Goal: Task Accomplishment & Management: Manage account settings

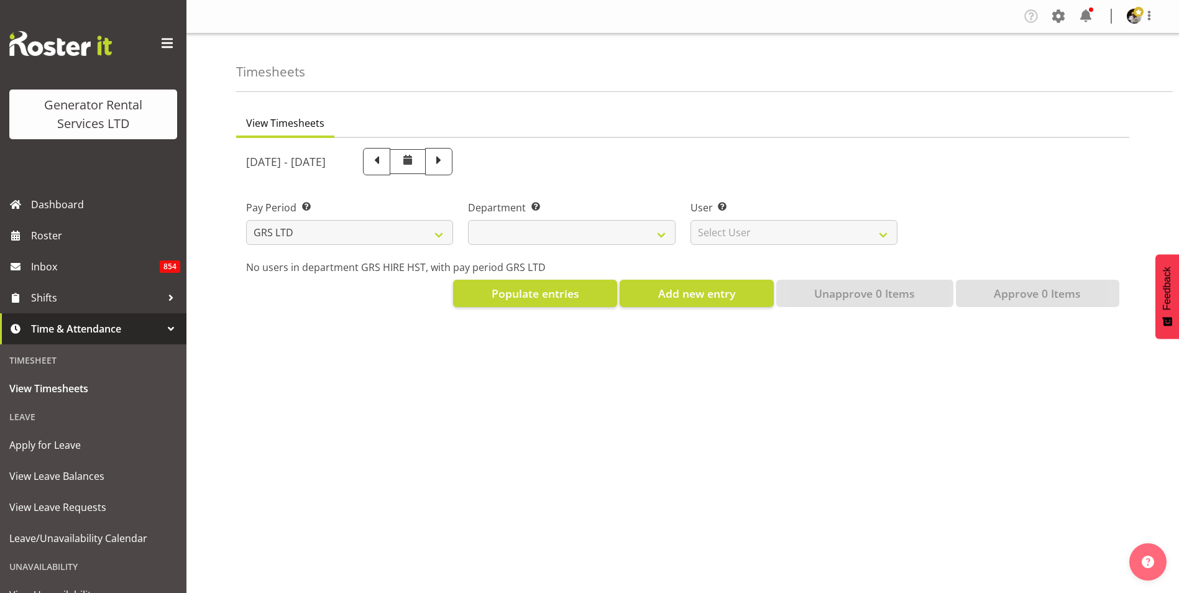
select select
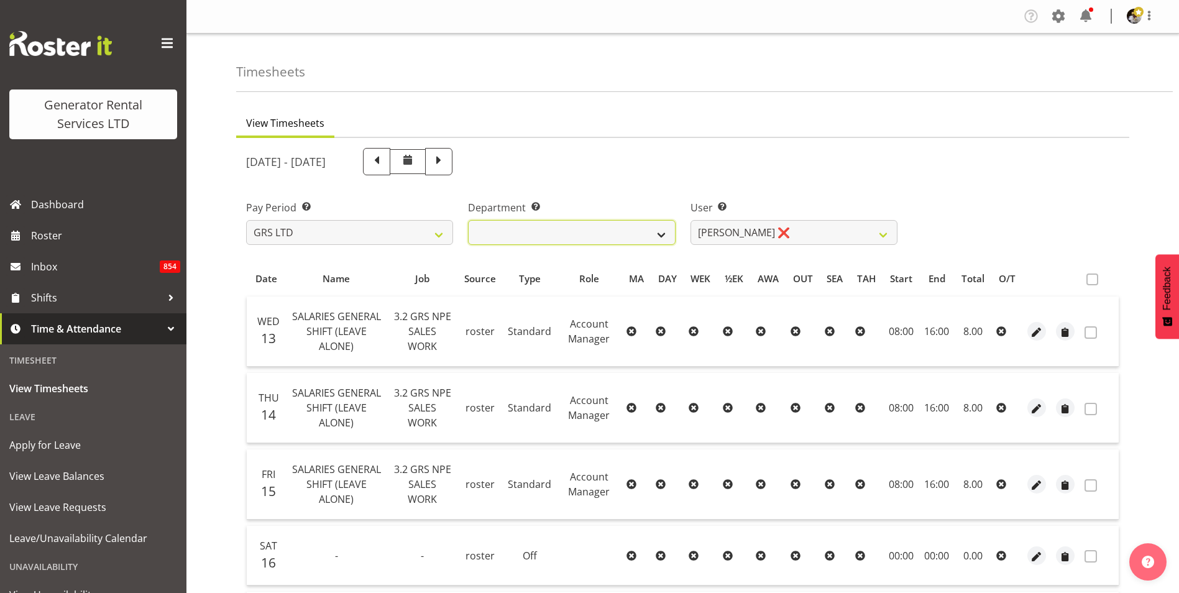
click at [647, 226] on select "GRS HIRE HST GRS SALES HST" at bounding box center [571, 232] width 207 height 25
click at [784, 231] on select "[PERSON_NAME] ❌ [PERSON_NAME] ✔ [PERSON_NAME] ✔" at bounding box center [793, 232] width 207 height 25
select select "1338"
click at [690, 220] on select "[PERSON_NAME] ❌ [PERSON_NAME] ✔ [PERSON_NAME] ✔" at bounding box center [793, 232] width 207 height 25
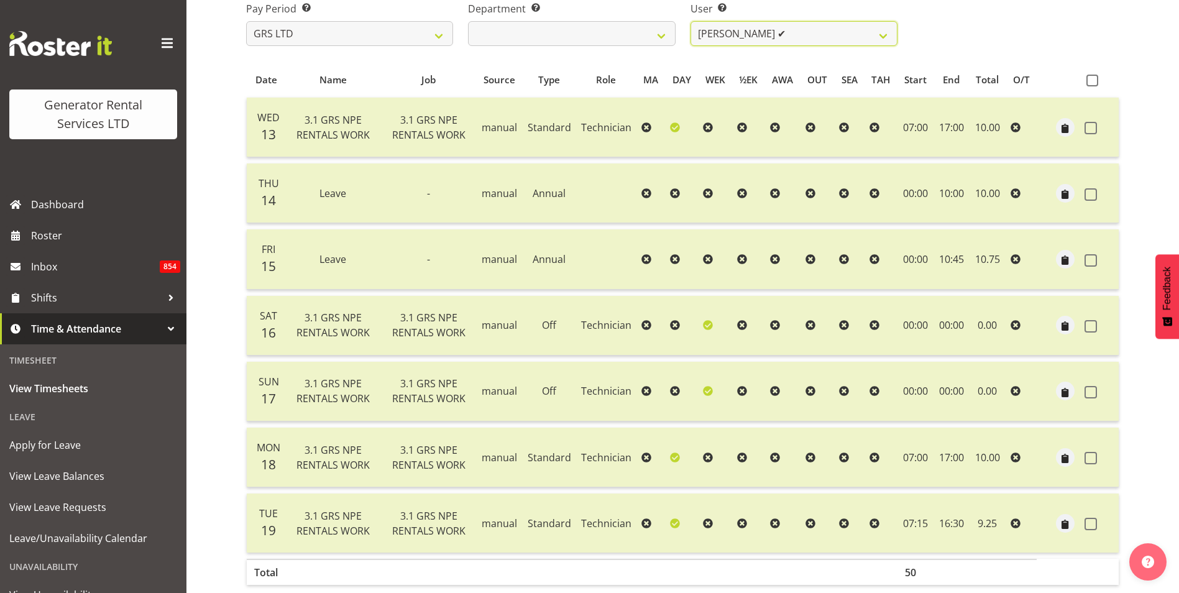
scroll to position [134, 0]
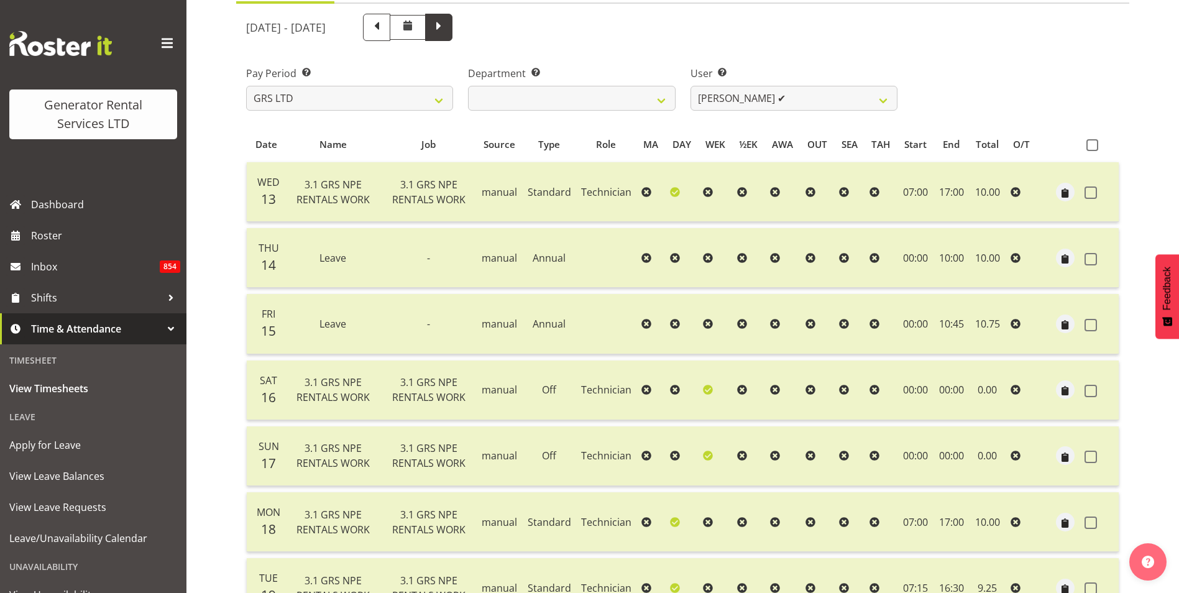
click at [447, 30] on span at bounding box center [439, 26] width 16 height 16
select select
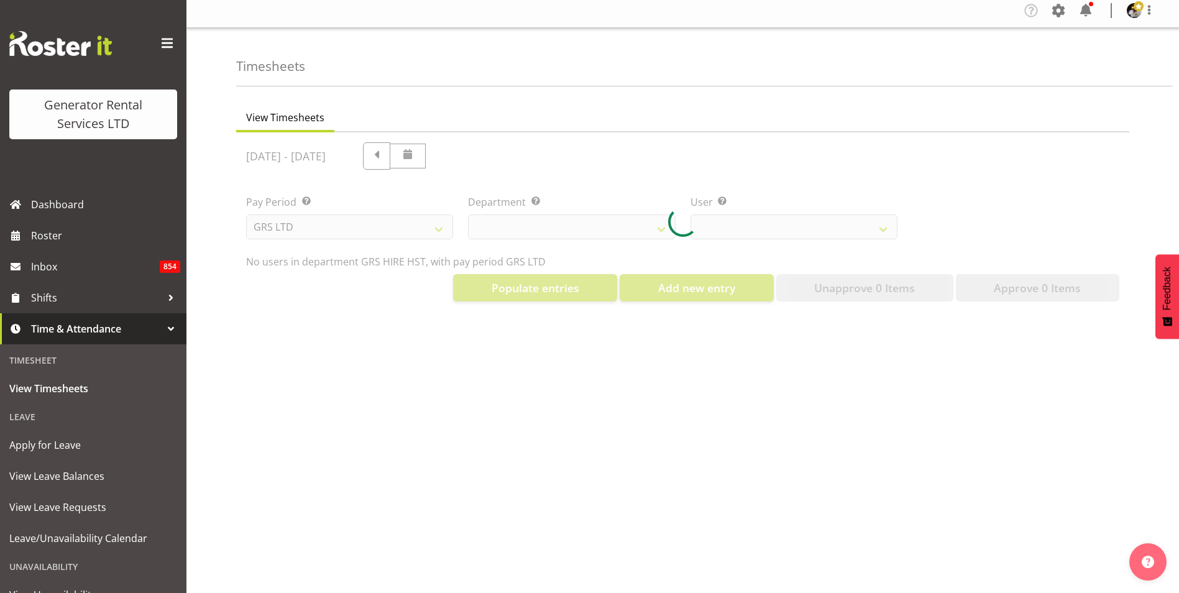
select select "1338"
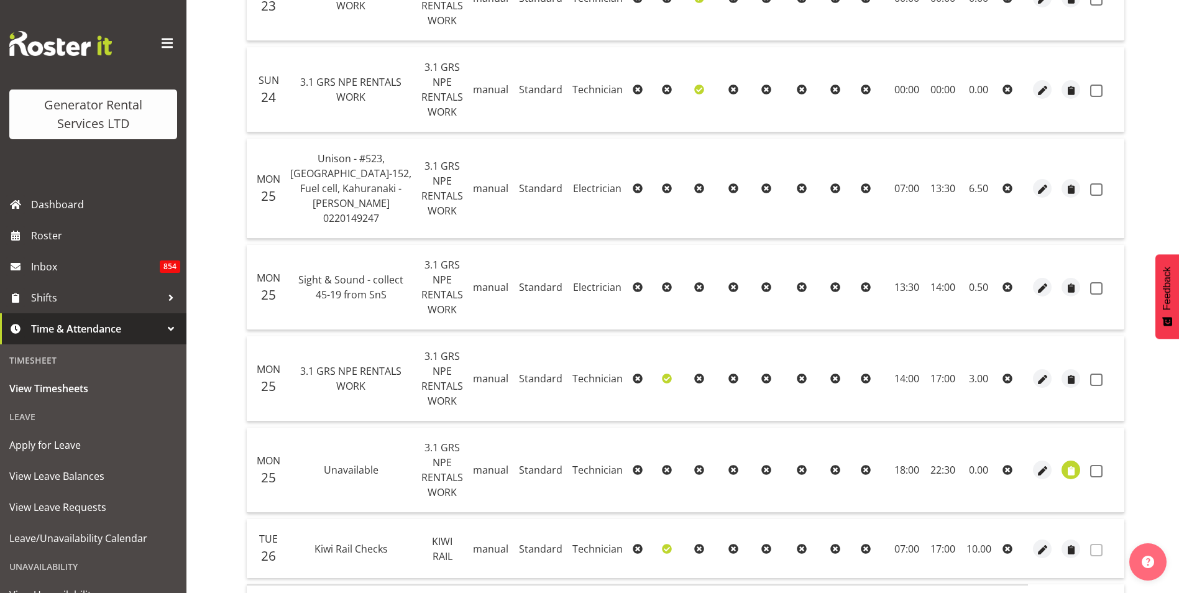
scroll to position [751, 0]
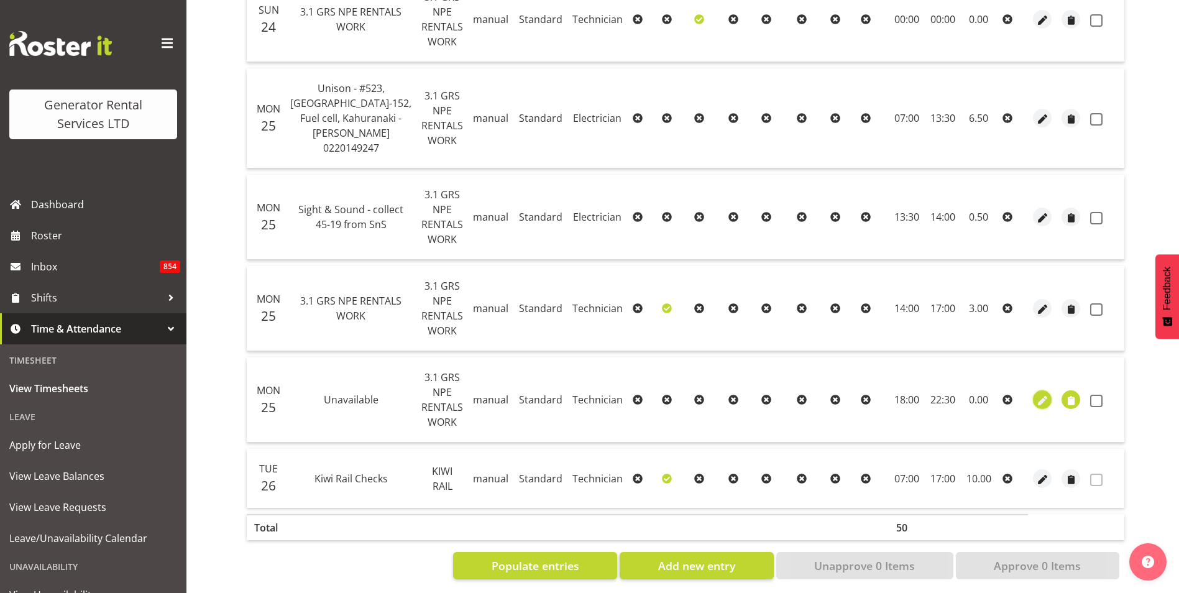
click at [1035, 394] on span "button" at bounding box center [1042, 401] width 14 height 14
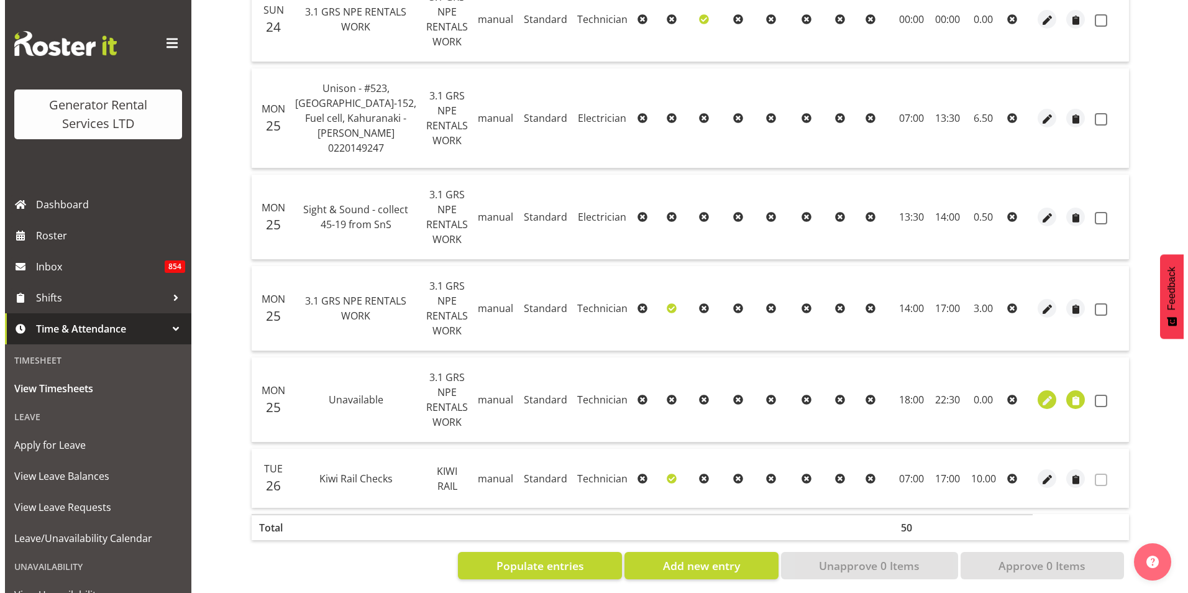
scroll to position [631, 0]
select select "21"
select select "Standard"
select select "20"
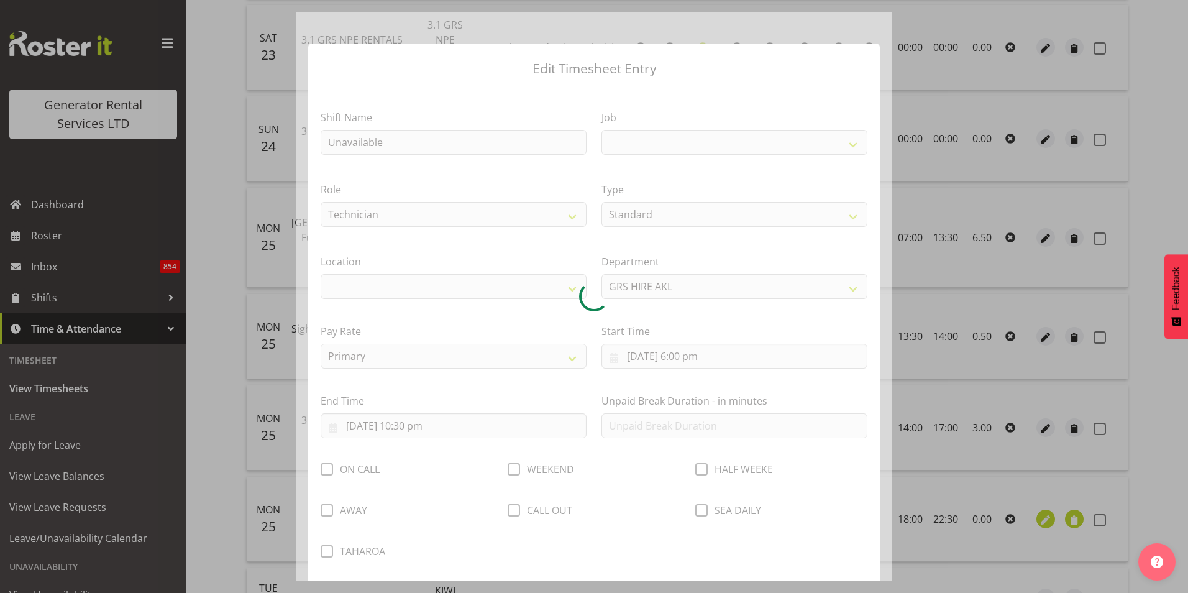
select select
select select "880"
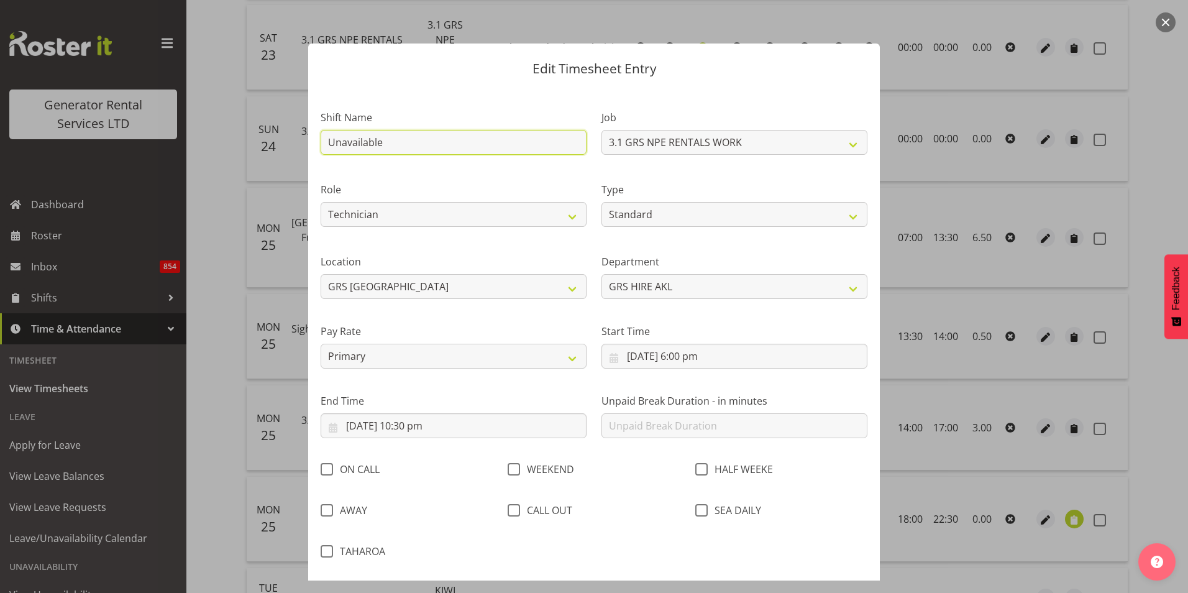
click at [410, 142] on input "Unavailable" at bounding box center [454, 142] width 266 height 25
drag, startPoint x: 410, startPoint y: 142, endPoint x: 262, endPoint y: 146, distance: 148.6
click at [262, 146] on div "Edit Timesheet Entry Shift Name Unavailable Job 1.1 GRS AKL RENTALS 1.1 GRS AKL…" at bounding box center [594, 296] width 1188 height 593
click at [471, 177] on div "Role Tech Support Technician Electrician" at bounding box center [453, 201] width 281 height 72
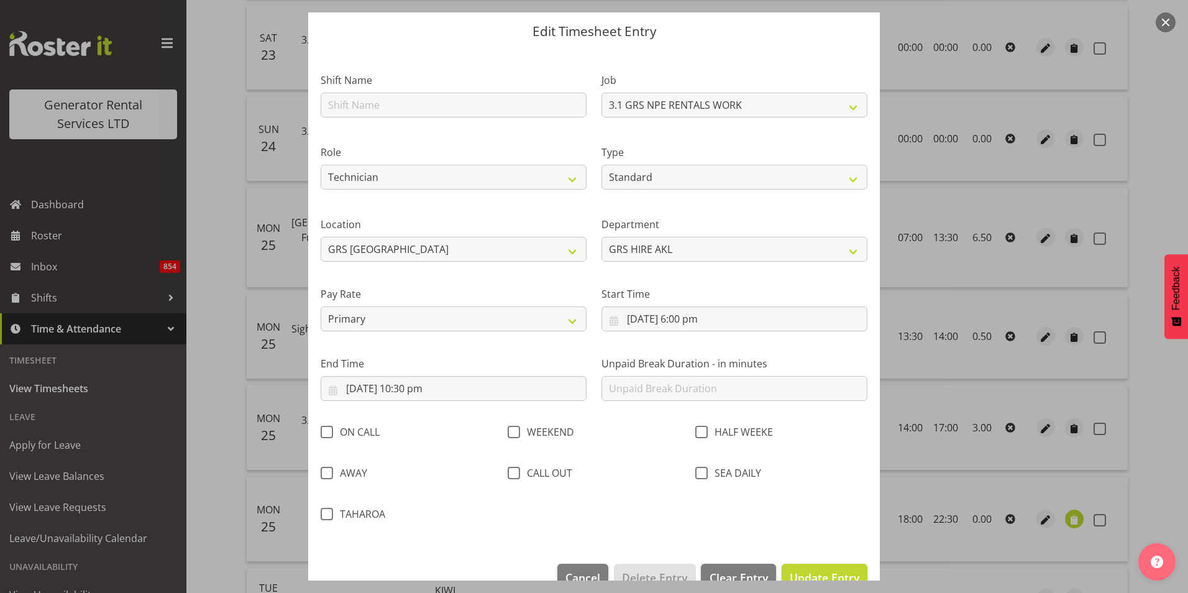
scroll to position [66, 0]
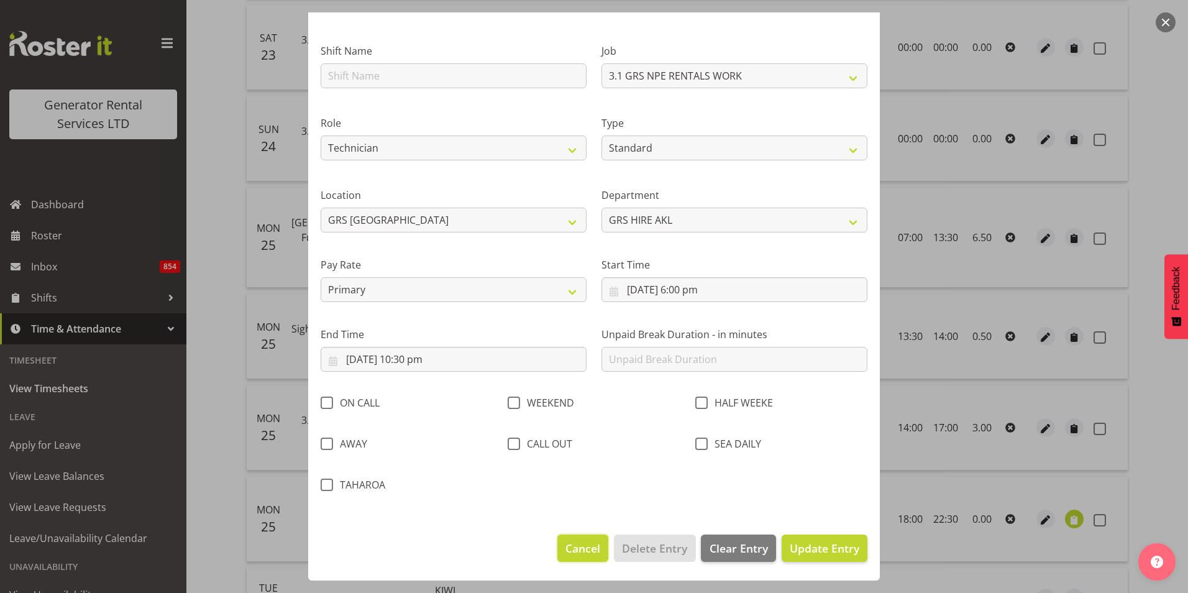
click at [585, 549] on span "Cancel" at bounding box center [582, 548] width 35 height 16
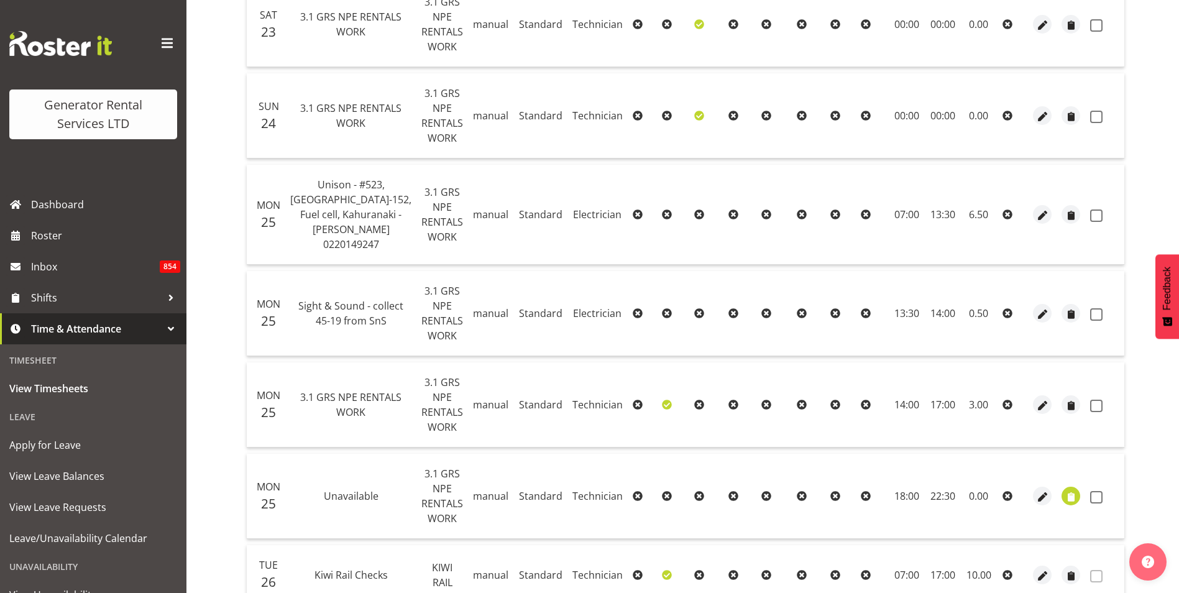
scroll to position [751, 0]
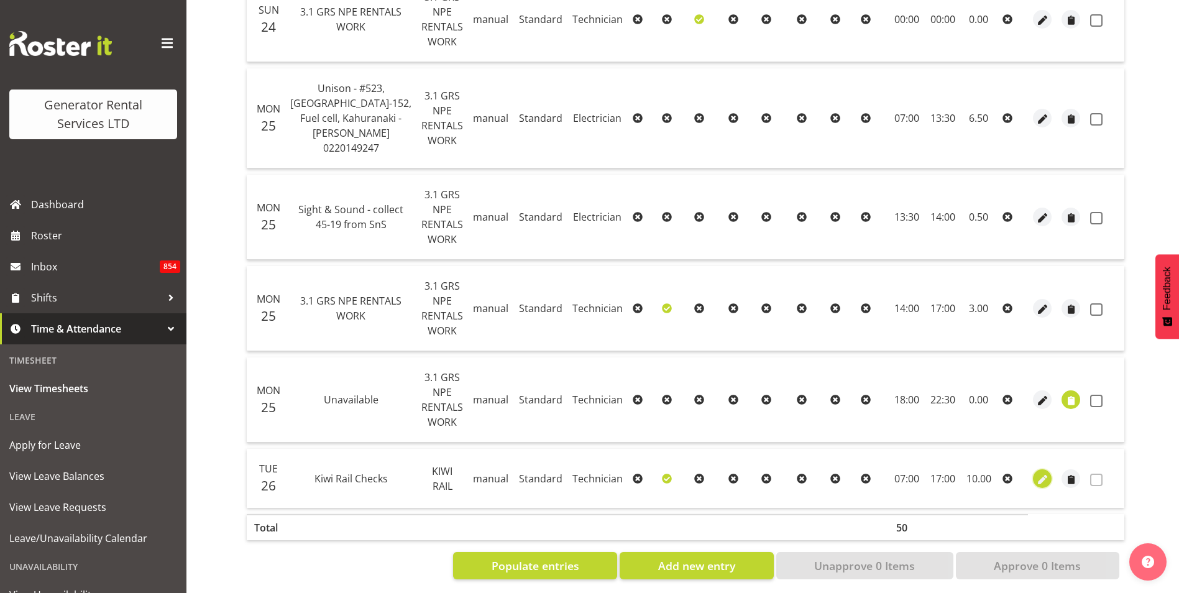
click at [1038, 472] on span "button" at bounding box center [1042, 479] width 14 height 14
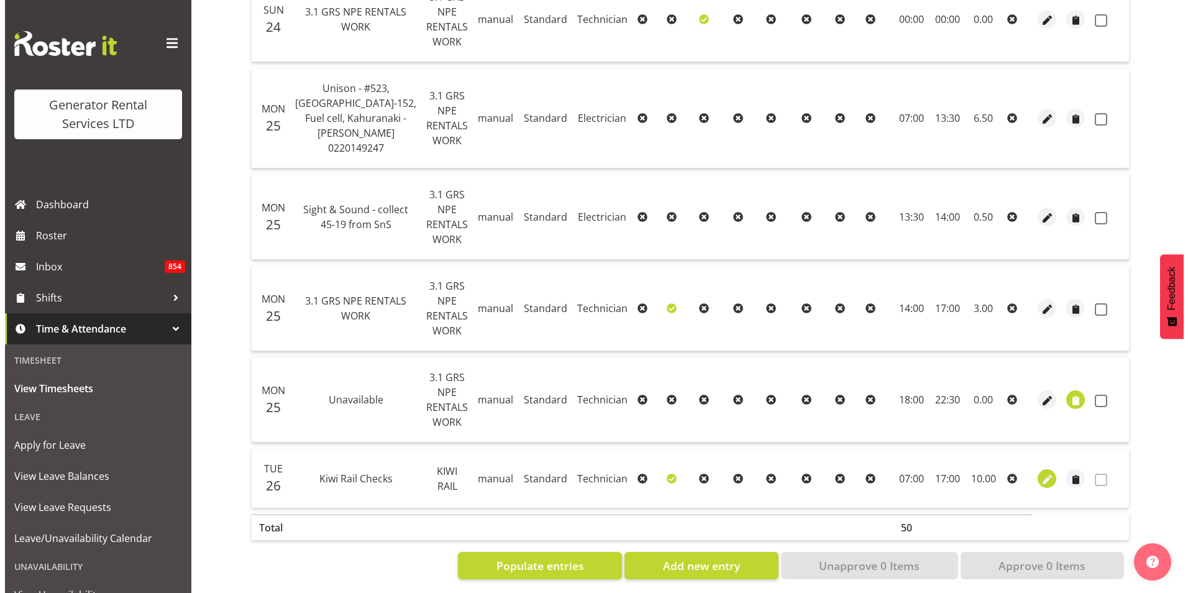
scroll to position [631, 0]
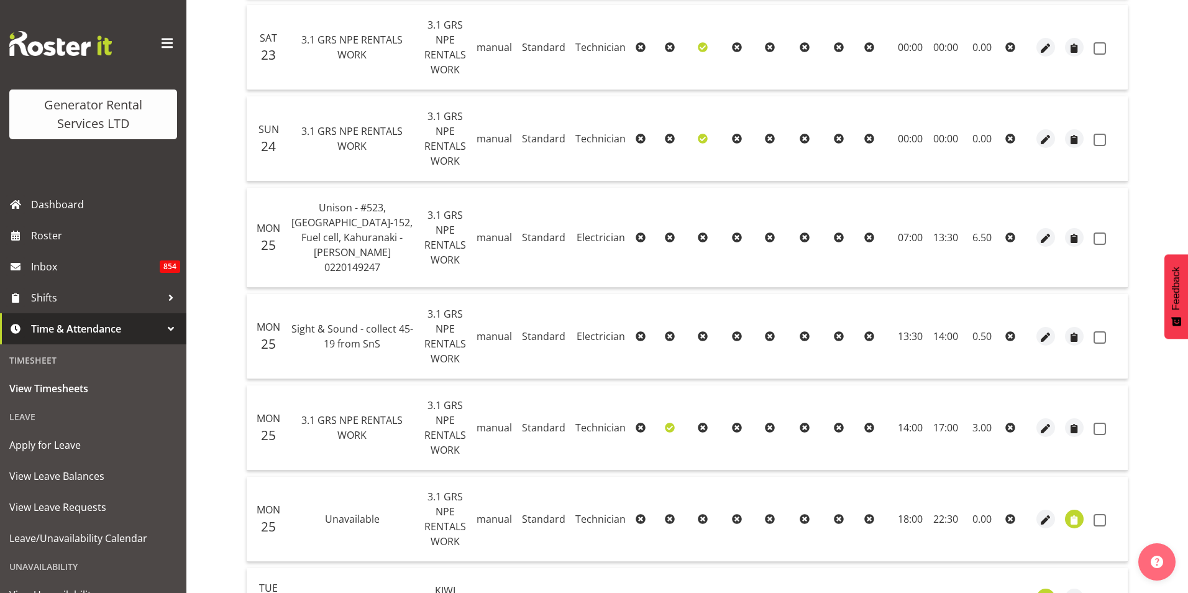
select select "21"
select select "Standard"
select select "20"
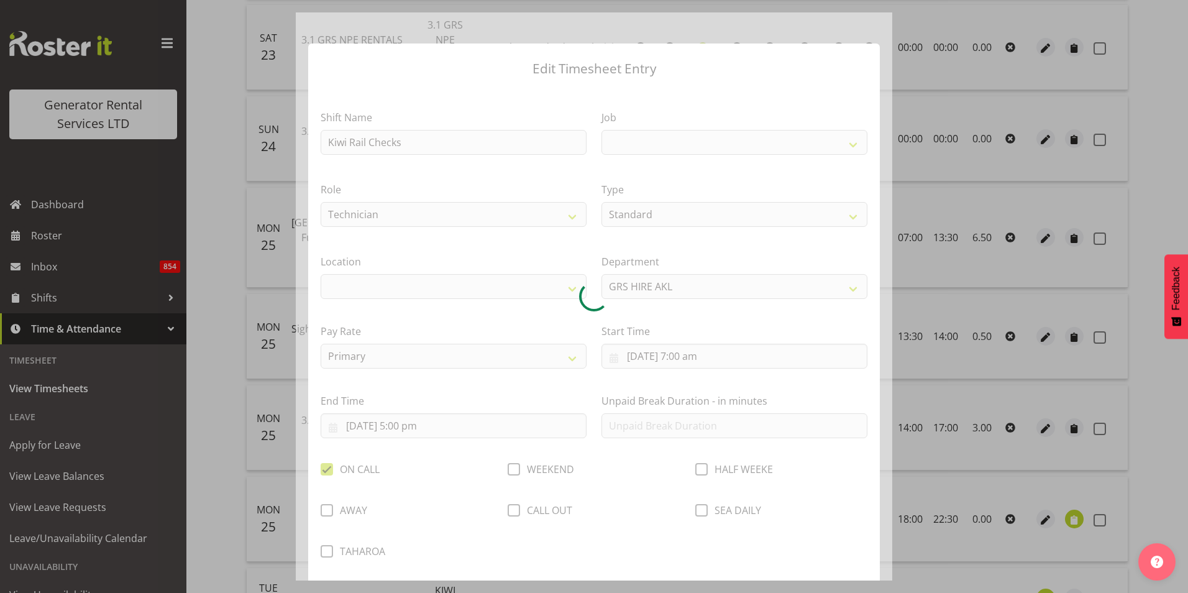
select select
select select "1425"
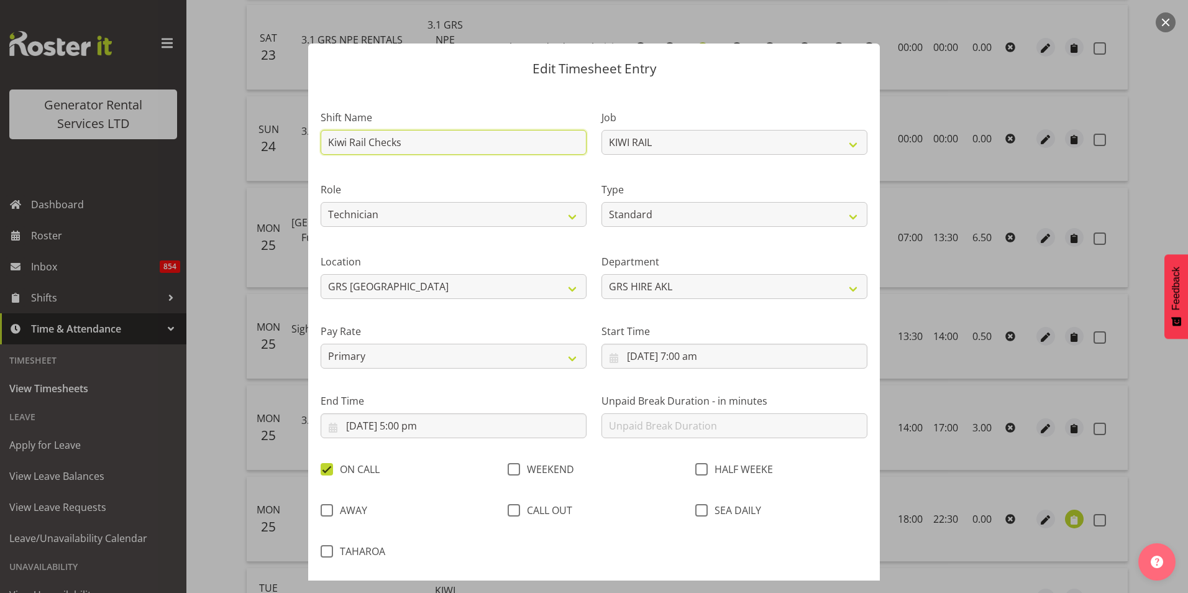
click at [419, 135] on input "Kiwi Rail Checks" at bounding box center [454, 142] width 266 height 25
click at [1161, 23] on button "button" at bounding box center [1166, 22] width 20 height 20
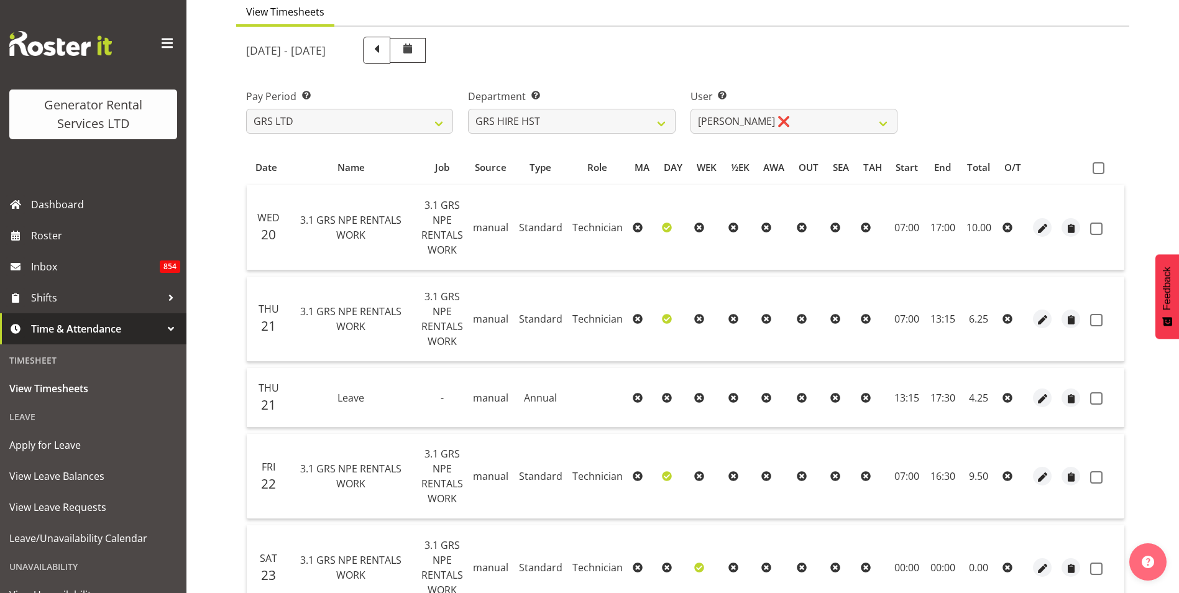
scroll to position [0, 0]
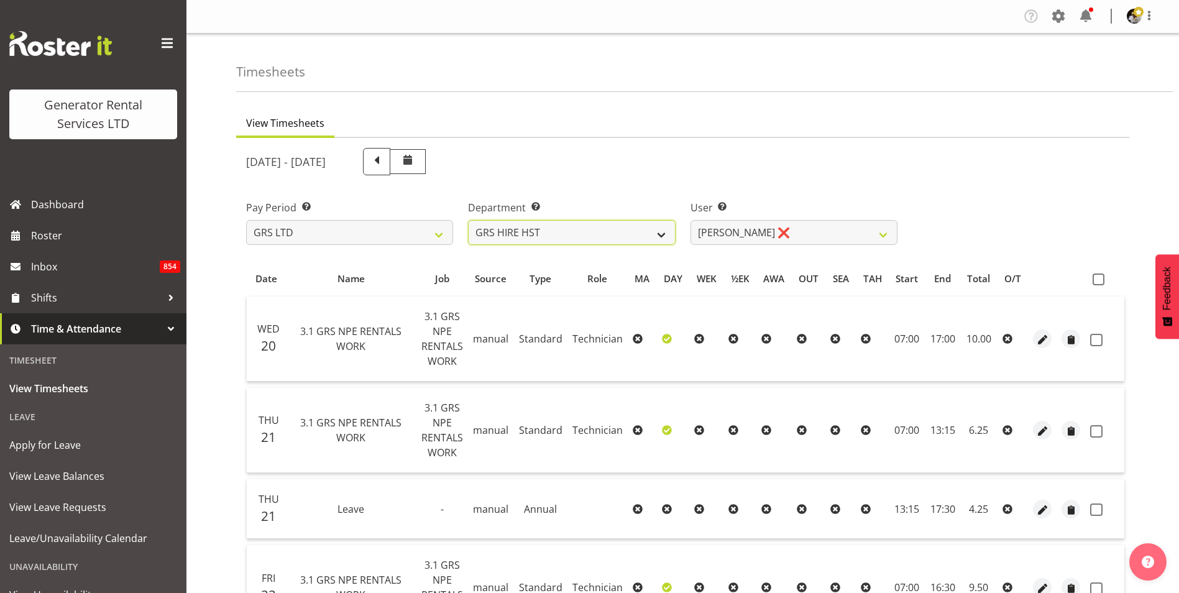
click at [667, 235] on select "GRS HIRE HST GRS SALES HST" at bounding box center [571, 232] width 207 height 25
click at [468, 220] on select "GRS HIRE HST GRS SALES HST" at bounding box center [571, 232] width 207 height 25
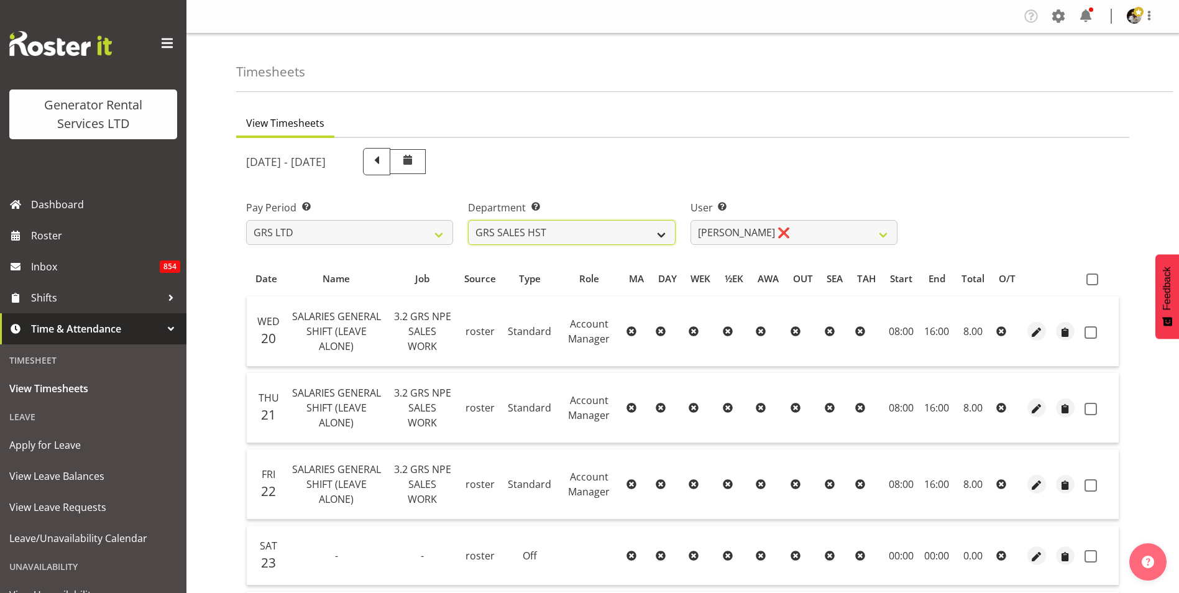
click at [650, 239] on select "GRS HIRE HST GRS SALES HST" at bounding box center [571, 232] width 207 height 25
select select "22"
click at [468, 220] on select "GRS HIRE HST GRS SALES HST" at bounding box center [571, 232] width 207 height 25
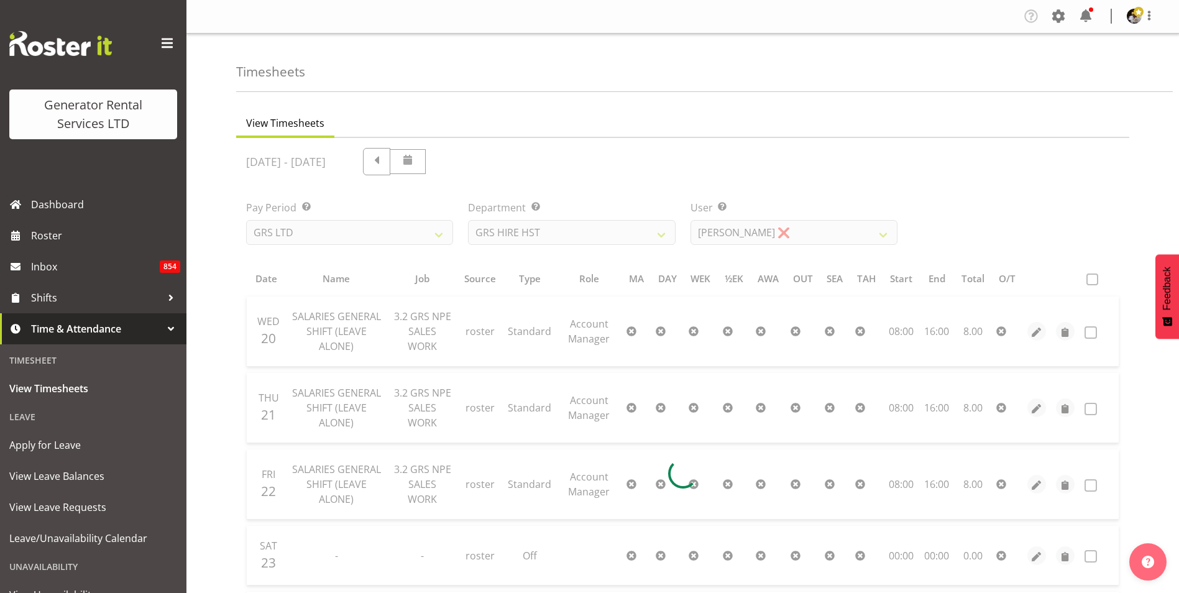
click at [729, 237] on div at bounding box center [682, 473] width 893 height 670
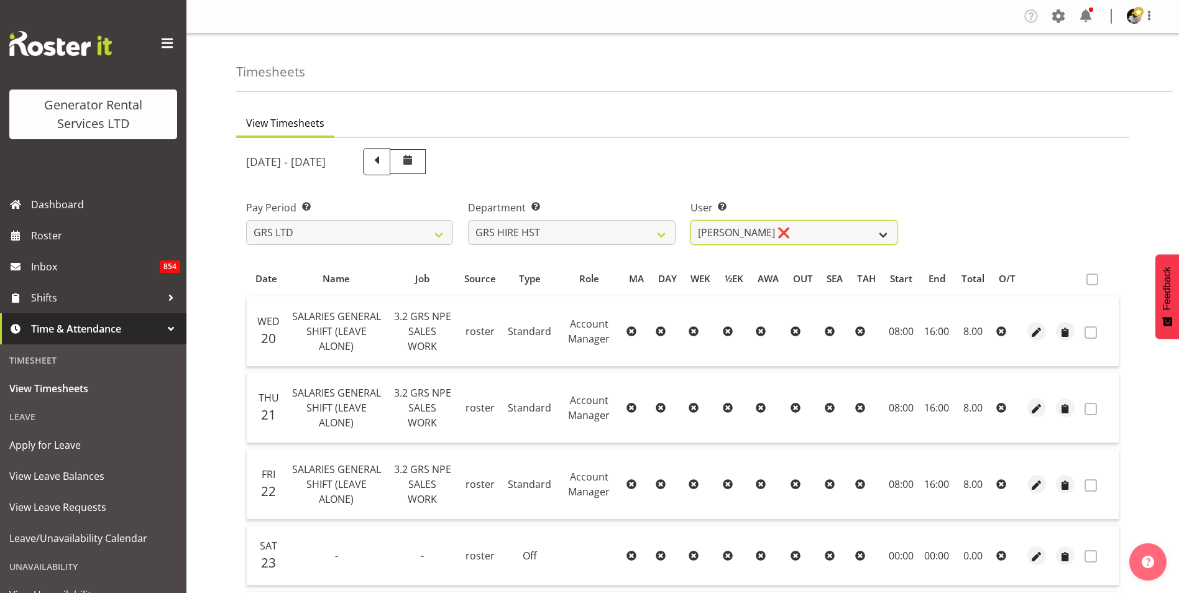
click at [798, 233] on select "Andrew Crenfeldt ❌ Cody Gillies ❌ Stephen Kennedy ❌" at bounding box center [793, 232] width 207 height 25
select select "2327"
click at [690, 220] on select "Andrew Crenfeldt ❌ Cody Gillies ❌ Stephen Kennedy ❌" at bounding box center [793, 232] width 207 height 25
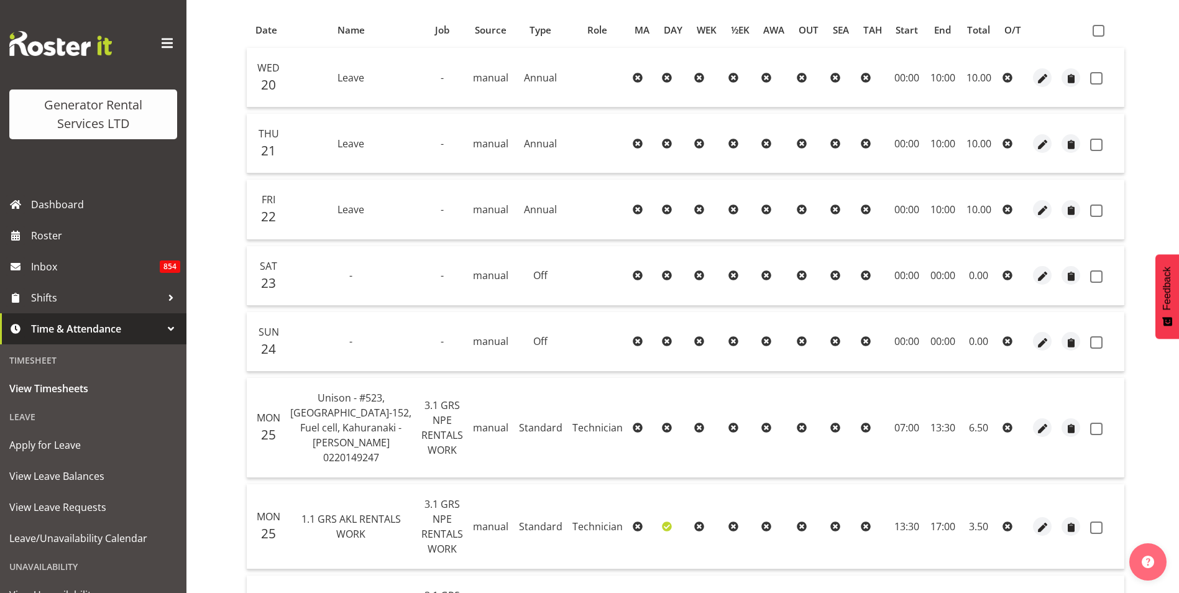
scroll to position [467, 0]
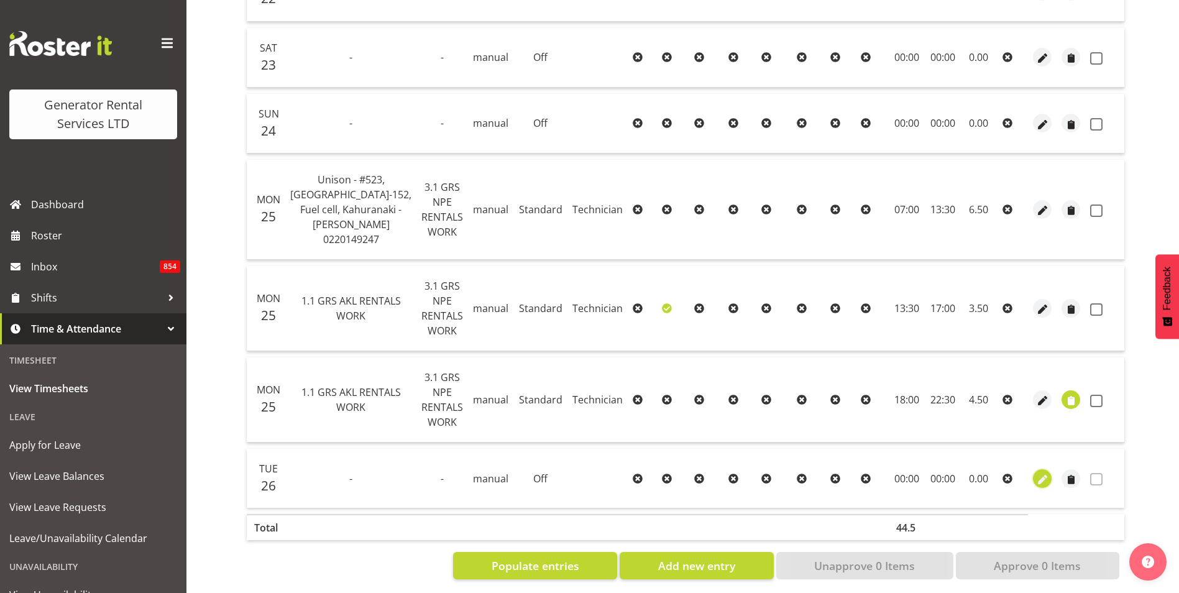
click at [1035, 472] on span "button" at bounding box center [1042, 479] width 14 height 14
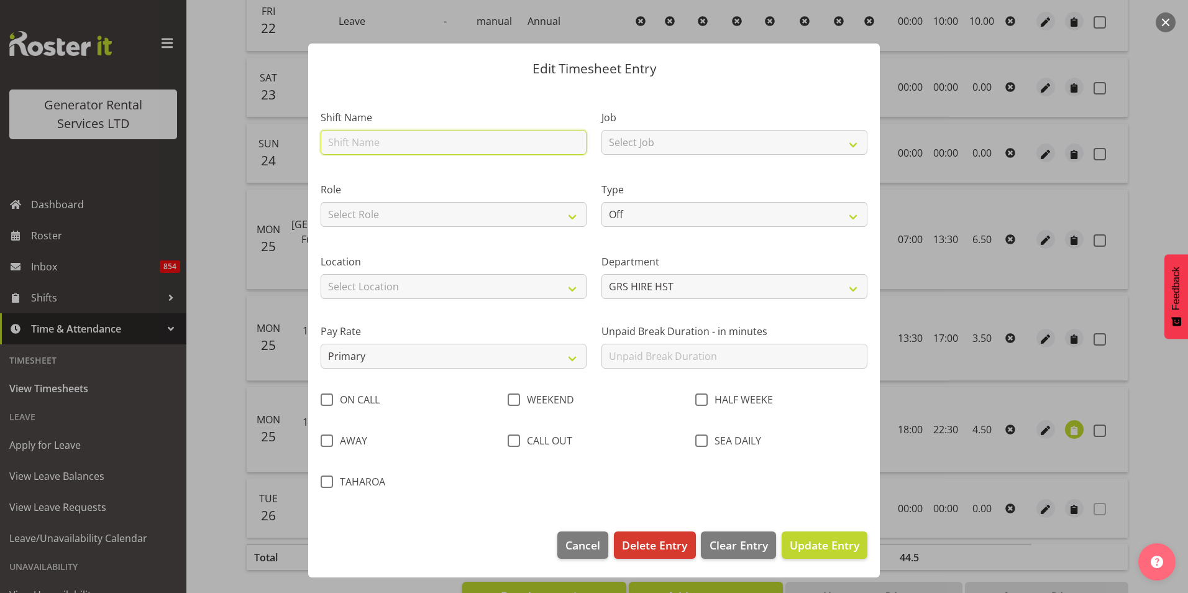
click at [404, 139] on input "text" at bounding box center [454, 142] width 266 height 25
type input "3.1 GRS Renatl work"
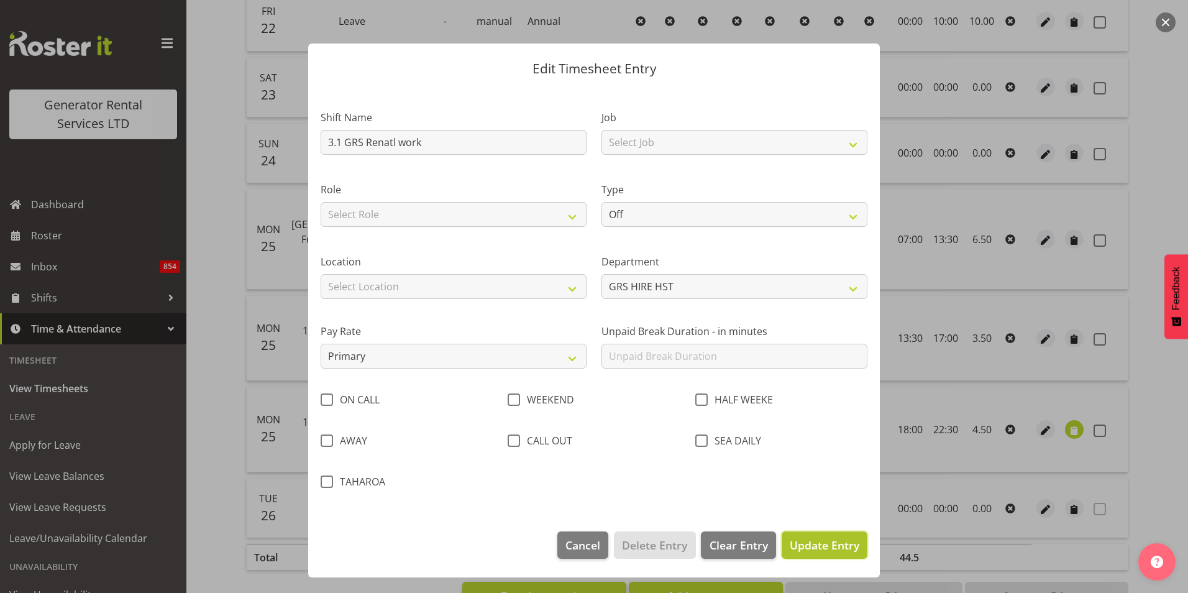
click at [821, 546] on span "Update Entry" at bounding box center [825, 544] width 70 height 15
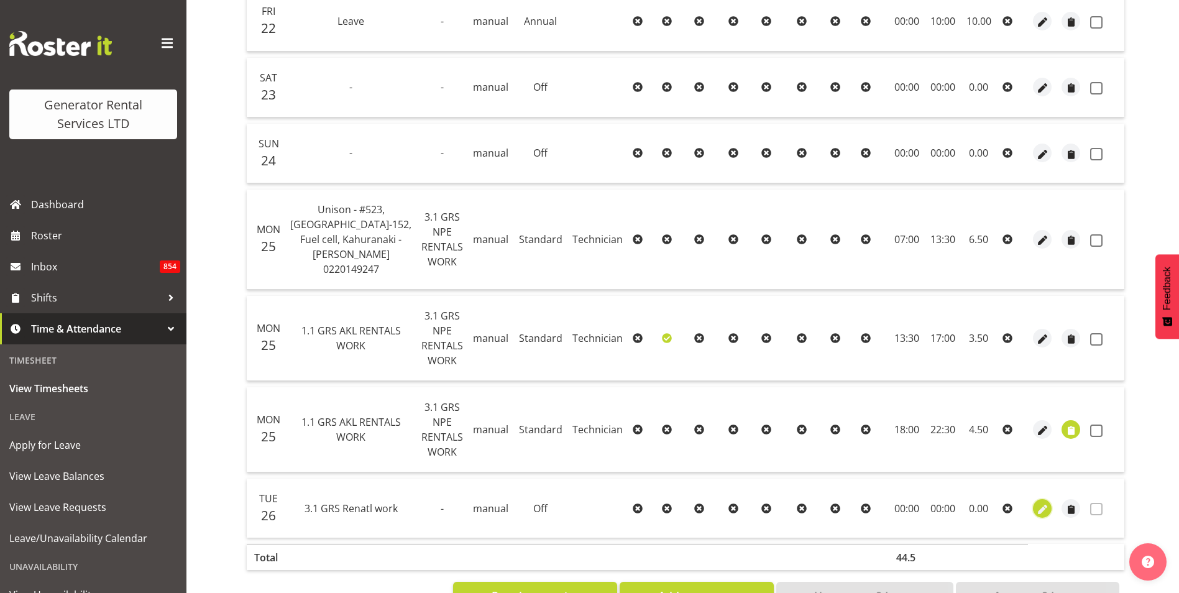
click at [1039, 502] on span "button" at bounding box center [1042, 509] width 14 height 14
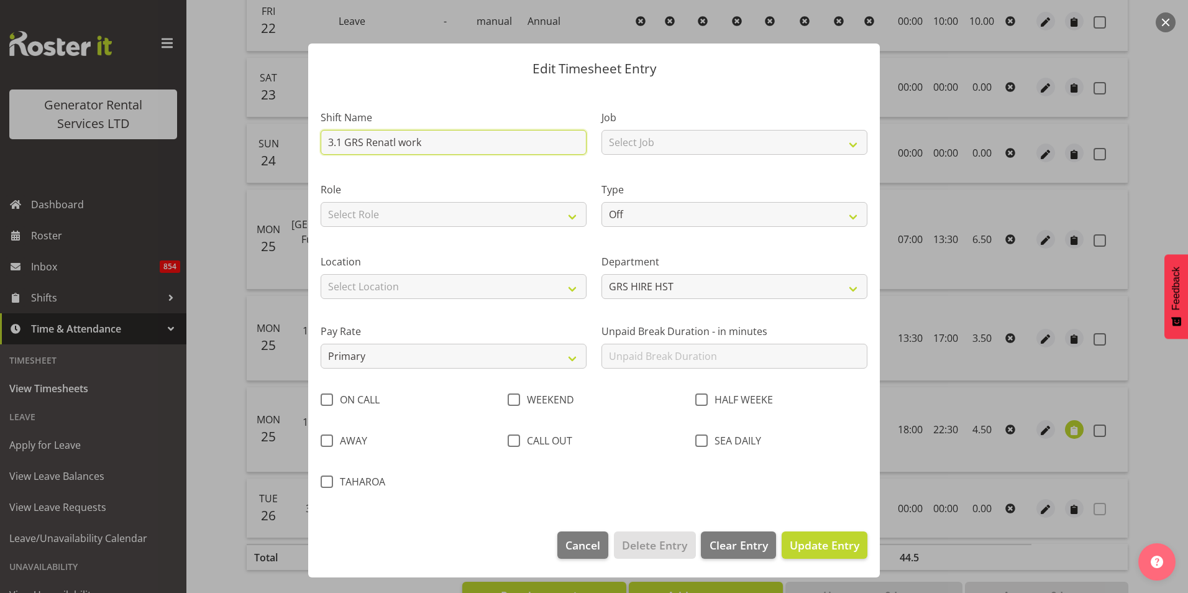
click at [442, 147] on input "3.1 GRS Renatl work" at bounding box center [454, 142] width 266 height 25
drag, startPoint x: 443, startPoint y: 145, endPoint x: 402, endPoint y: 144, distance: 41.0
click at [402, 144] on input "3.1 GRS Renatl work" at bounding box center [454, 142] width 266 height 25
type input "3.1 GRS Rental work"
click at [594, 544] on span "Cancel" at bounding box center [582, 545] width 35 height 16
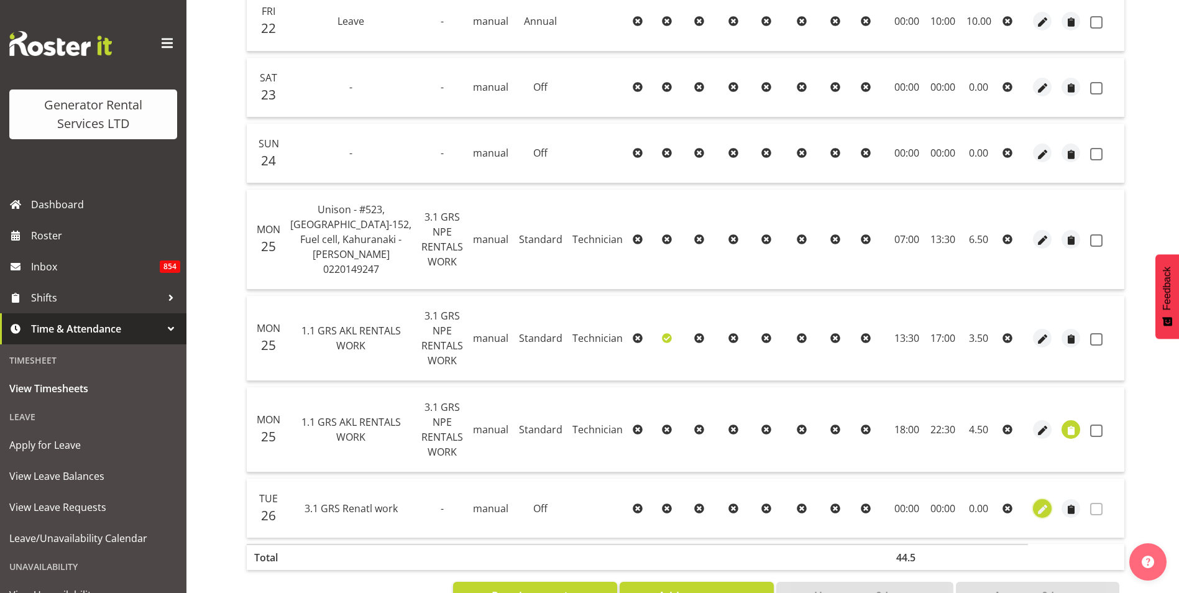
click at [1035, 502] on span "button" at bounding box center [1042, 509] width 14 height 14
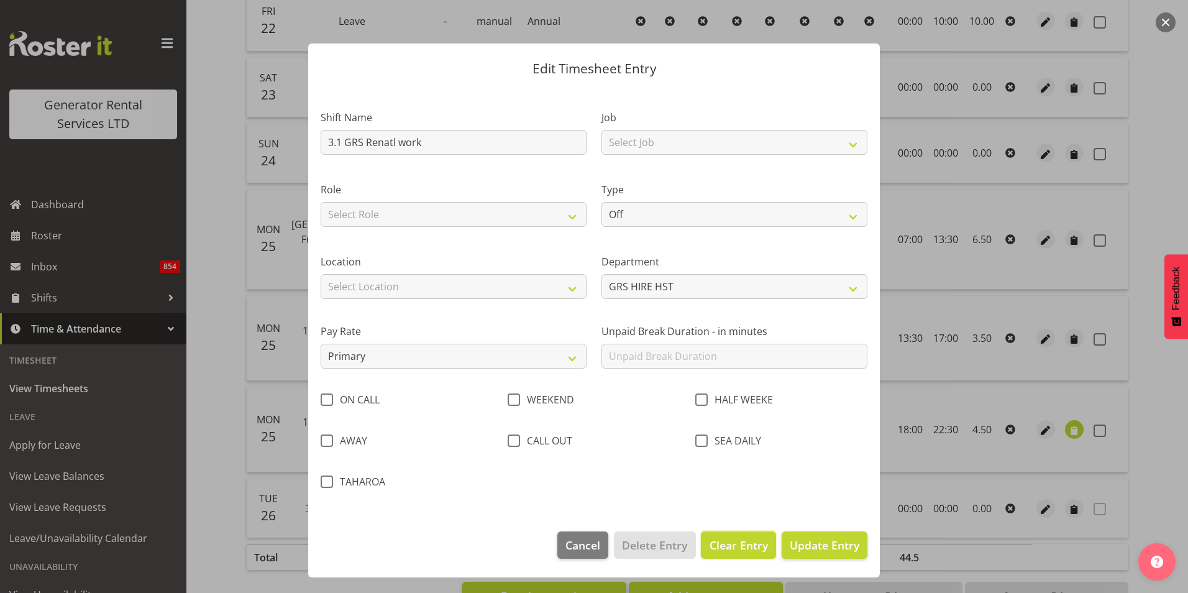
click at [757, 544] on span "Clear Entry" at bounding box center [739, 545] width 58 height 16
type input "0"
select select
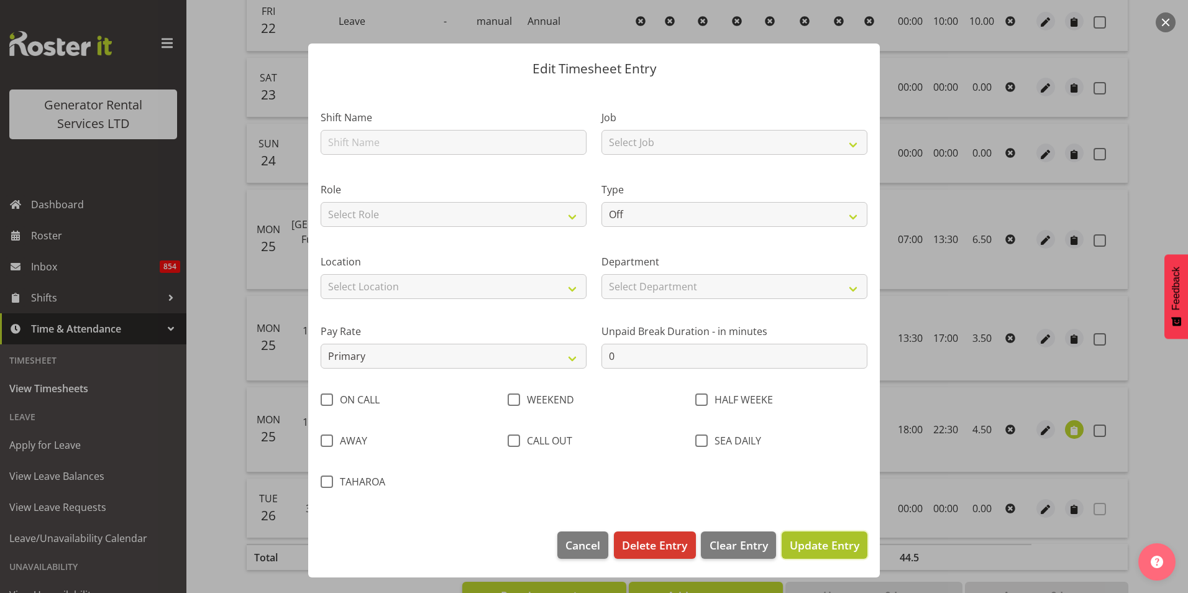
click at [833, 545] on span "Update Entry" at bounding box center [825, 544] width 70 height 15
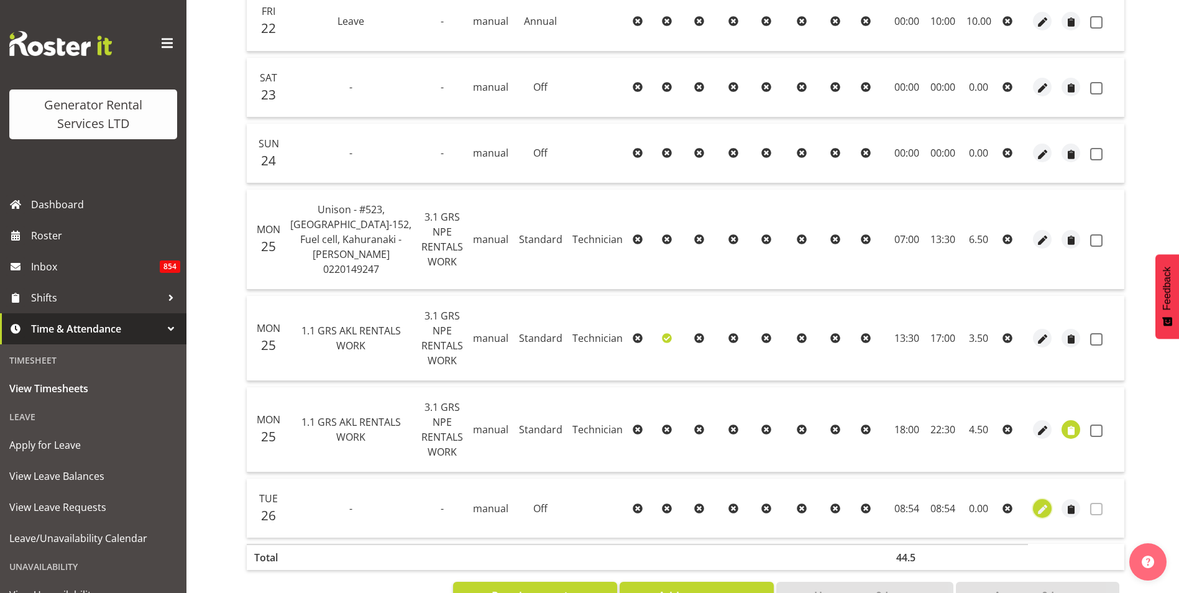
click at [1038, 502] on span "button" at bounding box center [1042, 509] width 14 height 14
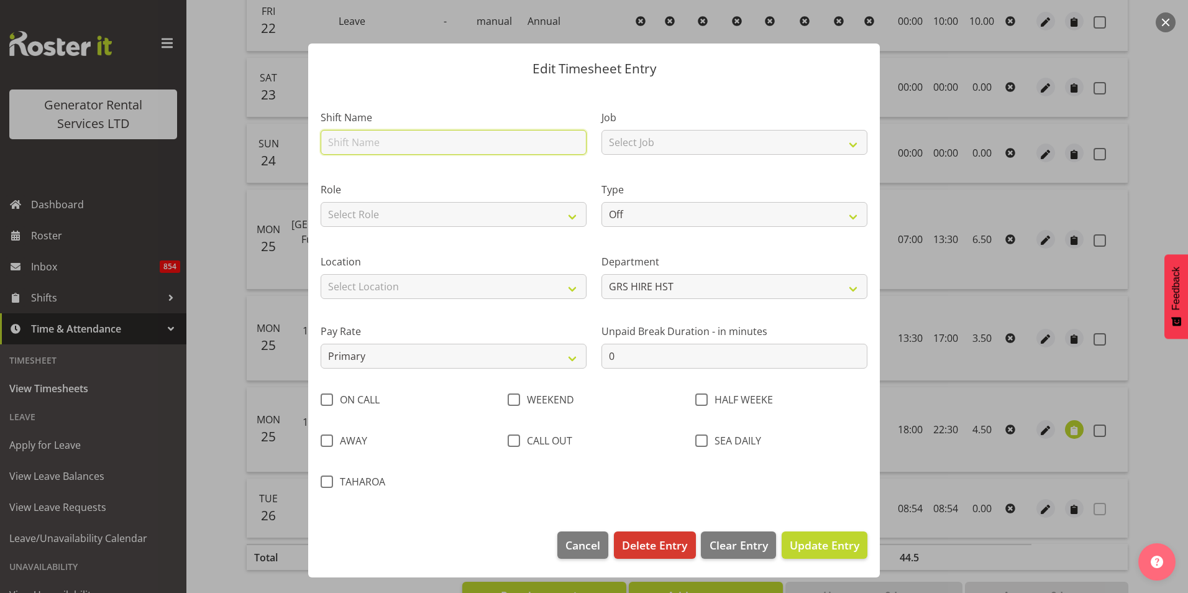
drag, startPoint x: 395, startPoint y: 138, endPoint x: 396, endPoint y: 130, distance: 8.1
click at [396, 137] on input "text" at bounding box center [454, 142] width 266 height 25
type input "3.1 GRS Rental work"
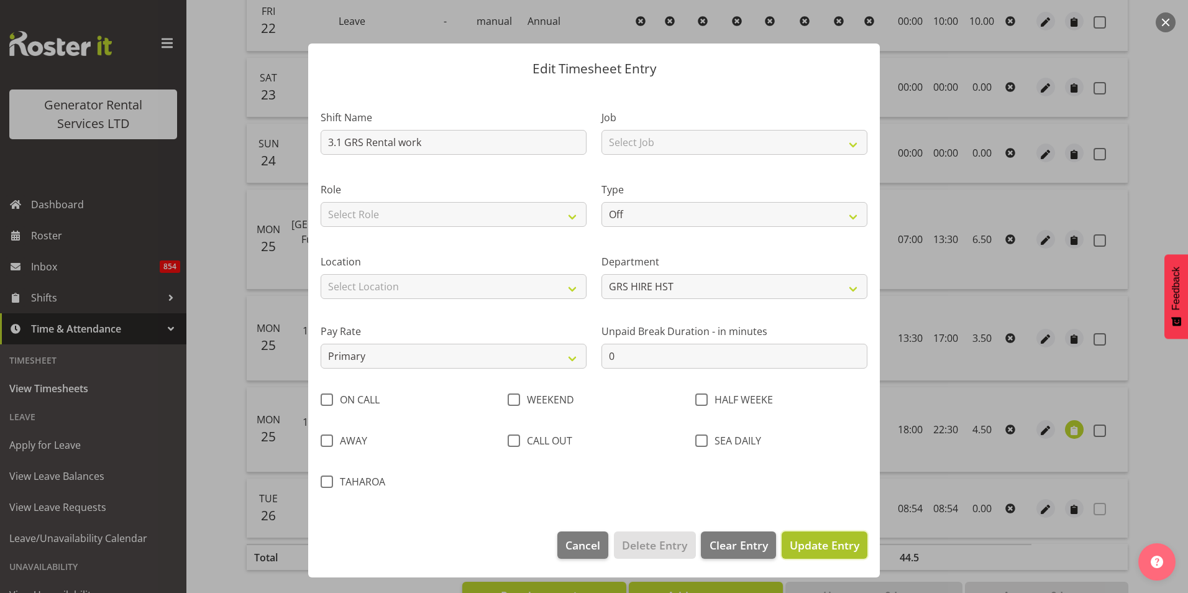
click at [830, 549] on span "Update Entry" at bounding box center [825, 544] width 70 height 15
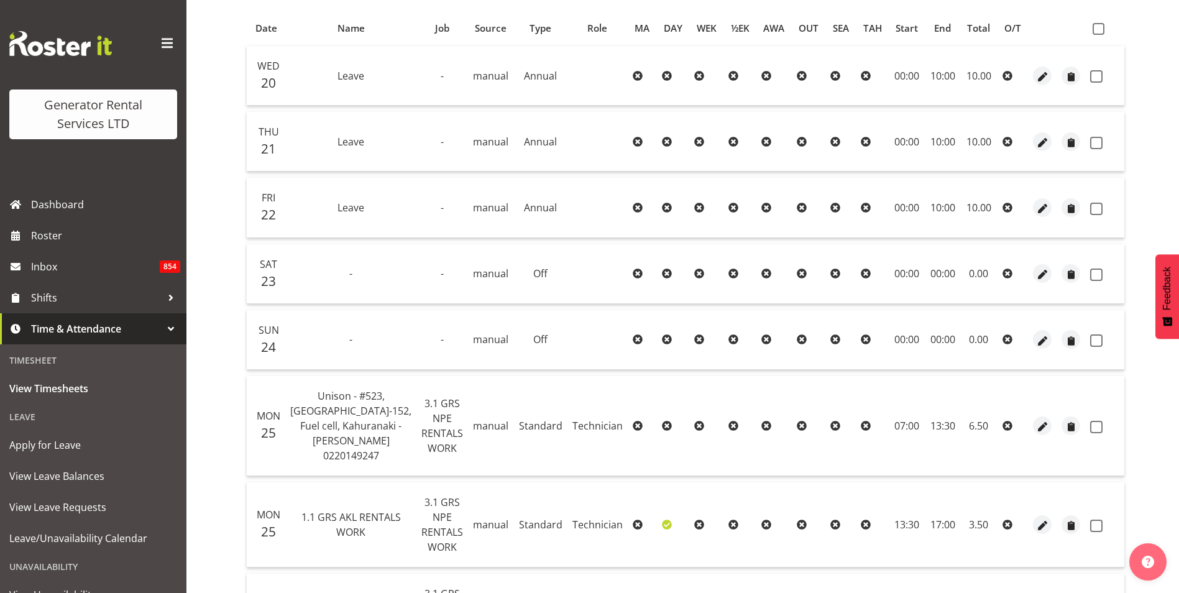
scroll to position [2, 0]
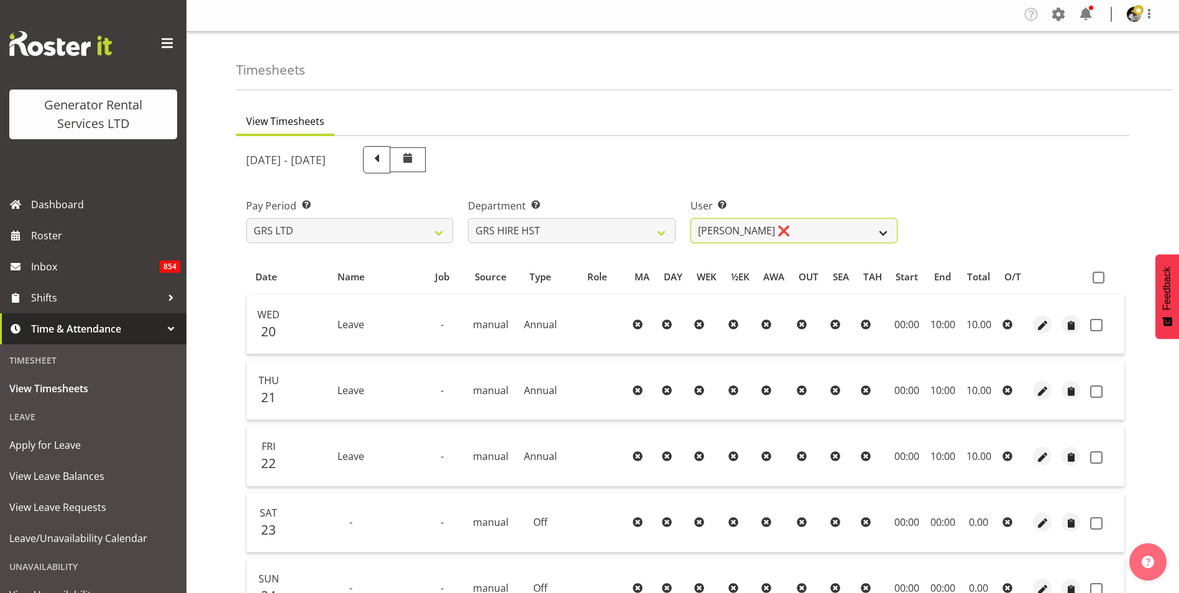
click at [744, 234] on select "Andrew Crenfeldt ❌ Cody Gillies ❌ Stephen Kennedy ❌" at bounding box center [793, 230] width 207 height 25
select select "1338"
click at [690, 218] on select "Andrew Crenfeldt ❌ Cody Gillies ❌ Stephen Kennedy ❌" at bounding box center [793, 230] width 207 height 25
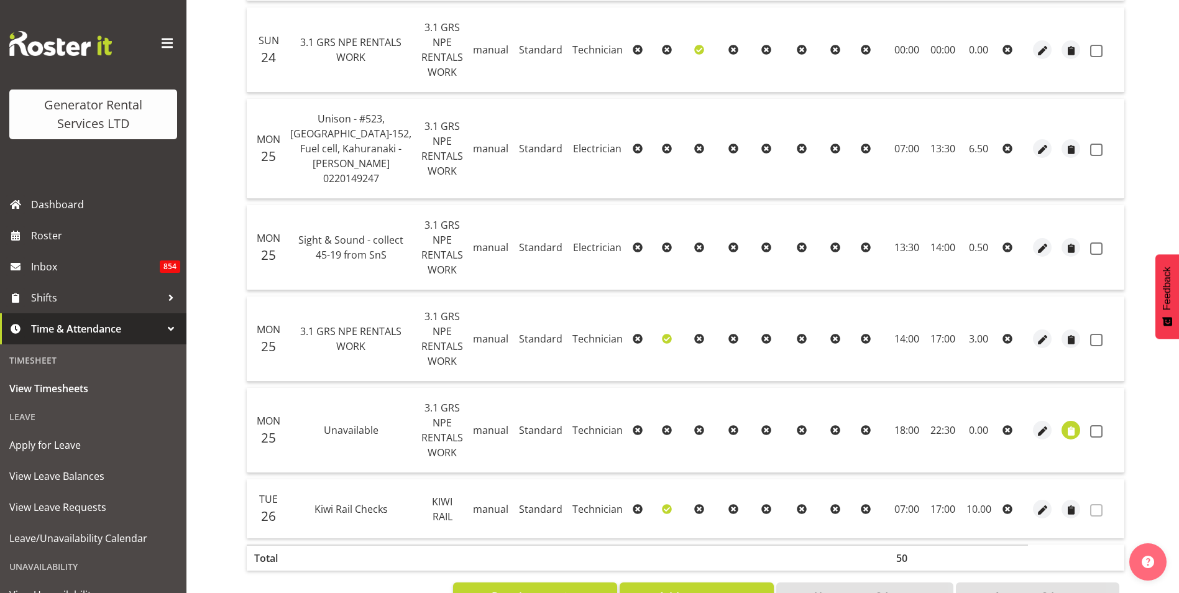
scroll to position [751, 0]
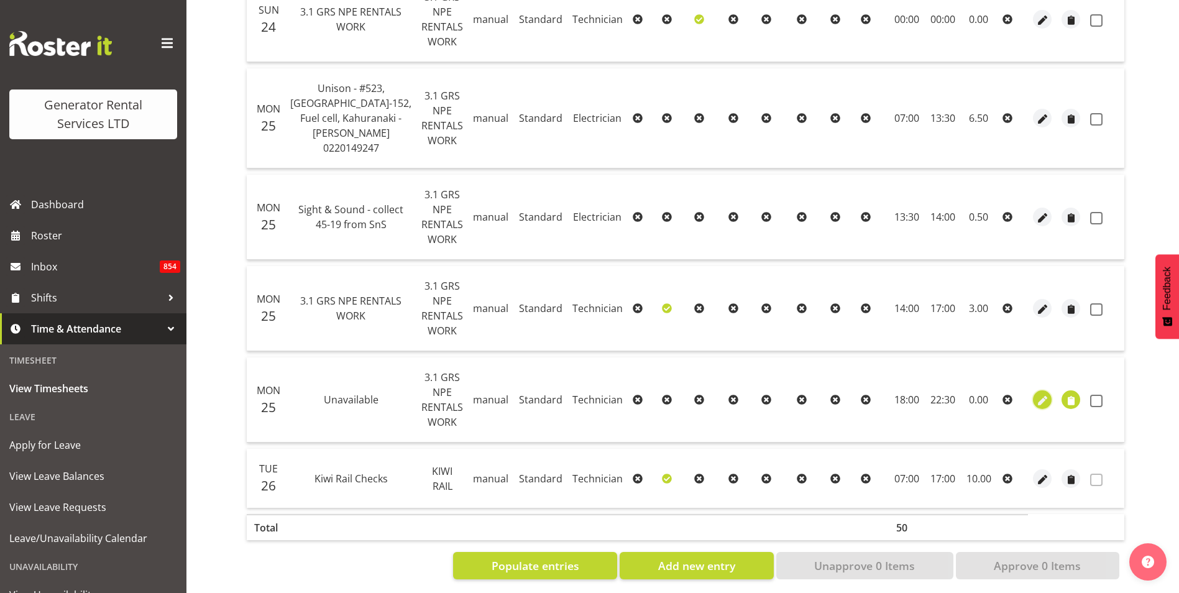
click at [1039, 394] on span "button" at bounding box center [1042, 401] width 14 height 14
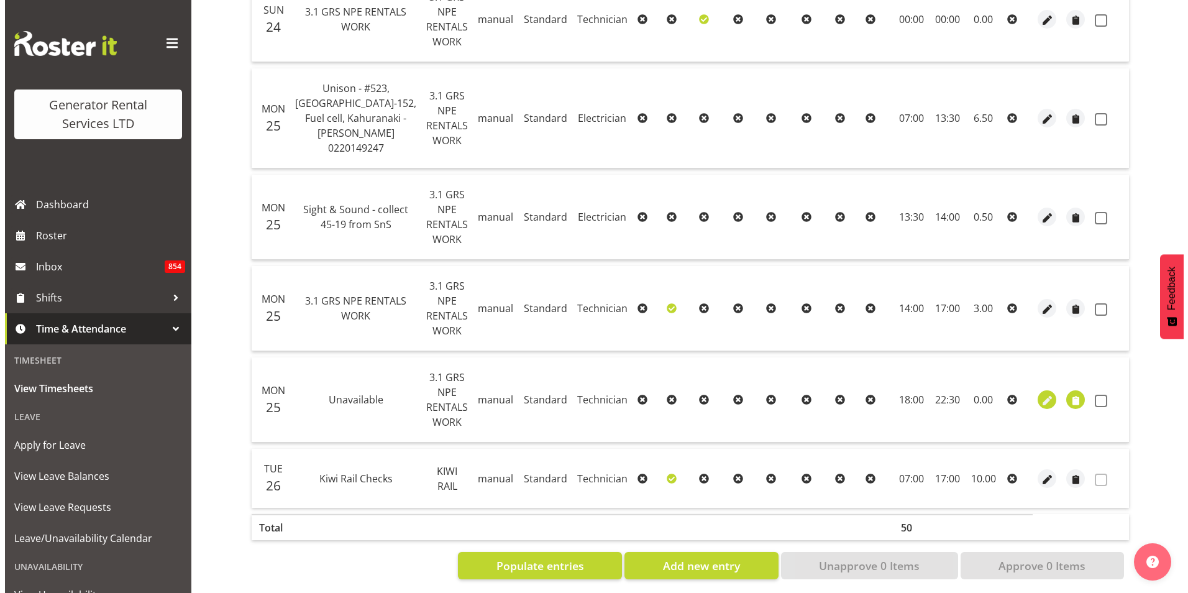
scroll to position [631, 0]
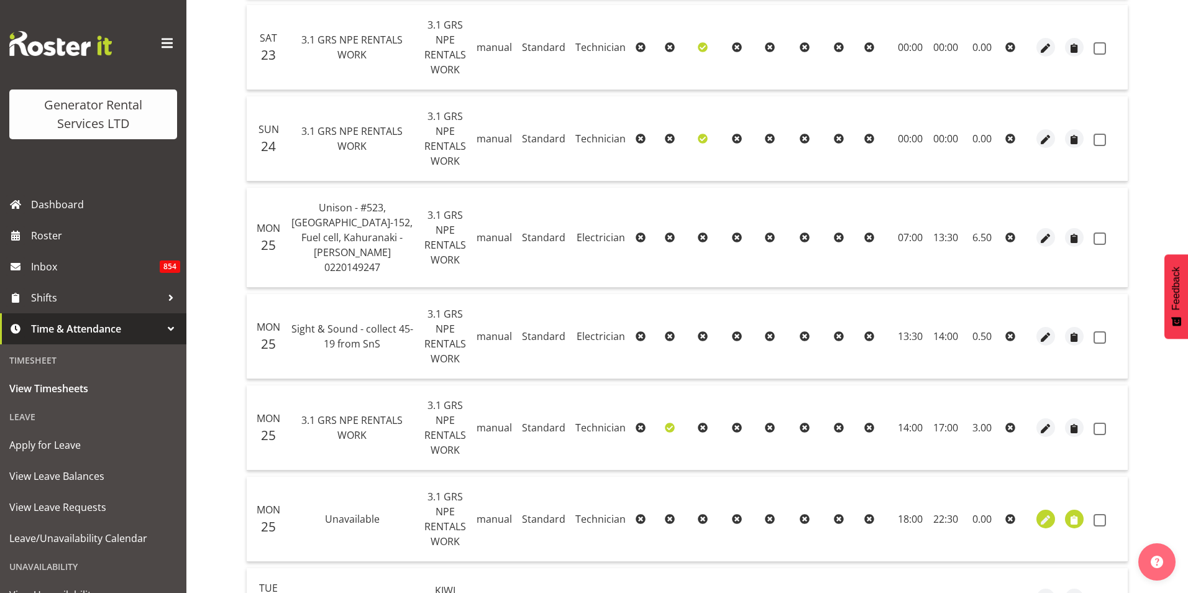
select select "21"
select select "Standard"
select select "20"
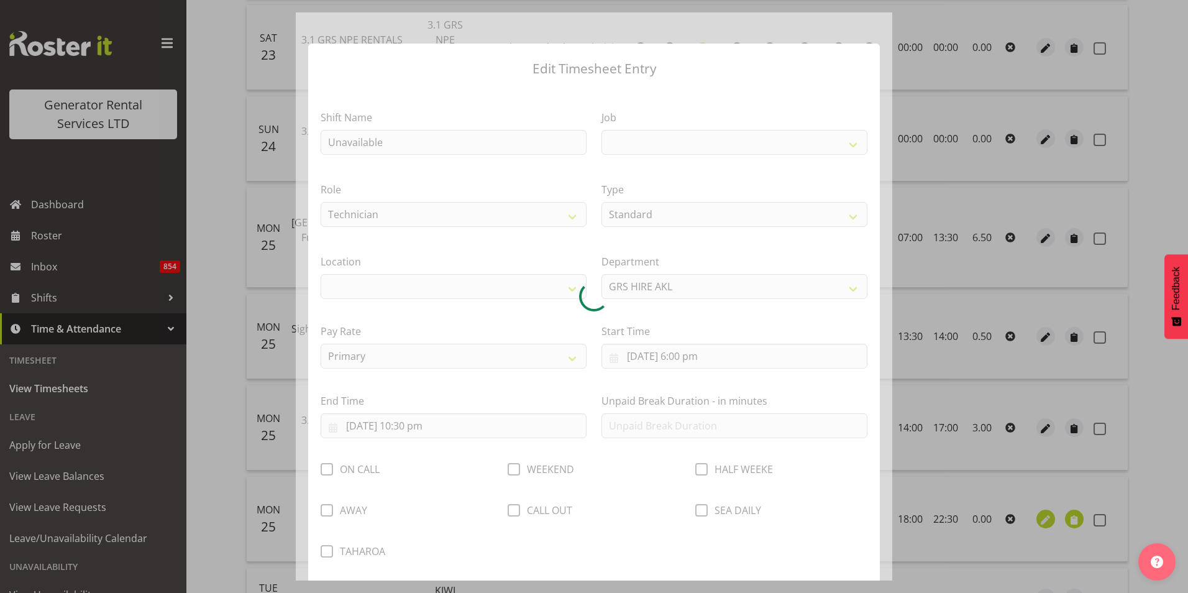
select select
select select "880"
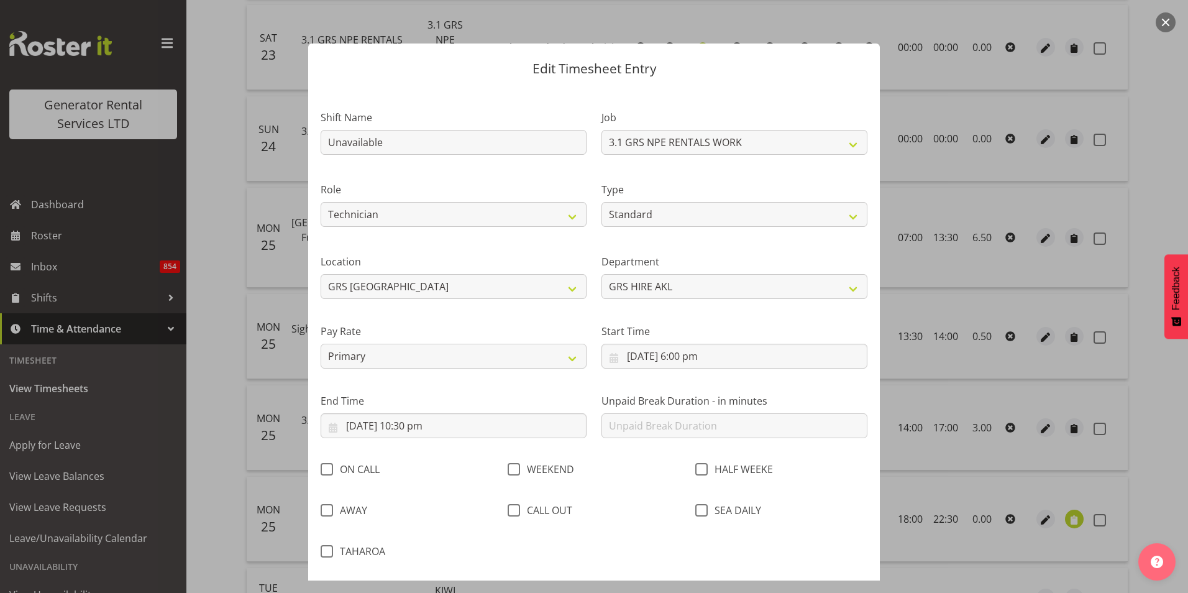
scroll to position [66, 0]
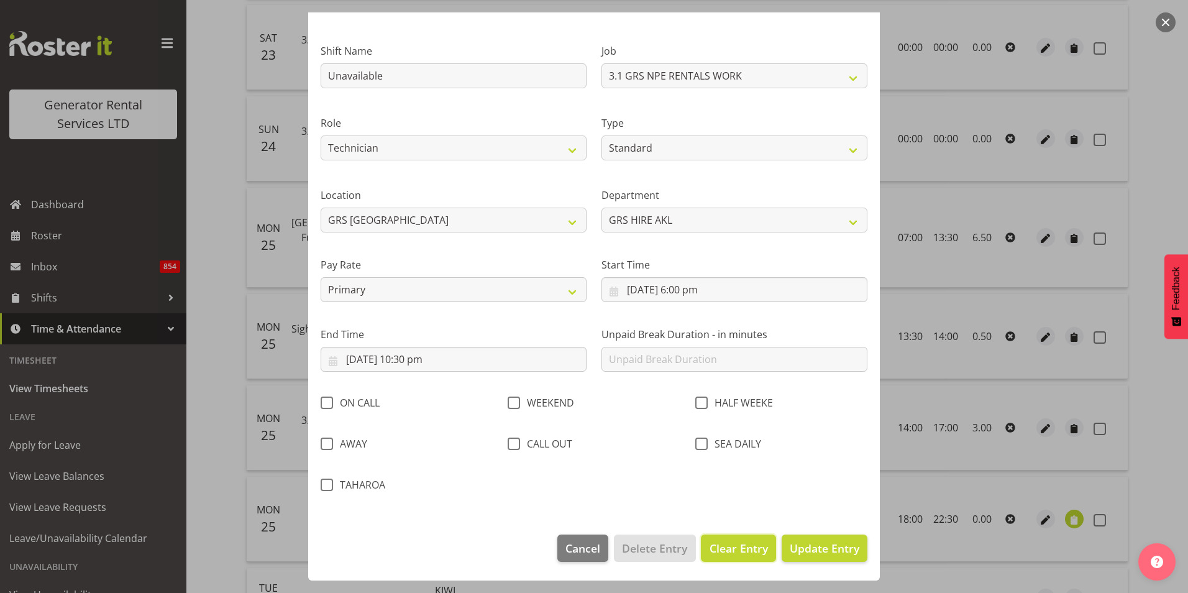
click at [723, 545] on span "Clear Entry" at bounding box center [739, 548] width 58 height 16
select select "Off"
type input "0"
select select
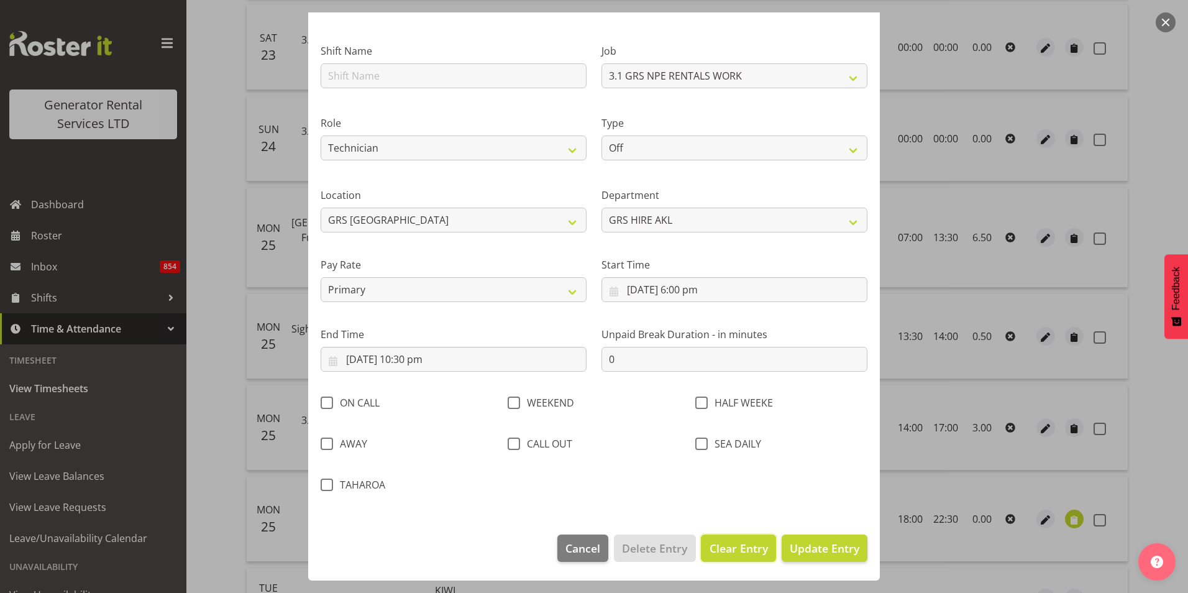
select select
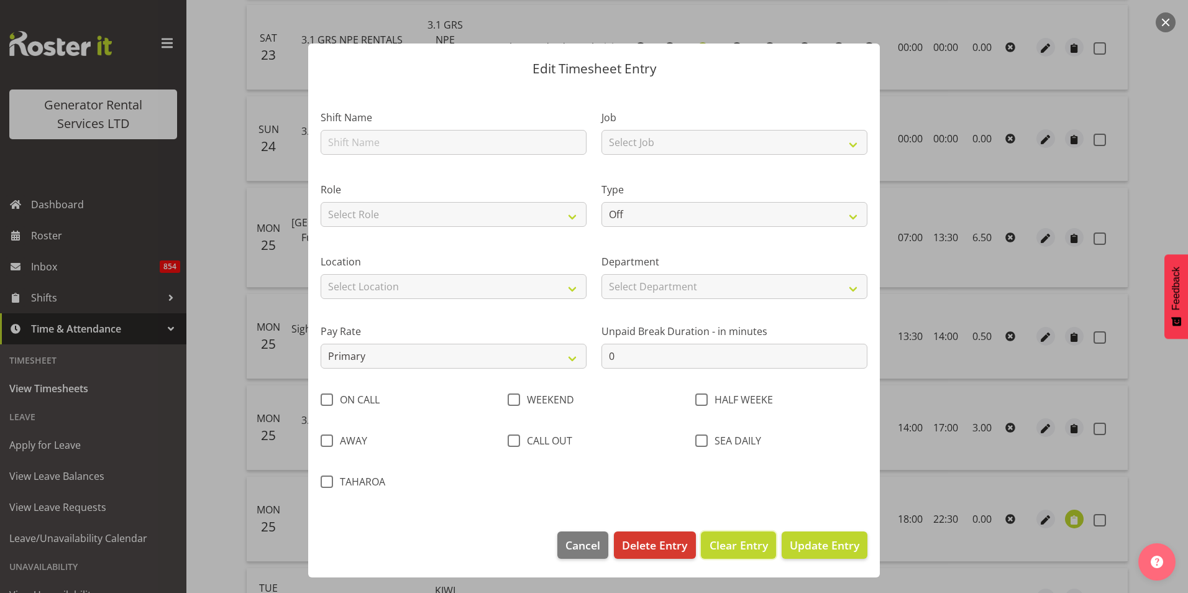
scroll to position [0, 0]
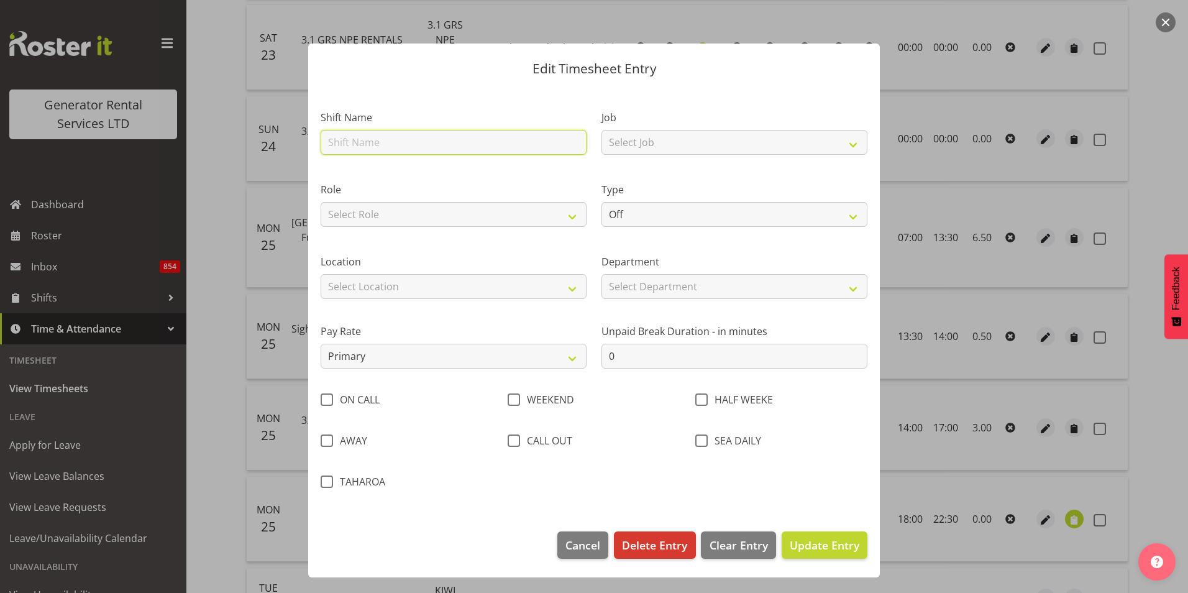
click at [372, 148] on input "text" at bounding box center [454, 142] width 266 height 25
type input "3.1 GRS Rental work"
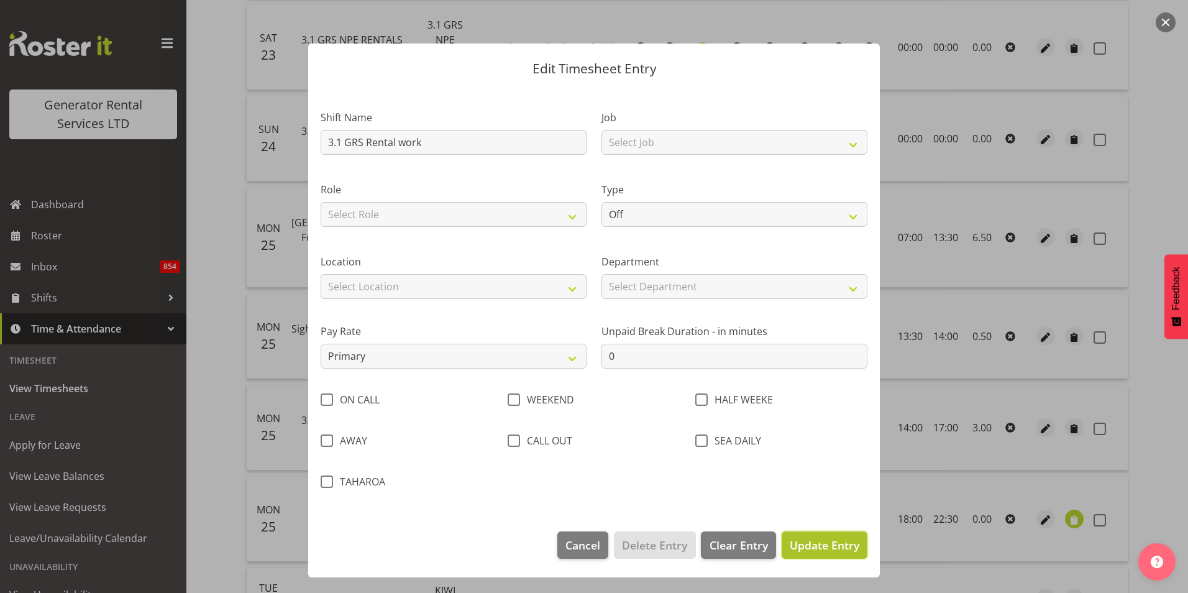
click at [842, 550] on span "Update Entry" at bounding box center [825, 544] width 70 height 15
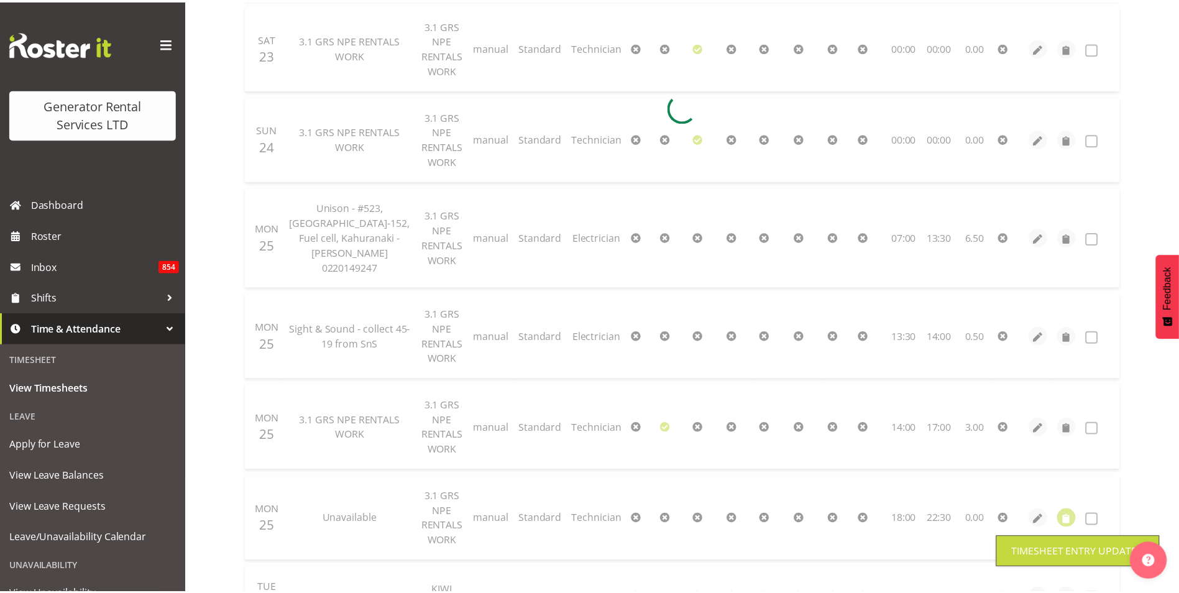
scroll to position [683, 0]
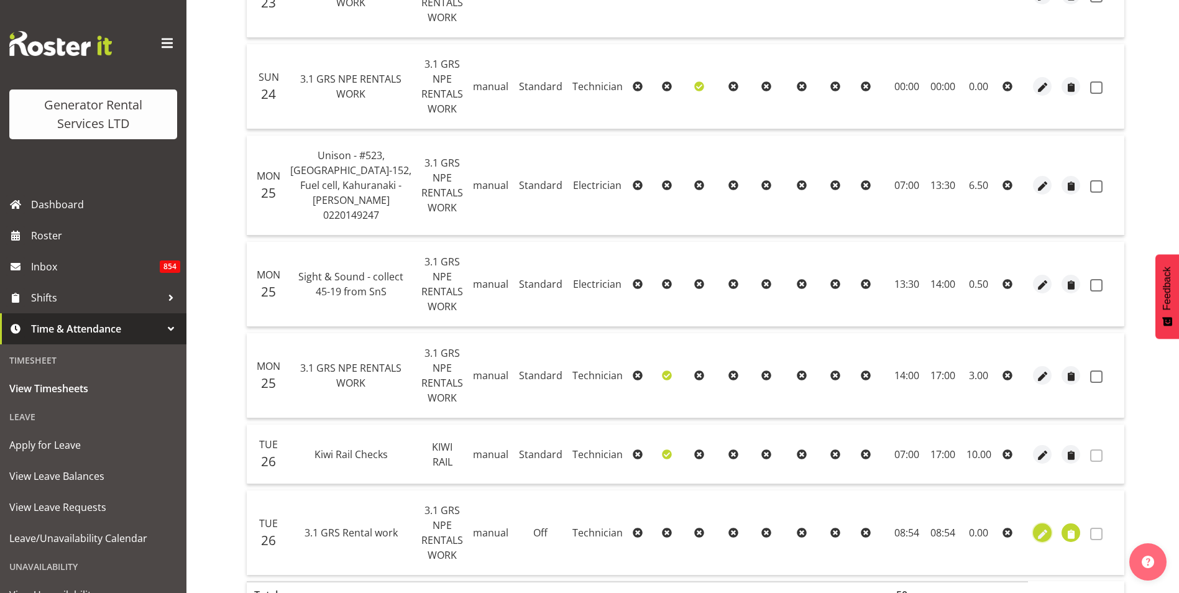
click at [1035, 527] on span "button" at bounding box center [1042, 534] width 14 height 14
select select "21"
select select "20"
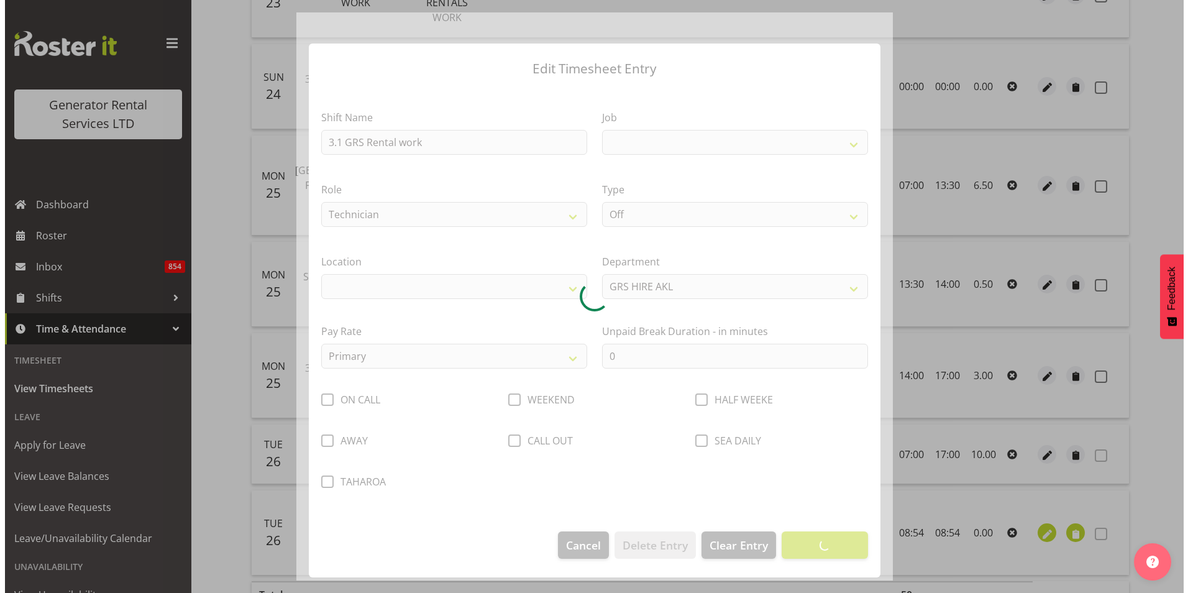
scroll to position [631, 0]
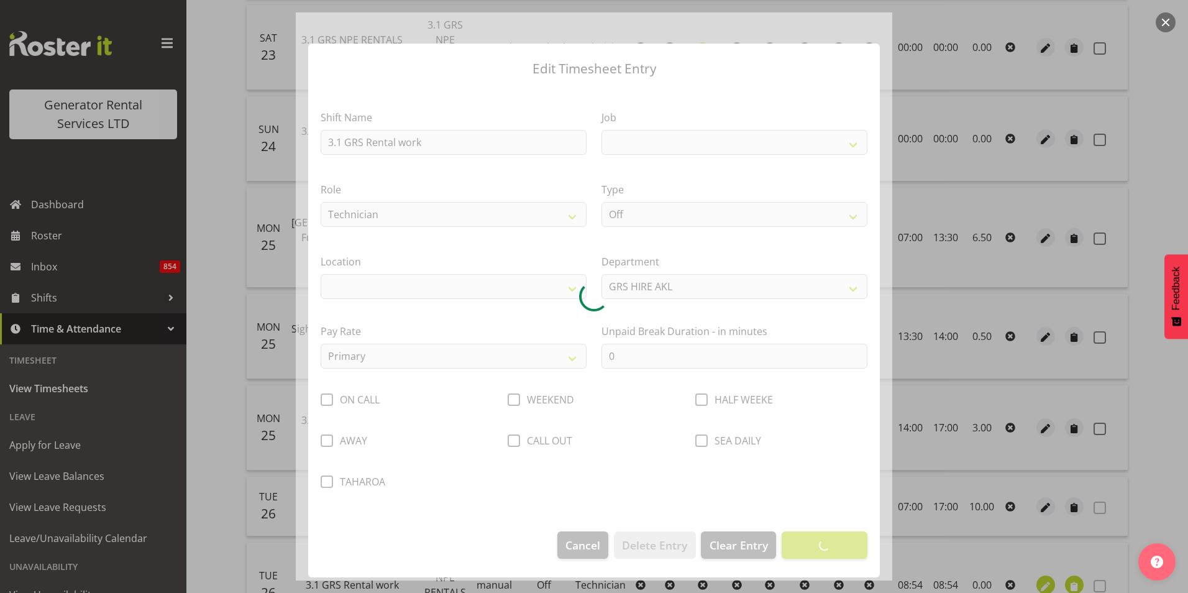
select select
select select "880"
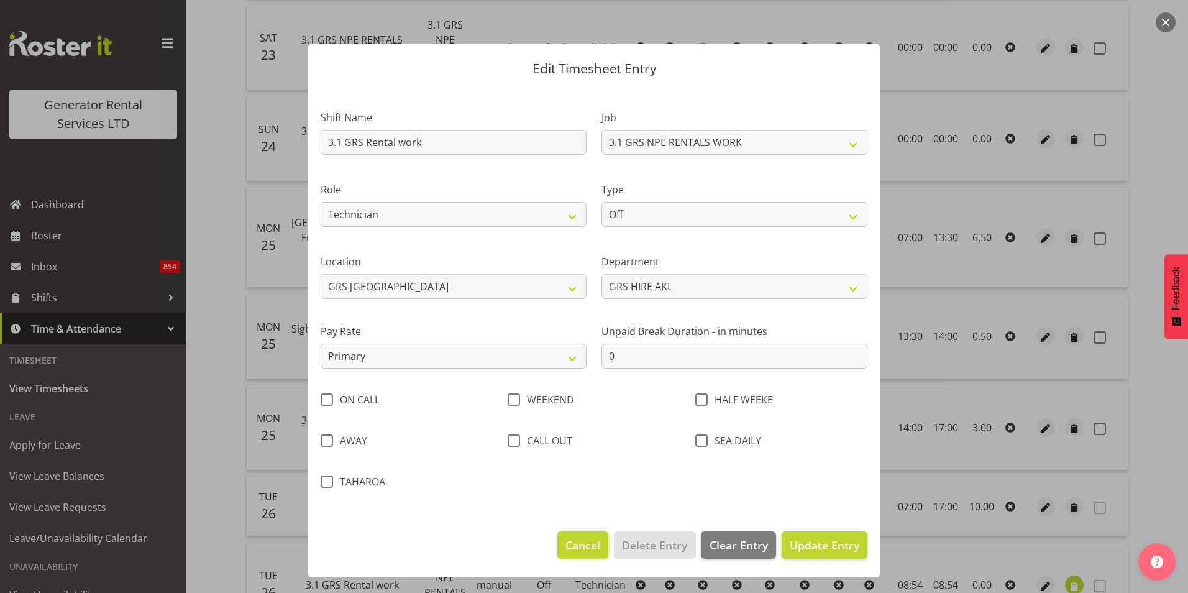
click at [582, 549] on span "Cancel" at bounding box center [582, 545] width 35 height 16
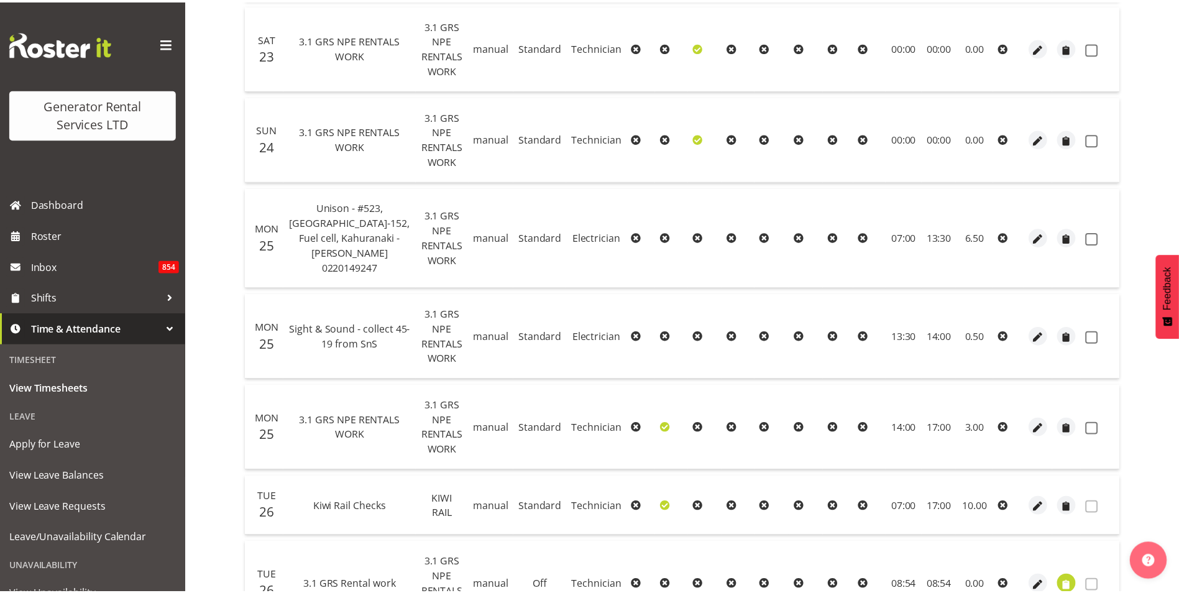
scroll to position [683, 0]
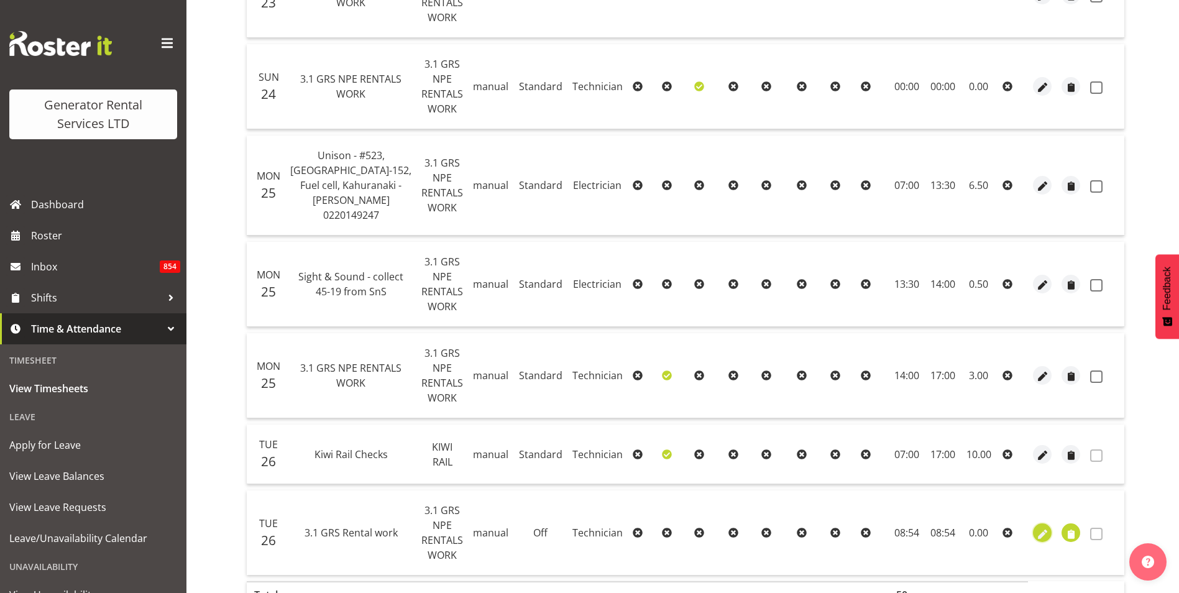
click at [1035, 527] on span "button" at bounding box center [1042, 534] width 14 height 14
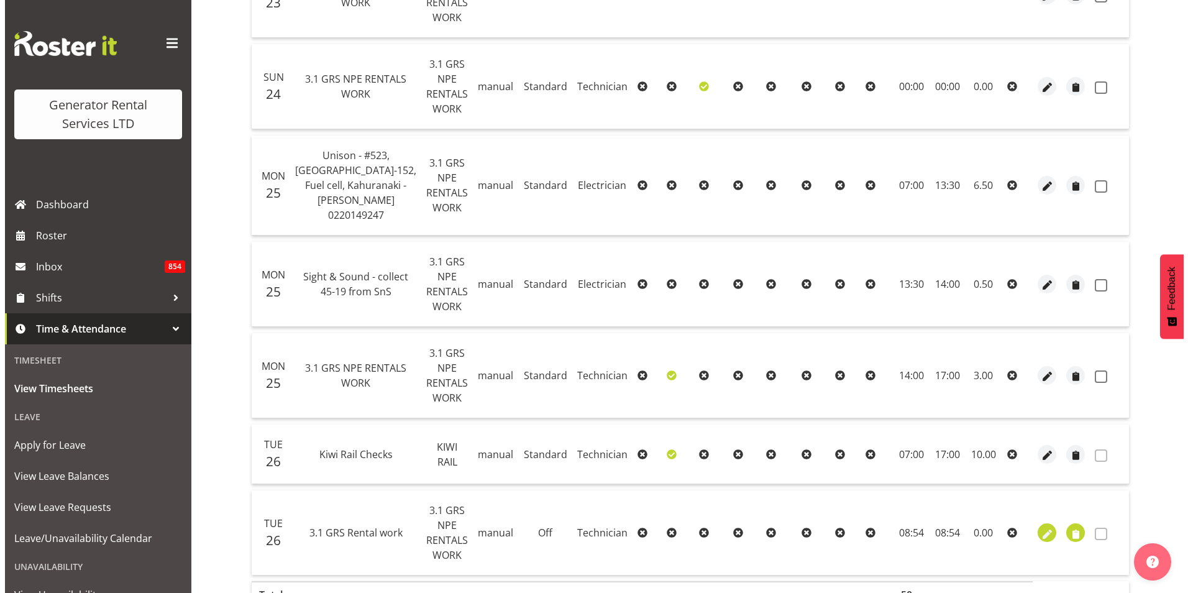
scroll to position [631, 0]
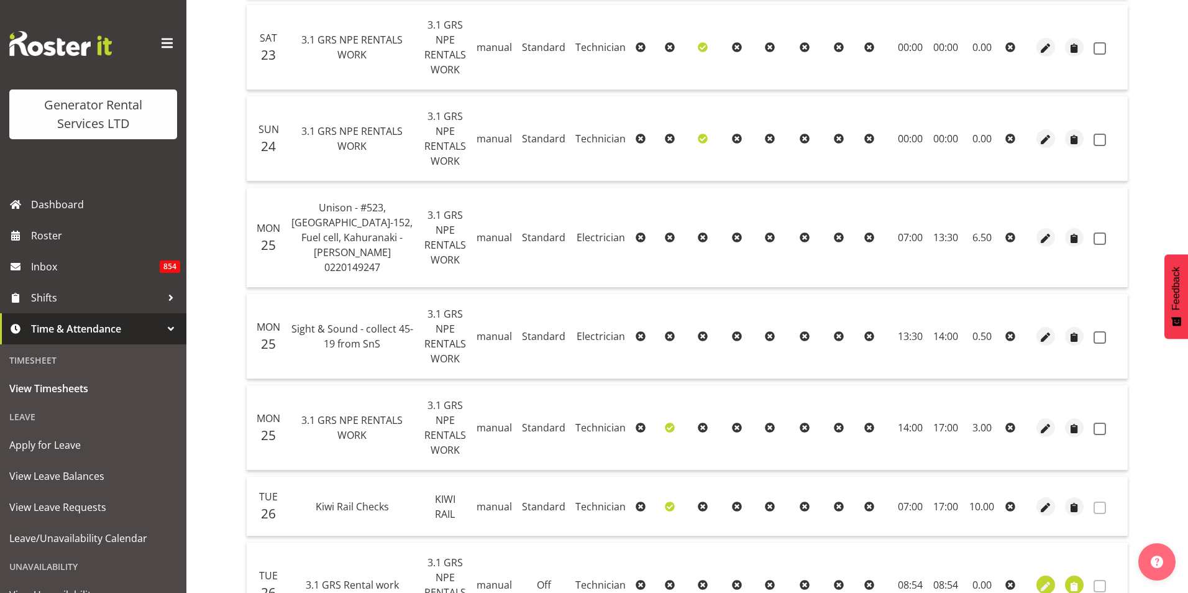
select select "21"
select select "20"
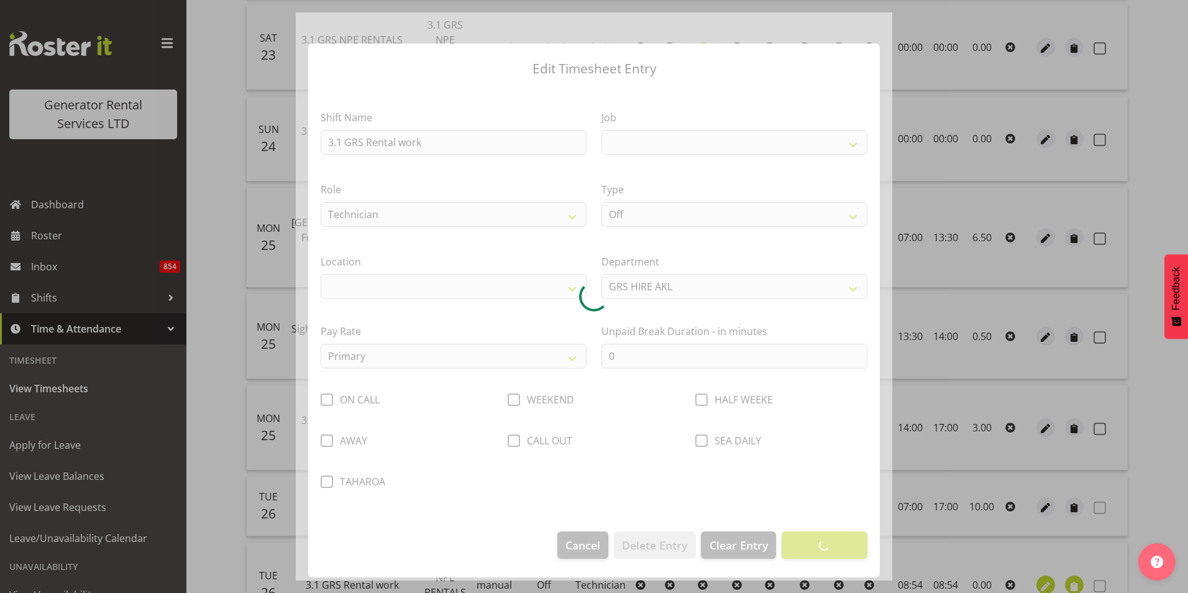
select select
select select "880"
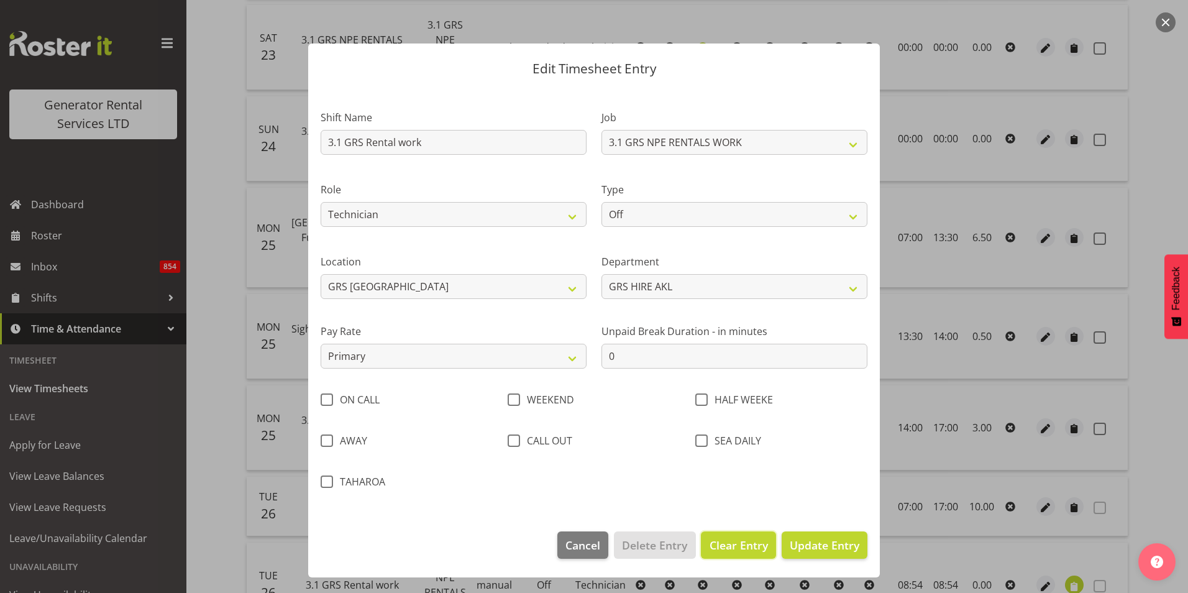
click at [731, 544] on span "Clear Entry" at bounding box center [739, 545] width 58 height 16
select select
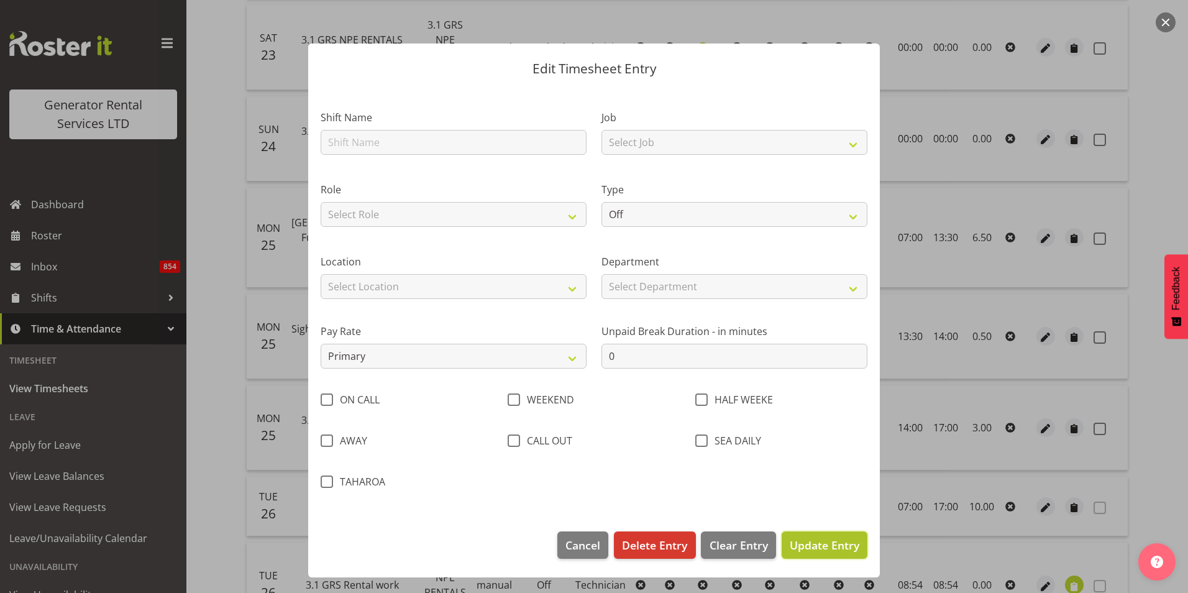
click at [825, 552] on span "Update Entry" at bounding box center [825, 545] width 70 height 16
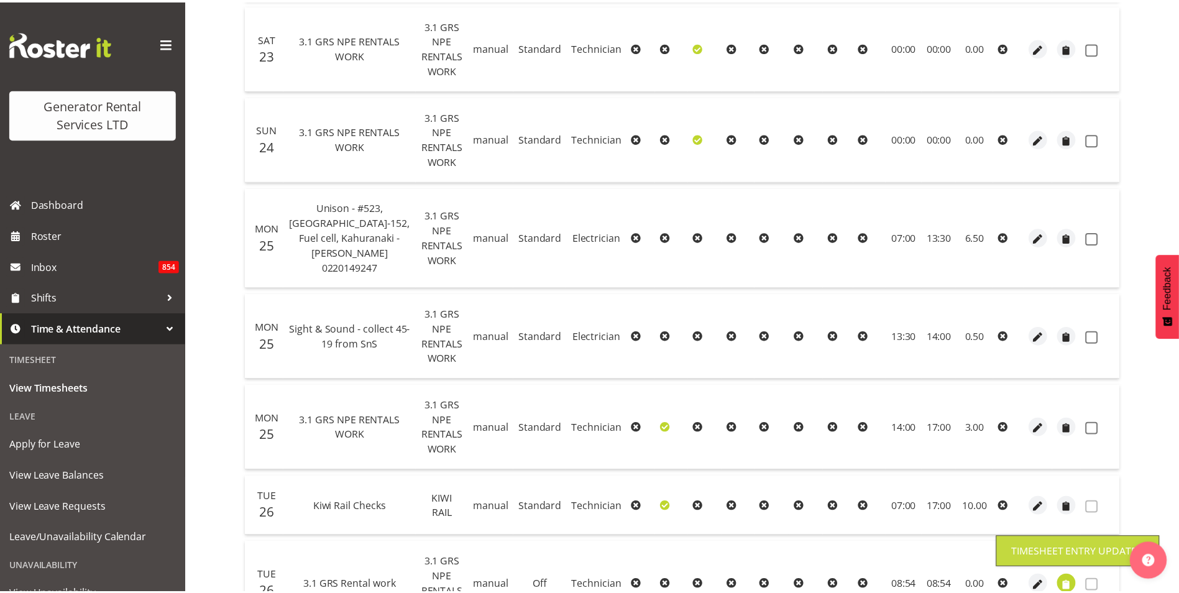
scroll to position [683, 0]
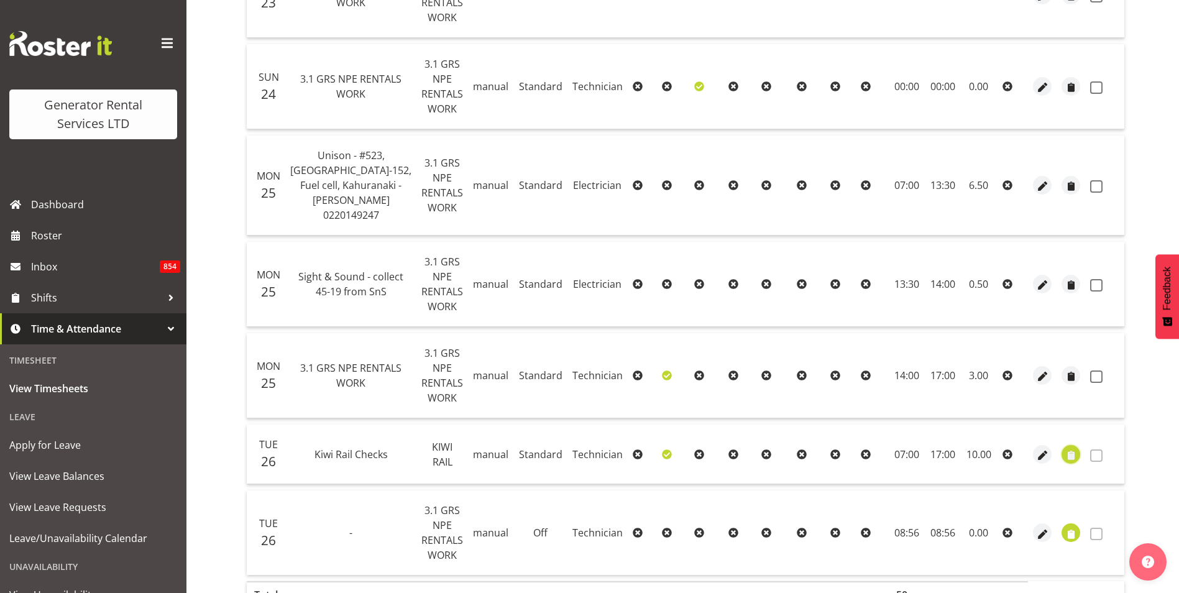
click at [1067, 448] on span "button" at bounding box center [1071, 455] width 14 height 14
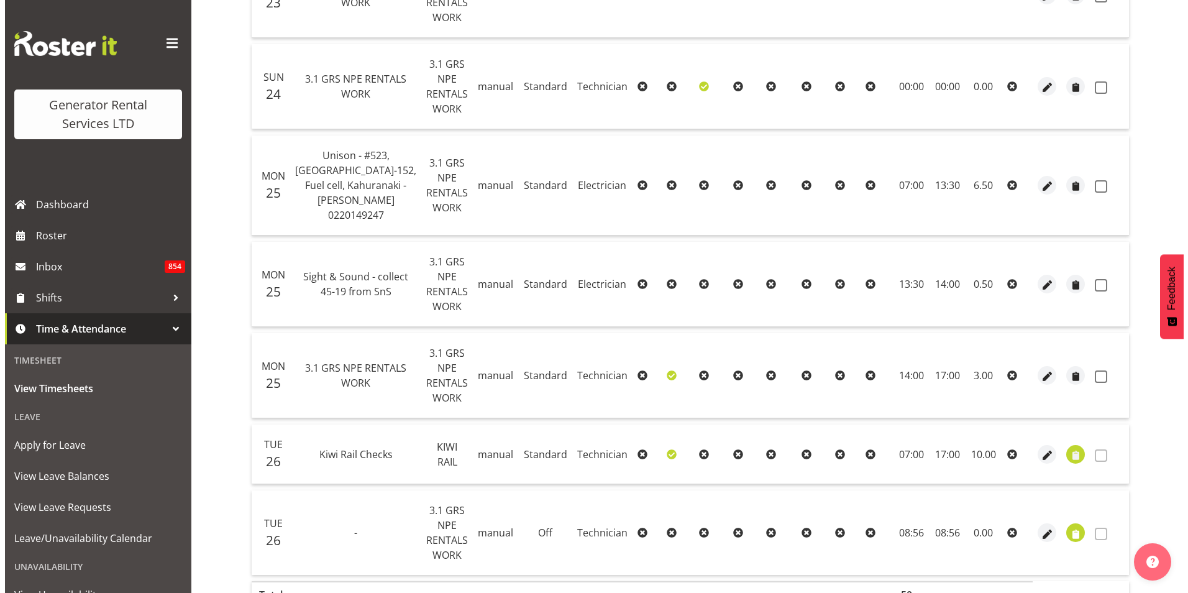
scroll to position [631, 0]
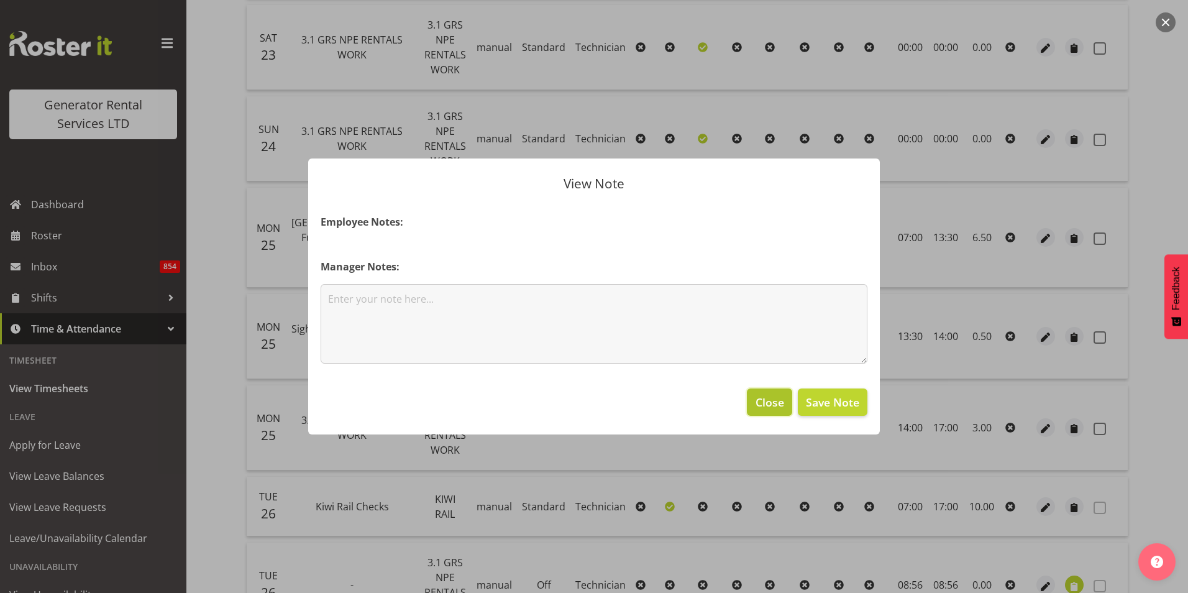
click at [778, 402] on span "Close" at bounding box center [769, 402] width 29 height 16
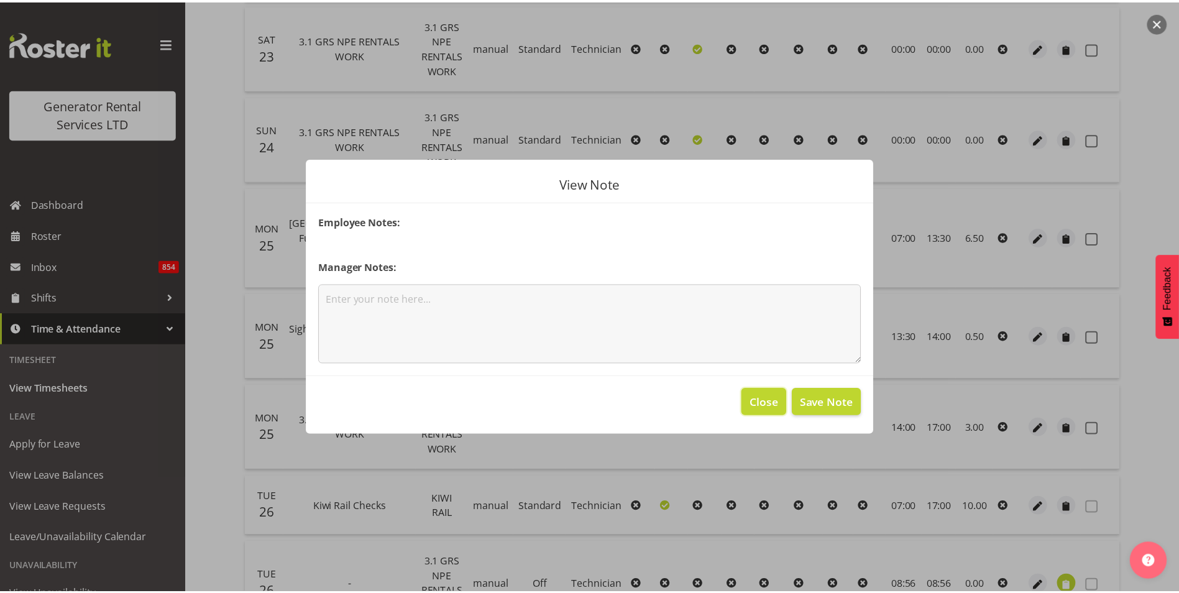
scroll to position [683, 0]
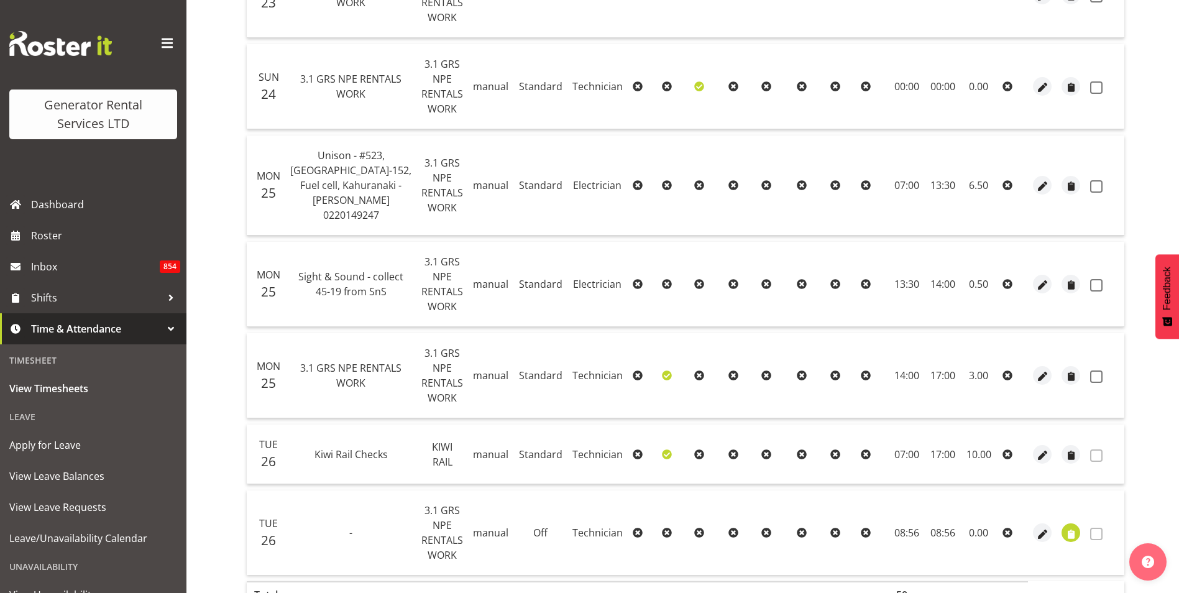
click at [1002, 449] on icon at bounding box center [1007, 454] width 10 height 10
click at [1006, 449] on icon at bounding box center [1007, 454] width 10 height 10
click at [1003, 449] on icon at bounding box center [1007, 454] width 10 height 10
click at [1035, 448] on span "button" at bounding box center [1042, 455] width 14 height 14
select select "21"
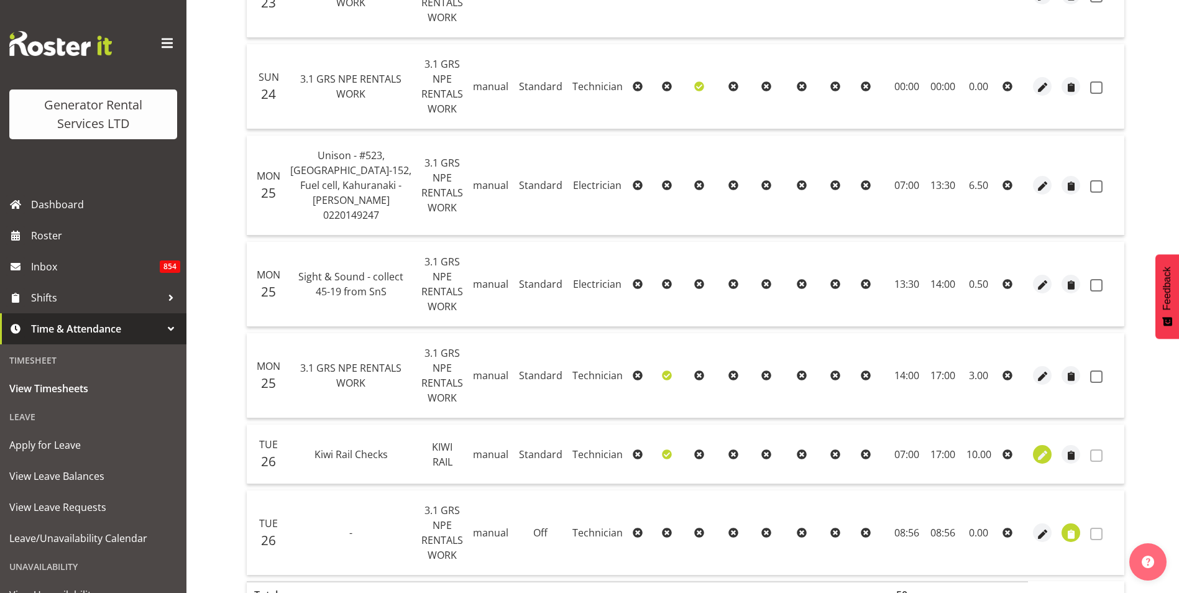
select select "Standard"
select select "20"
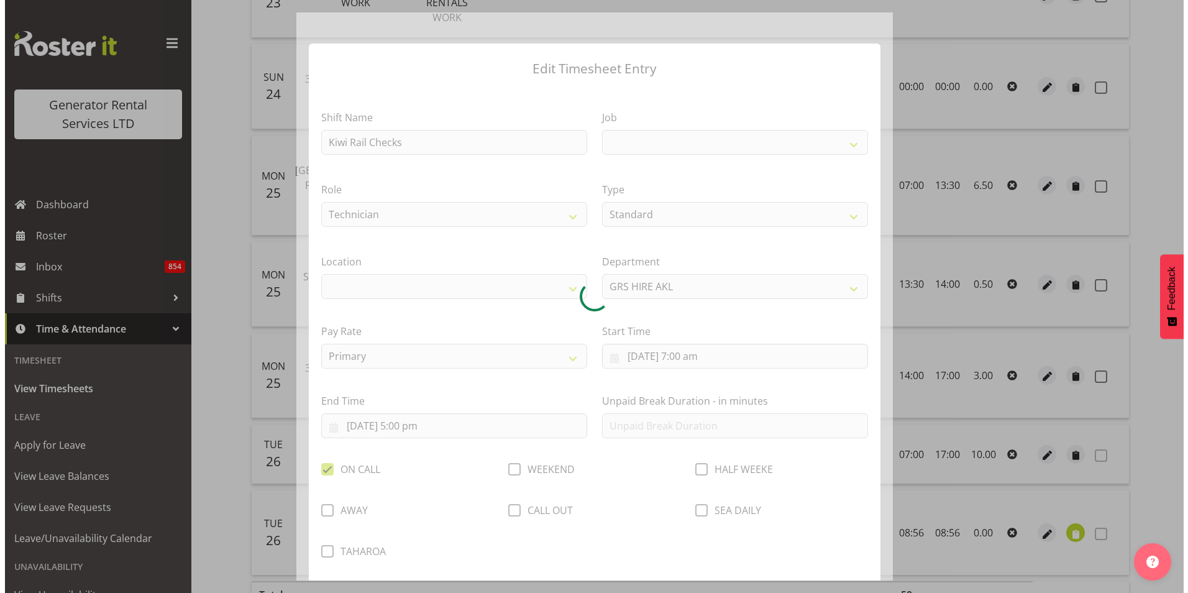
scroll to position [631, 0]
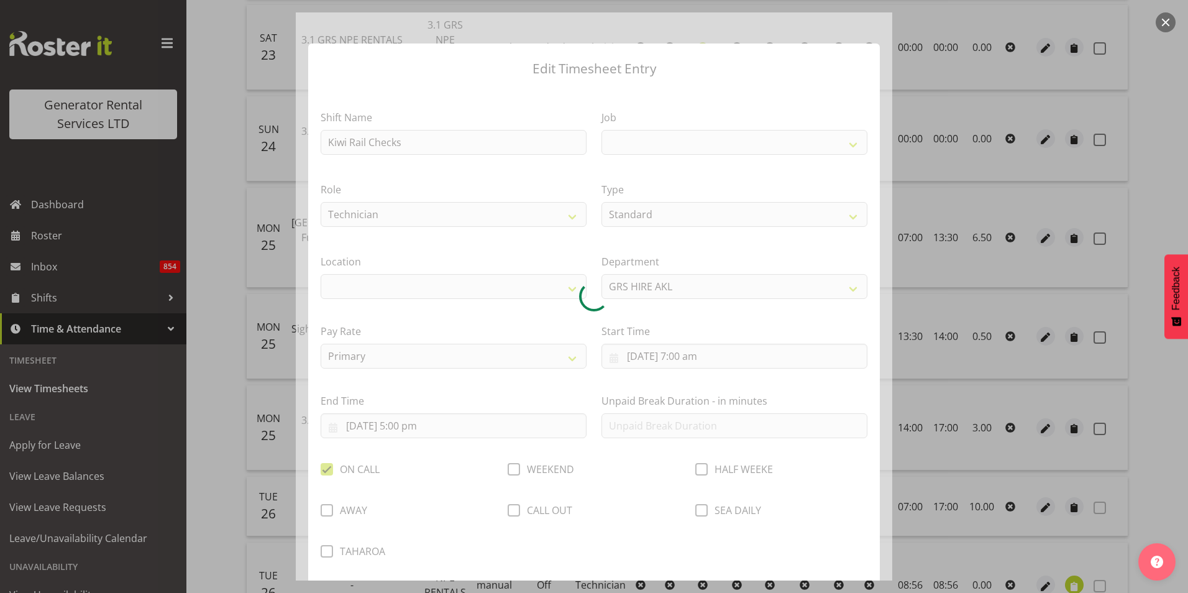
select select
select select "1425"
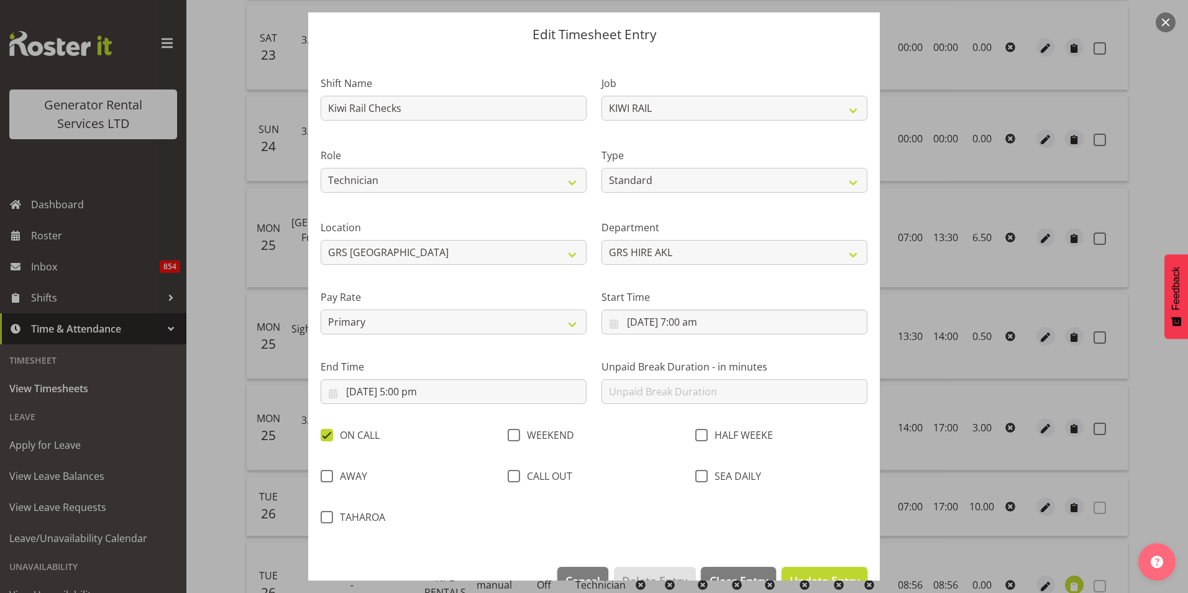
scroll to position [66, 0]
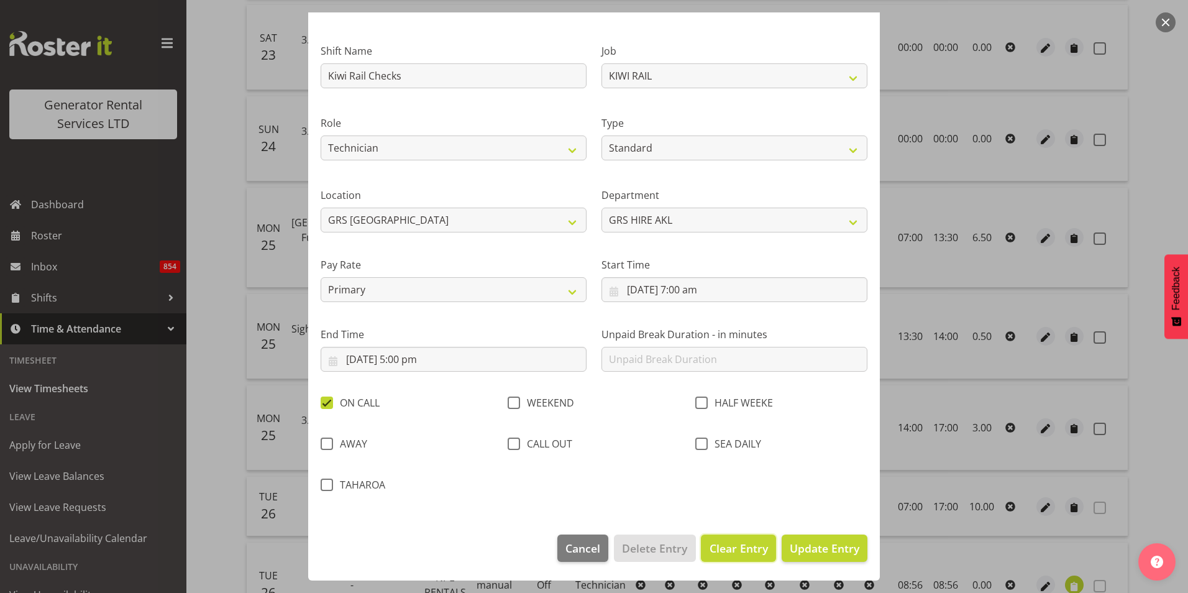
click at [738, 549] on span "Clear Entry" at bounding box center [739, 548] width 58 height 16
select select "Off"
type input "0"
checkbox input "false"
select select
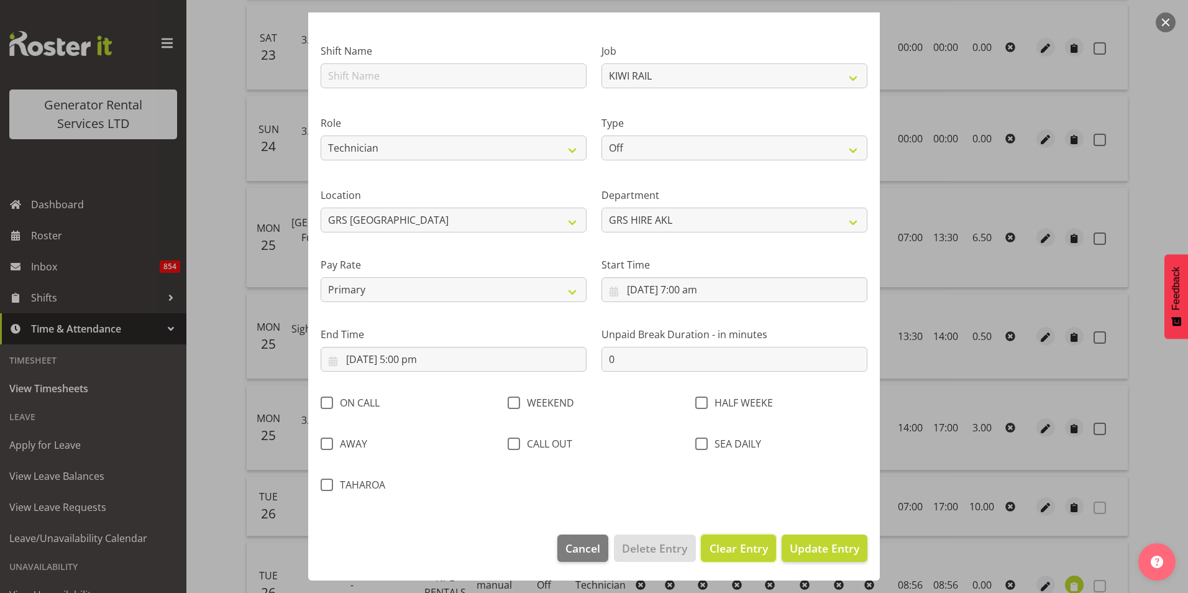
select select
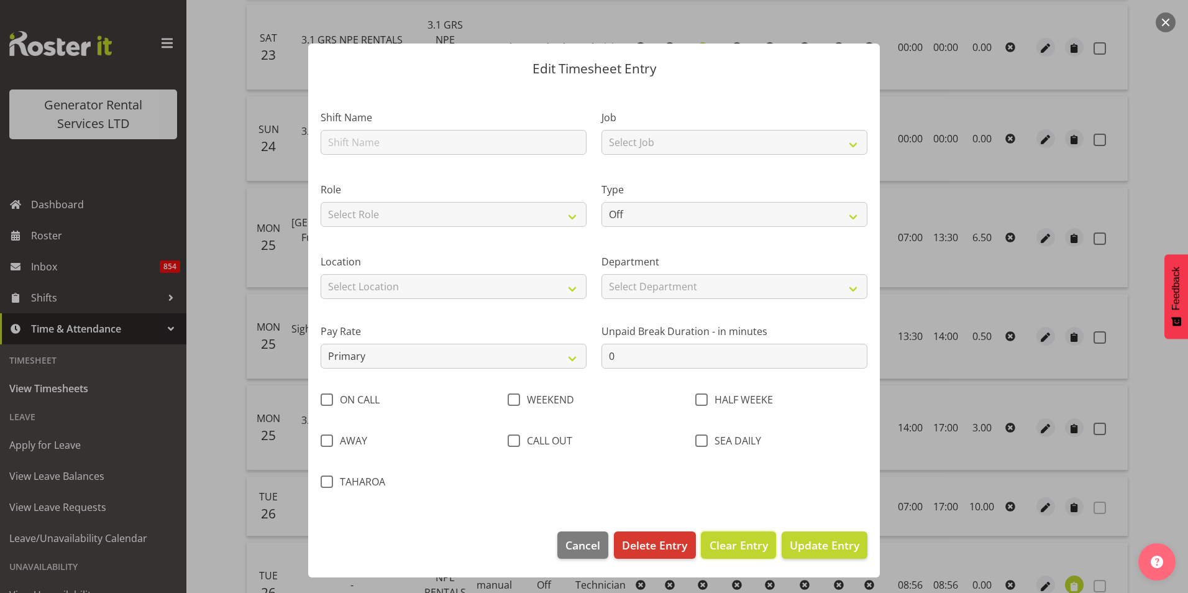
scroll to position [0, 0]
click at [662, 545] on span "Delete Entry" at bounding box center [654, 545] width 65 height 16
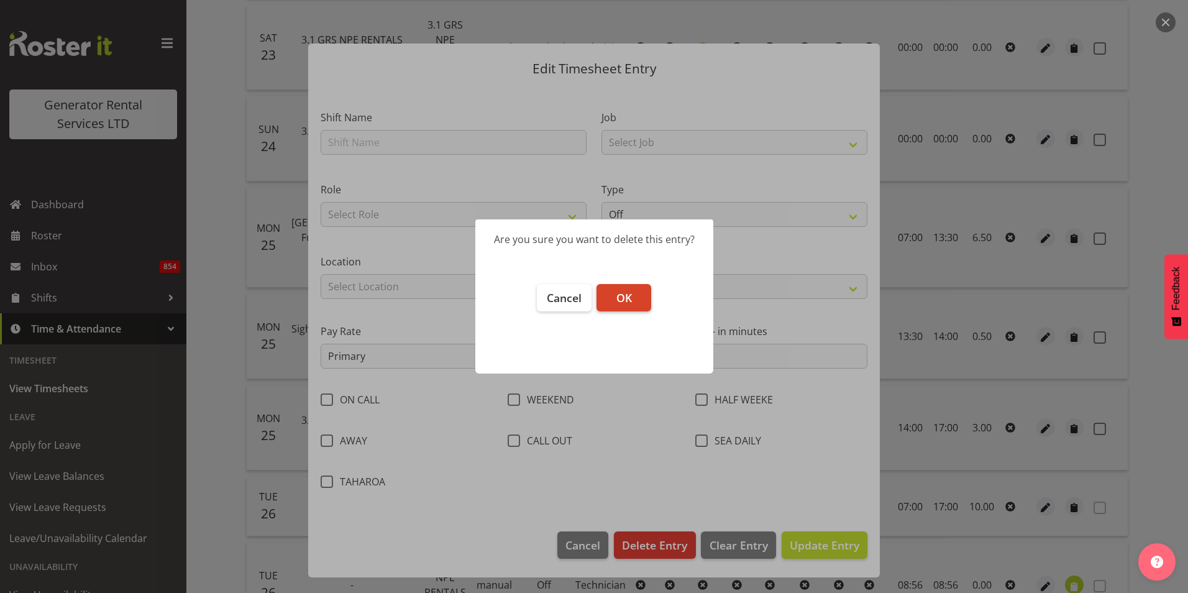
click at [614, 291] on button "OK" at bounding box center [623, 297] width 55 height 27
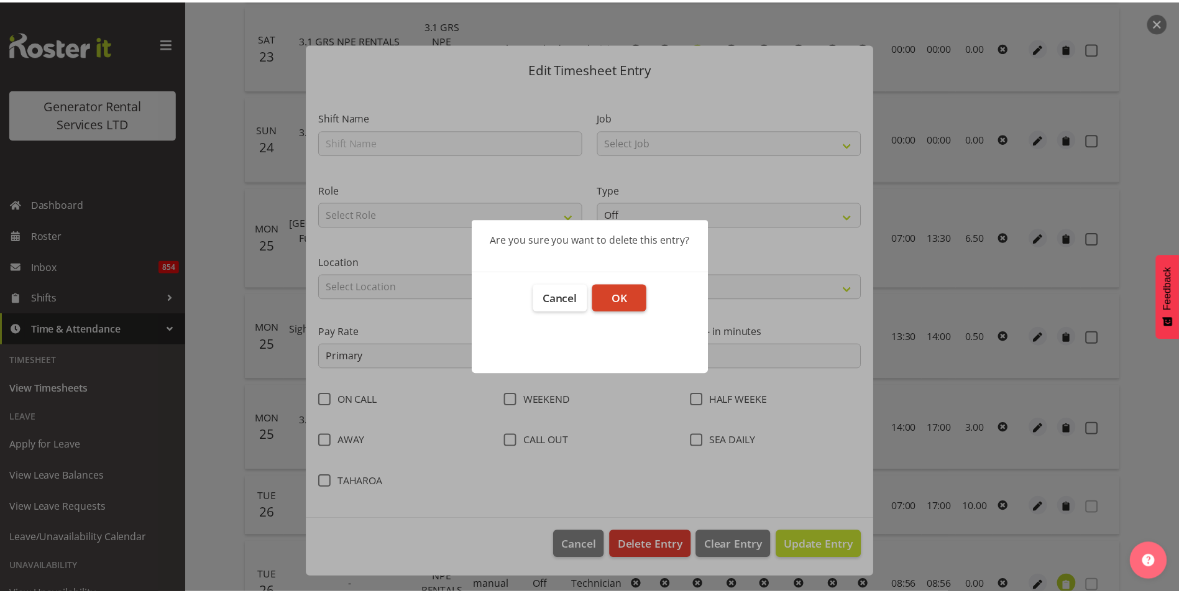
scroll to position [683, 0]
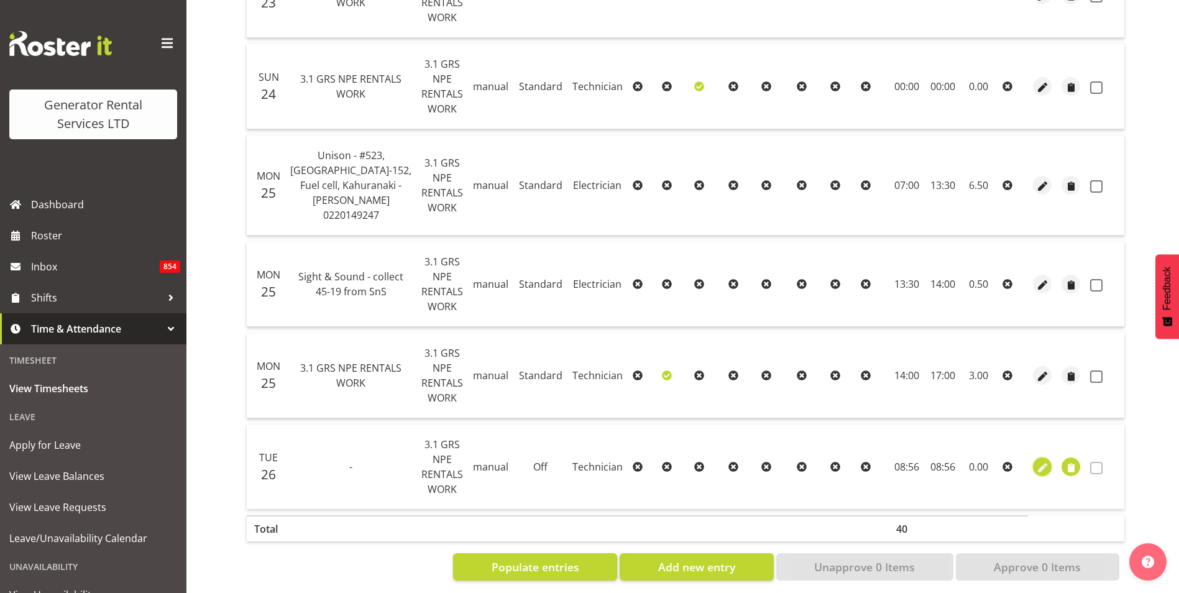
click at [1036, 461] on span "button" at bounding box center [1042, 468] width 14 height 14
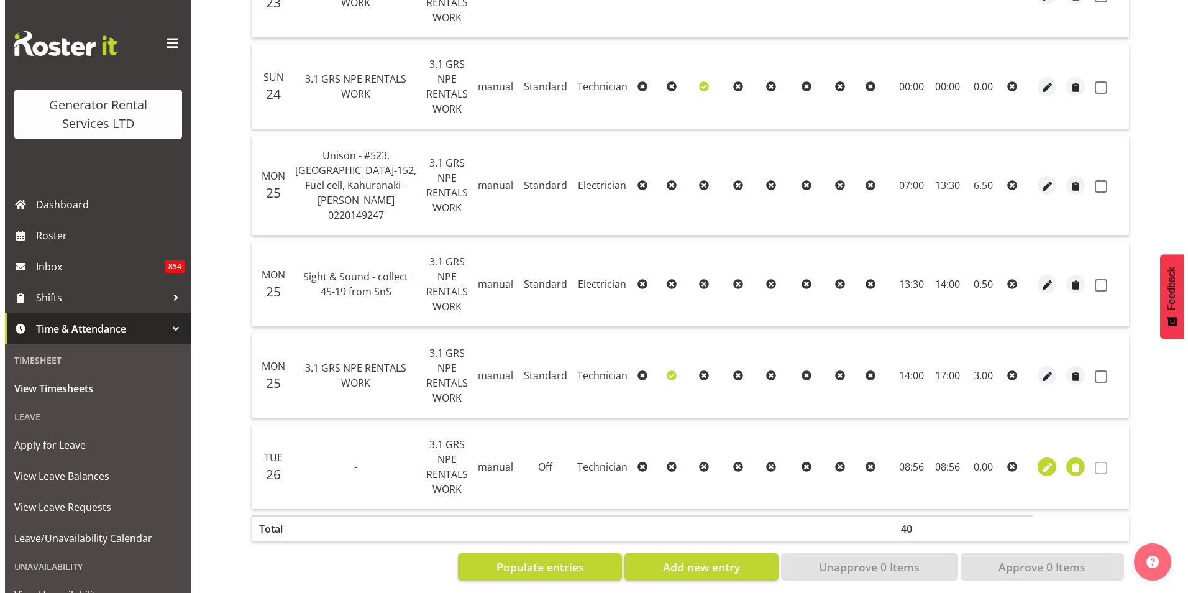
scroll to position [565, 0]
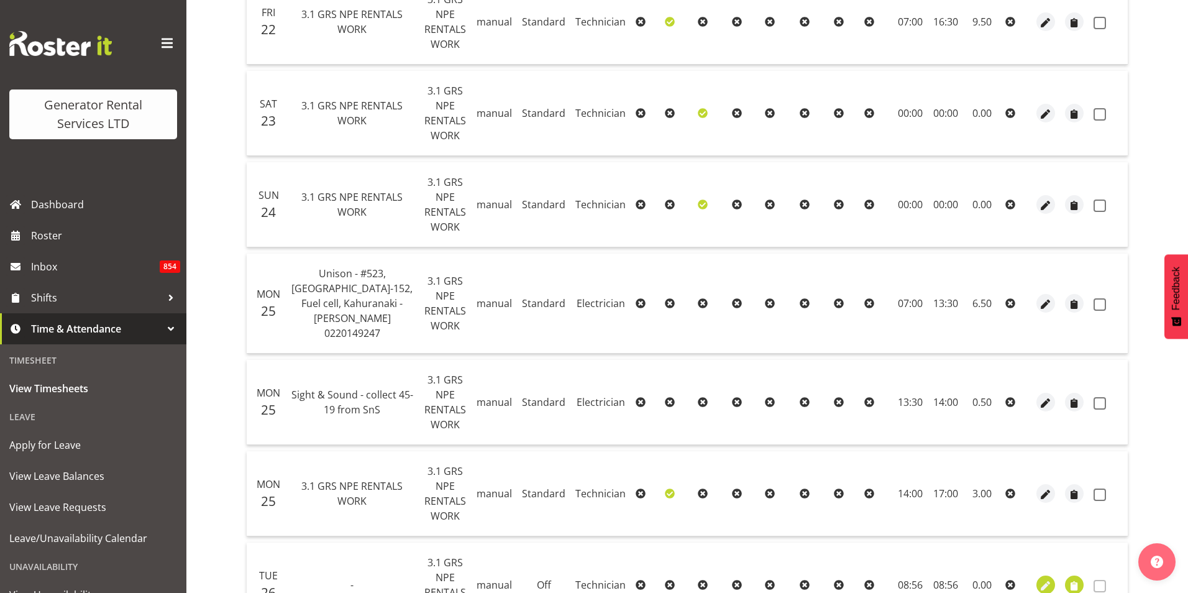
select select "21"
select select "20"
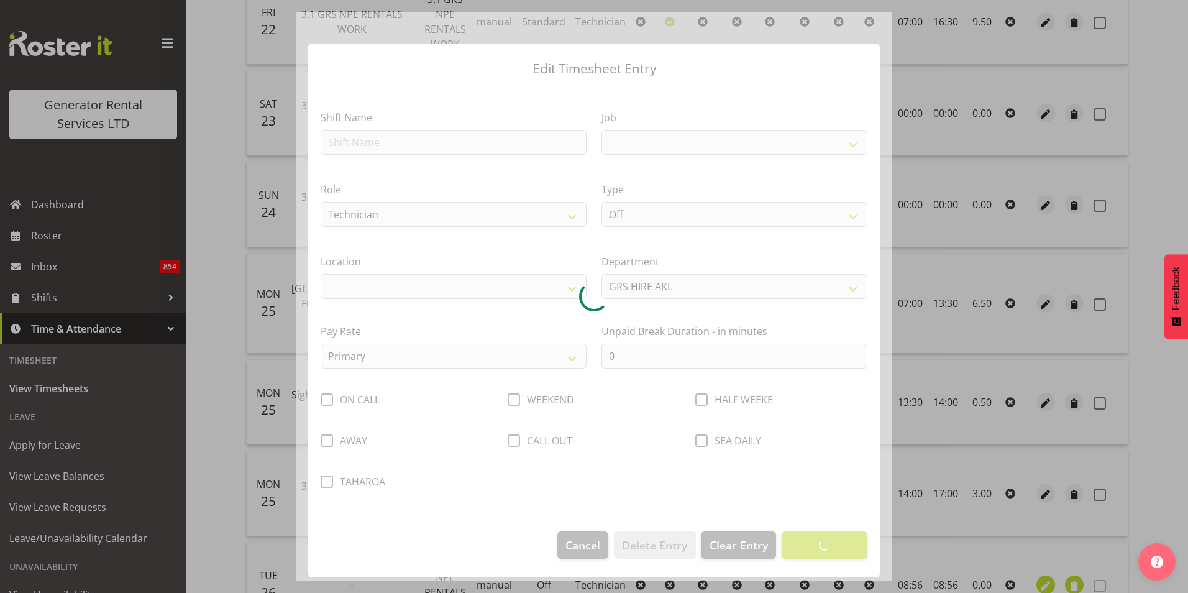
select select
select select "880"
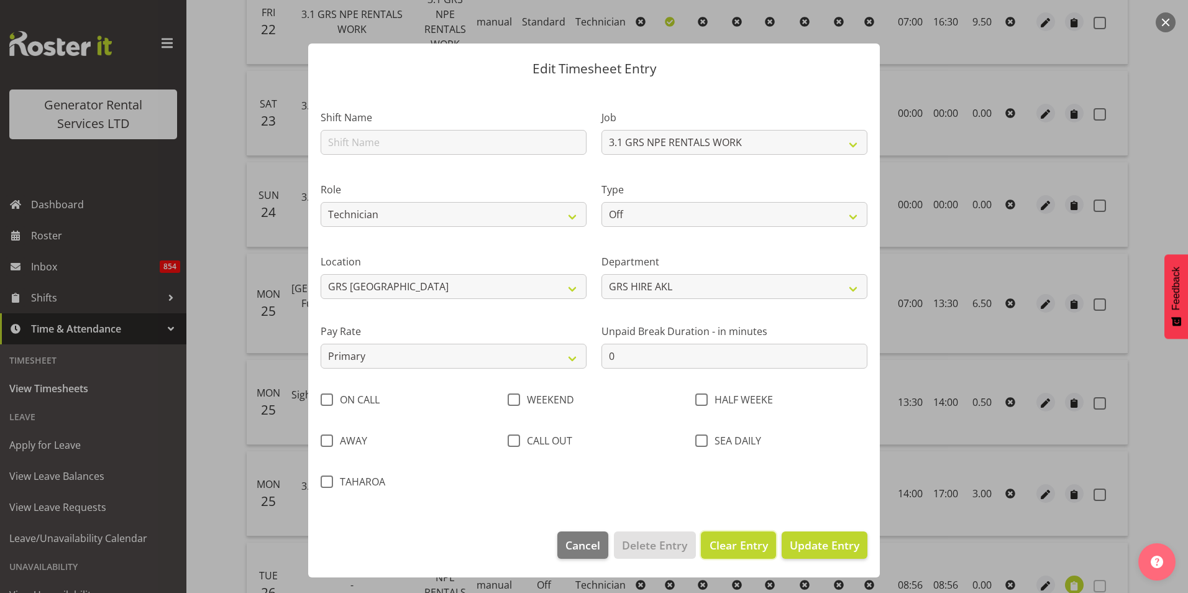
click at [762, 549] on span "Clear Entry" at bounding box center [739, 545] width 58 height 16
select select
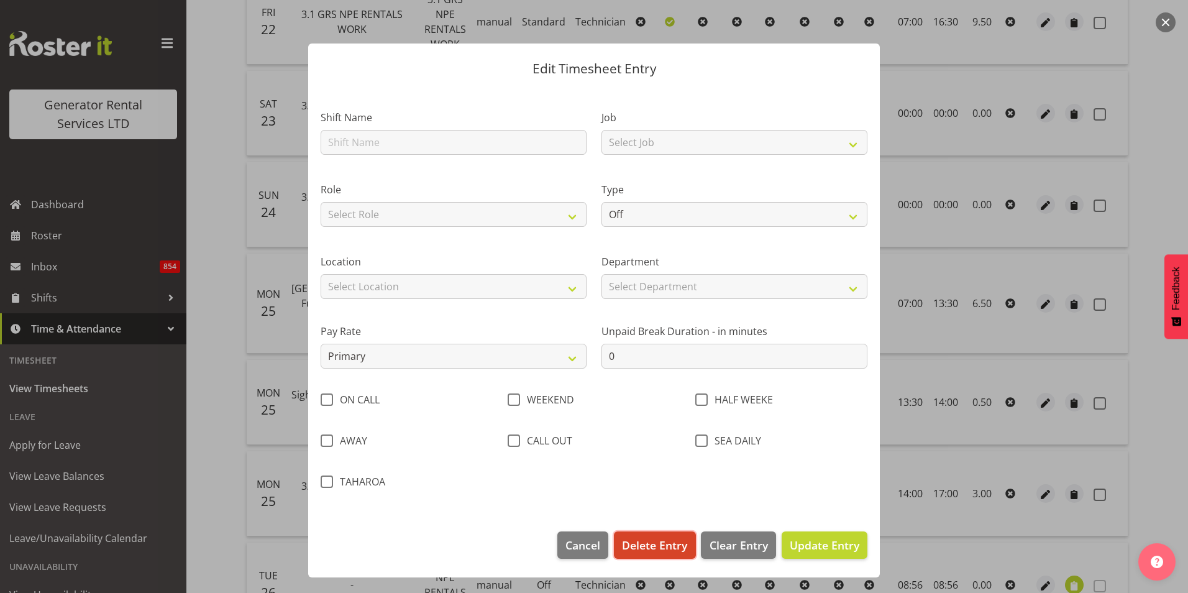
click at [667, 547] on span "Delete Entry" at bounding box center [654, 545] width 65 height 16
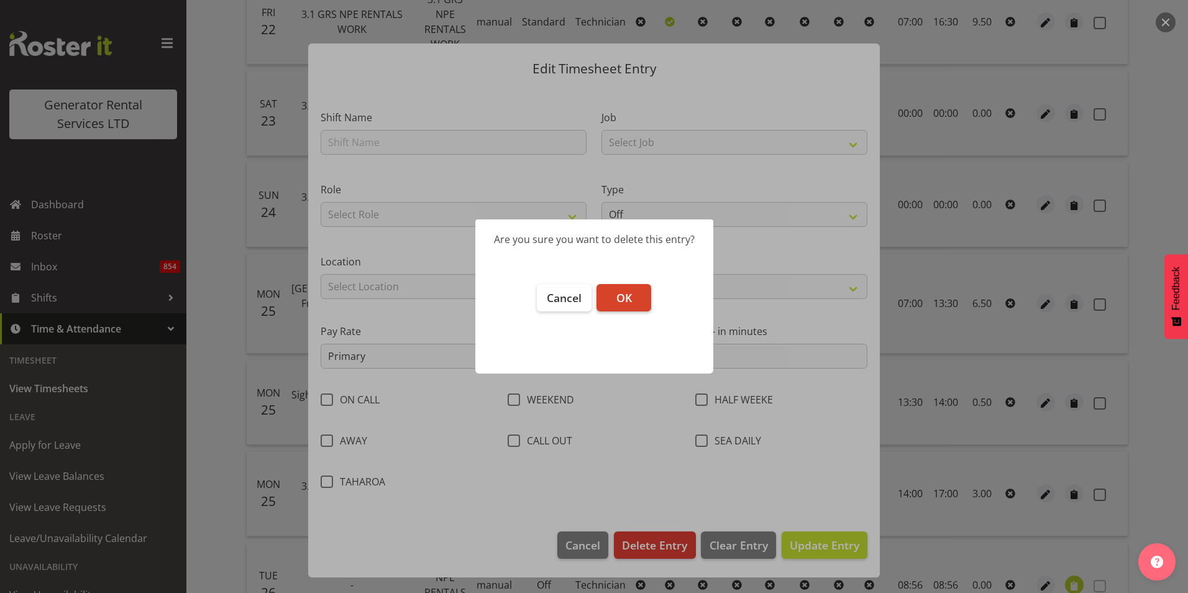
click at [626, 299] on span "OK" at bounding box center [624, 297] width 16 height 15
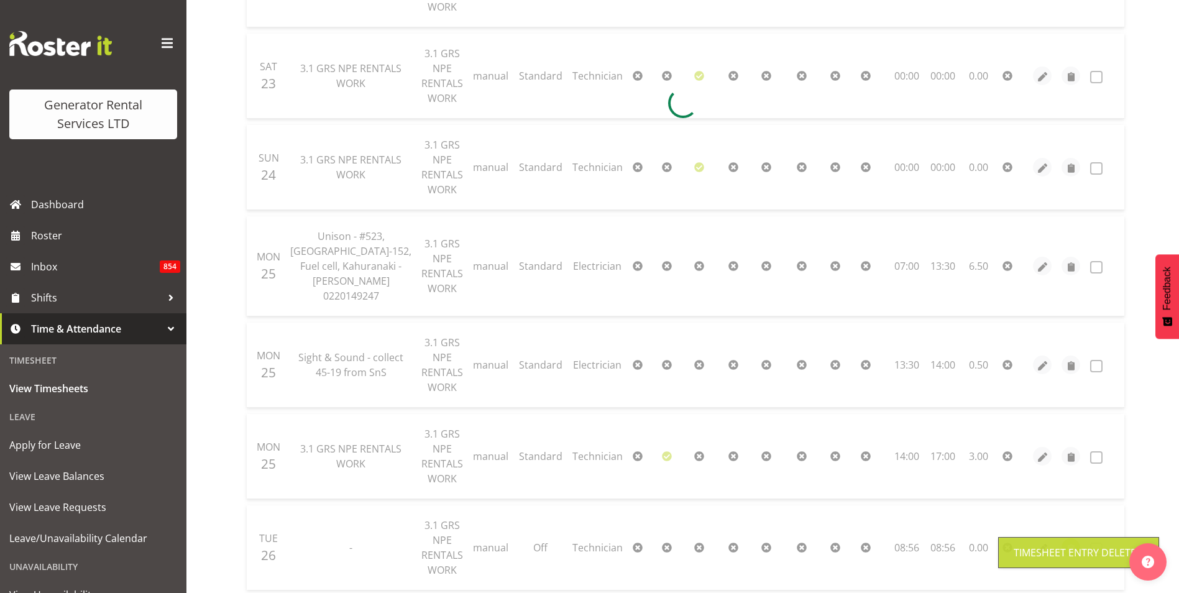
scroll to position [593, 0]
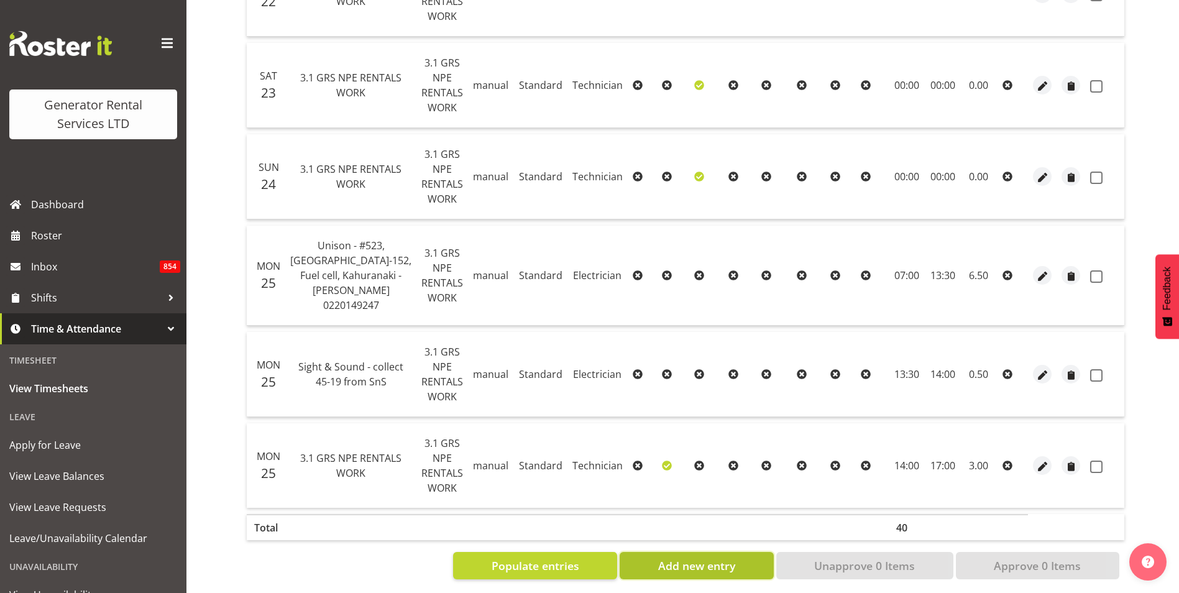
click at [724, 557] on span "Add new entry" at bounding box center [696, 565] width 77 height 16
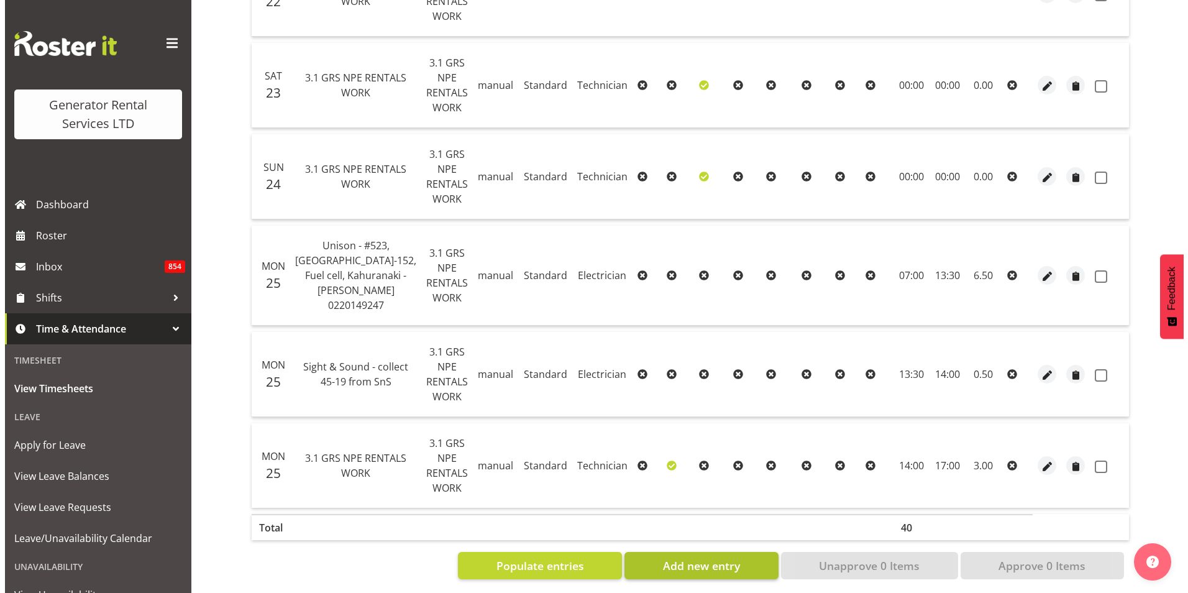
scroll to position [489, 0]
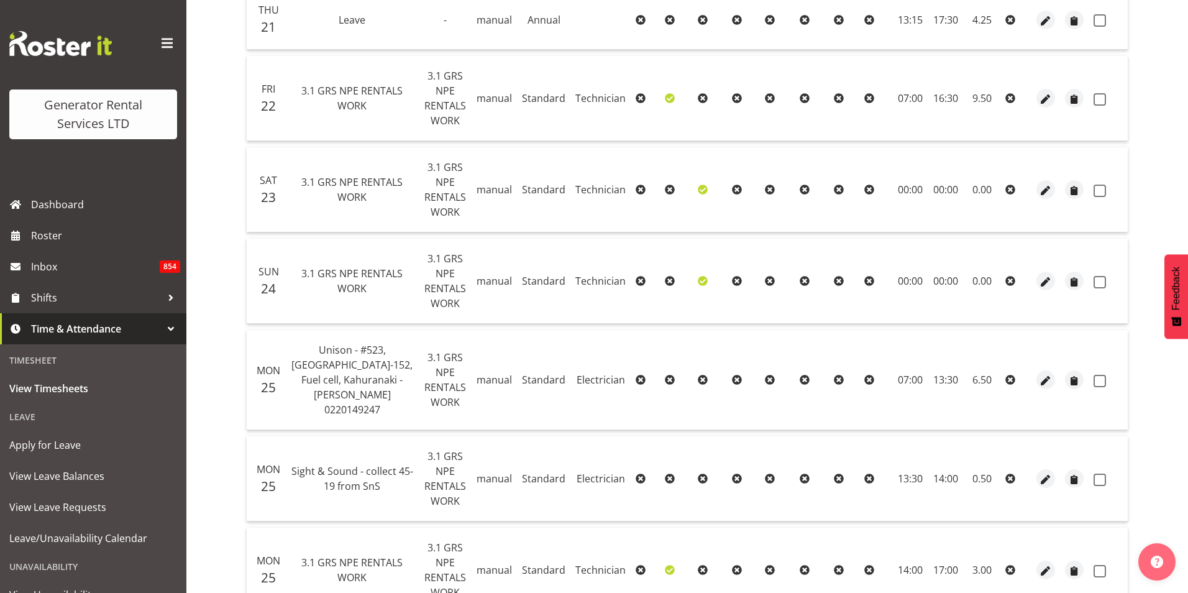
select select
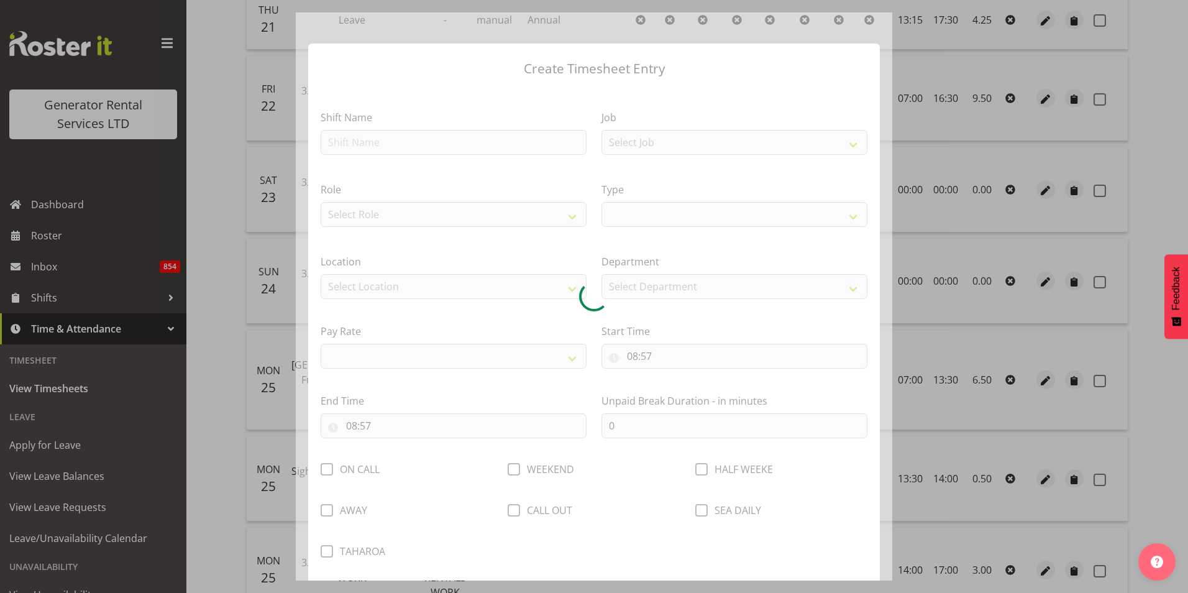
select select
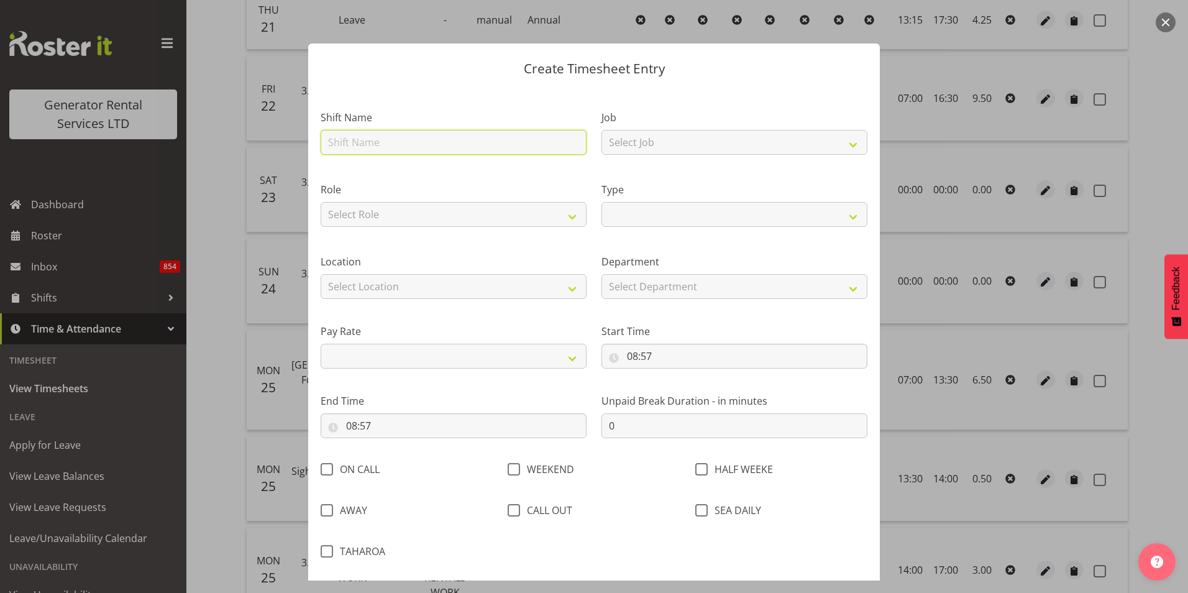
click at [379, 145] on input "text" at bounding box center [454, 142] width 266 height 25
type input "3.1 GRS Rental work"
select select
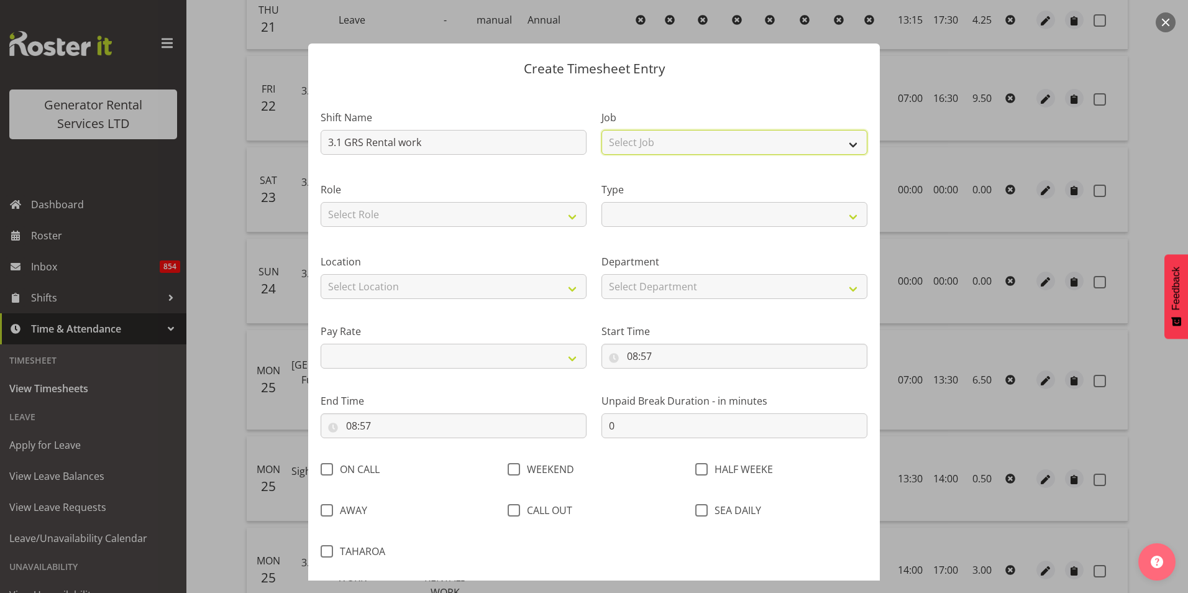
click at [675, 140] on select "Select Job 1.1 GRS AKL RENTALS 1.1 GRS AKL RENTALS AC 1.1 GRS AKL RENTALS CT 1.…" at bounding box center [734, 142] width 266 height 25
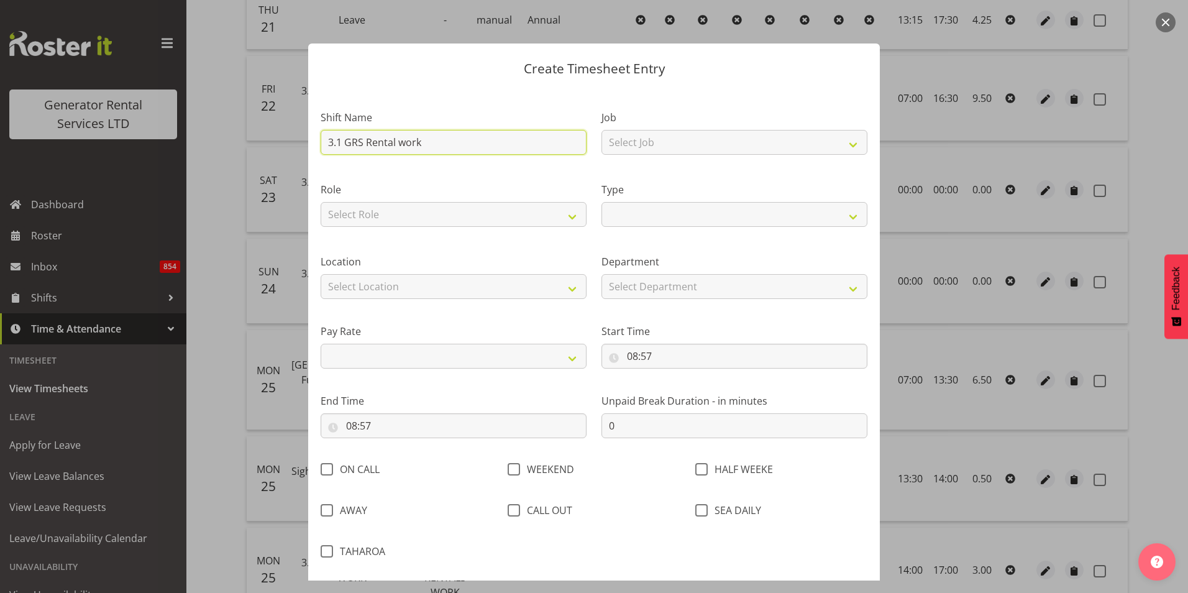
click at [451, 144] on input "3.1 GRS Rental work" at bounding box center [454, 142] width 266 height 25
drag, startPoint x: 446, startPoint y: 143, endPoint x: 342, endPoint y: 144, distance: 104.4
click at [342, 144] on input "3.1 GRS Rental work" at bounding box center [454, 142] width 266 height 25
type input "3.1"
select select
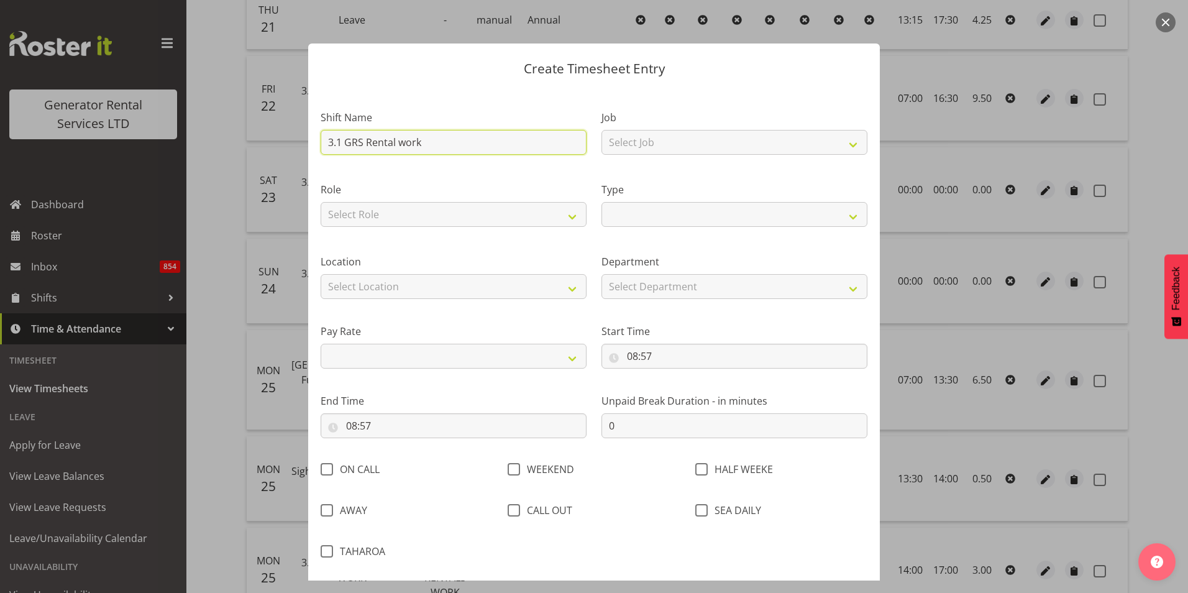
select select
type input "3."
select select
type input "3"
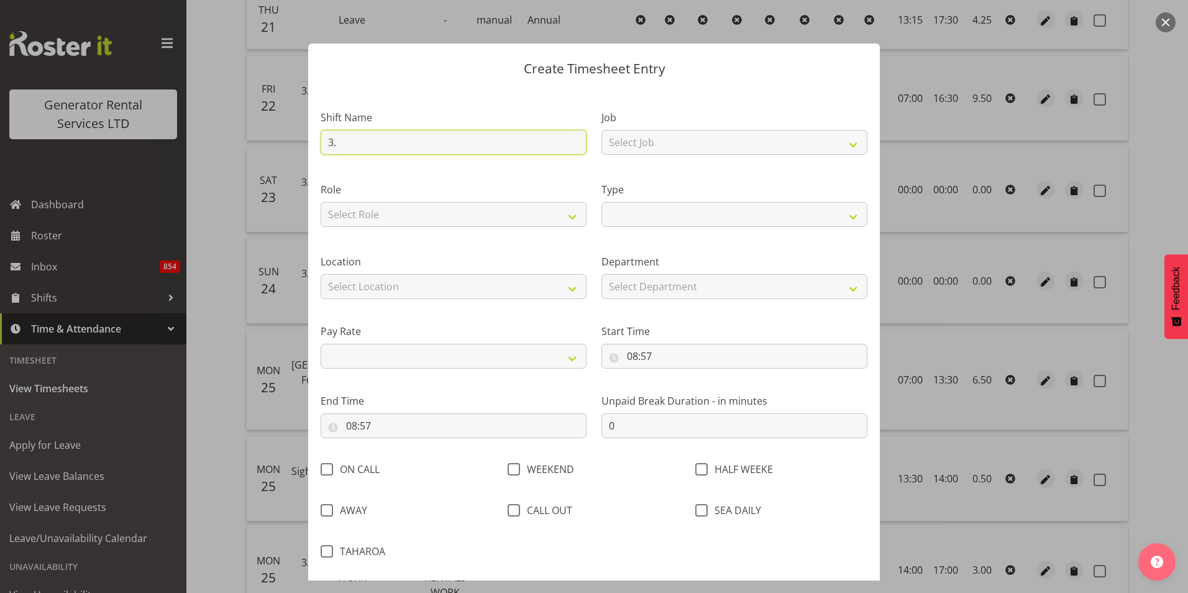
select select
type input "C"
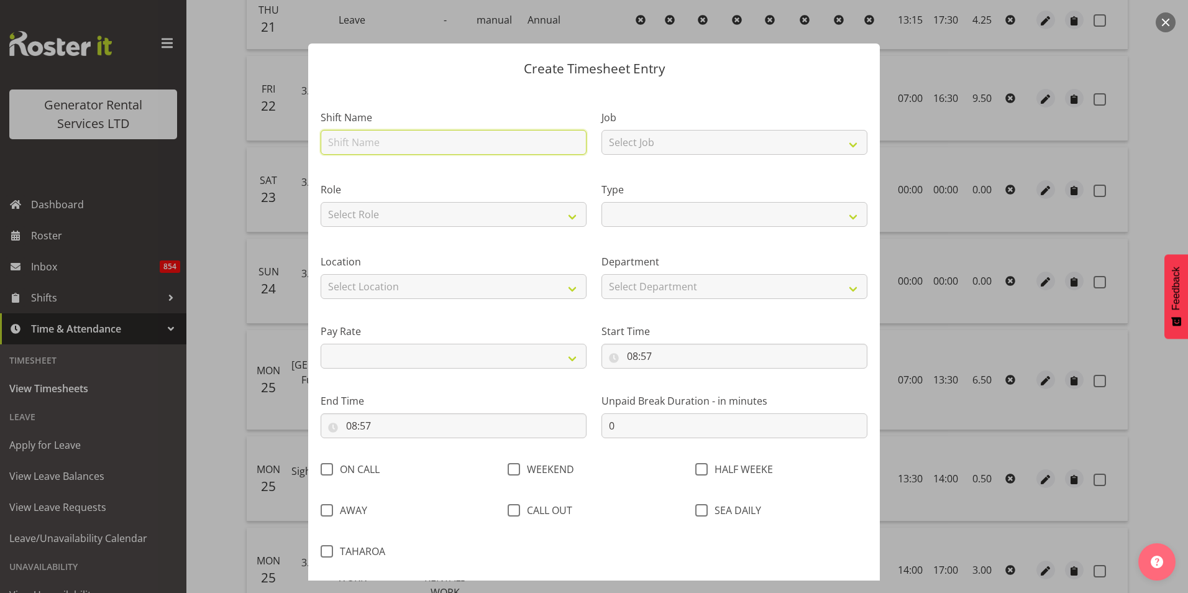
select select
type input "Ca"
select select
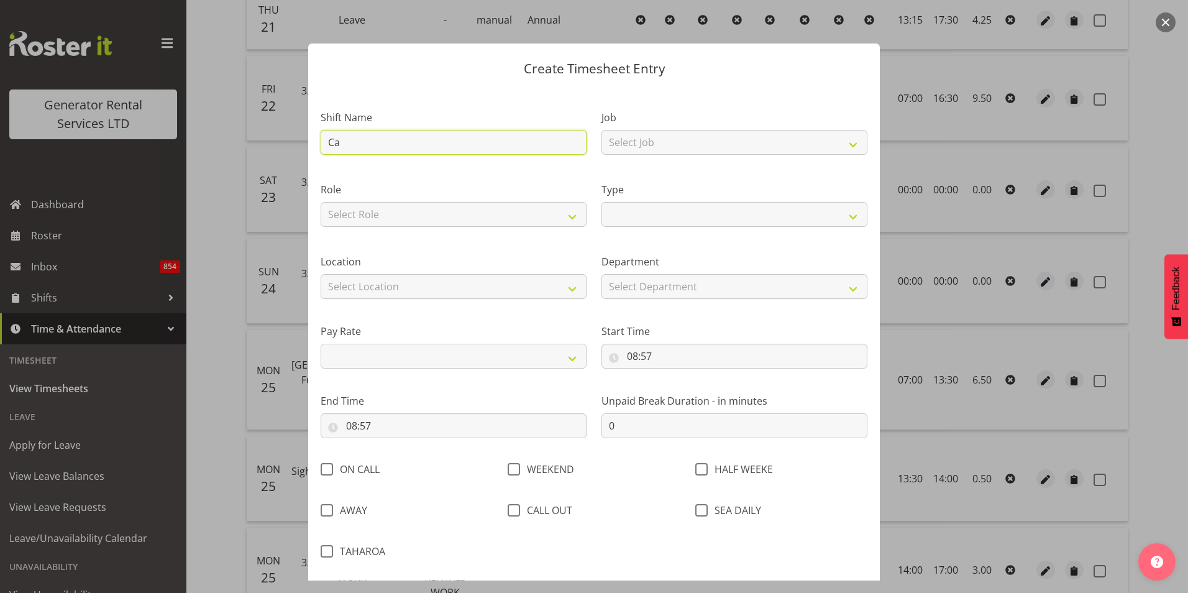
type input "Cal"
select select
type input "Call"
select select
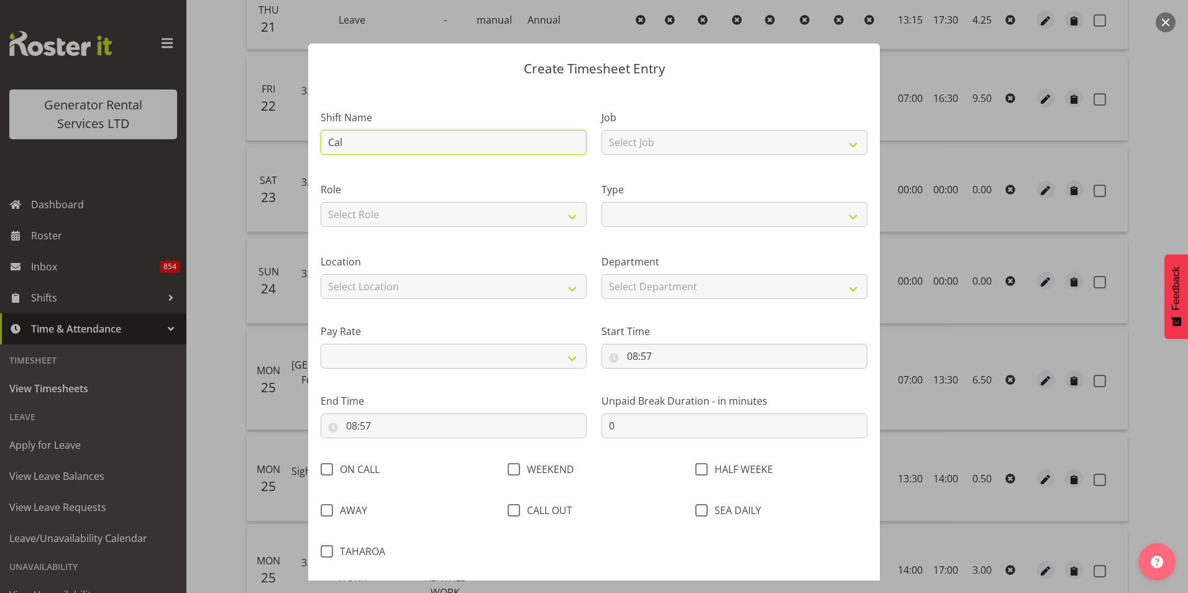
select select
type input "Callo"
select select
type input "Callou"
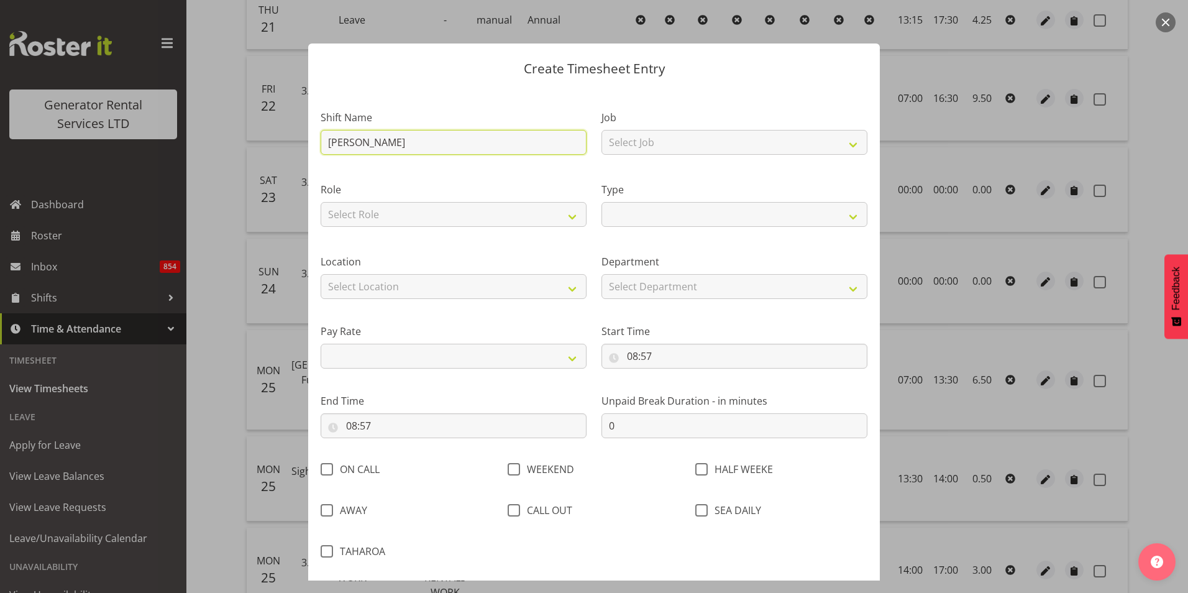
select select
type input "Callout"
select select
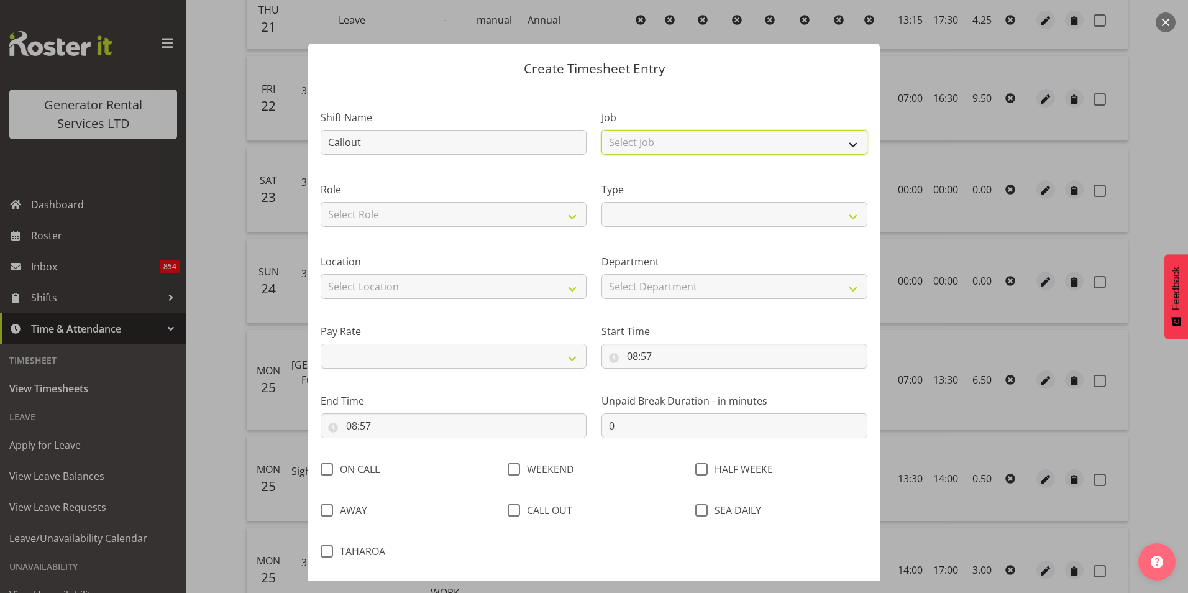
click at [672, 140] on select "Select Job 1.1 GRS AKL RENTALS 1.1 GRS AKL RENTALS AC 1.1 GRS AKL RENTALS CT 1.…" at bounding box center [734, 142] width 266 height 25
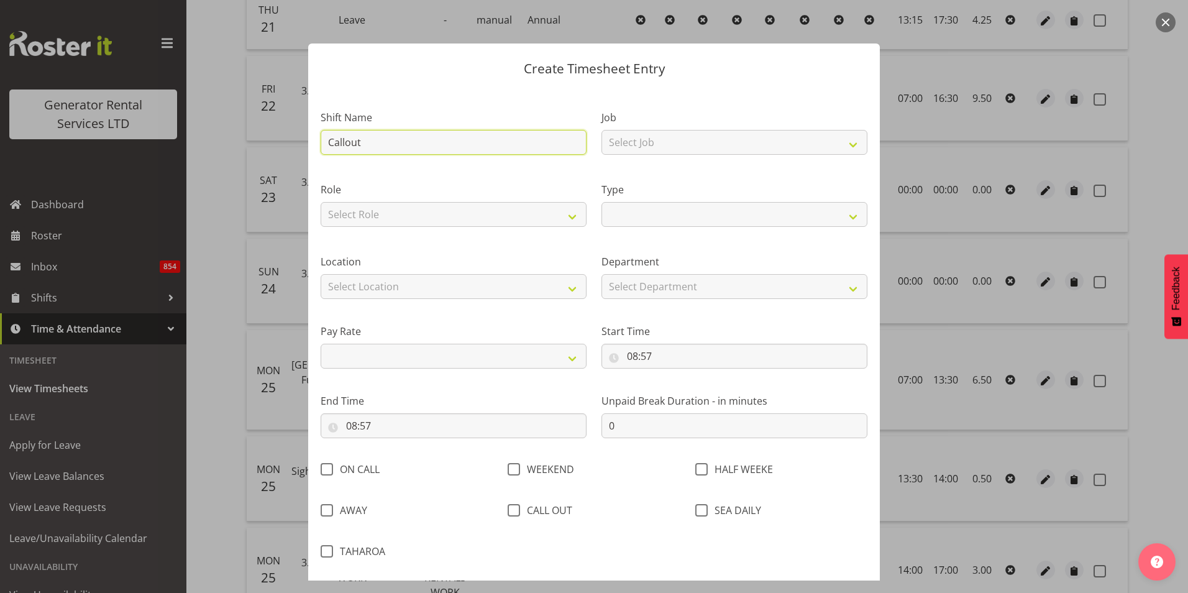
click at [372, 135] on input "Callout" at bounding box center [454, 142] width 266 height 25
type input "UCallout"
select select
type input "UnCallout"
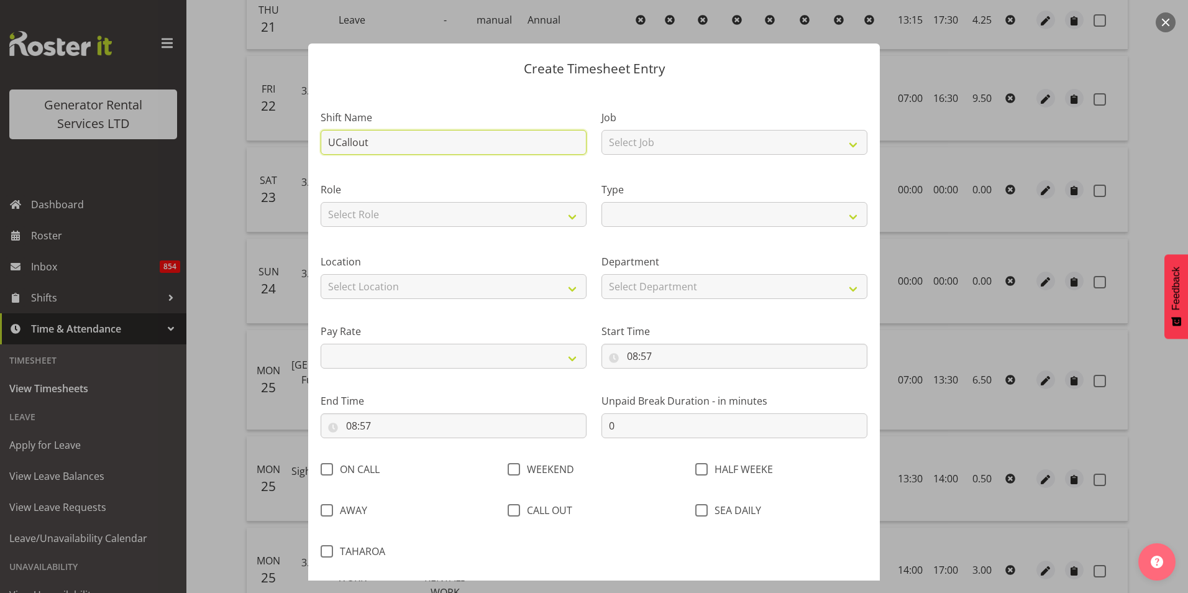
select select
type input "UniCallout"
select select
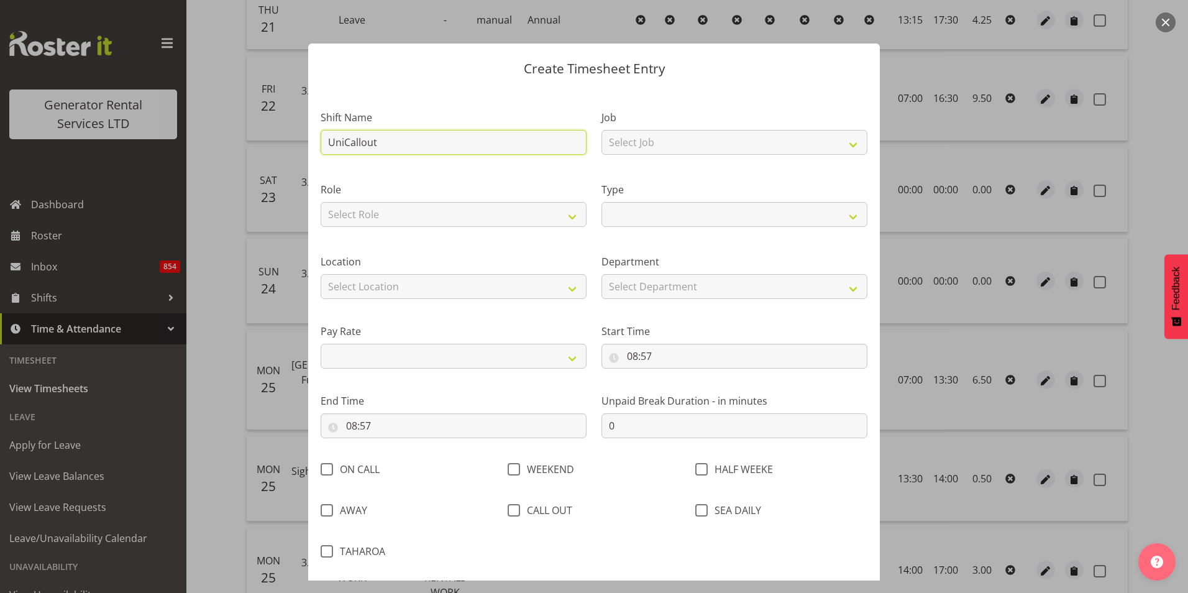
type input "UnisCallout"
select select
type input "UnisoCallout"
select select
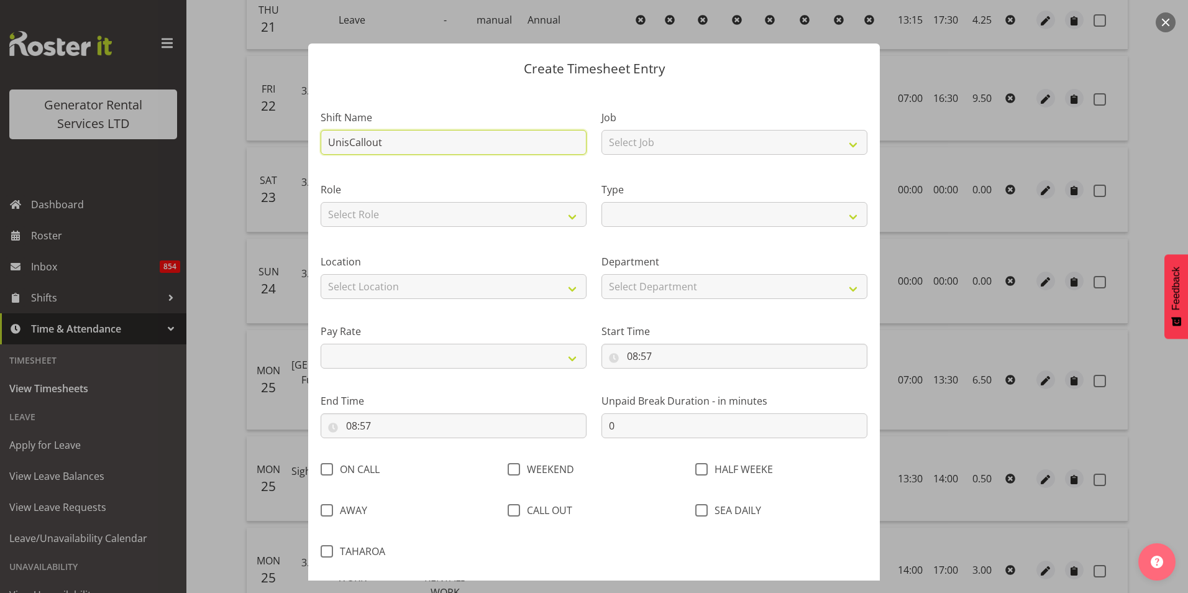
select select
type input "UnisonCallout"
select select
type input "Unison Callout"
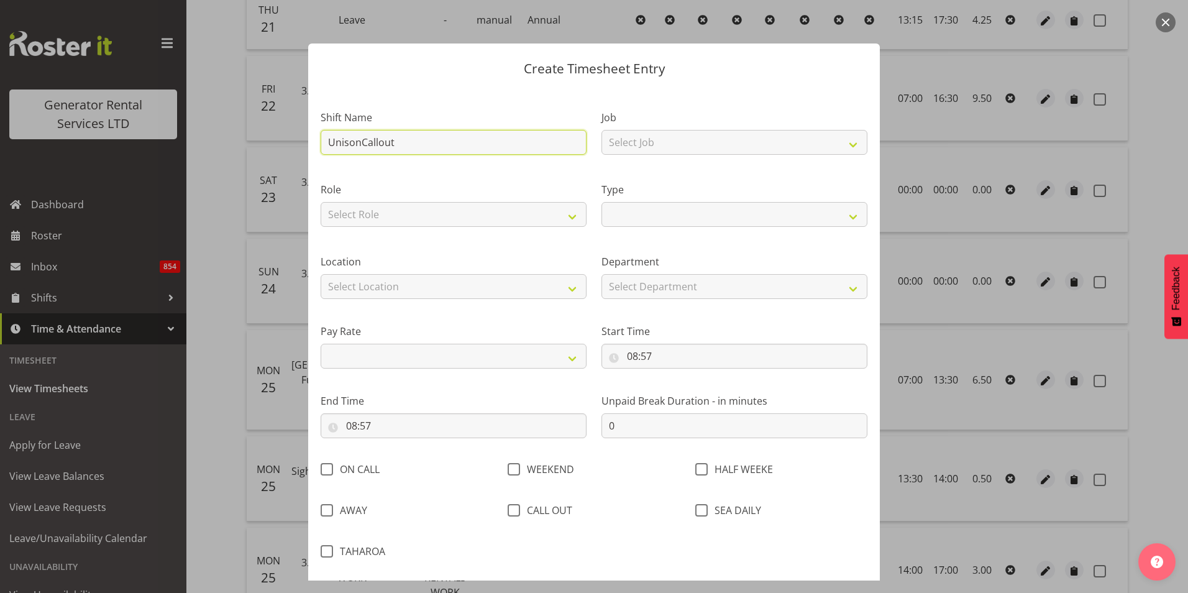
select select
type input "Unison Callout"
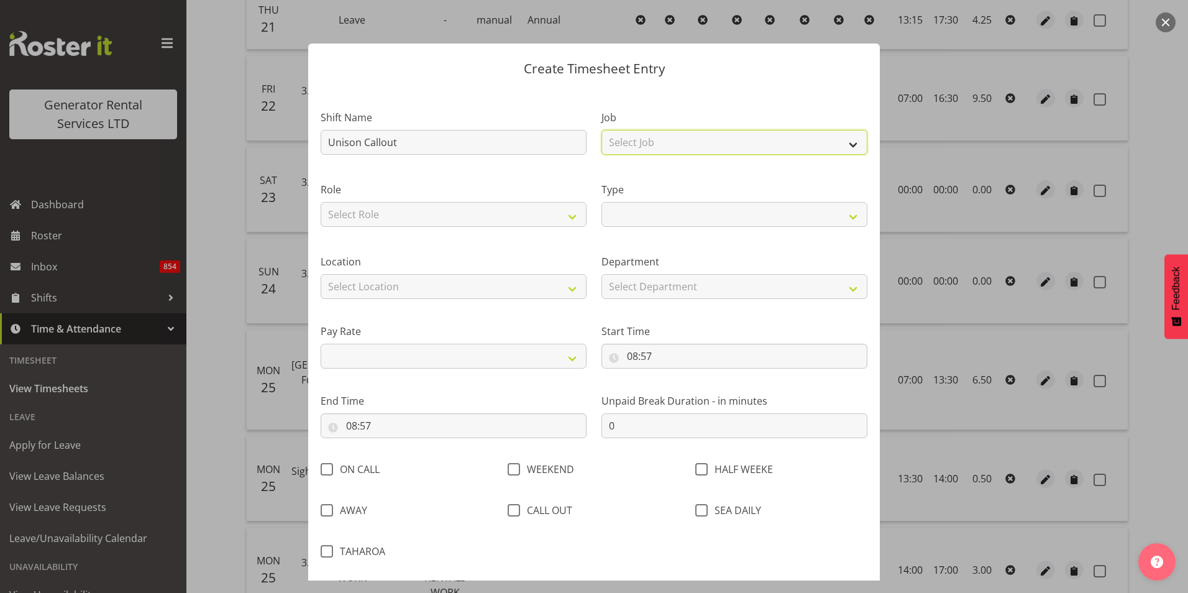
click at [680, 139] on select "Select Job 1.1 GRS AKL RENTALS 1.1 GRS AKL RENTALS AC 1.1 GRS AKL RENTALS CT 1.…" at bounding box center [734, 142] width 266 height 25
select select "880"
click at [601, 130] on select "Select Job 1.1 GRS AKL RENTALS 1.1 GRS AKL RENTALS AC 1.1 GRS AKL RENTALS CT 1.…" at bounding box center [734, 142] width 266 height 25
select select
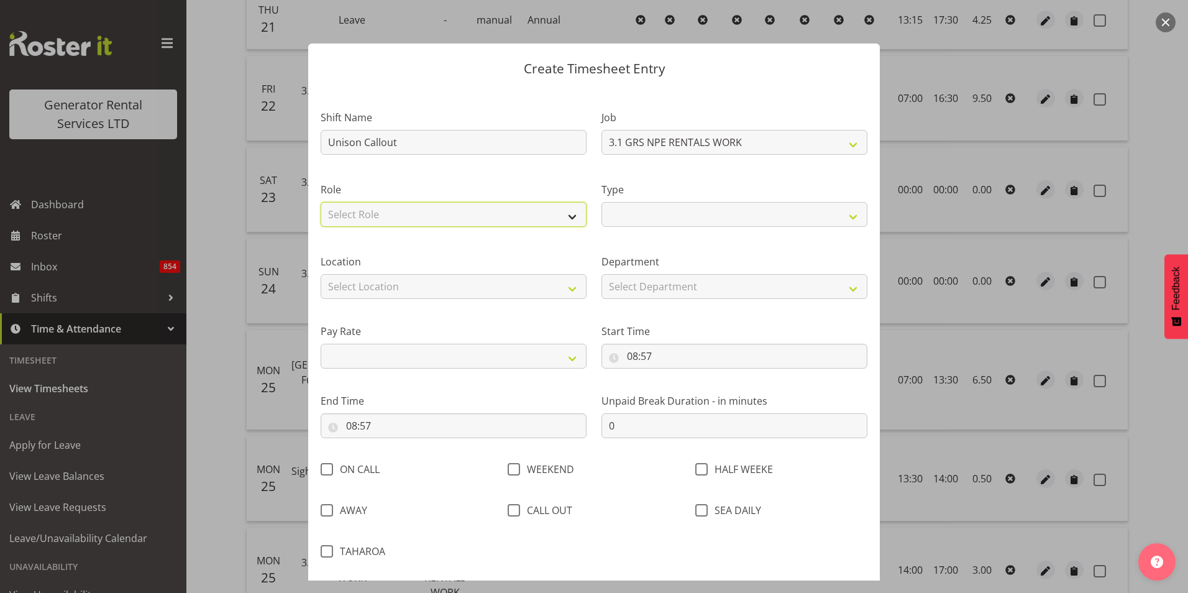
click at [467, 217] on select "Select Role Tech Support Technician Electrician" at bounding box center [454, 214] width 266 height 25
select select "21"
click at [321, 202] on select "Select Role Tech Support Technician Electrician" at bounding box center [454, 214] width 266 height 25
select select
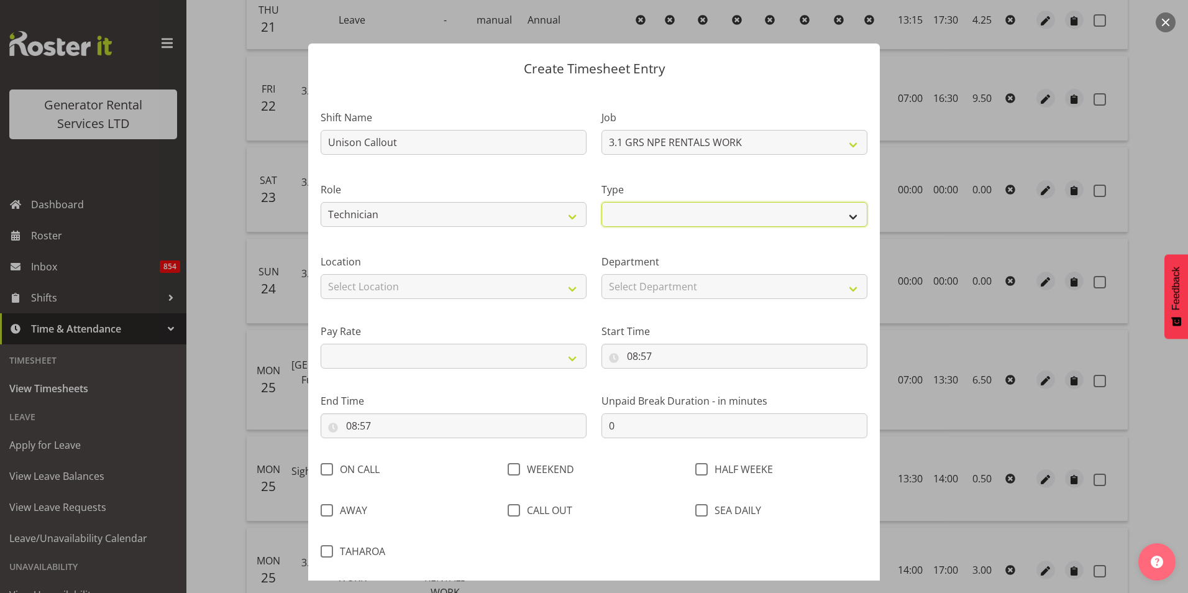
click at [695, 216] on select "Off Standard Public Holiday Public Holiday (Worked) Day In Lieu Annual Leave Si…" at bounding box center [734, 214] width 266 height 25
click at [559, 178] on div "Role Tech Support Technician Electrician" at bounding box center [453, 201] width 281 height 72
click at [732, 209] on select "Off Standard Public Holiday Public Holiday (Worked) Day In Lieu Annual Leave Si…" at bounding box center [734, 214] width 266 height 25
click at [539, 173] on div "Role Tech Support Technician Electrician" at bounding box center [453, 201] width 281 height 72
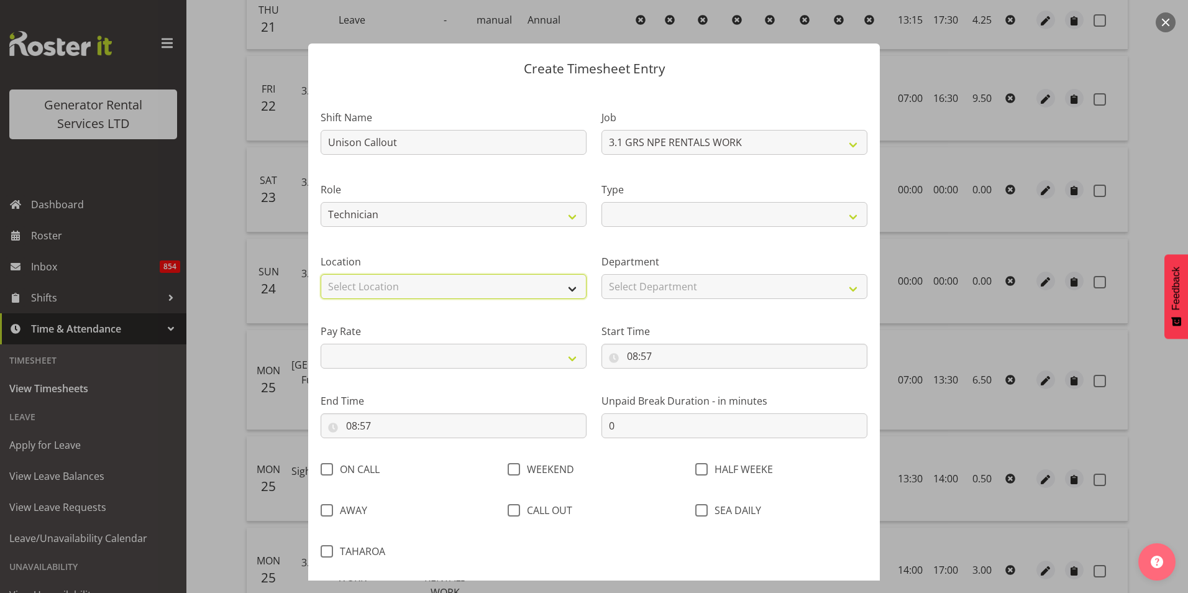
click at [530, 289] on select "Select Location GRS Auckland GRS Hastings GRS LOWER NORTH ISLAND GRS Tauranga" at bounding box center [454, 286] width 266 height 25
select select "30"
click at [321, 274] on select "Select Location GRS Auckland GRS Hastings GRS LOWER NORTH ISLAND GRS Tauranga" at bounding box center [454, 286] width 266 height 25
select select
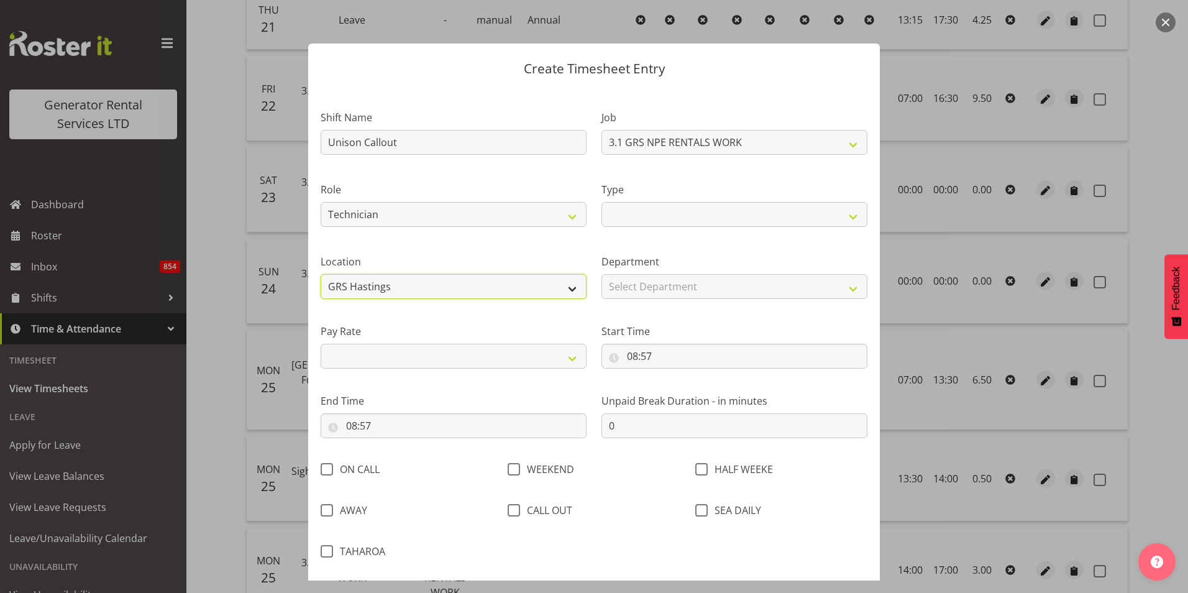
click at [548, 286] on select "GRS Auckland GRS Hastings GRS LOWER NORTH ISLAND GRS Tauranga" at bounding box center [454, 286] width 266 height 25
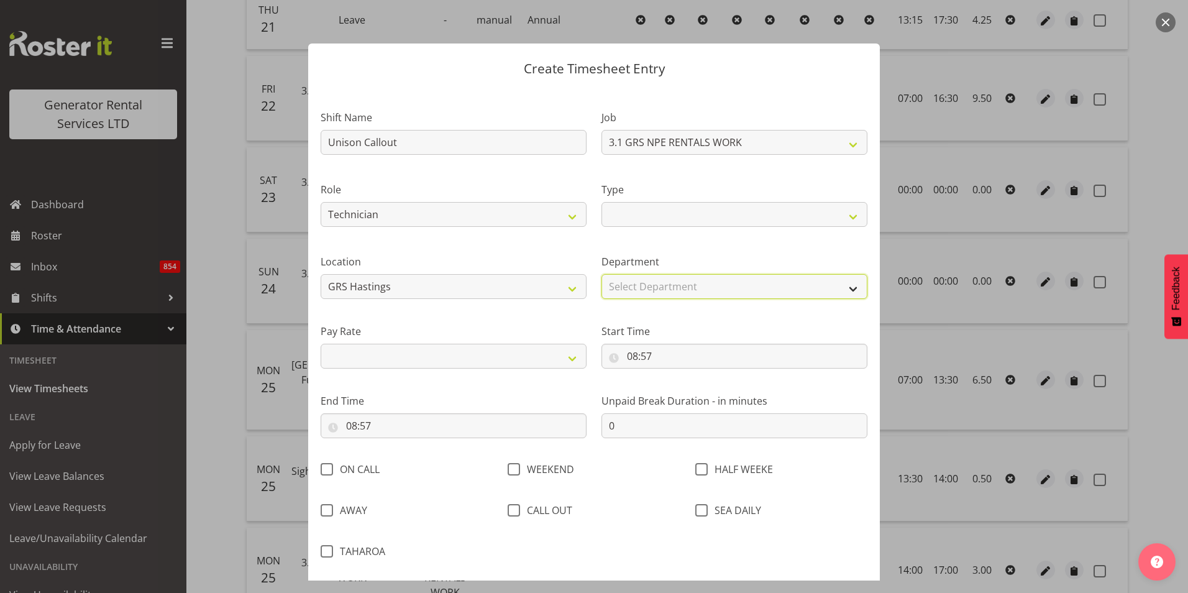
click at [650, 291] on select "Select Department GRS HIRE HST GRS HIRE AKL GRS HIRE TGA GRS ADMIN AKL" at bounding box center [734, 286] width 266 height 25
select select "22"
click at [601, 274] on select "Select Department GRS HIRE HST GRS HIRE AKL GRS HIRE TGA GRS ADMIN AKL" at bounding box center [734, 286] width 266 height 25
select select
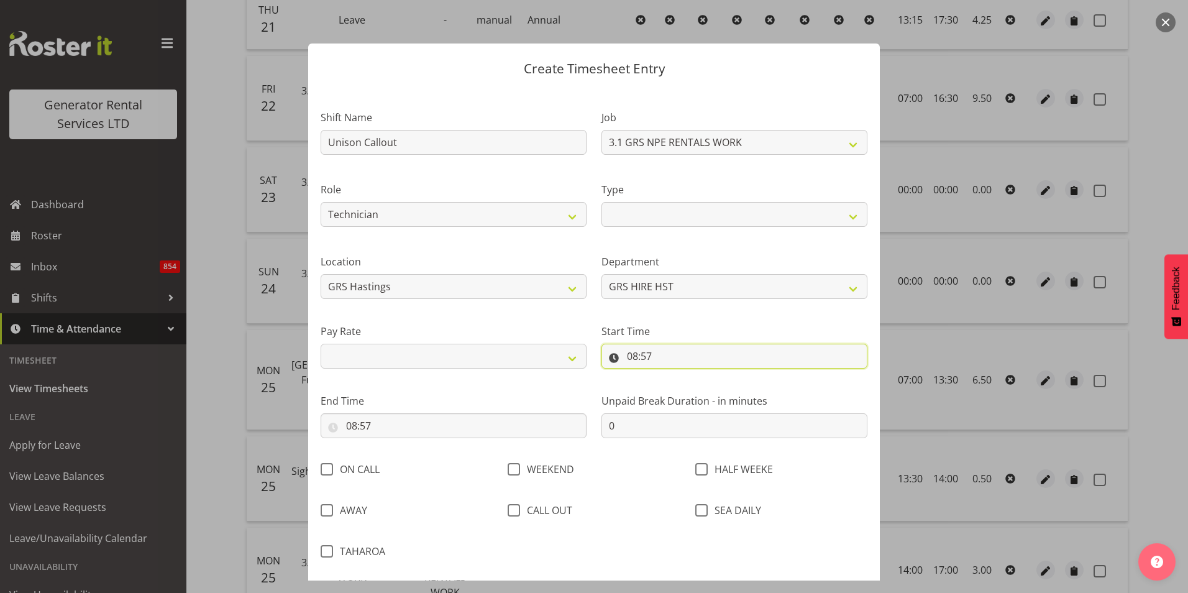
click at [629, 361] on input "08:57" at bounding box center [734, 356] width 266 height 25
click at [680, 388] on select "00 01 02 03 04 05 06 07 08 09 10 11 12 13 14 15 16 17 18 19 20 21 22 23" at bounding box center [686, 388] width 28 height 25
select select "16"
click at [672, 376] on select "00 01 02 03 04 05 06 07 08 09 10 11 12 13 14 15 16 17 18 19 20 21 22 23" at bounding box center [686, 388] width 28 height 25
select select
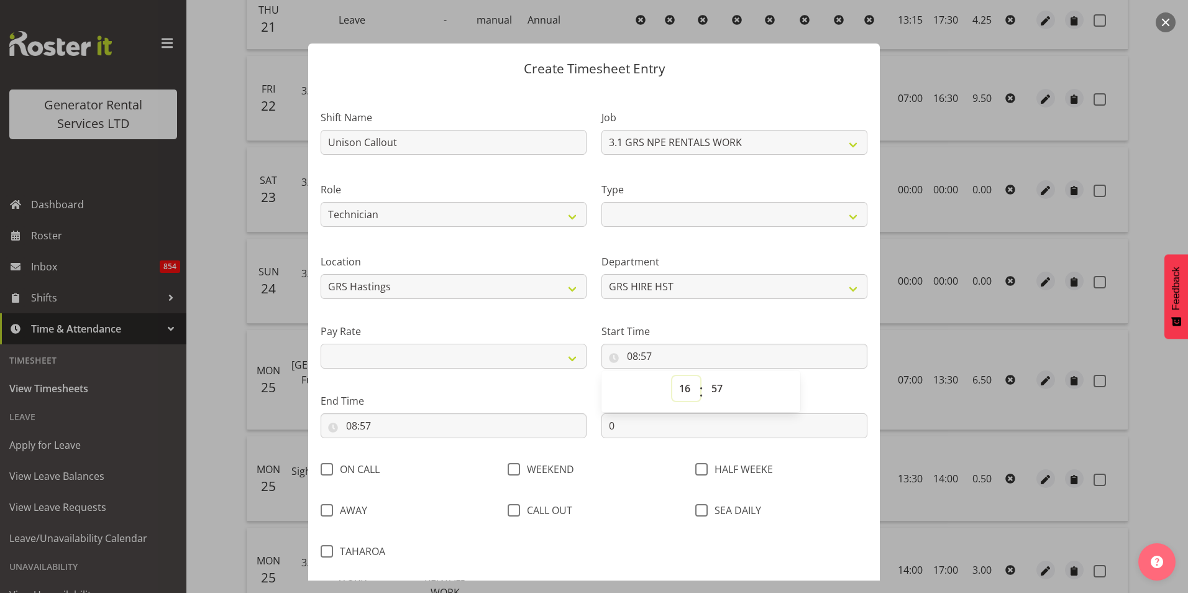
select select
type input "16:57"
click at [712, 383] on select "00 01 02 03 04 05 06 07 08 09 10 11 12 13 14 15 16 17 18 19 20 21 22 23 24 25 2…" at bounding box center [719, 388] width 28 height 25
click at [680, 384] on select "00 01 02 03 04 05 06 07 08 09 10 11 12 13 14 15 16 17 18 19 20 21 22 23" at bounding box center [686, 388] width 28 height 25
select select "18"
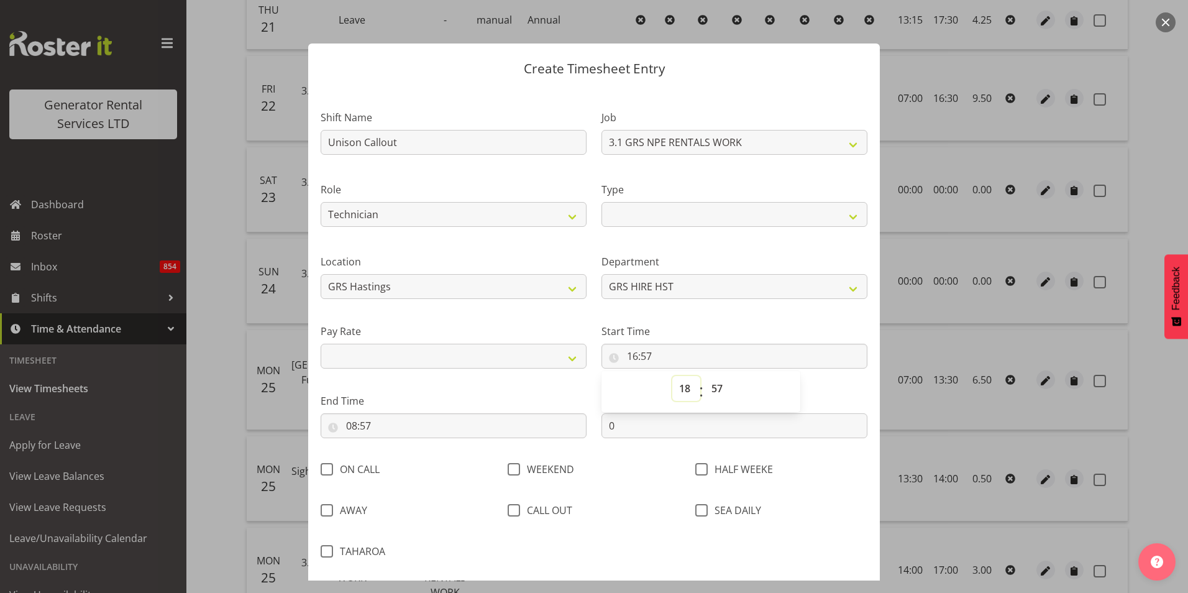
click at [672, 376] on select "00 01 02 03 04 05 06 07 08 09 10 11 12 13 14 15 16 17 18 19 20 21 22 23" at bounding box center [686, 388] width 28 height 25
select select
type input "18:57"
click at [711, 386] on select "00 01 02 03 04 05 06 07 08 09 10 11 12 13 14 15 16 17 18 19 20 21 22 23 24 25 2…" at bounding box center [719, 388] width 28 height 25
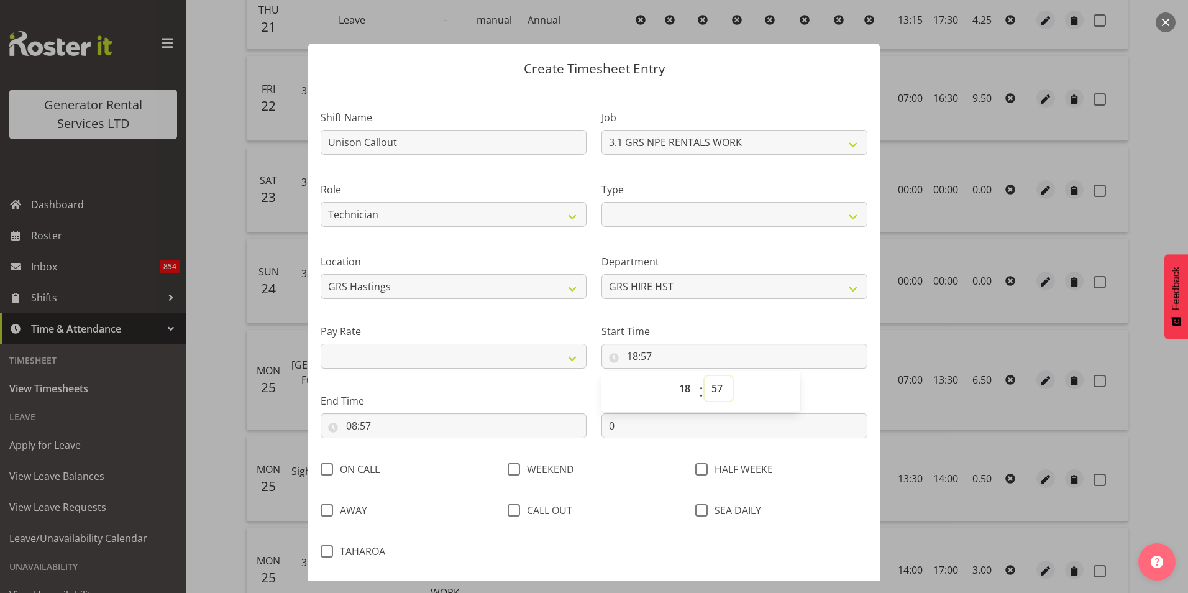
select select "30"
click at [705, 376] on select "00 01 02 03 04 05 06 07 08 09 10 11 12 13 14 15 16 17 18 19 20 21 22 23 24 25 2…" at bounding box center [719, 388] width 28 height 25
select select
type input "18:30"
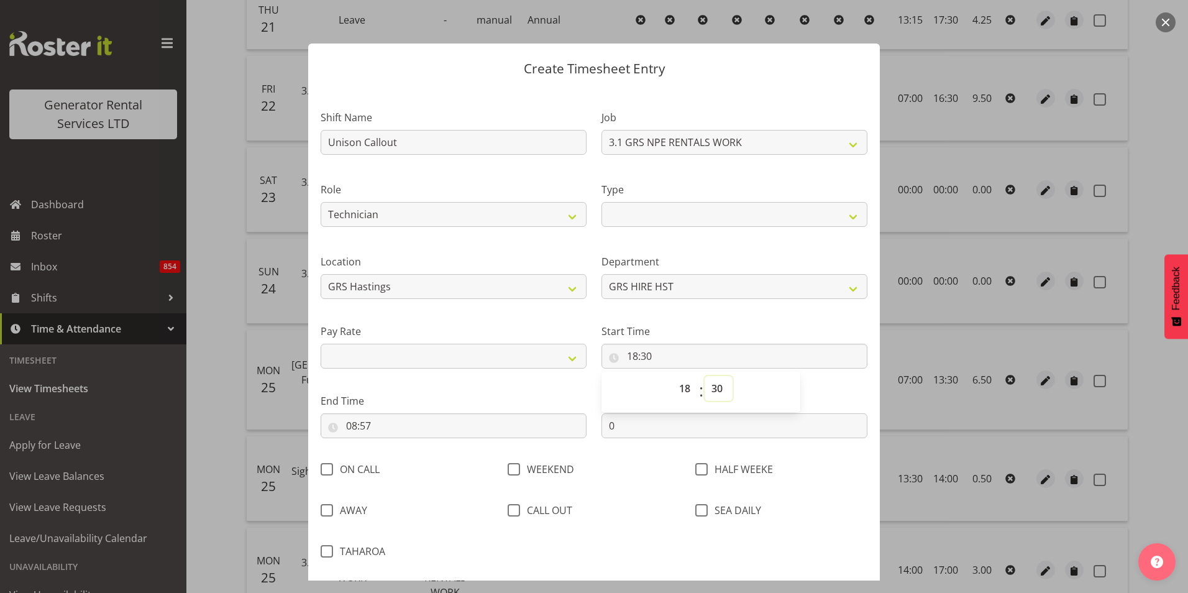
click at [710, 381] on select "00 01 02 03 04 05 06 07 08 09 10 11 12 13 14 15 16 17 18 19 20 21 22 23 24 25 2…" at bounding box center [719, 388] width 28 height 25
select select "15"
click at [705, 376] on select "00 01 02 03 04 05 06 07 08 09 10 11 12 13 14 15 16 17 18 19 20 21 22 23 24 25 2…" at bounding box center [719, 388] width 28 height 25
select select
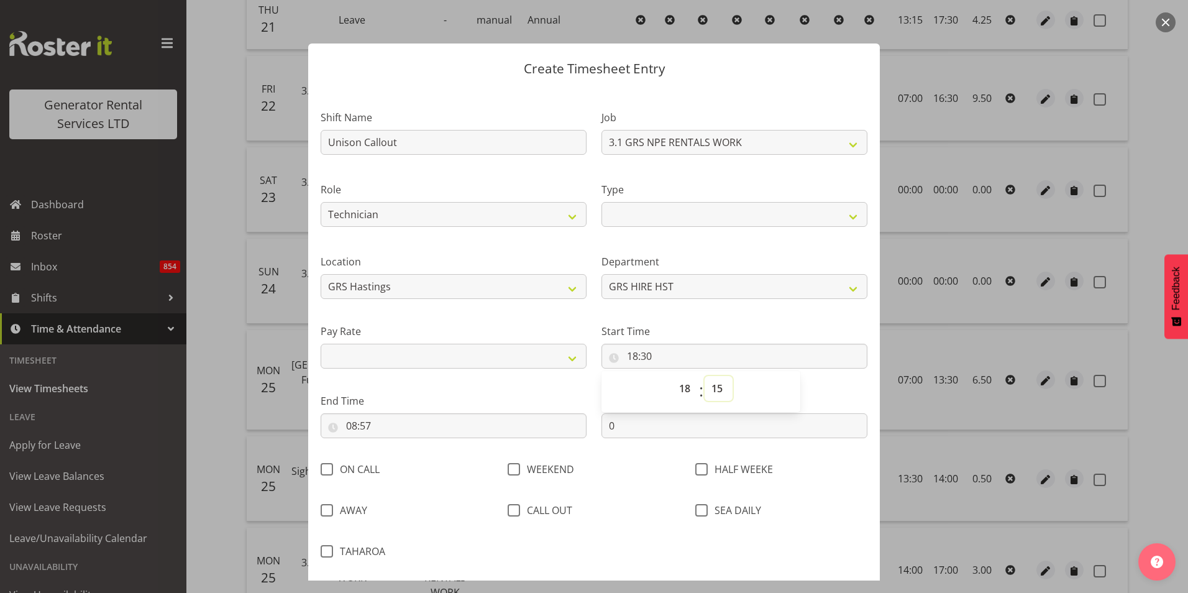
type input "18:15"
click at [621, 465] on div "WEEKEND" at bounding box center [594, 471] width 172 height 16
click at [352, 424] on input "08:57" at bounding box center [454, 425] width 266 height 25
click at [404, 455] on select "00 01 02 03 04 05 06 07 08 09 10 11 12 13 14 15 16 17 18 19 20 21 22 23" at bounding box center [405, 457] width 28 height 25
select select "22"
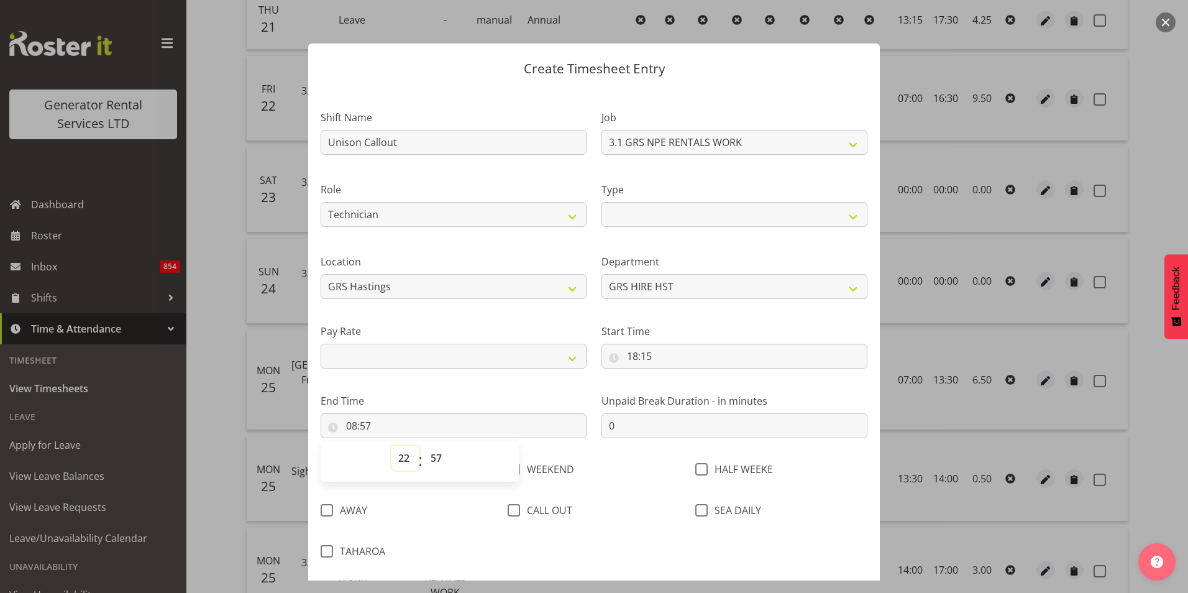
click at [391, 445] on select "00 01 02 03 04 05 06 07 08 09 10 11 12 13 14 15 16 17 18 19 20 21 22 23" at bounding box center [405, 457] width 28 height 25
select select
type input "22:57"
click at [437, 454] on select "00 01 02 03 04 05 06 07 08 09 10 11 12 13 14 15 16 17 18 19 20 21 22 23 24 25 2…" at bounding box center [438, 457] width 28 height 25
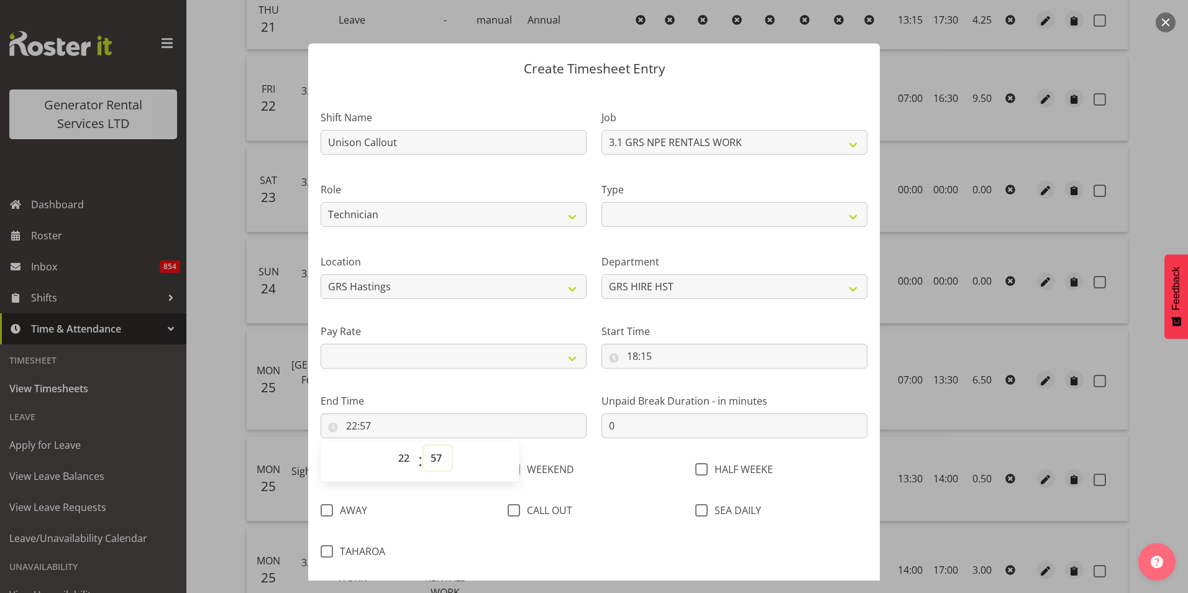
select select "30"
click at [424, 445] on select "00 01 02 03 04 05 06 07 08 09 10 11 12 13 14 15 16 17 18 19 20 21 22 23 24 25 2…" at bounding box center [438, 457] width 28 height 25
select select
type input "22:30"
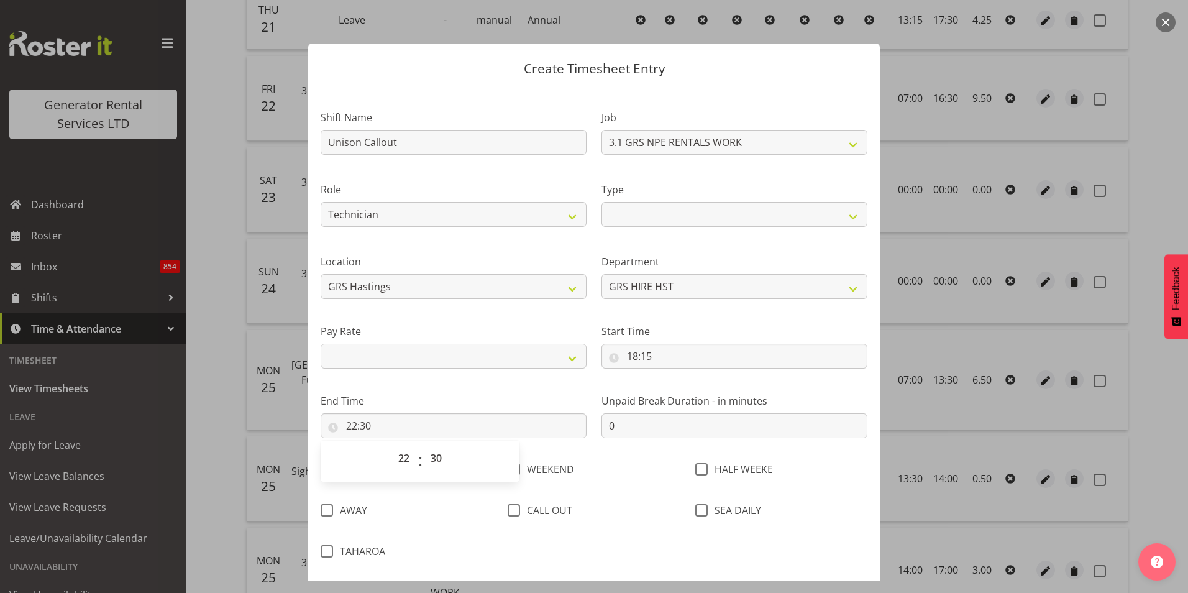
click at [646, 443] on div "Unpaid Break Duration - in minutes 0" at bounding box center [734, 411] width 281 height 70
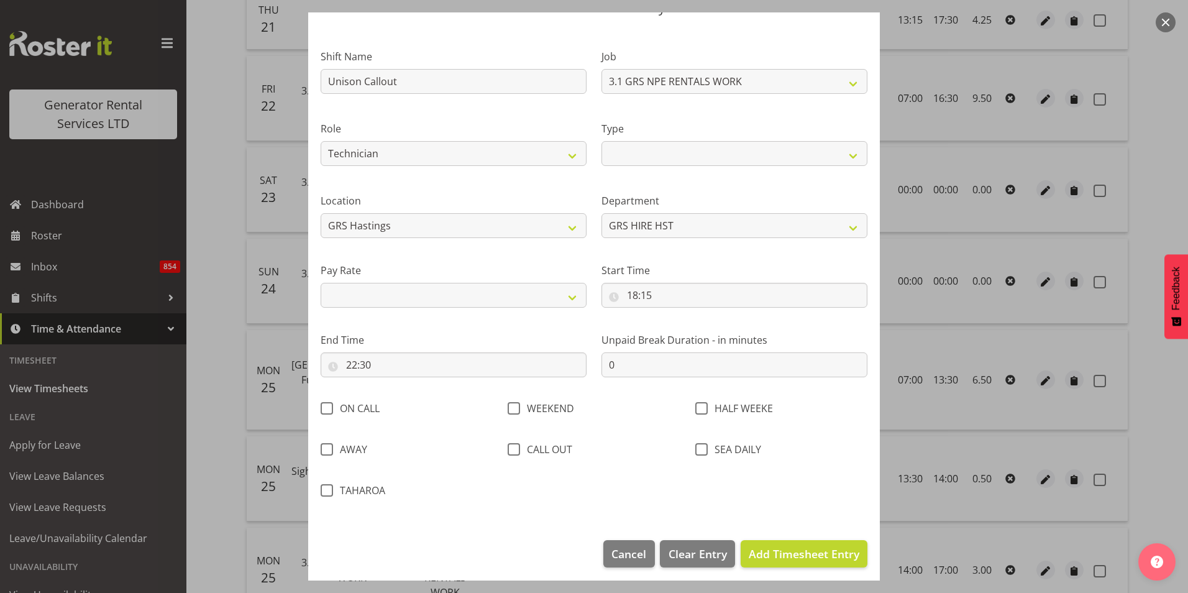
scroll to position [66, 0]
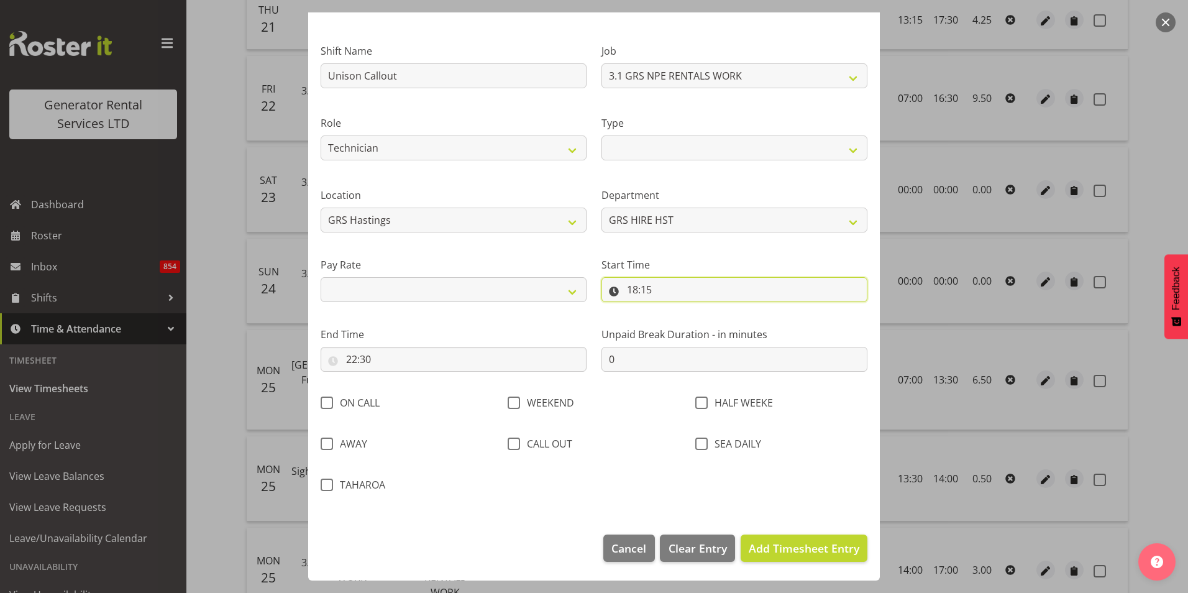
click at [641, 286] on input "18:15" at bounding box center [734, 289] width 266 height 25
click at [711, 317] on select "00 01 02 03 04 05 06 07 08 09 10 11 12 13 14 15 16 17 18 19 20 21 22 23 24 25 2…" at bounding box center [719, 321] width 28 height 25
click at [649, 413] on div "WEEKEND" at bounding box center [593, 399] width 187 height 41
click at [802, 547] on span "Add Timesheet Entry" at bounding box center [804, 548] width 111 height 15
select select
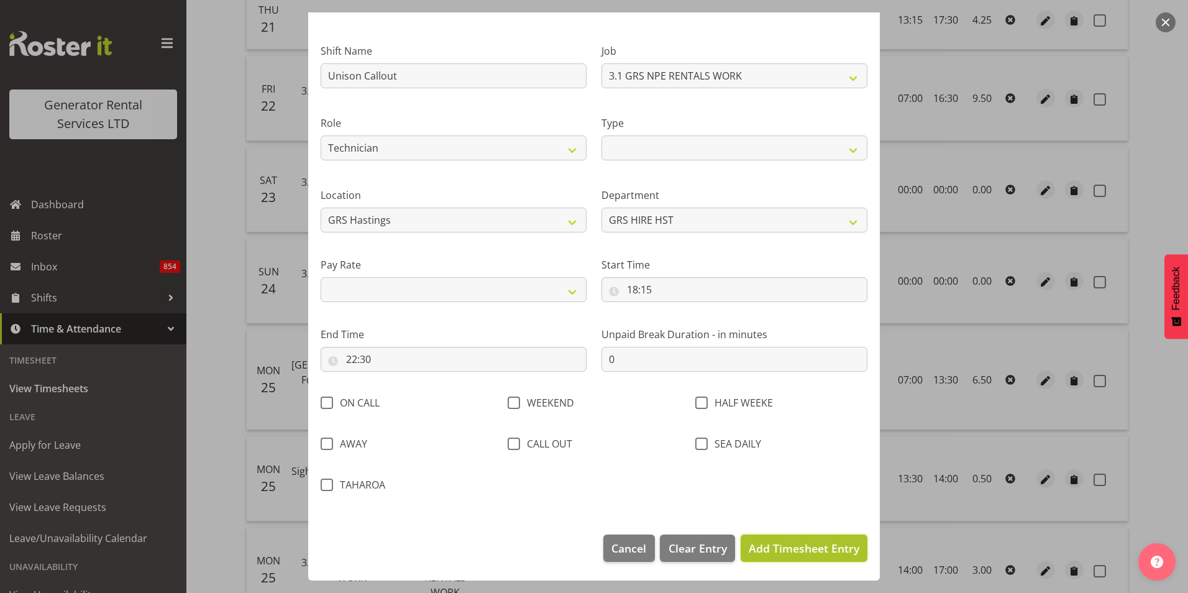
select select
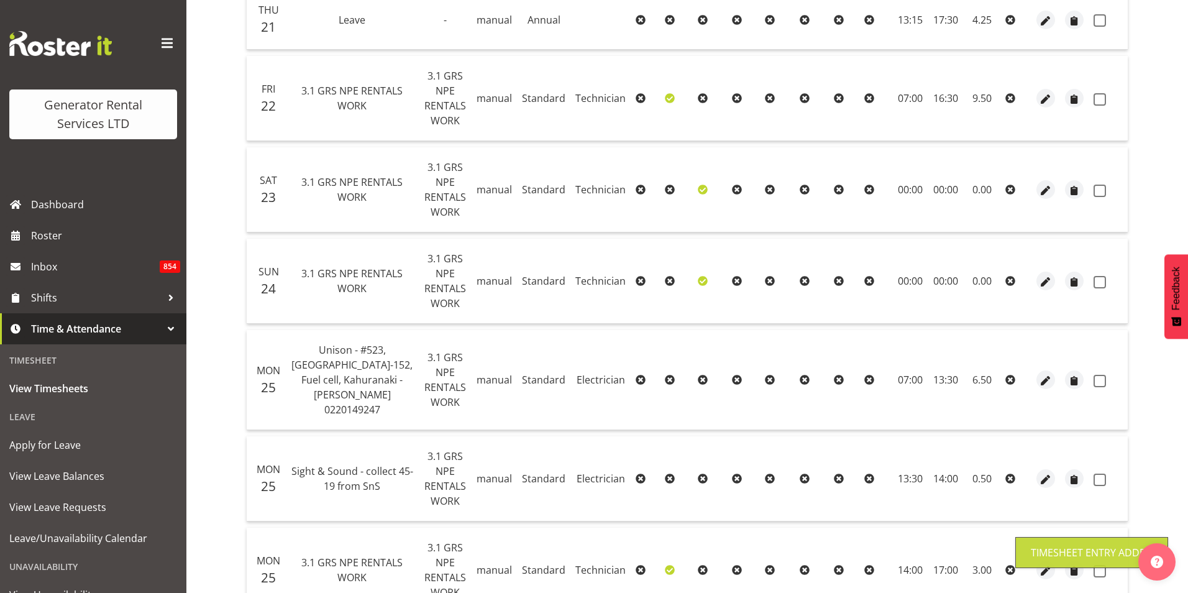
select select
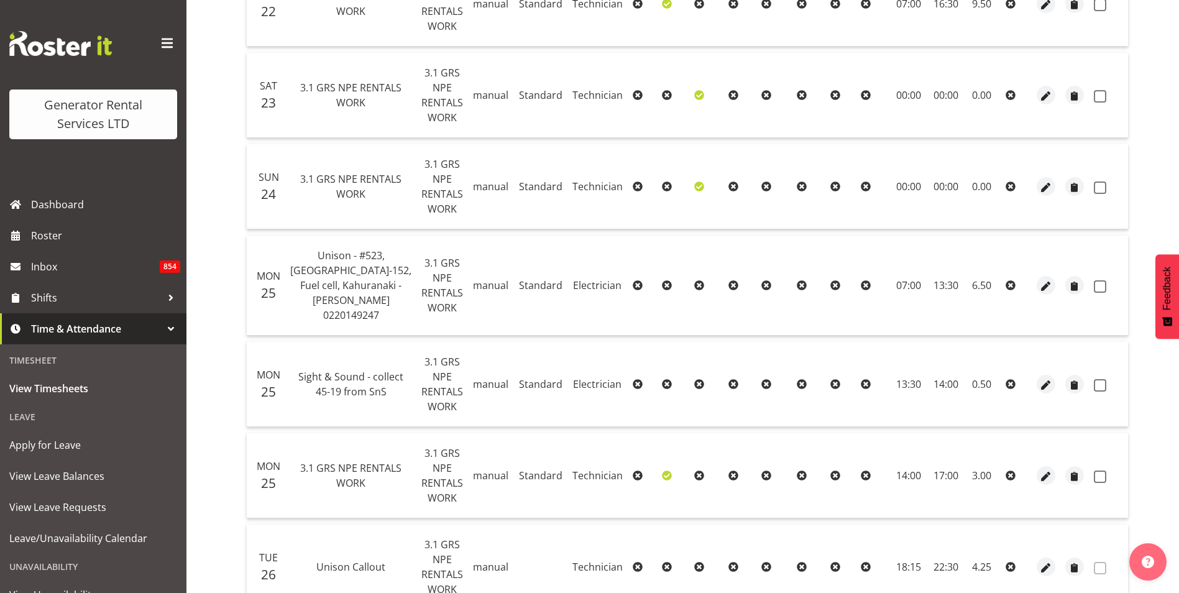
scroll to position [685, 0]
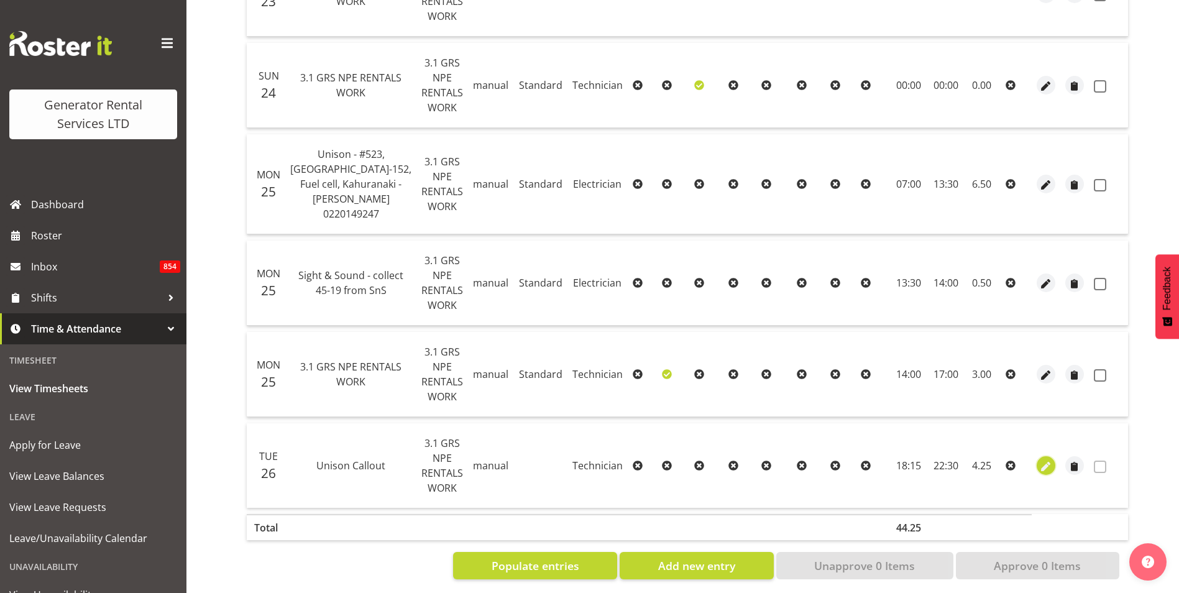
click at [1038, 460] on span "button" at bounding box center [1045, 467] width 14 height 14
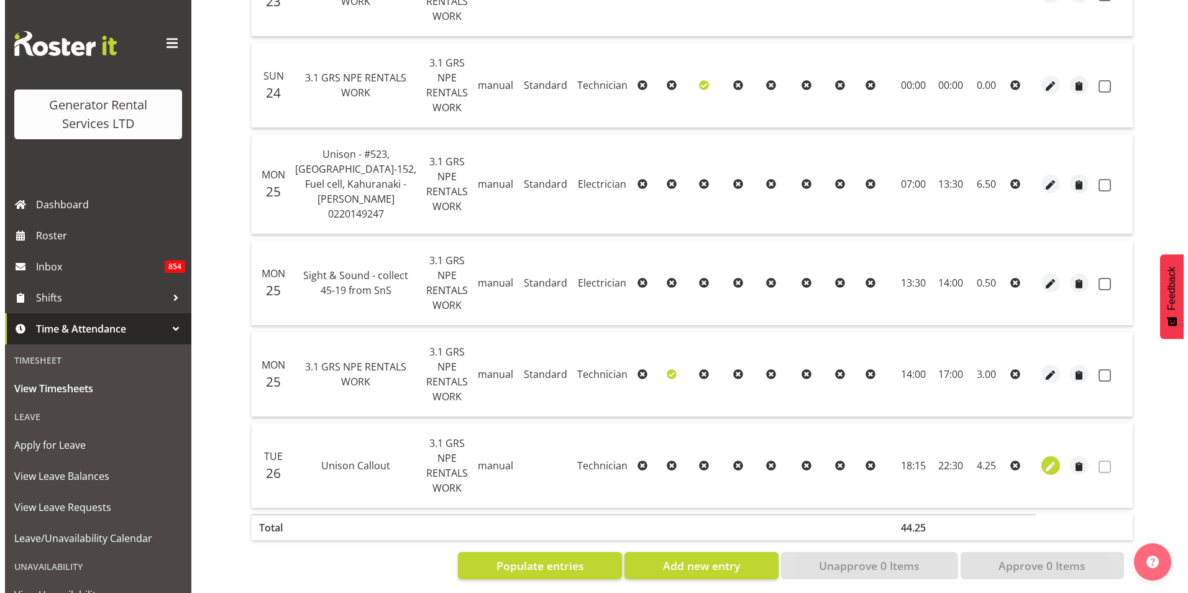
scroll to position [565, 0]
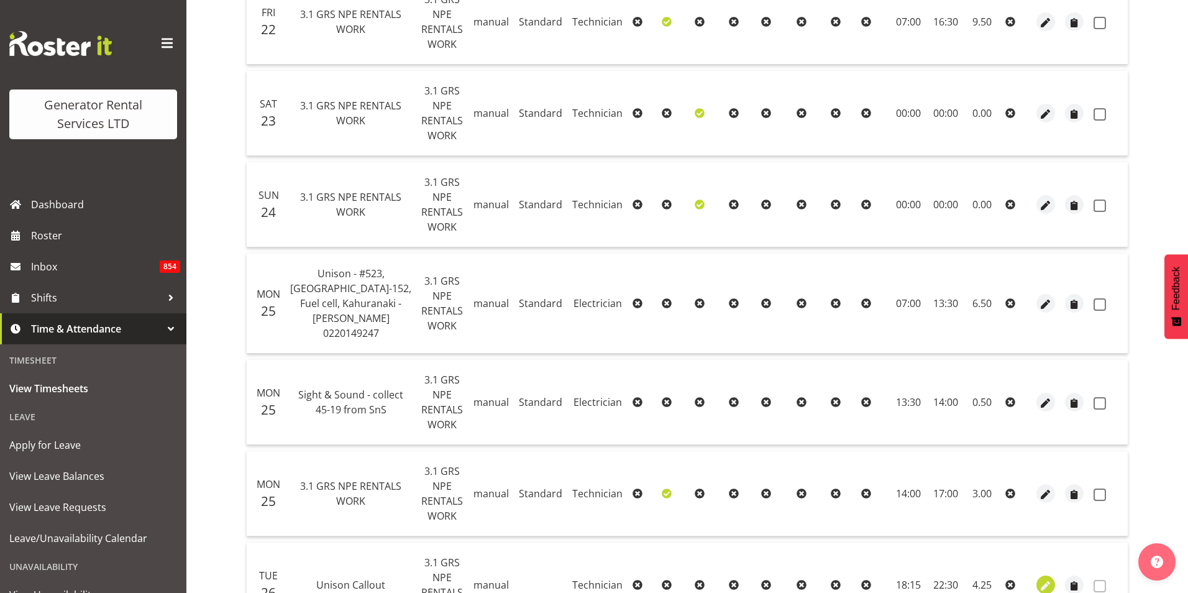
select select "21"
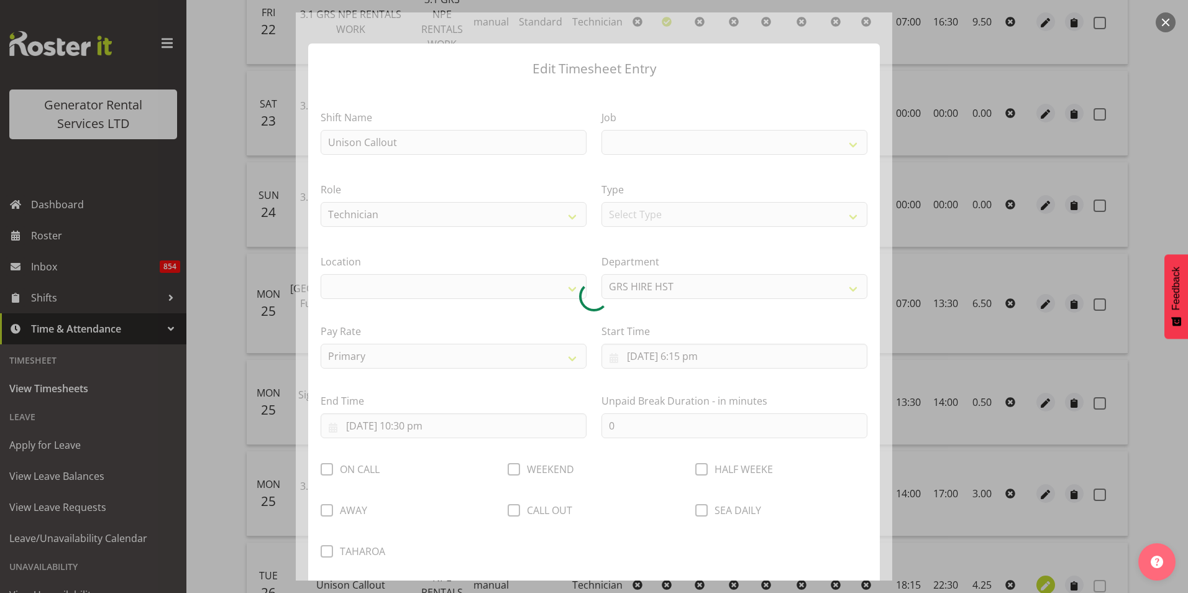
select select
select select "880"
select select "30"
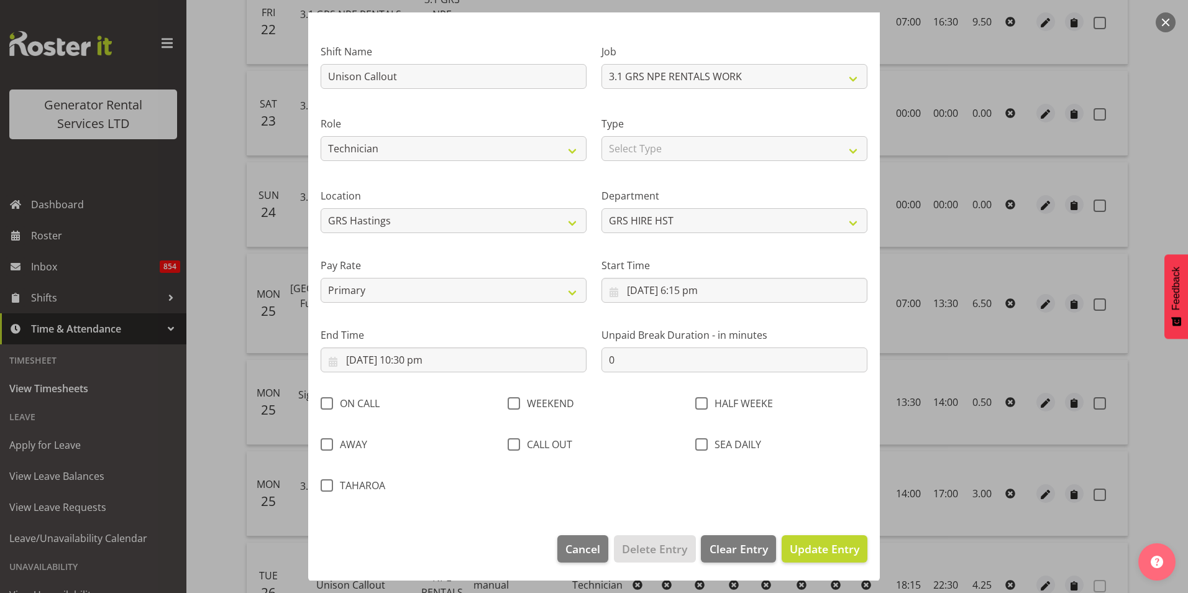
scroll to position [66, 0]
click at [721, 549] on span "Clear Entry" at bounding box center [739, 548] width 58 height 16
select select
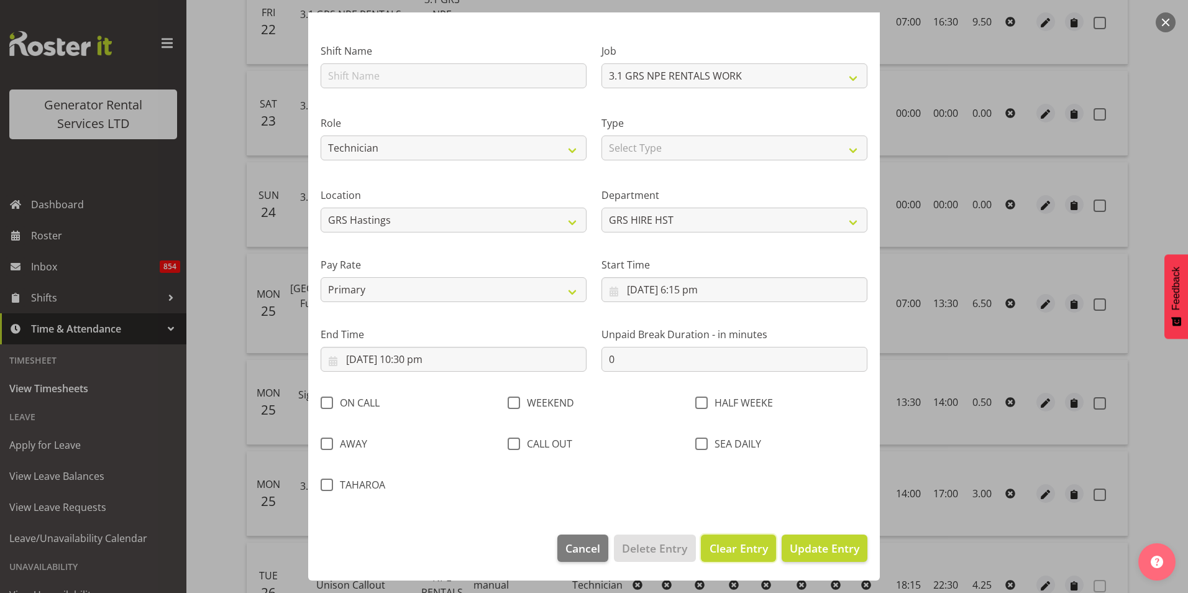
select select
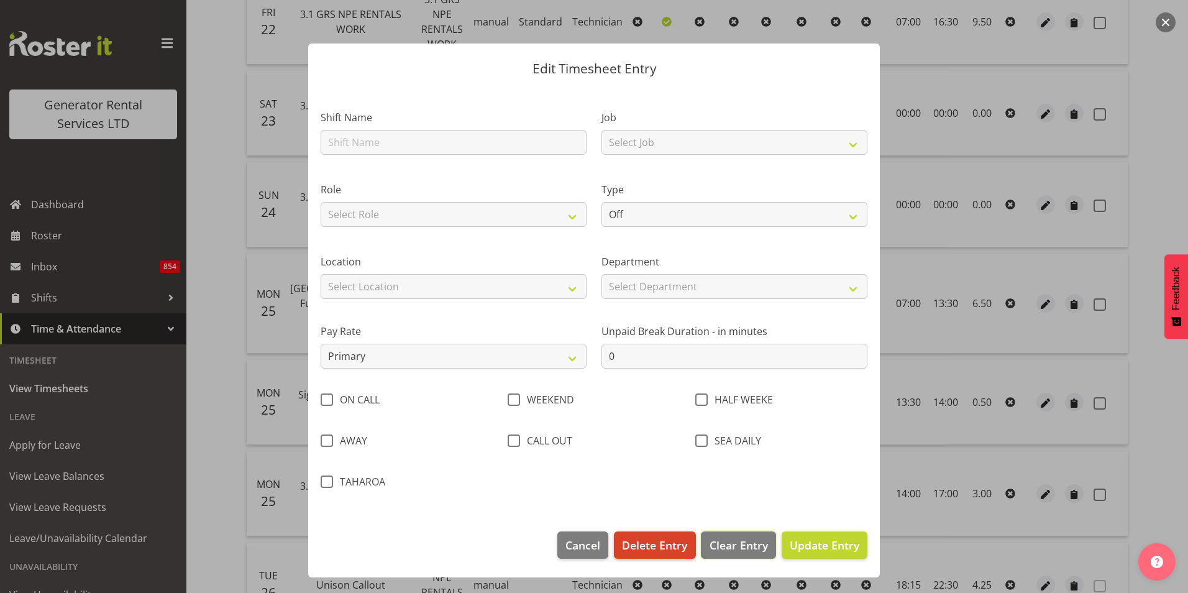
scroll to position [0, 0]
click at [664, 546] on span "Delete Entry" at bounding box center [654, 545] width 65 height 16
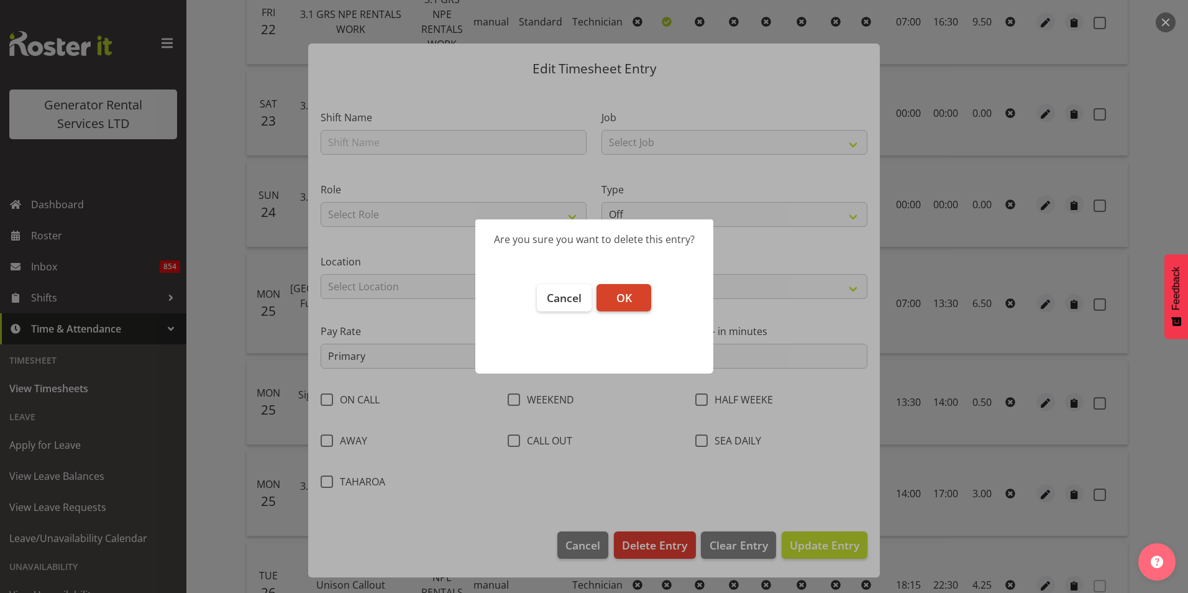
click at [639, 292] on button "OK" at bounding box center [623, 297] width 55 height 27
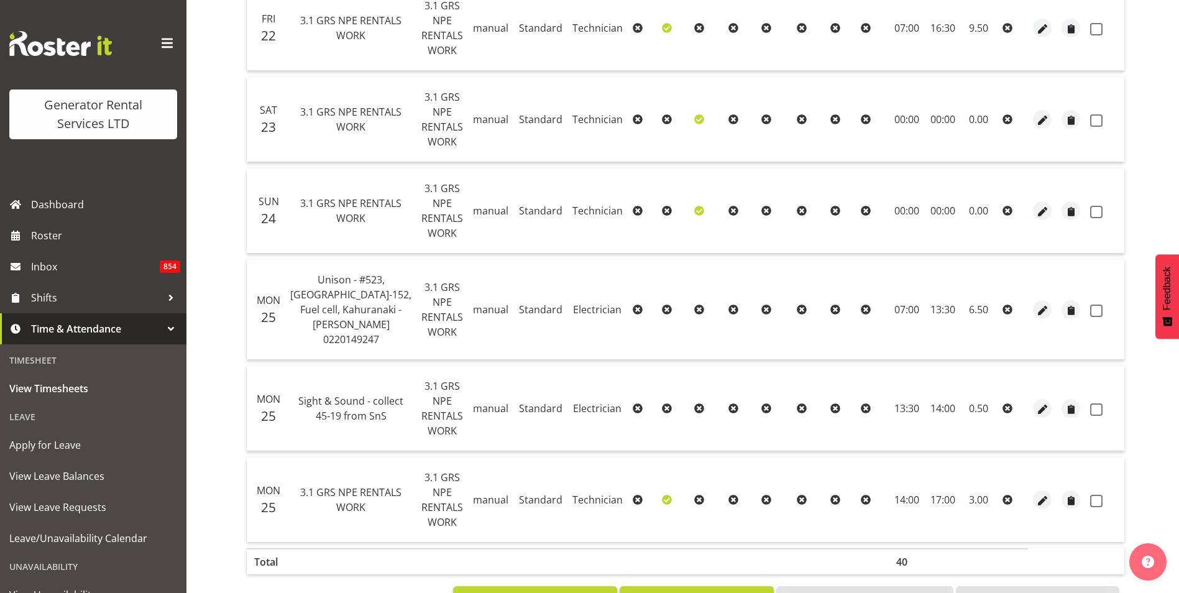
scroll to position [593, 0]
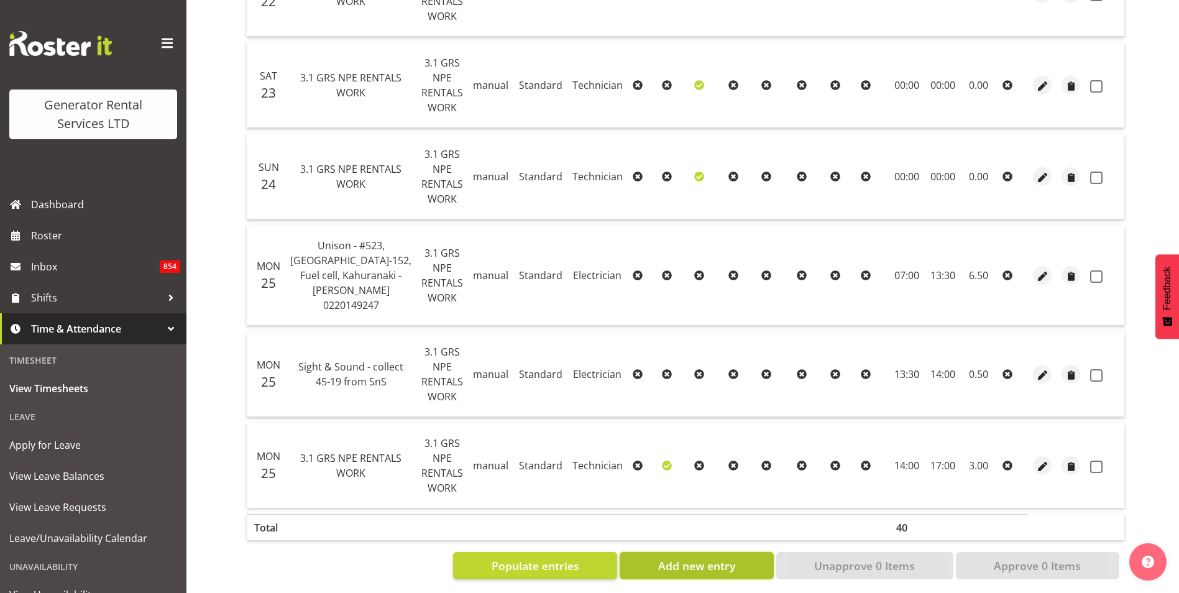
click at [701, 557] on span "Add new entry" at bounding box center [696, 565] width 77 height 16
select select
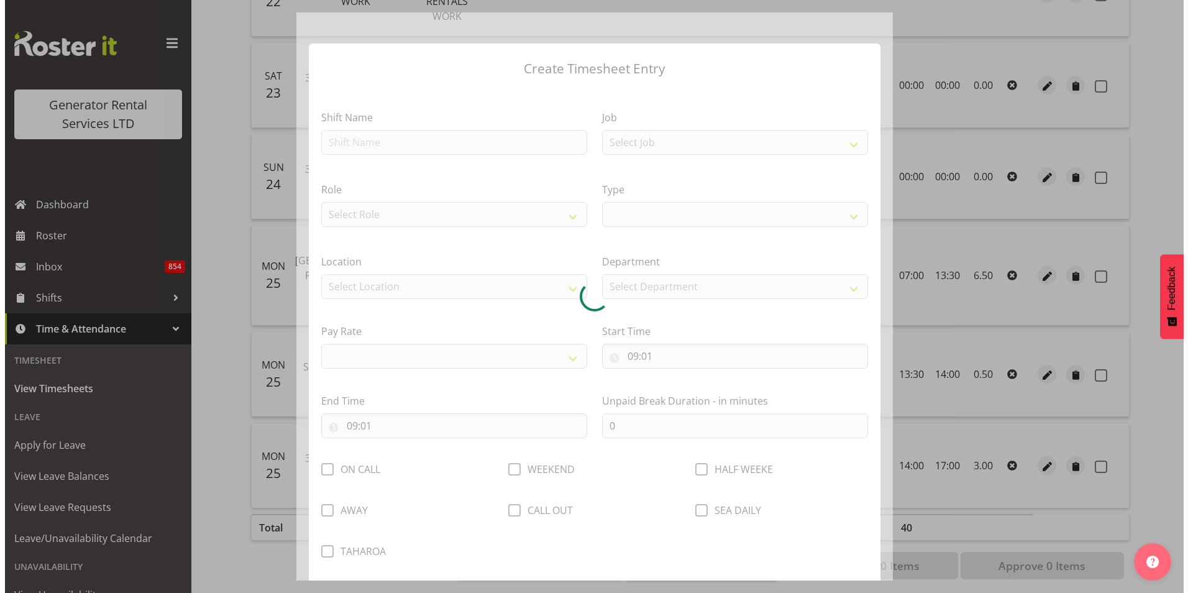
scroll to position [489, 0]
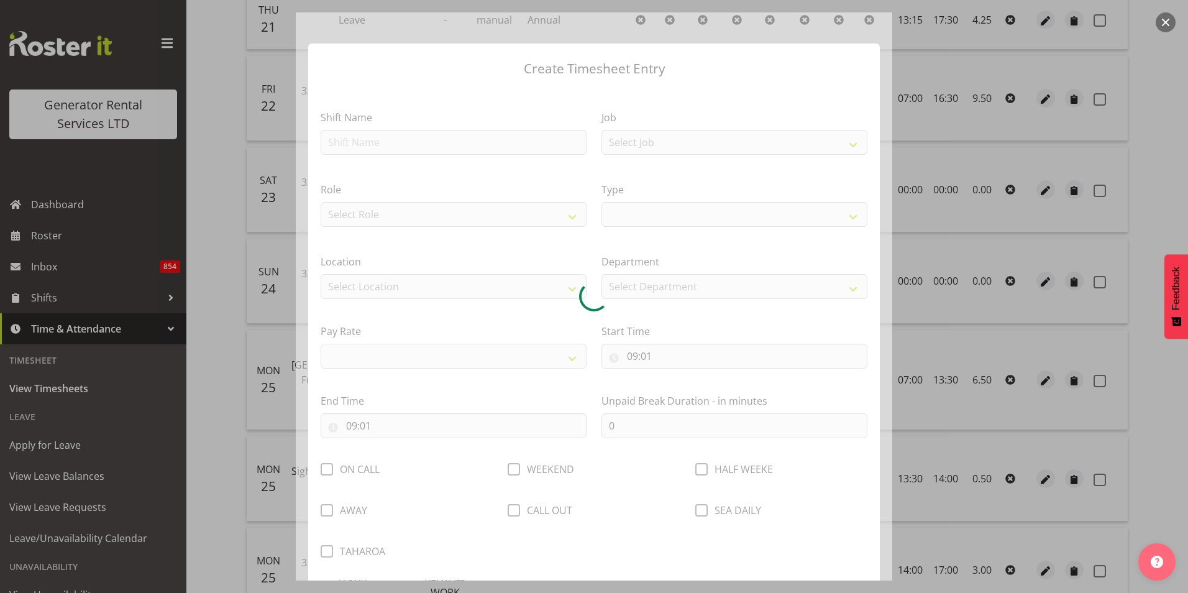
select select
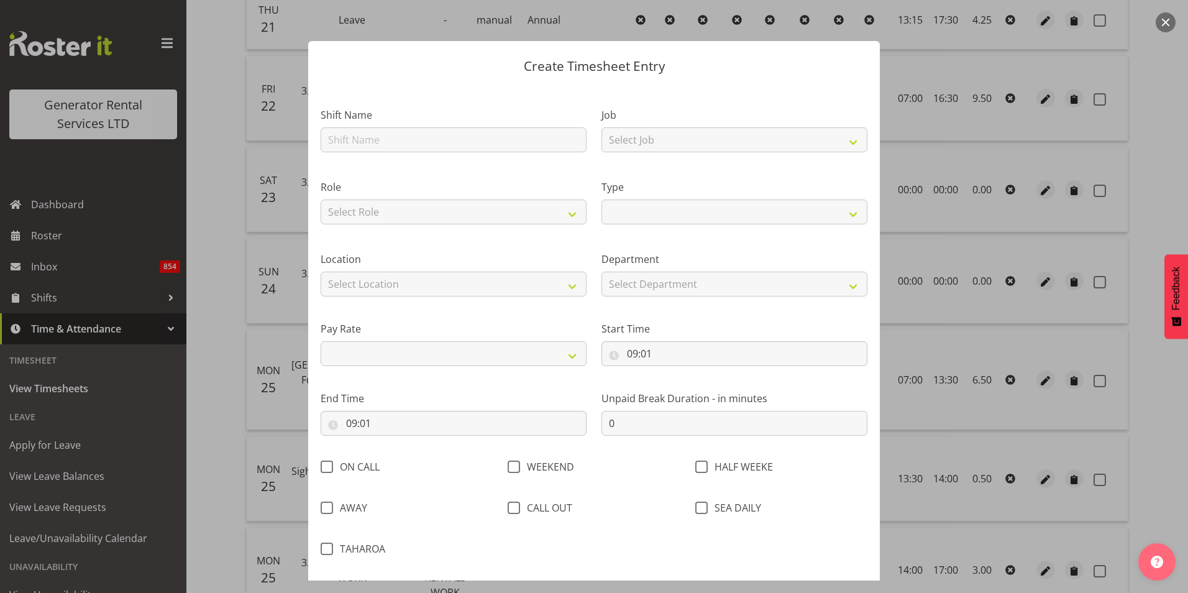
scroll to position [0, 0]
click at [1167, 23] on button "button" at bounding box center [1166, 22] width 20 height 20
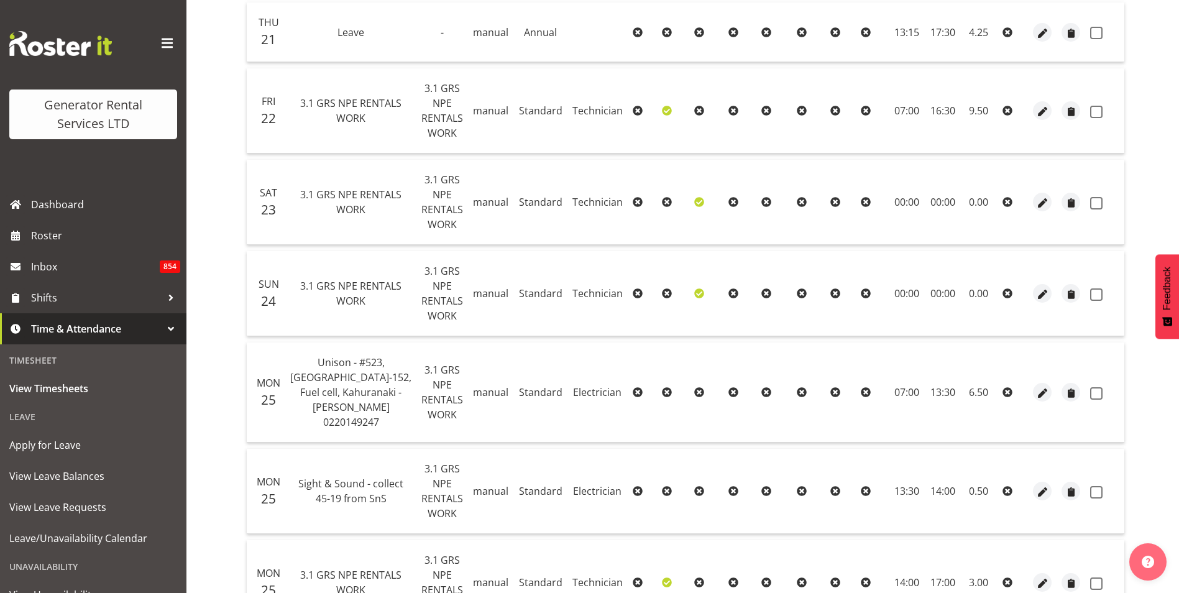
scroll to position [469, 0]
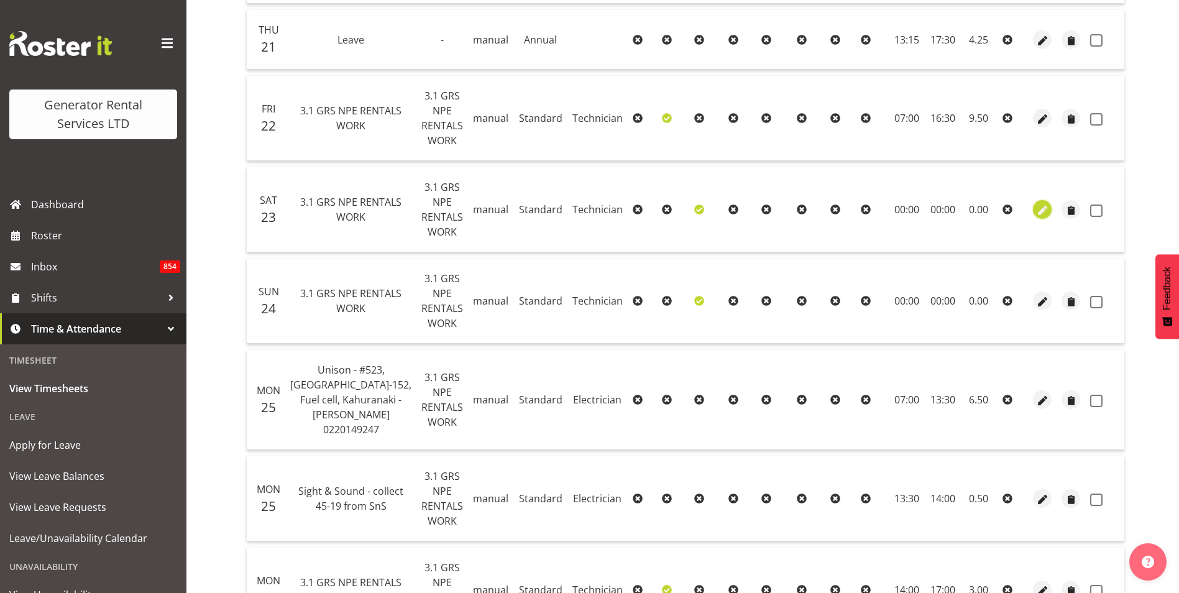
click at [1035, 211] on span "button" at bounding box center [1042, 211] width 14 height 14
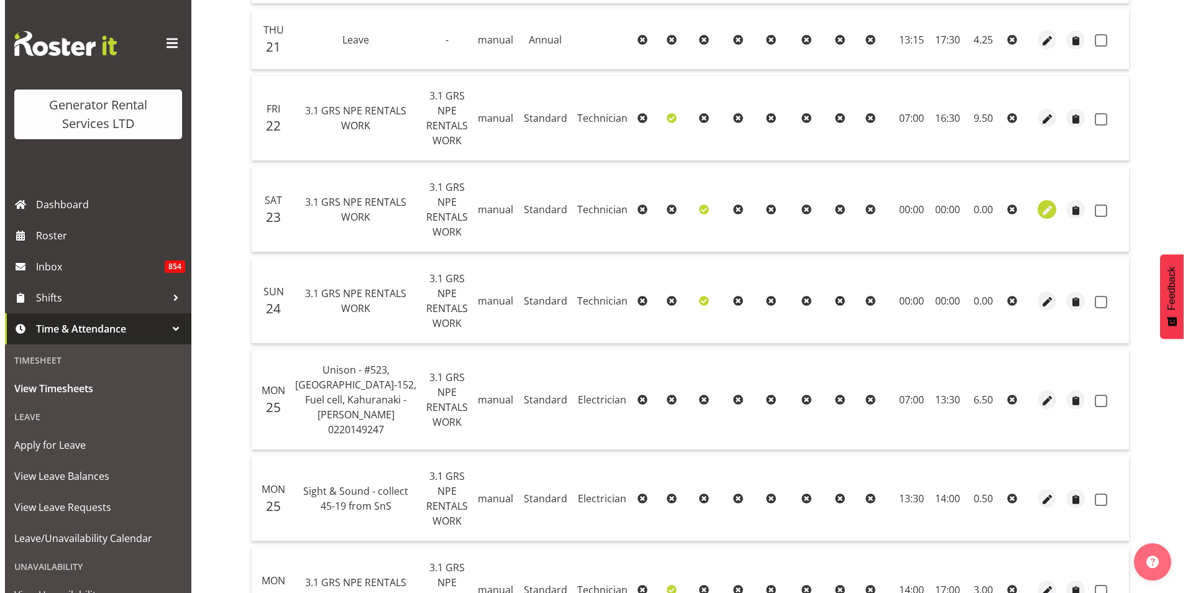
scroll to position [454, 0]
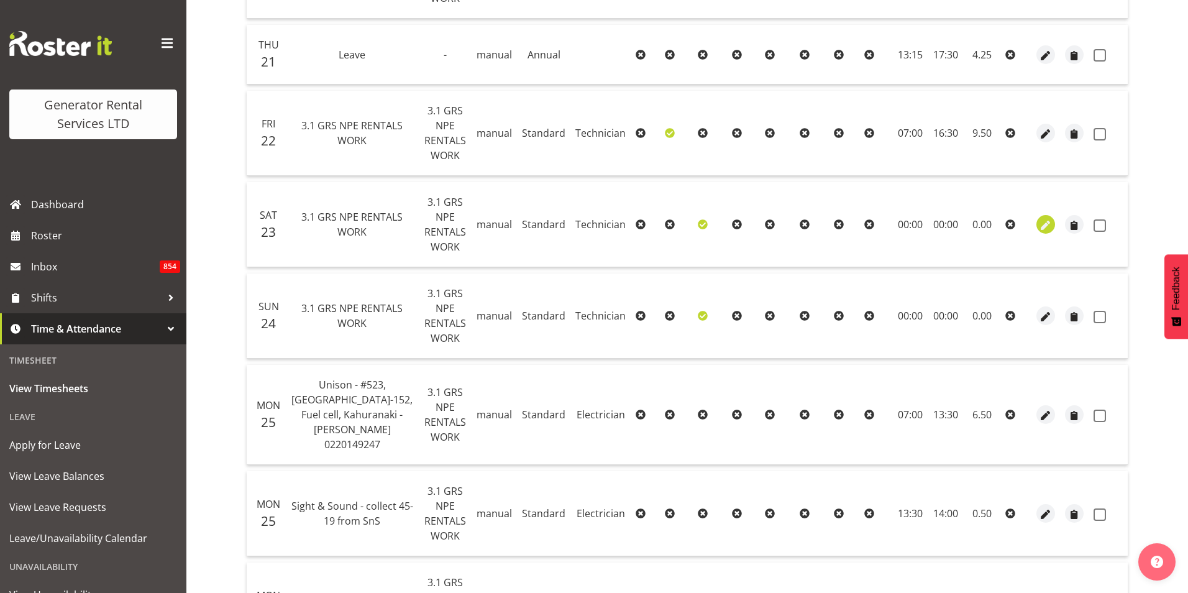
select select "21"
select select "Standard"
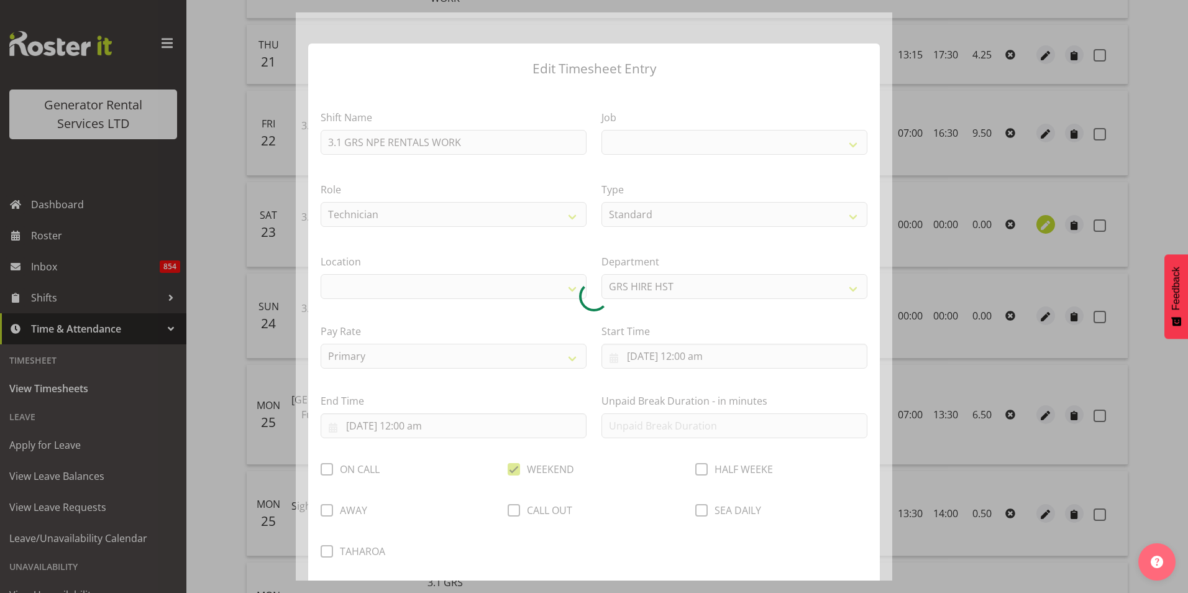
select select
select select "880"
select select "30"
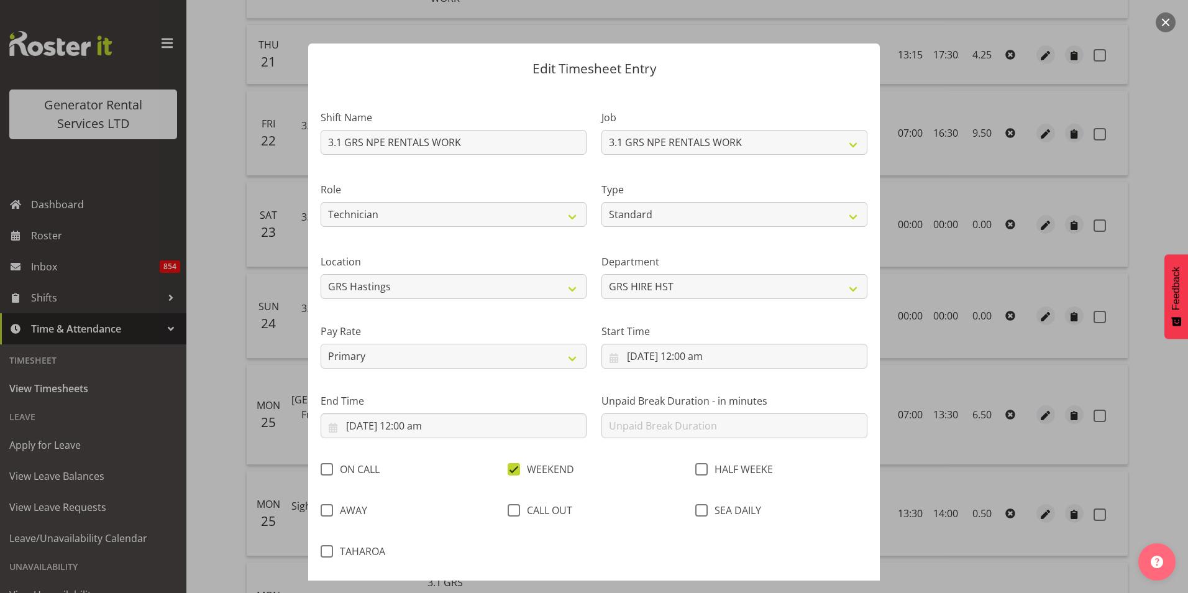
scroll to position [66, 0]
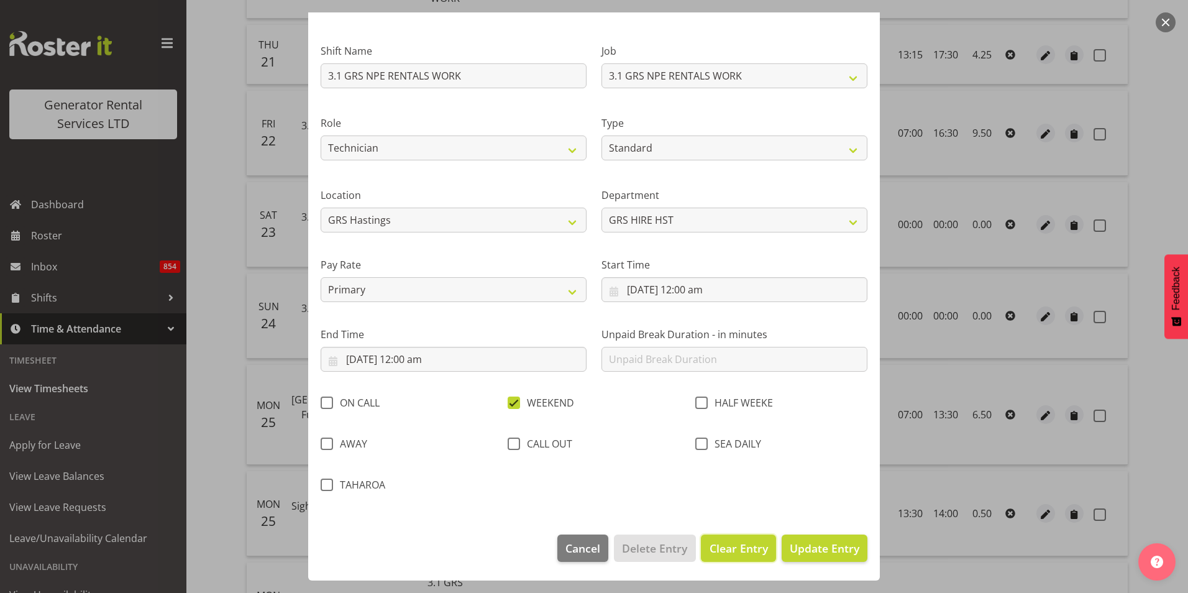
click at [731, 536] on button "Clear Entry" at bounding box center [738, 547] width 75 height 27
select select "Off"
type input "0"
checkbox input "false"
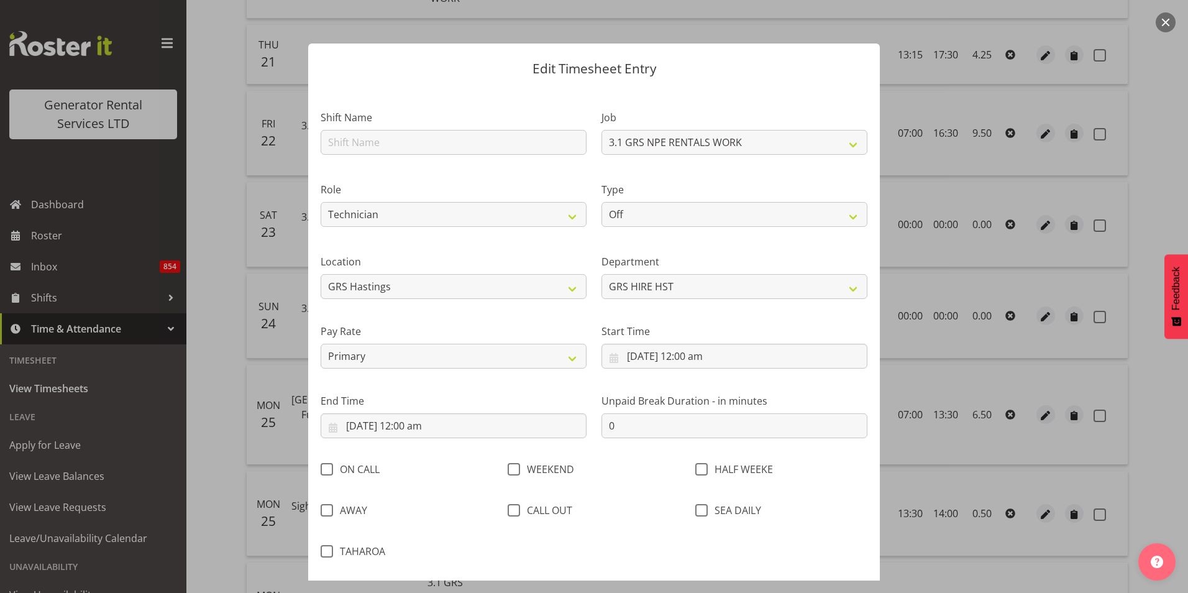
select select
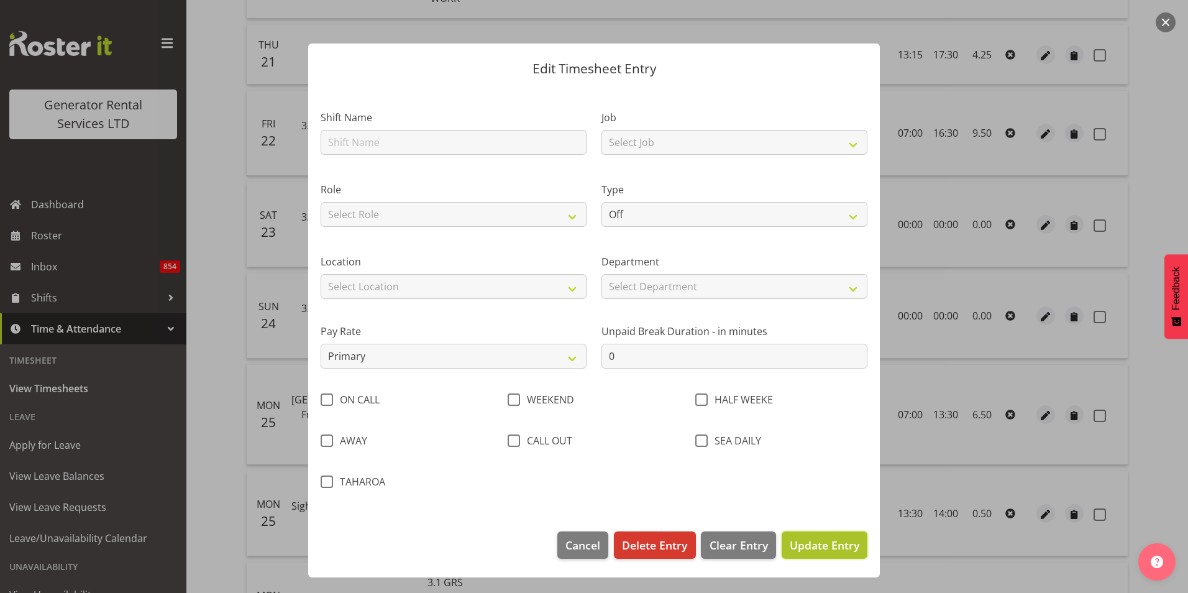
click at [816, 547] on span "Update Entry" at bounding box center [825, 544] width 70 height 15
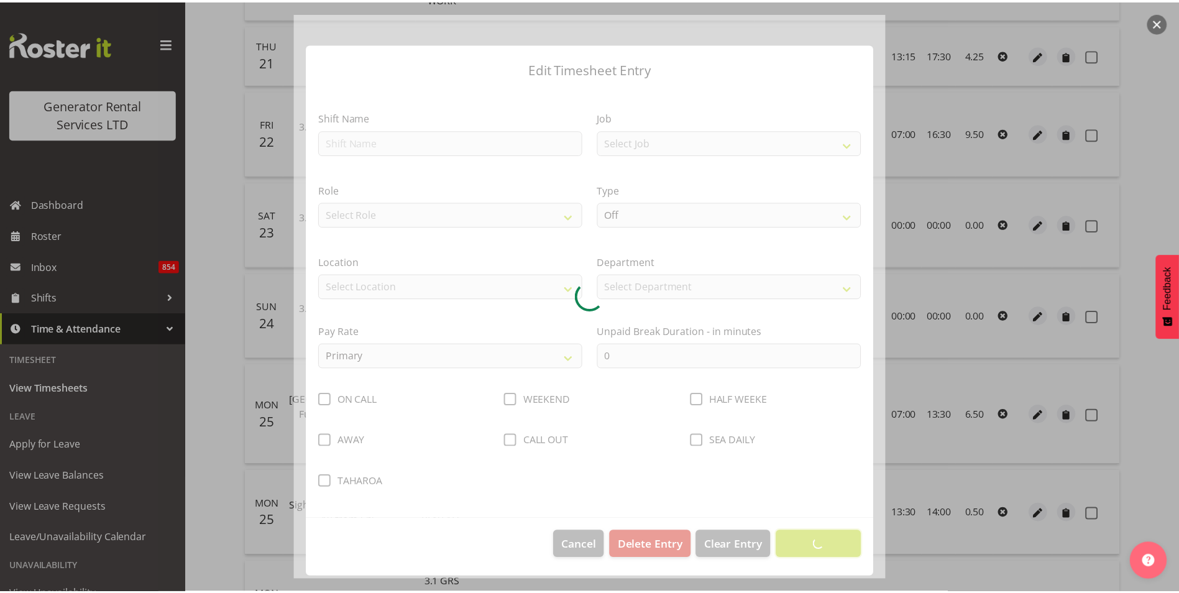
scroll to position [484, 0]
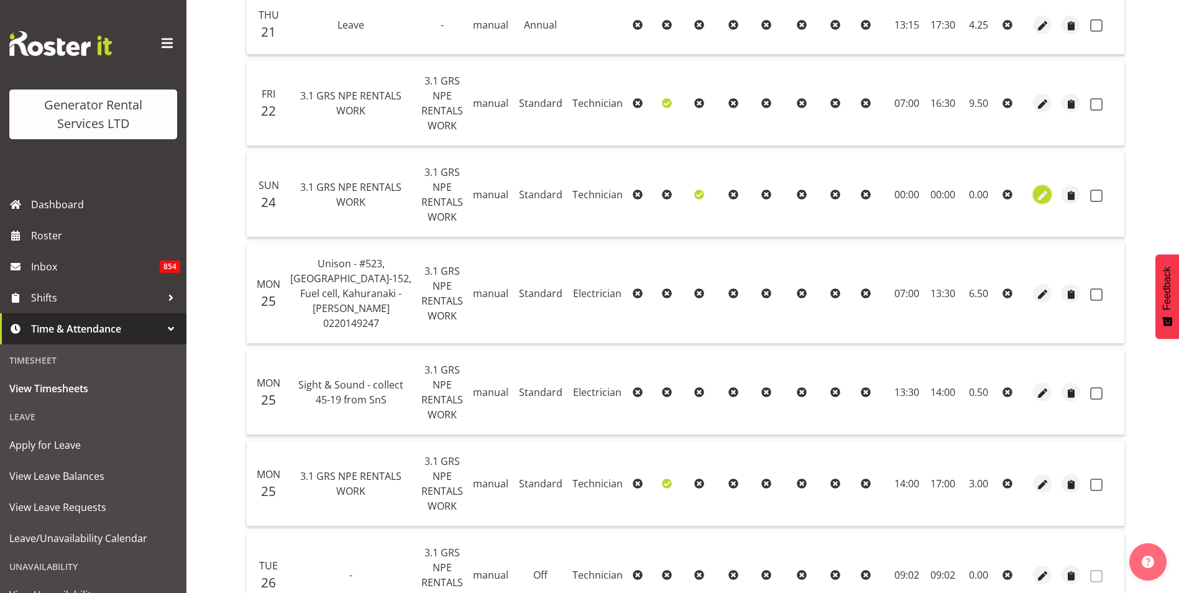
click at [1037, 193] on span "button" at bounding box center [1042, 196] width 14 height 14
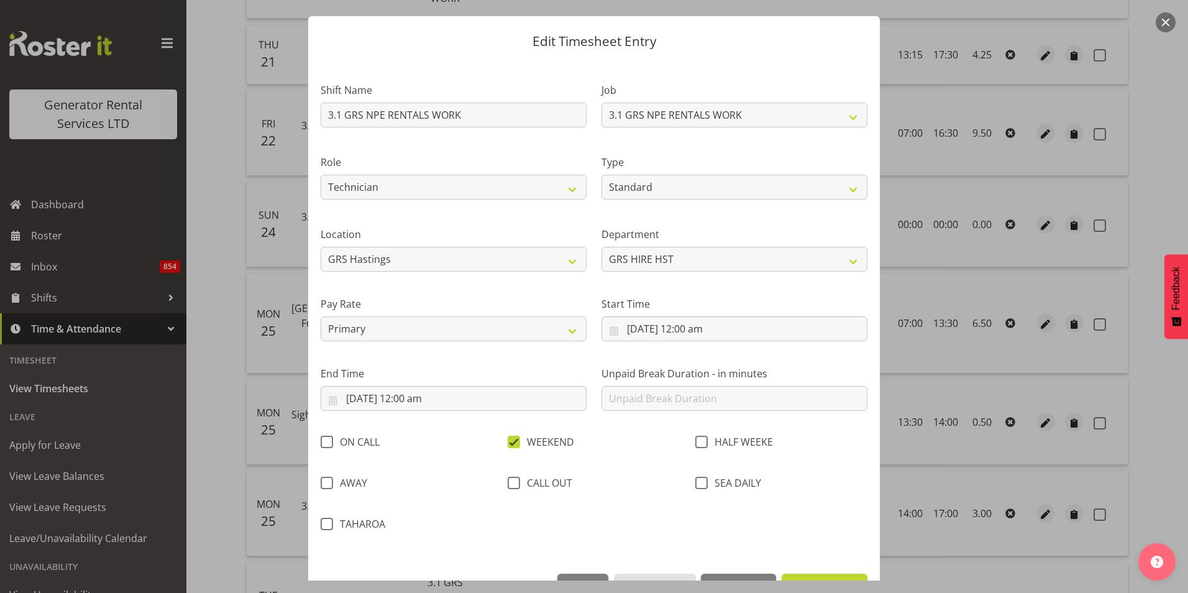
scroll to position [66, 0]
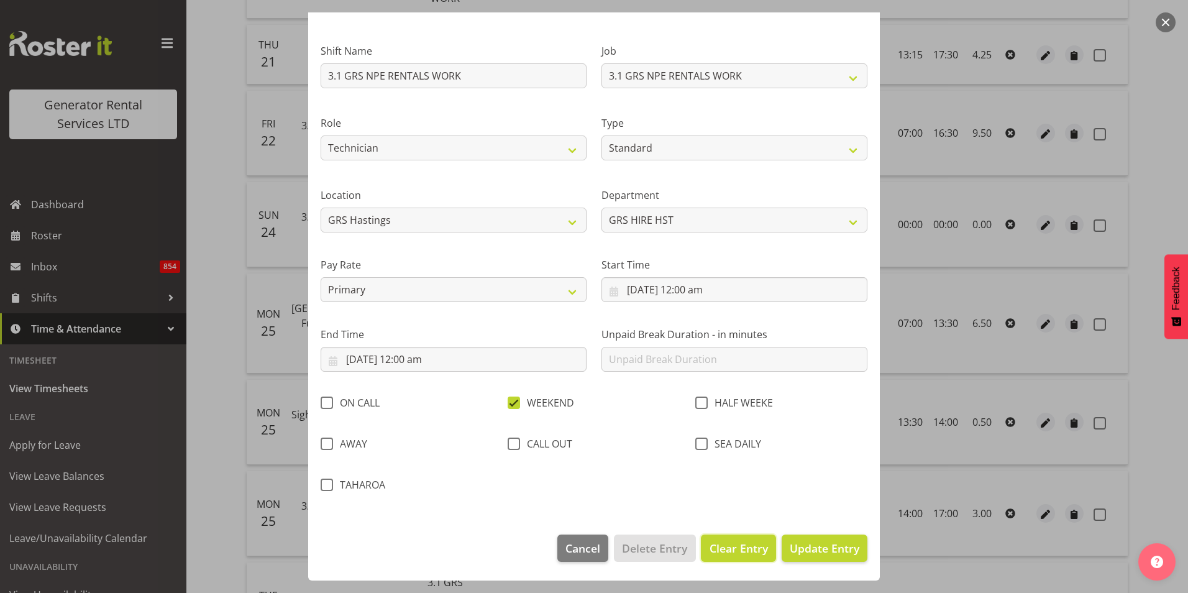
click at [737, 545] on span "Clear Entry" at bounding box center [739, 548] width 58 height 16
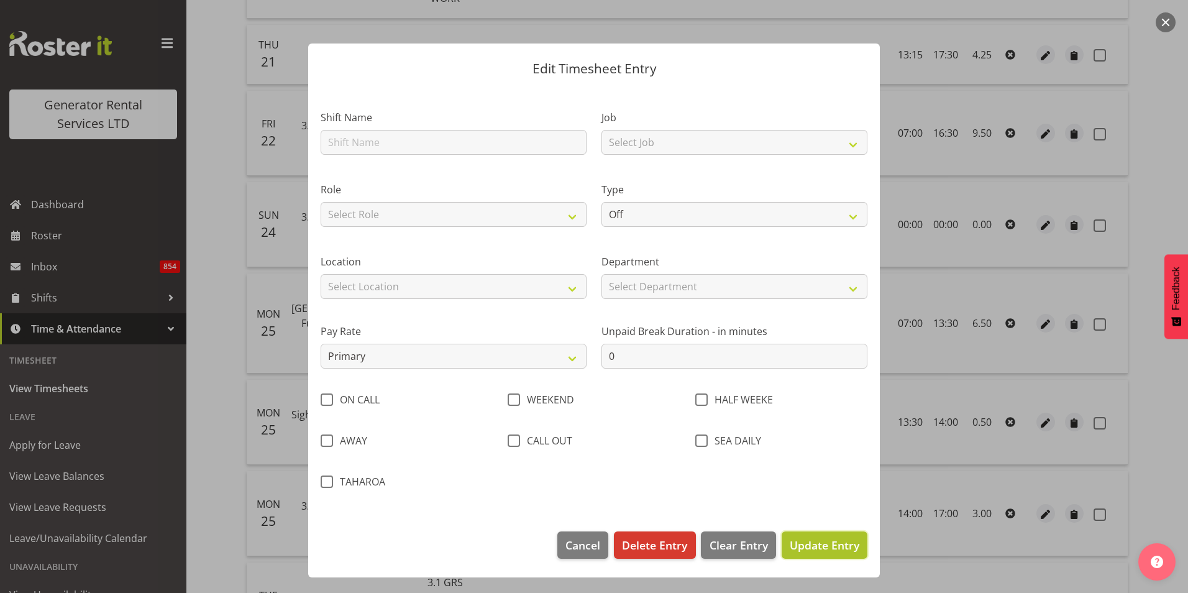
click at [851, 541] on span "Update Entry" at bounding box center [825, 544] width 70 height 15
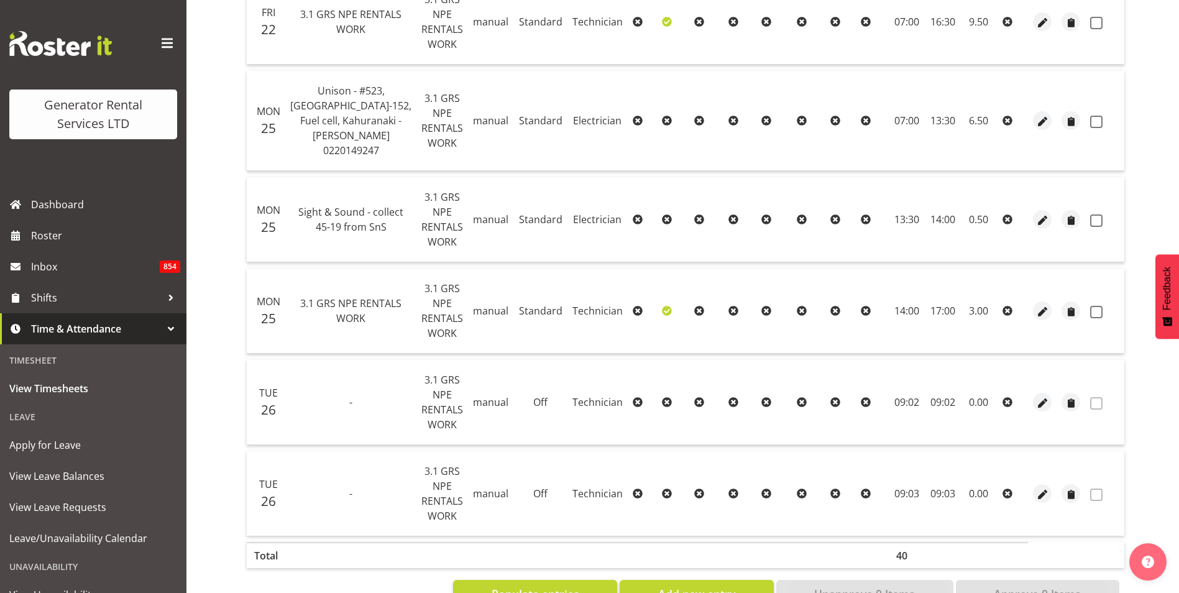
scroll to position [593, 0]
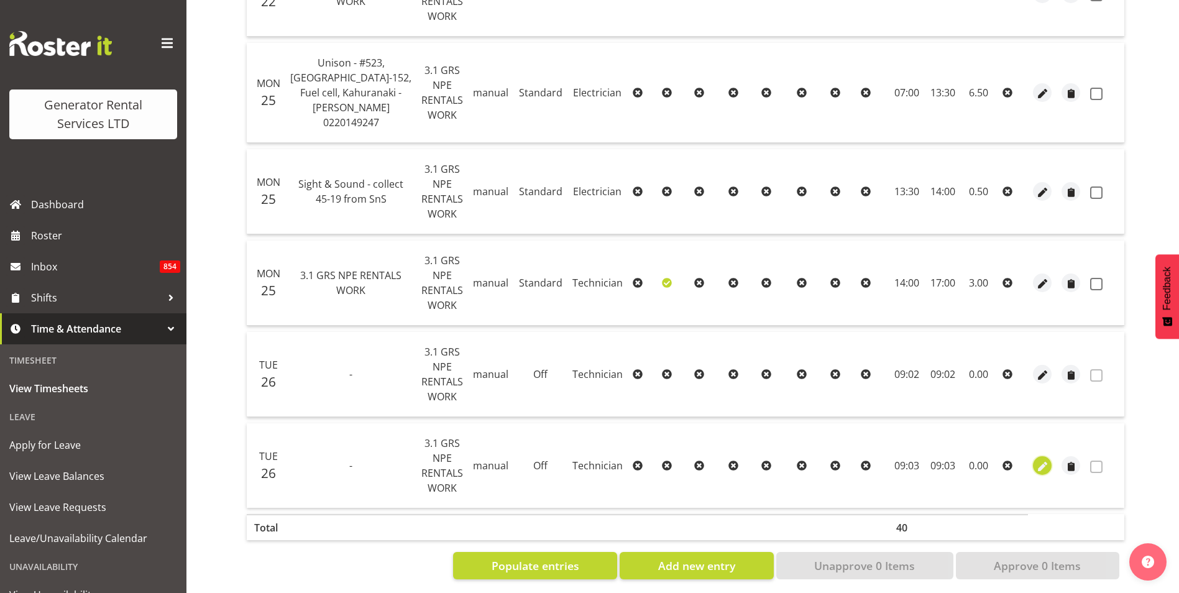
click at [1035, 460] on span "button" at bounding box center [1042, 467] width 14 height 14
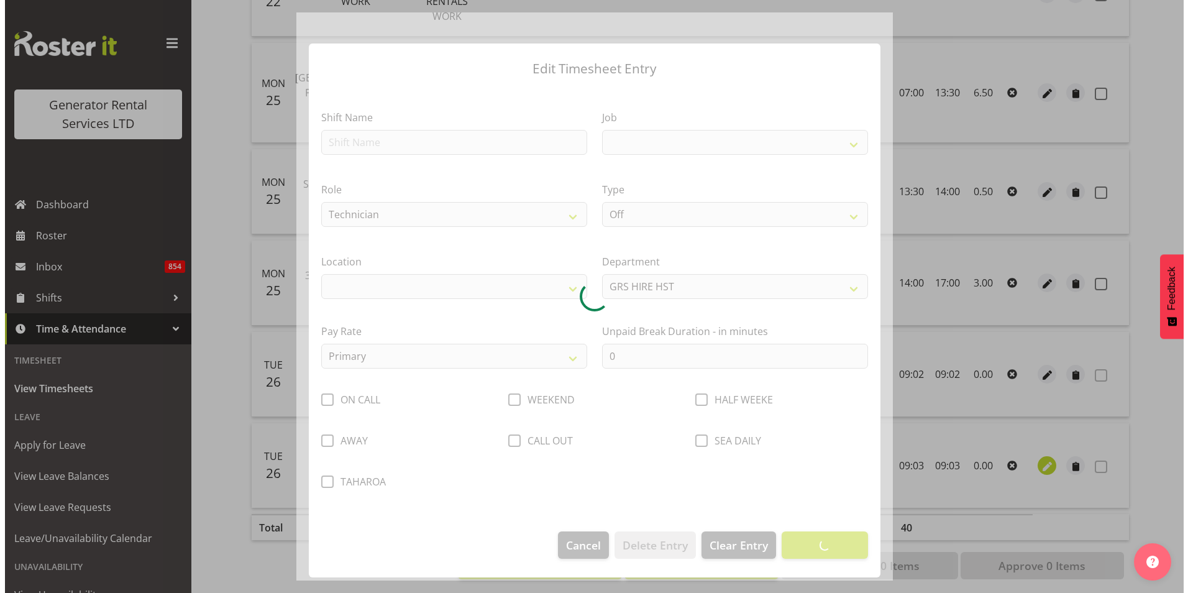
scroll to position [489, 0]
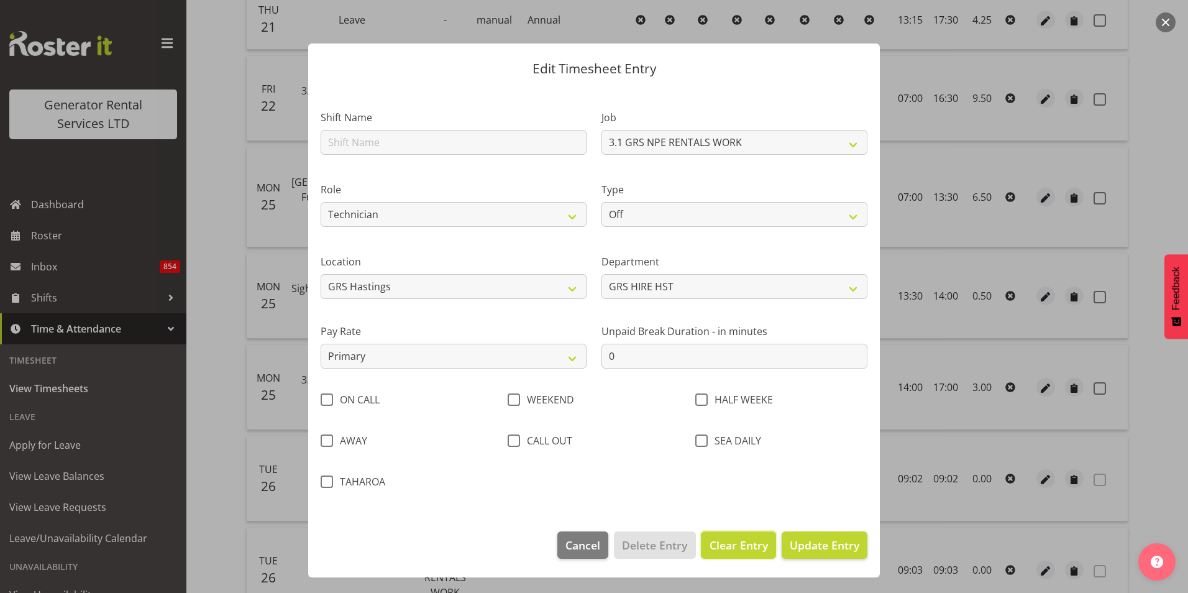
click at [740, 545] on span "Clear Entry" at bounding box center [739, 545] width 58 height 16
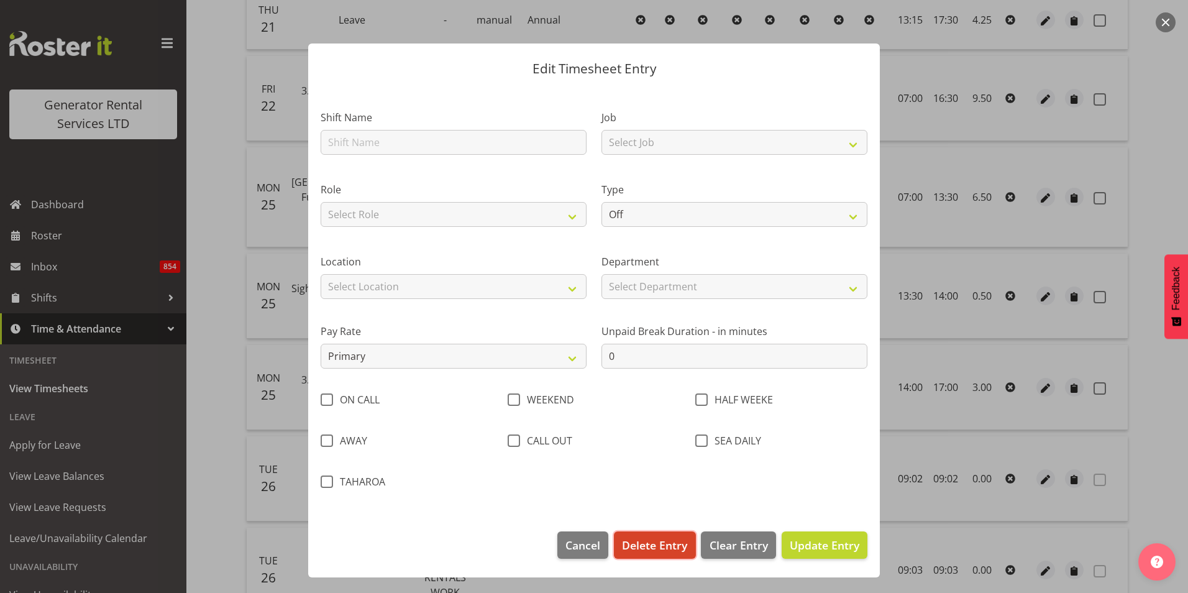
click at [655, 539] on span "Delete Entry" at bounding box center [654, 545] width 65 height 16
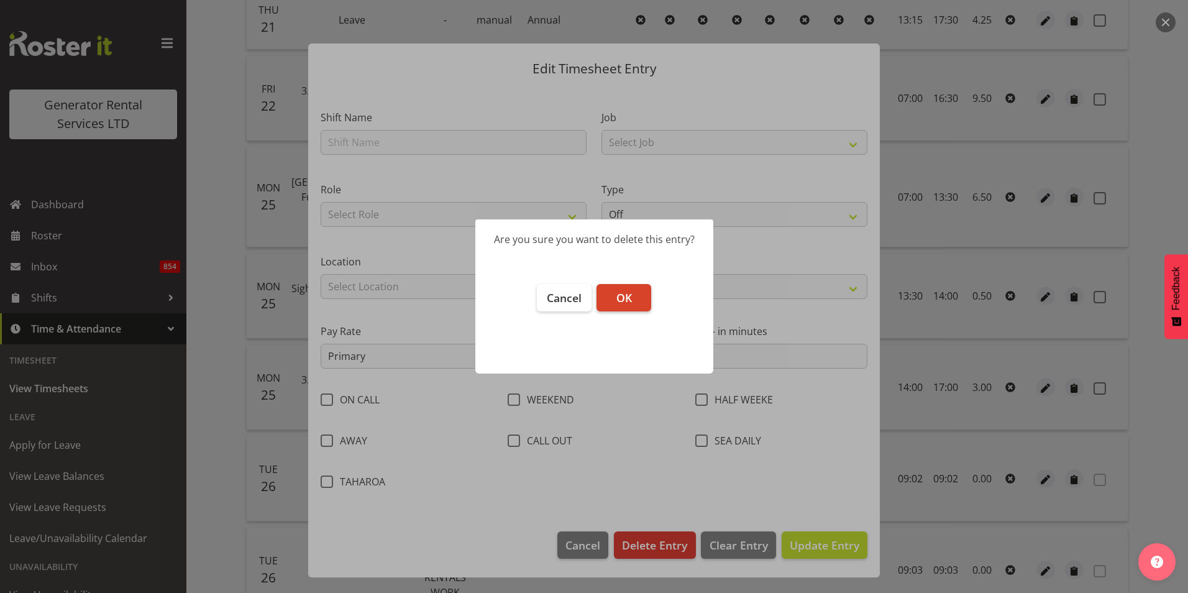
click at [628, 298] on span "OK" at bounding box center [624, 297] width 16 height 15
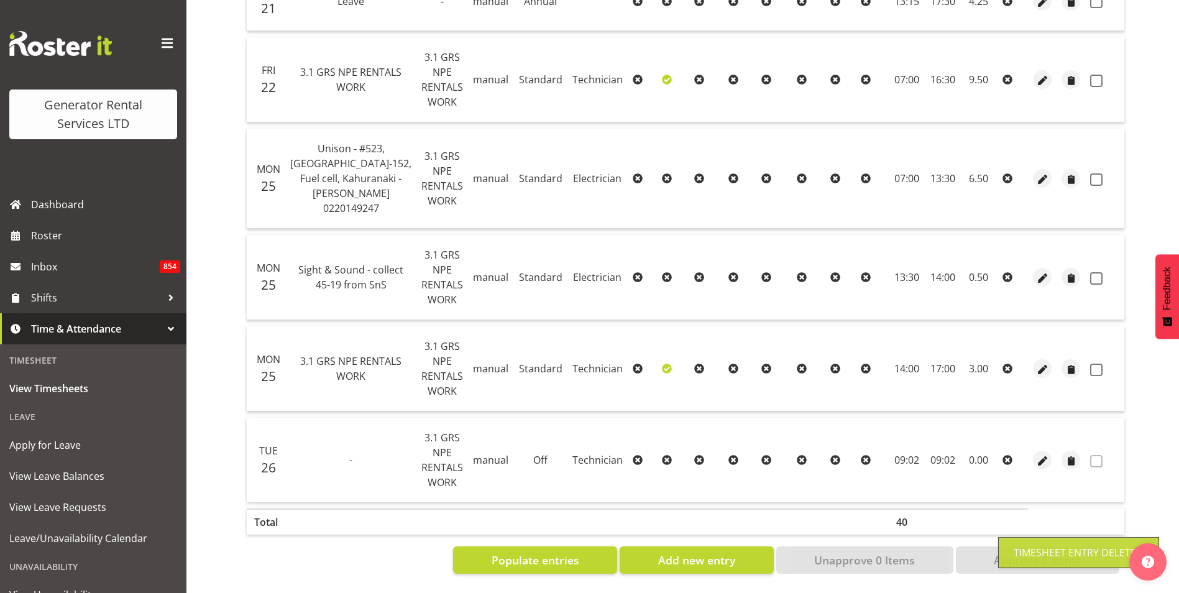
scroll to position [502, 0]
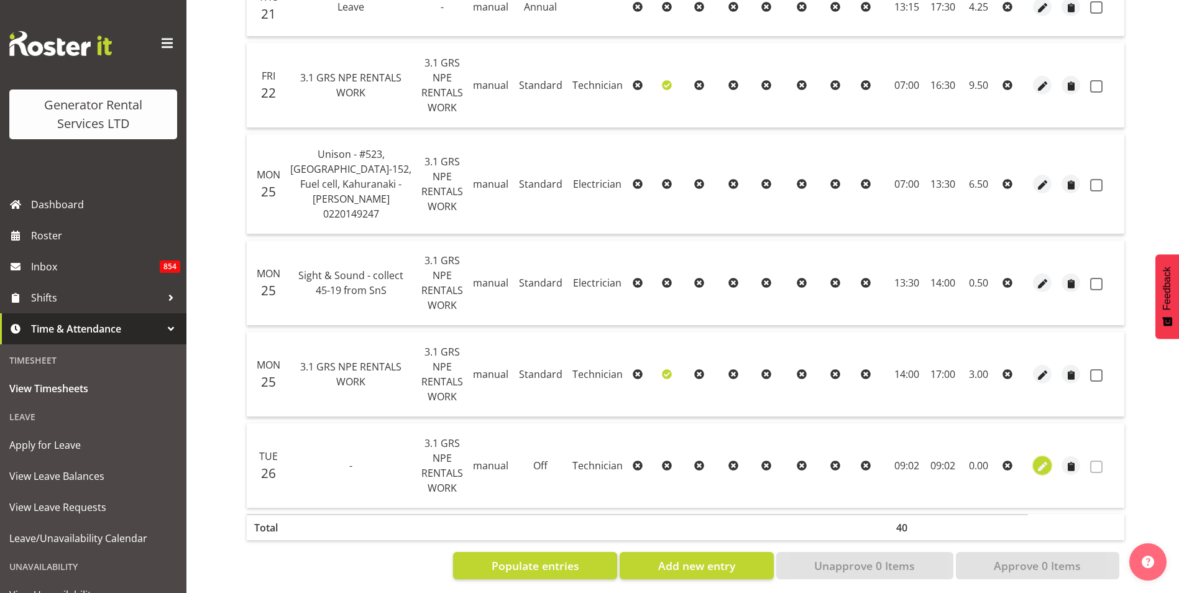
click at [1035, 460] on span "button" at bounding box center [1042, 467] width 14 height 14
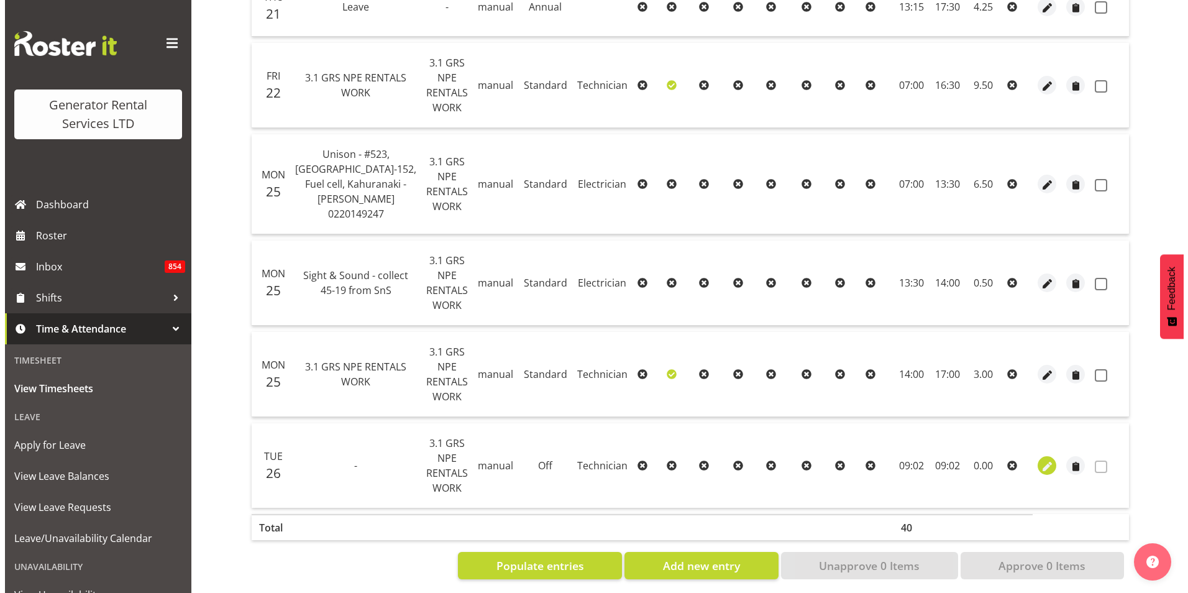
scroll to position [413, 0]
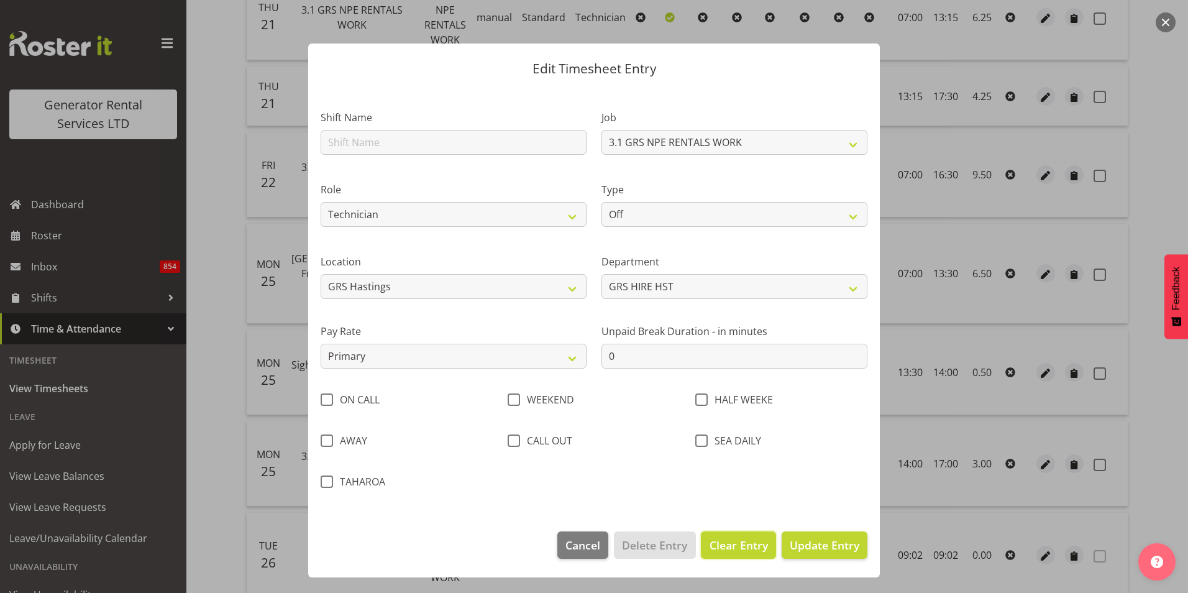
click at [732, 549] on span "Clear Entry" at bounding box center [739, 545] width 58 height 16
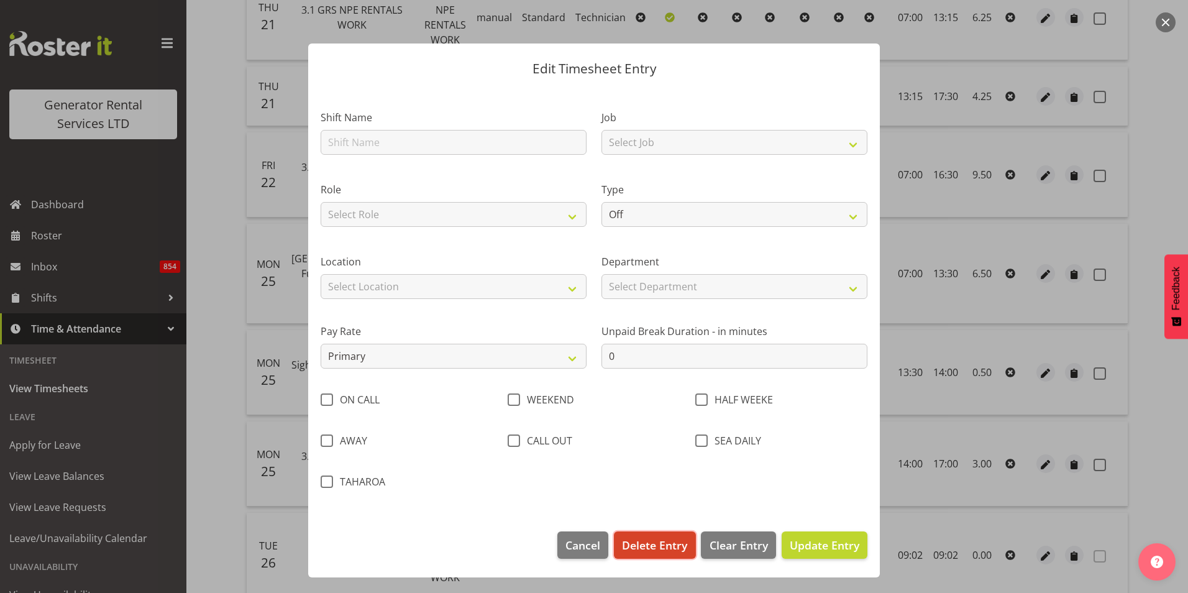
click at [678, 547] on span "Delete Entry" at bounding box center [654, 545] width 65 height 16
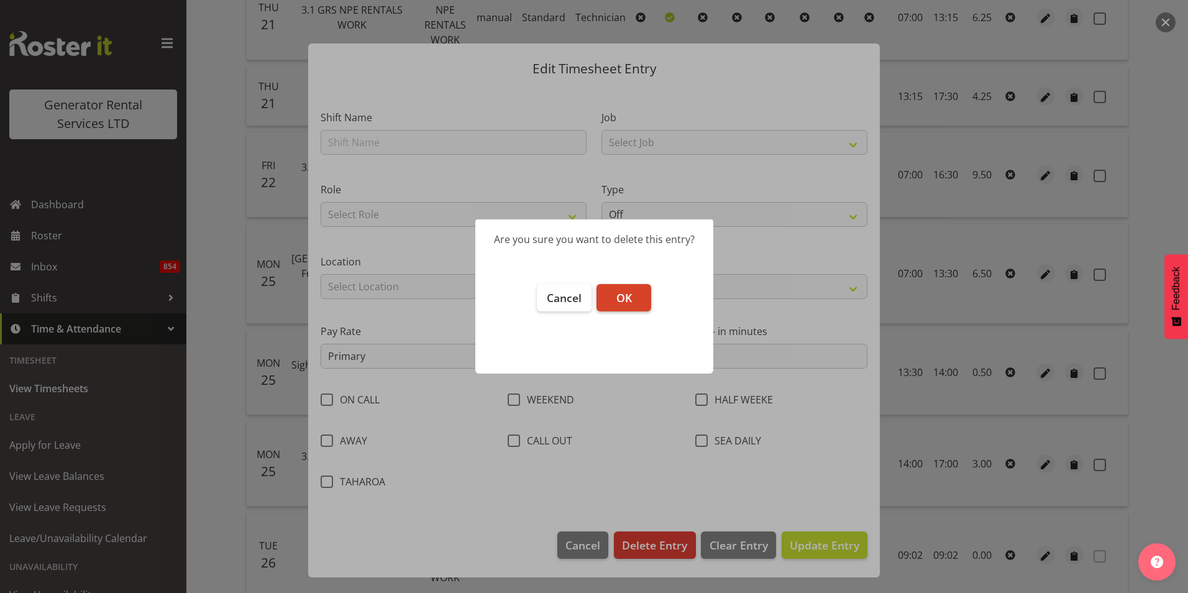
click at [615, 299] on button "OK" at bounding box center [623, 297] width 55 height 27
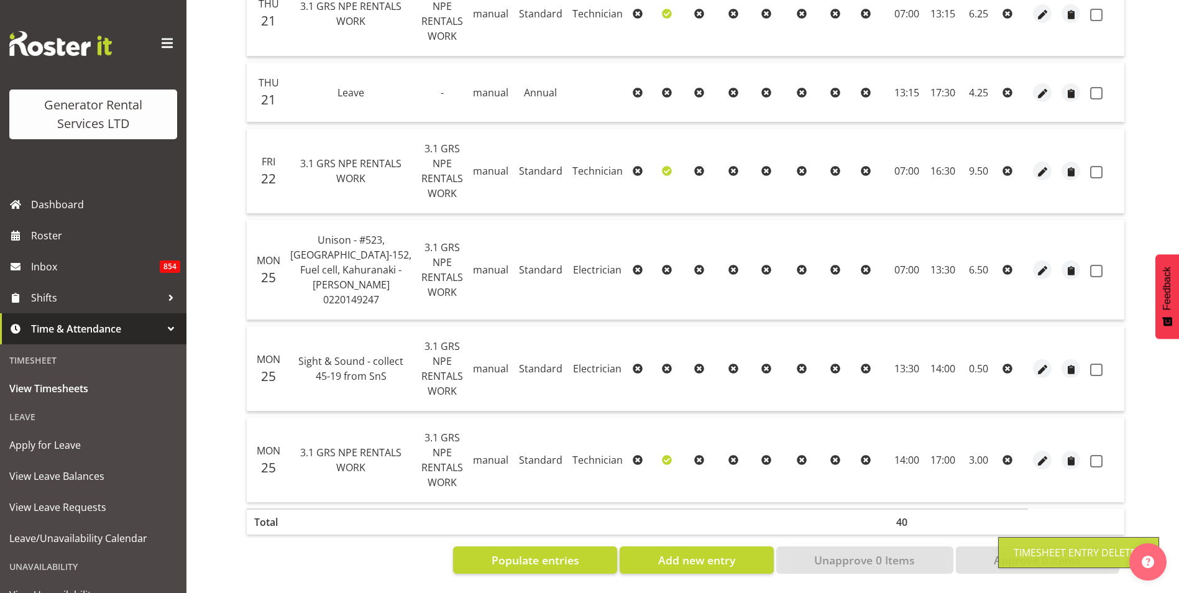
scroll to position [411, 0]
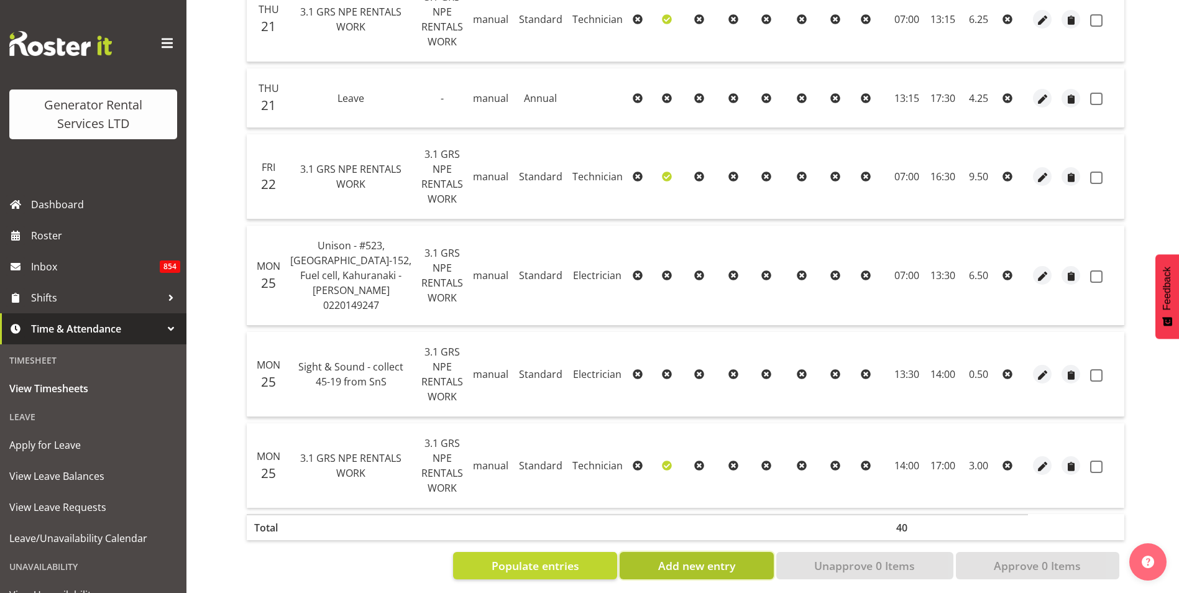
click at [736, 552] on button "Add new entry" at bounding box center [695, 565] width 153 height 27
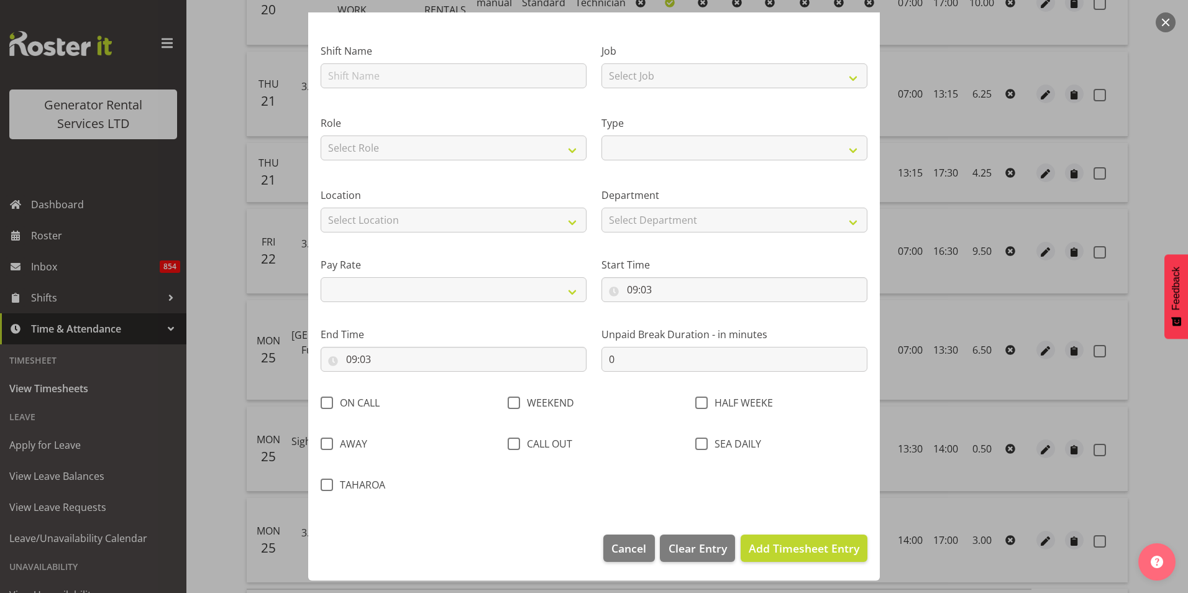
scroll to position [0, 0]
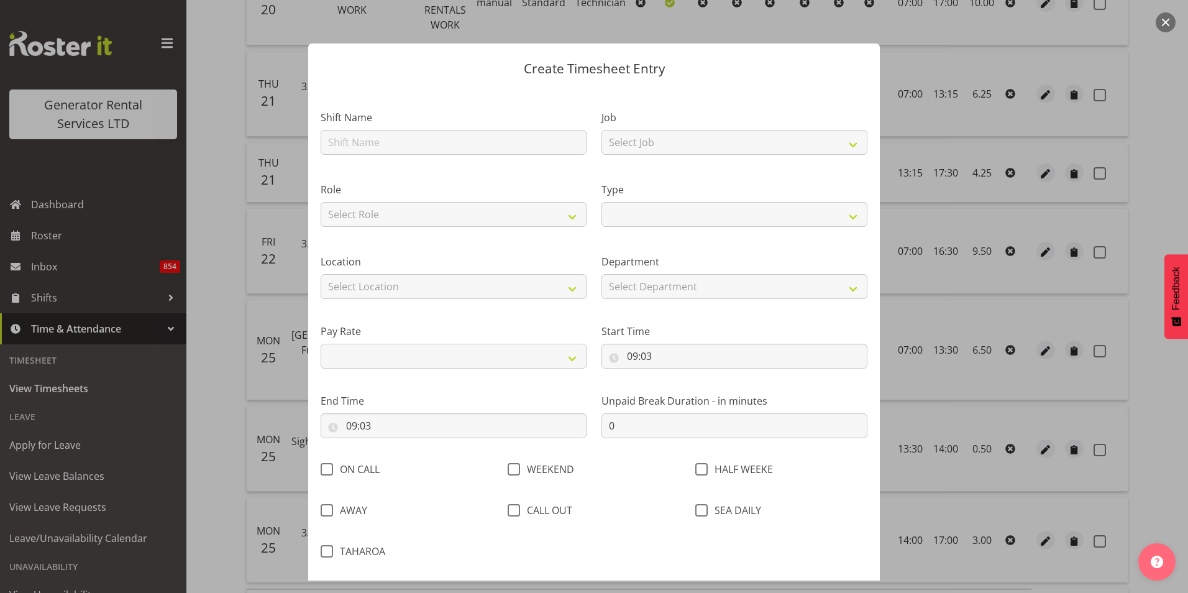
click at [1167, 17] on button "button" at bounding box center [1166, 22] width 20 height 20
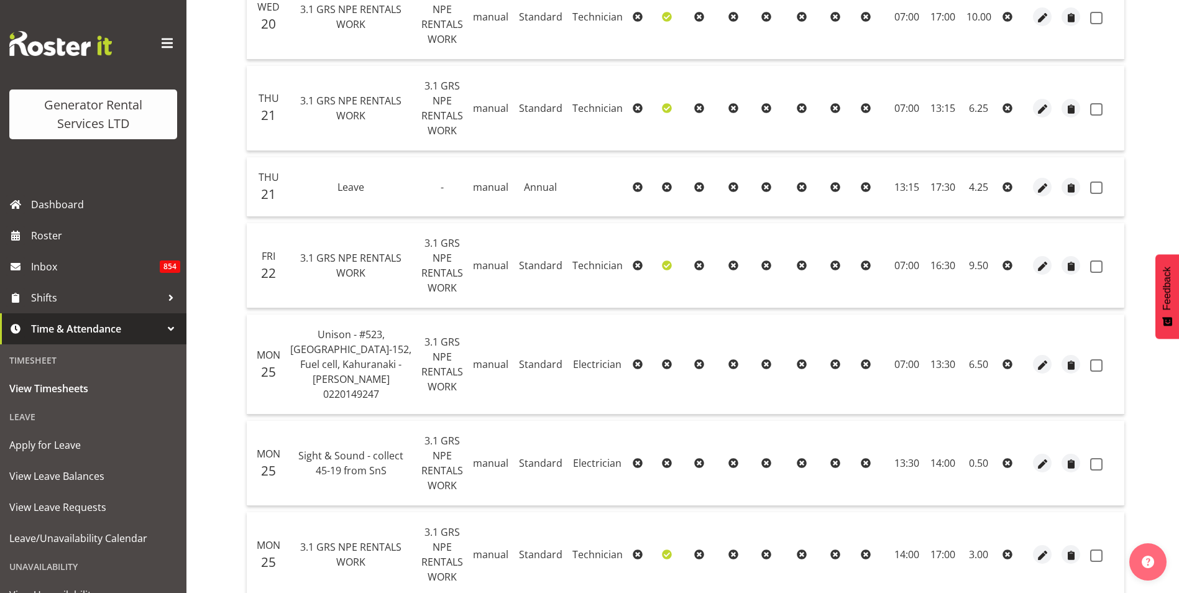
scroll to position [411, 0]
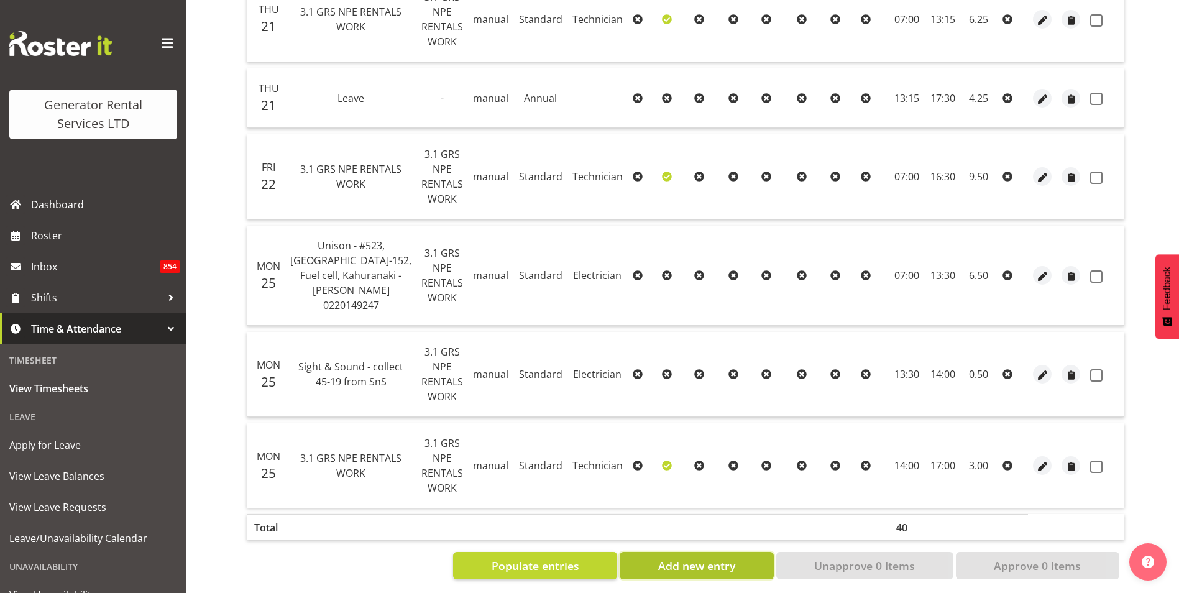
click at [711, 563] on button "Add new entry" at bounding box center [695, 565] width 153 height 27
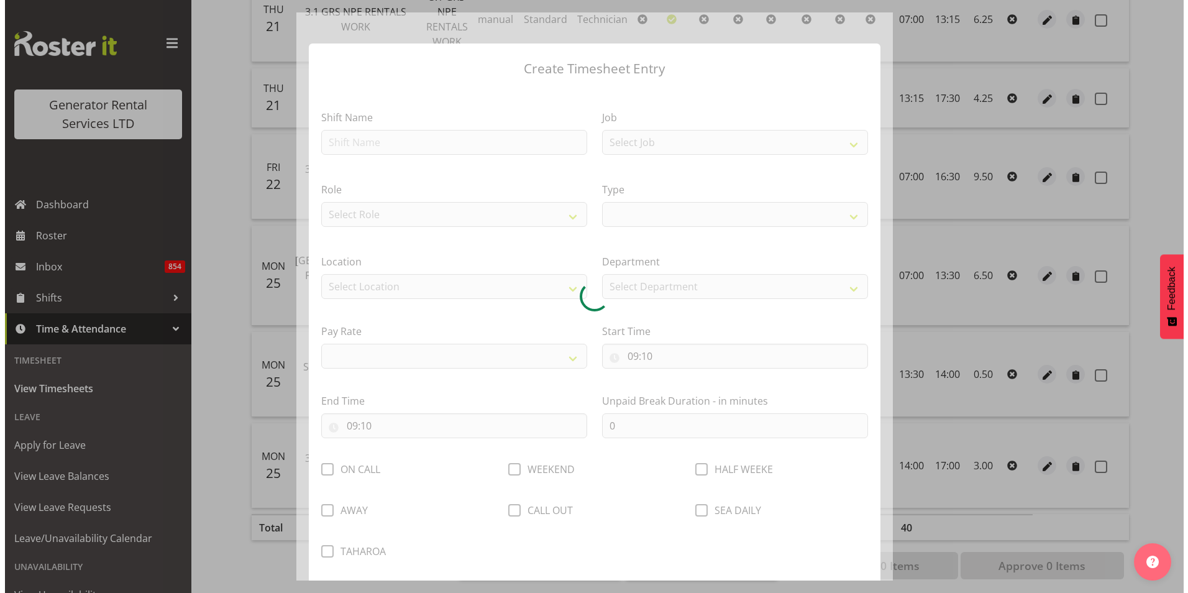
scroll to position [336, 0]
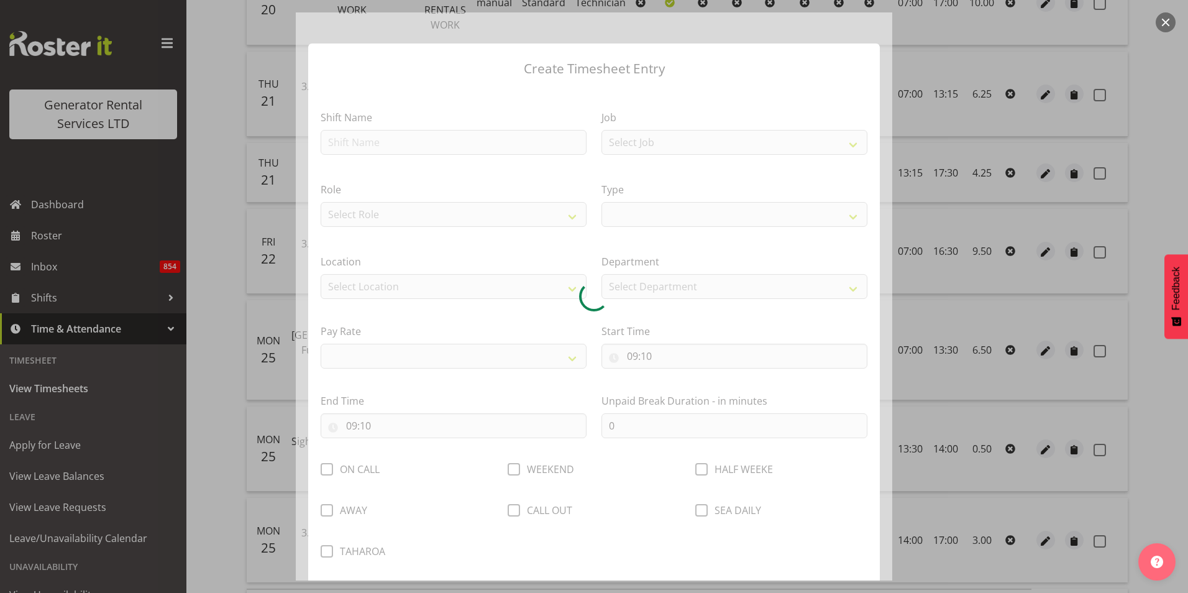
click at [380, 138] on div at bounding box center [594, 296] width 596 height 568
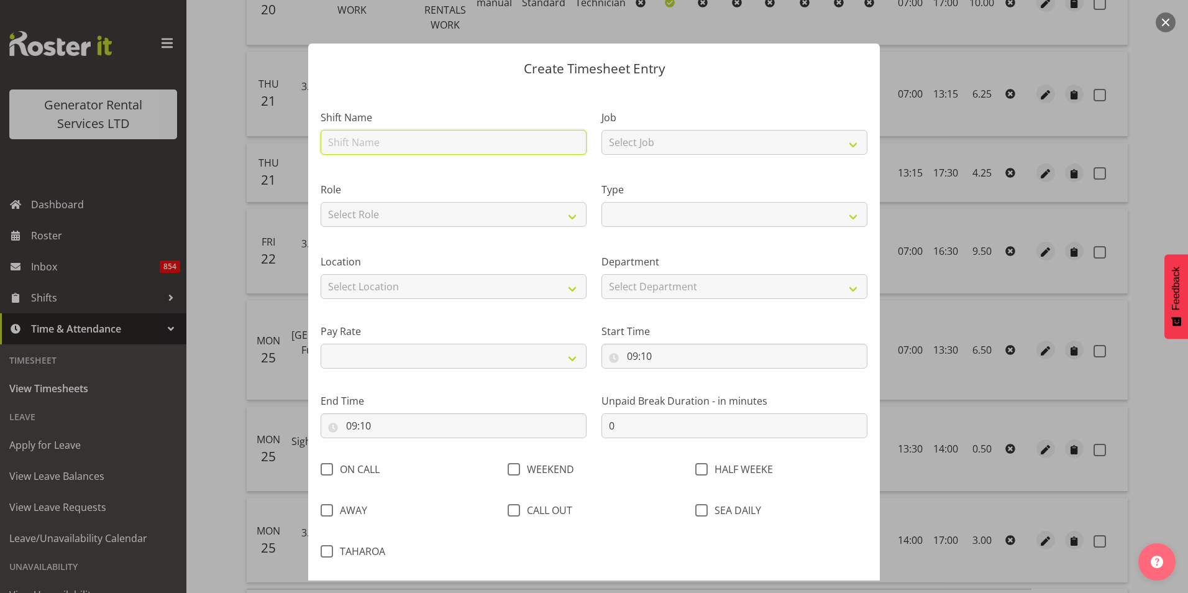
click at [368, 142] on input "text" at bounding box center [454, 142] width 266 height 25
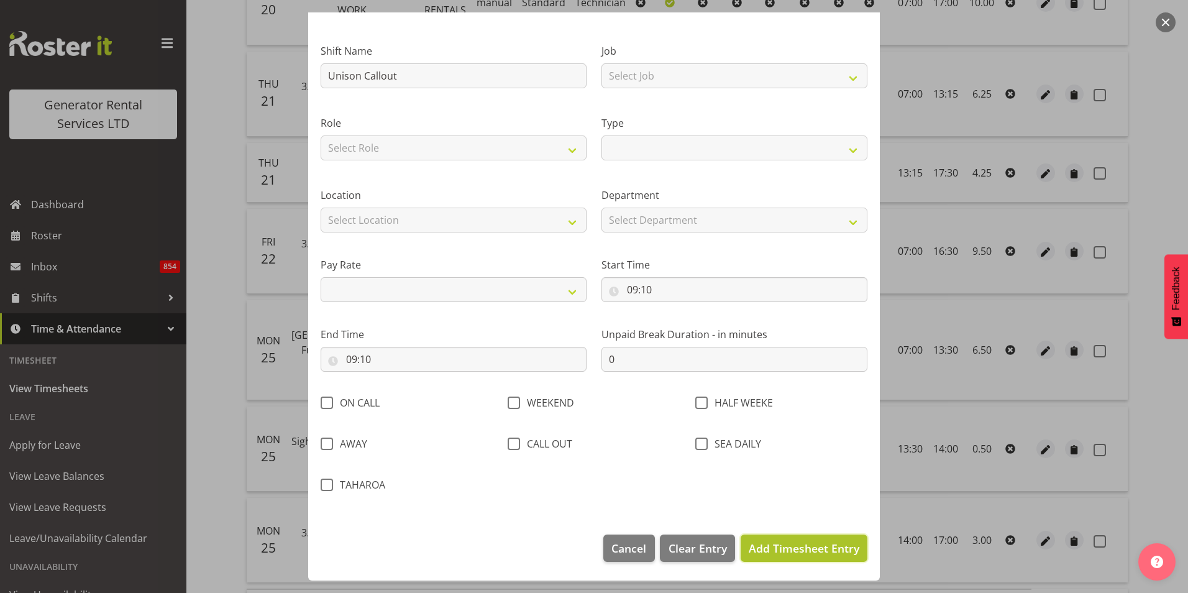
click at [828, 549] on span "Add Timesheet Entry" at bounding box center [804, 548] width 111 height 15
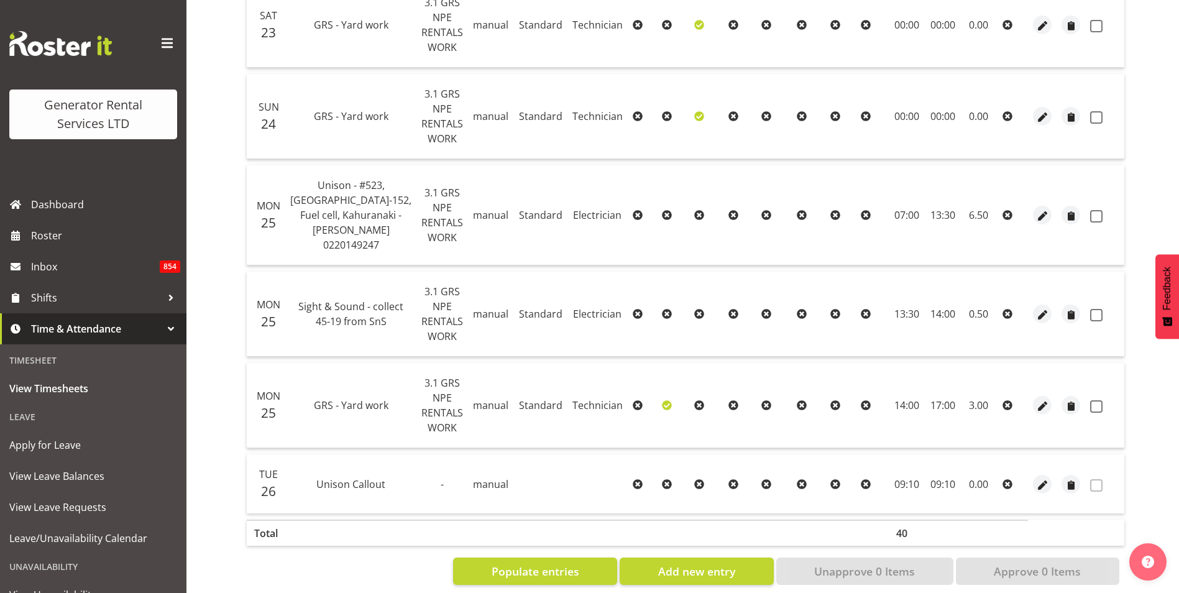
scroll to position [659, 0]
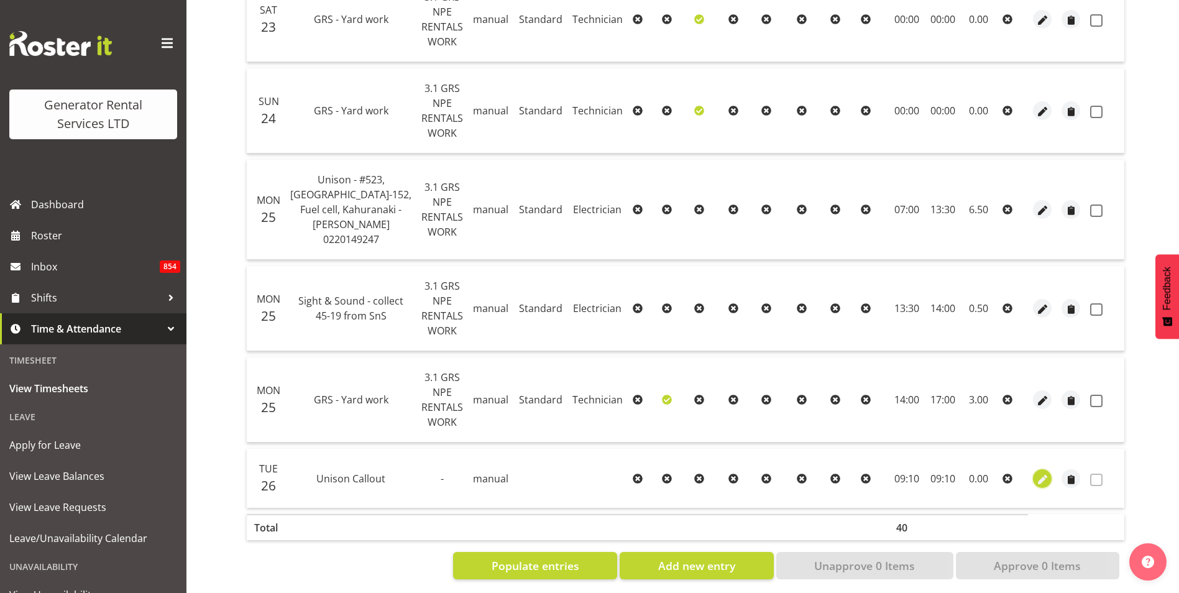
click at [1035, 472] on span "button" at bounding box center [1042, 479] width 14 height 14
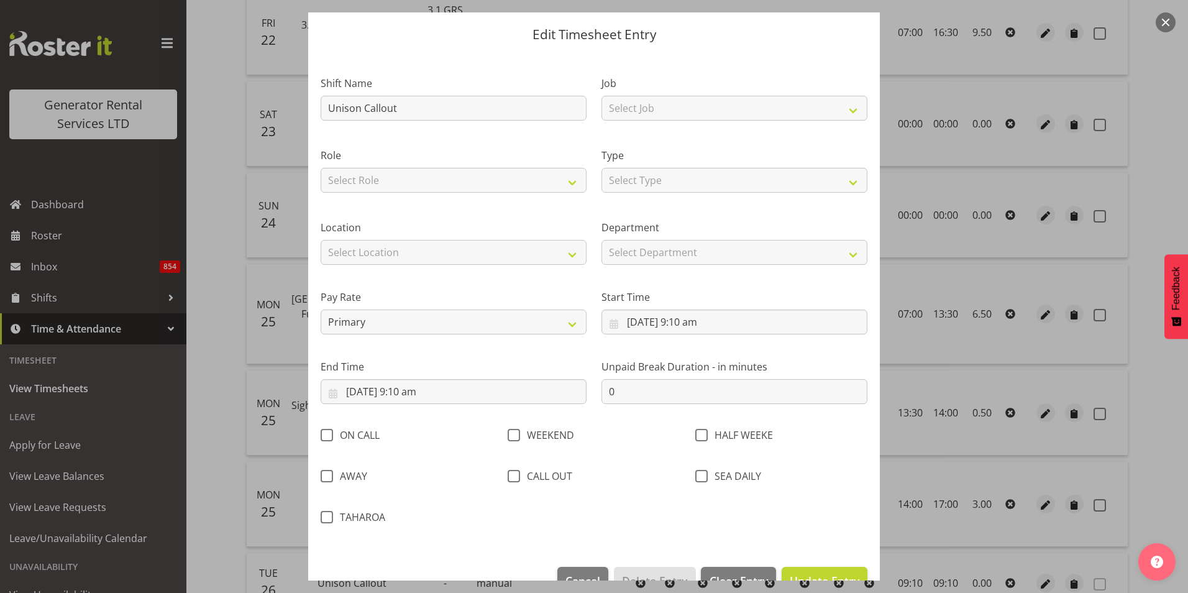
scroll to position [66, 0]
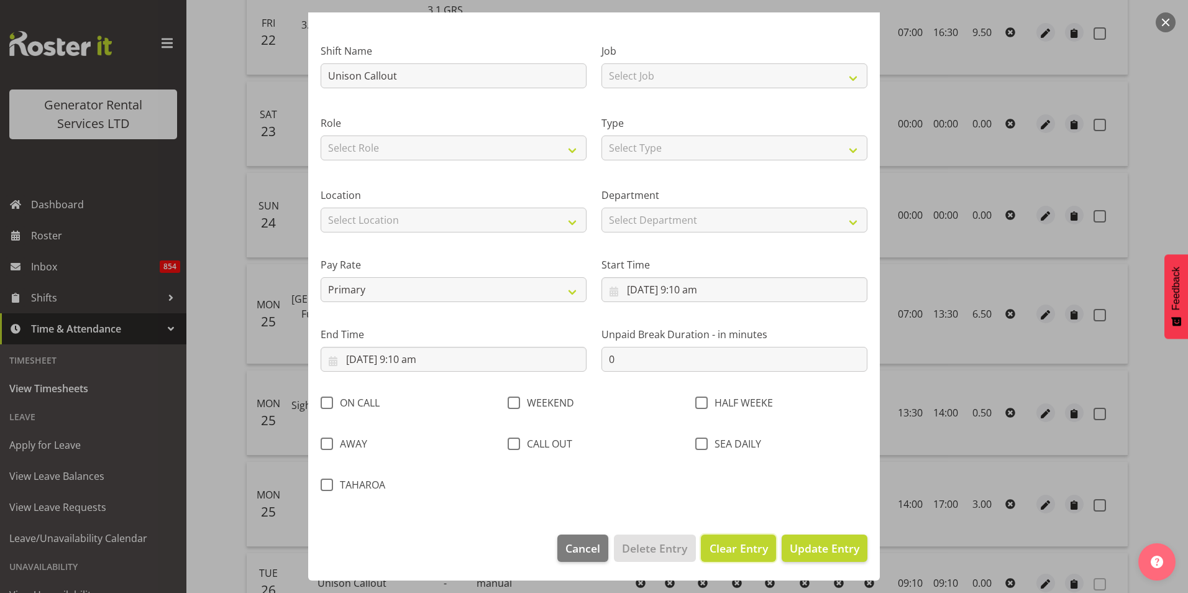
click at [738, 549] on span "Clear Entry" at bounding box center [739, 548] width 58 height 16
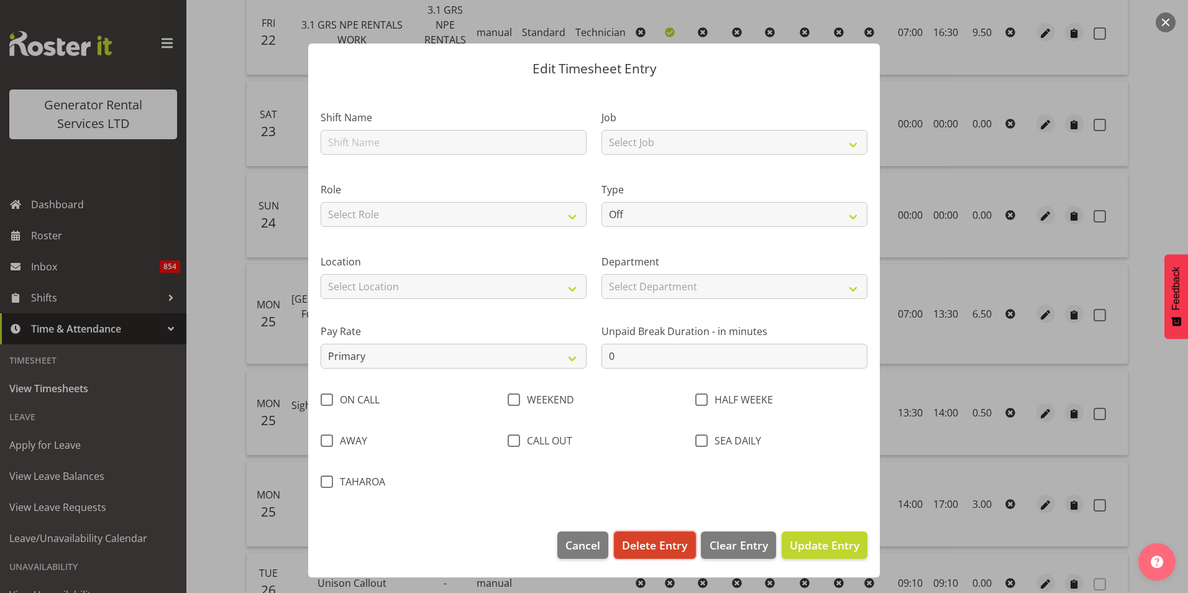
click at [649, 542] on span "Delete Entry" at bounding box center [654, 545] width 65 height 16
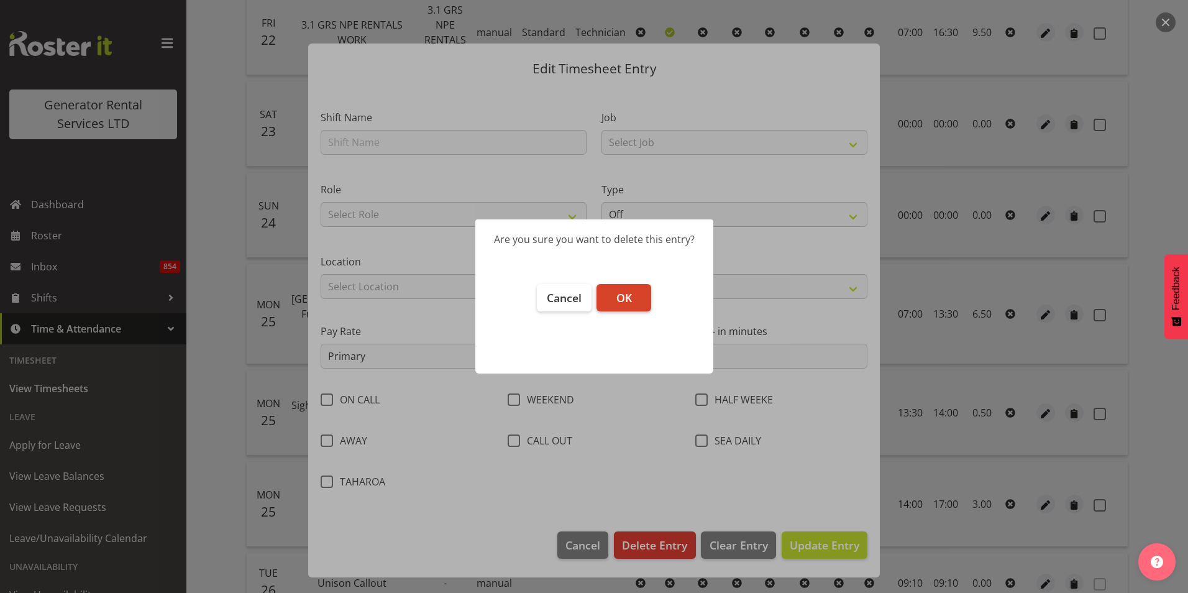
click at [623, 290] on span "OK" at bounding box center [624, 297] width 16 height 15
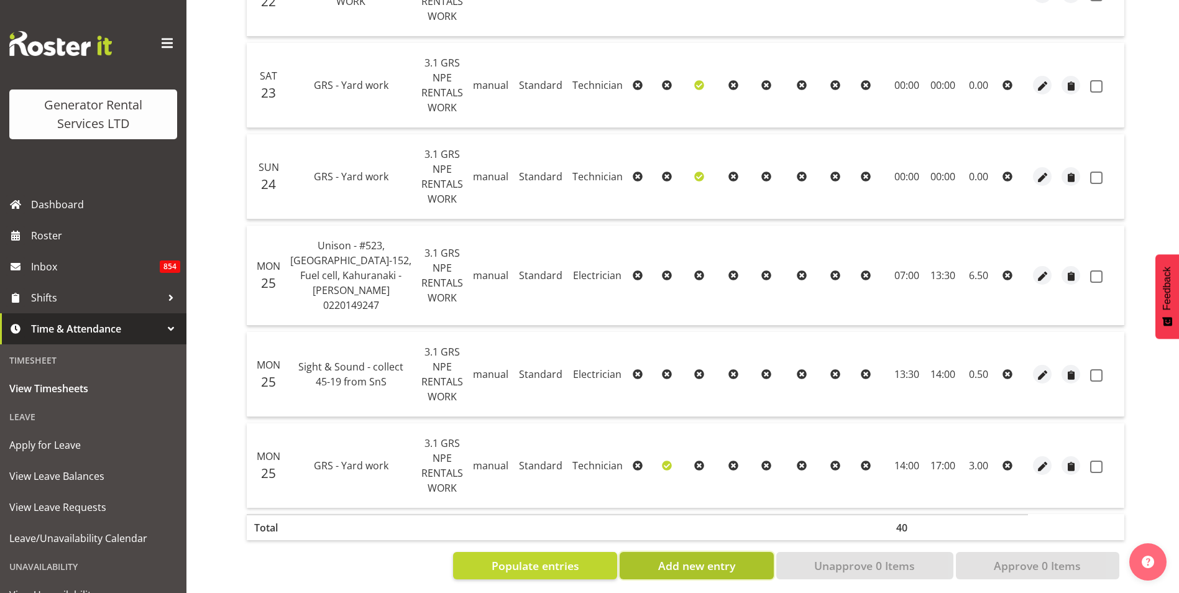
click at [721, 557] on span "Add new entry" at bounding box center [696, 565] width 77 height 16
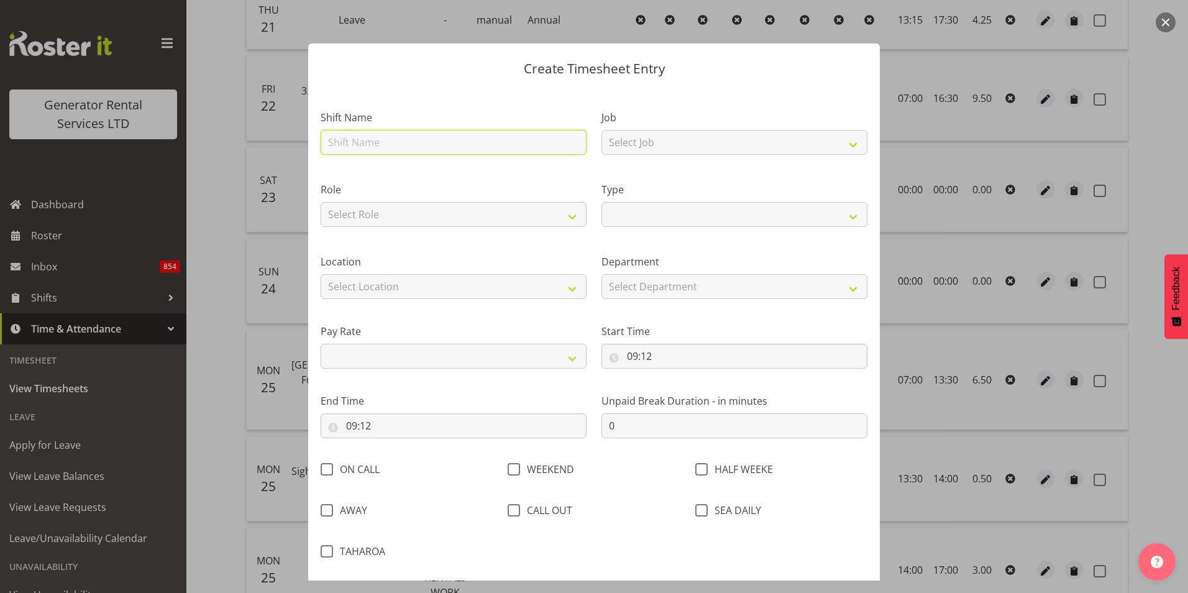
click at [579, 145] on input "text" at bounding box center [454, 142] width 266 height 25
click at [653, 96] on div "Job Select Job 1.1 GRS AKL RENTALS 1.1 GRS AKL RENTALS AC 1.1 GRS AKL RENTALS C…" at bounding box center [734, 129] width 281 height 72
click at [475, 139] on input "text" at bounding box center [454, 142] width 266 height 25
click at [692, 97] on div "Job Select Job 1.1 GRS AKL RENTALS 1.1 GRS AKL RENTALS AC 1.1 GRS AKL RENTALS C…" at bounding box center [734, 129] width 281 height 72
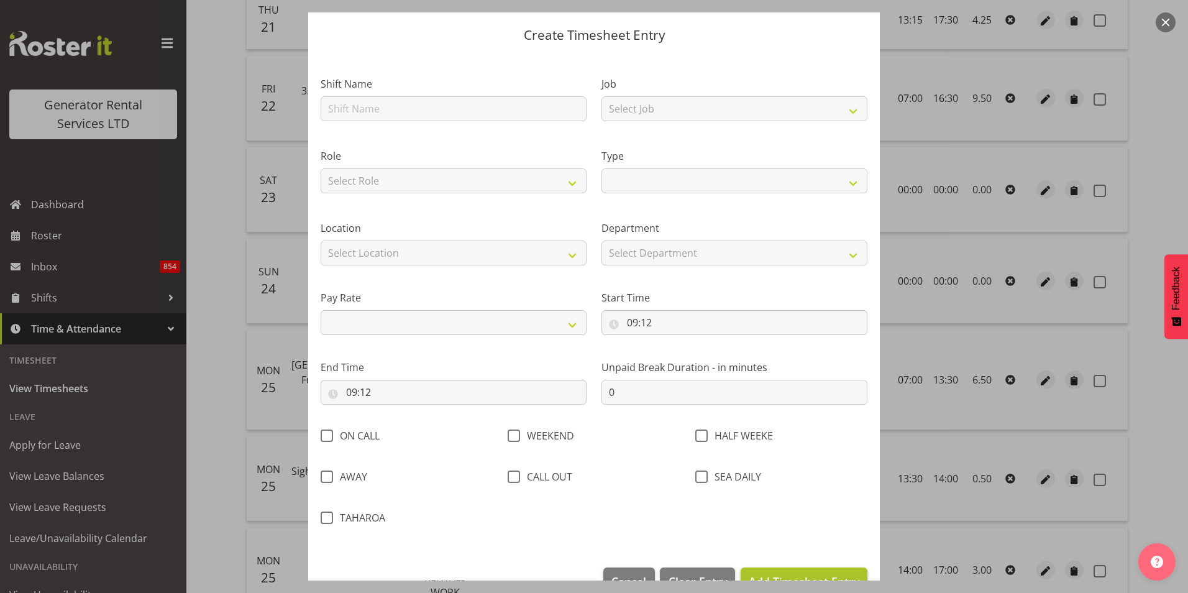
scroll to position [66, 0]
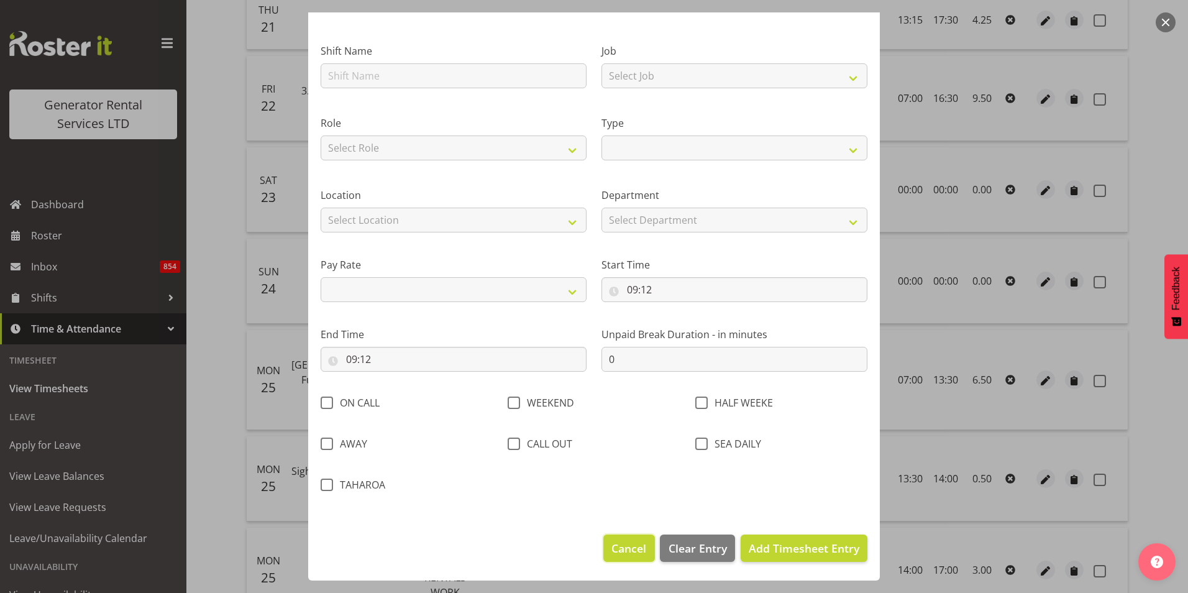
click at [623, 545] on span "Cancel" at bounding box center [628, 548] width 35 height 16
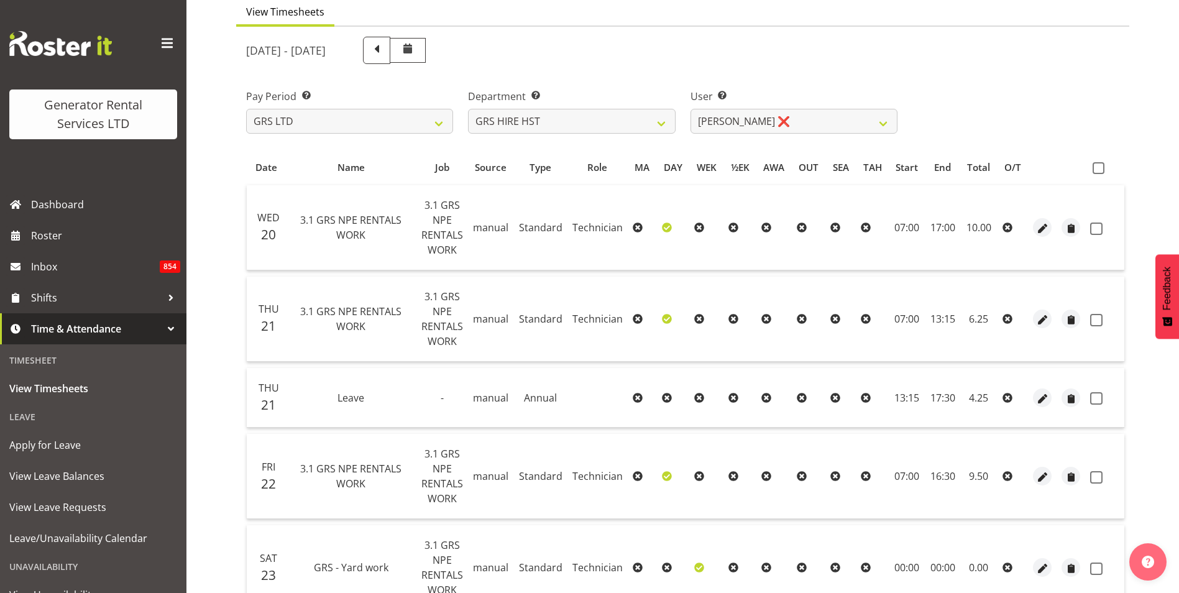
scroll to position [34, 0]
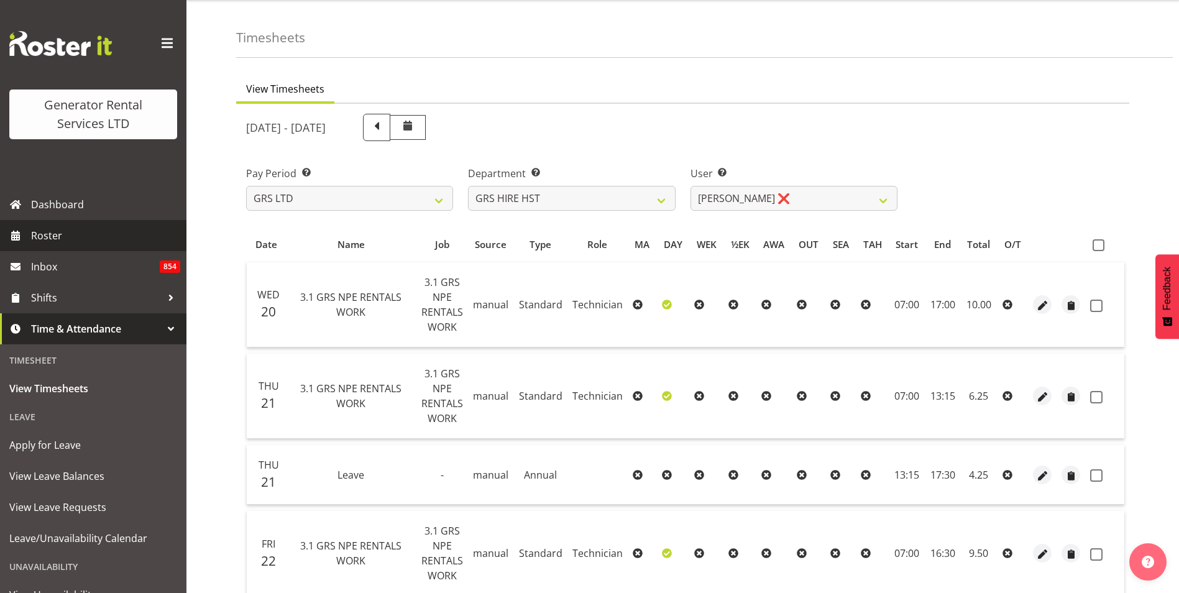
click at [52, 226] on span "Roster" at bounding box center [105, 235] width 149 height 19
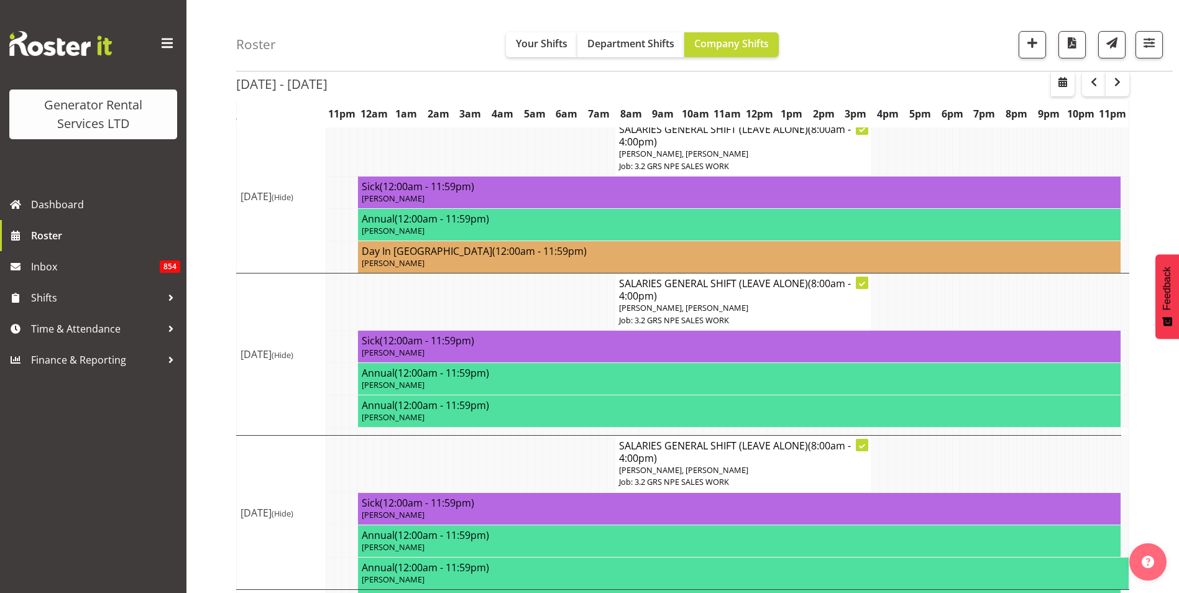
scroll to position [117, 0]
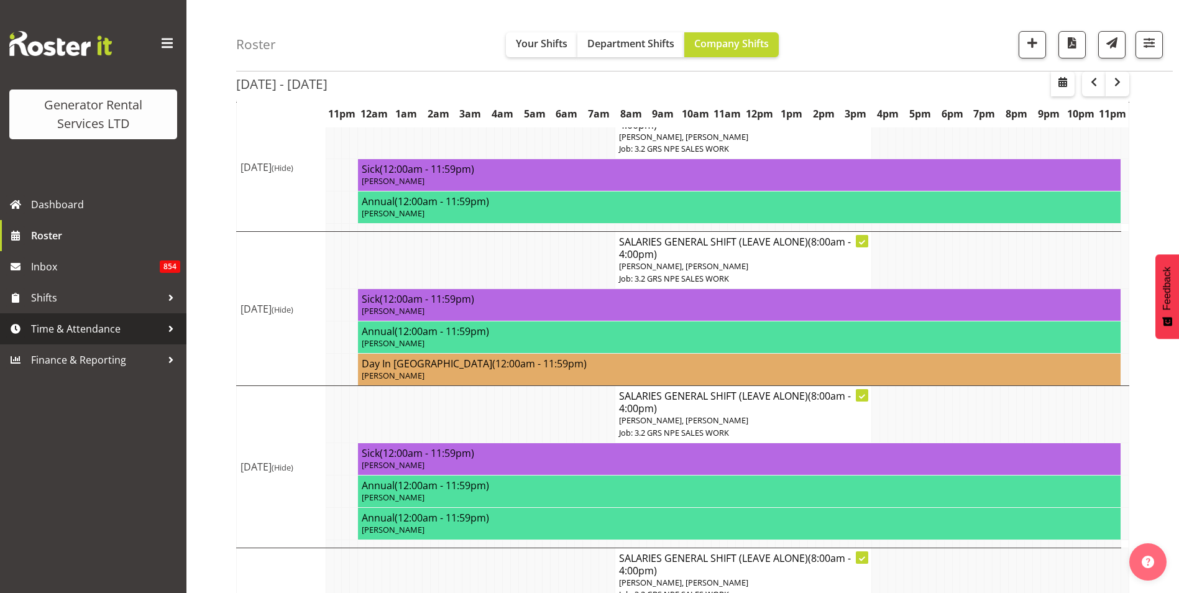
click at [122, 328] on span "Time & Attendance" at bounding box center [96, 328] width 130 height 19
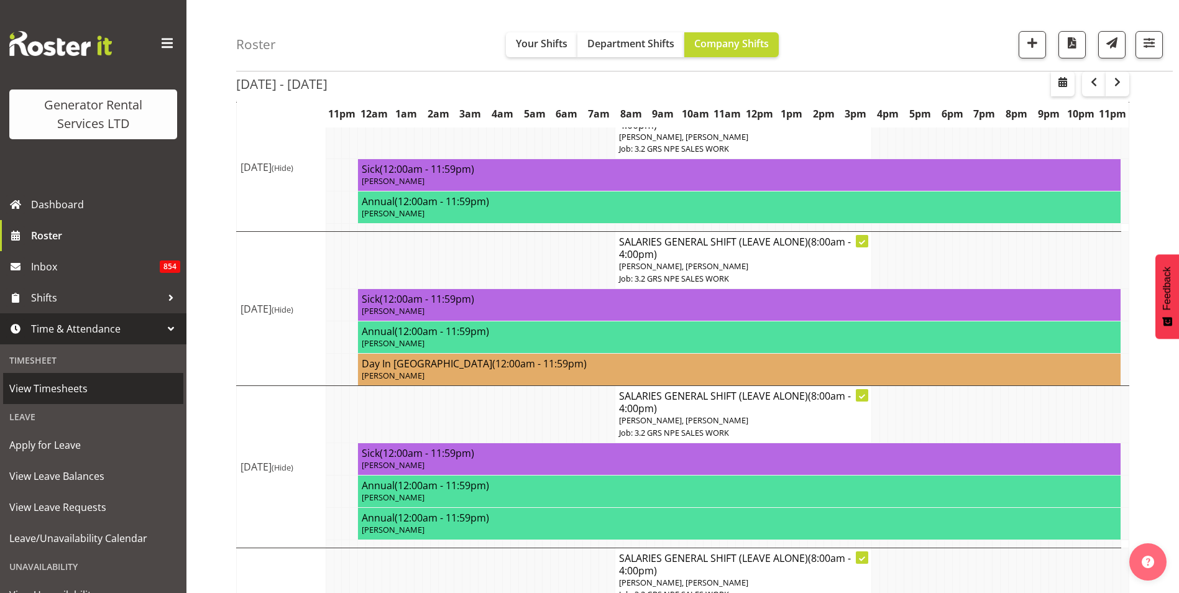
click at [58, 390] on span "View Timesheets" at bounding box center [93, 388] width 168 height 19
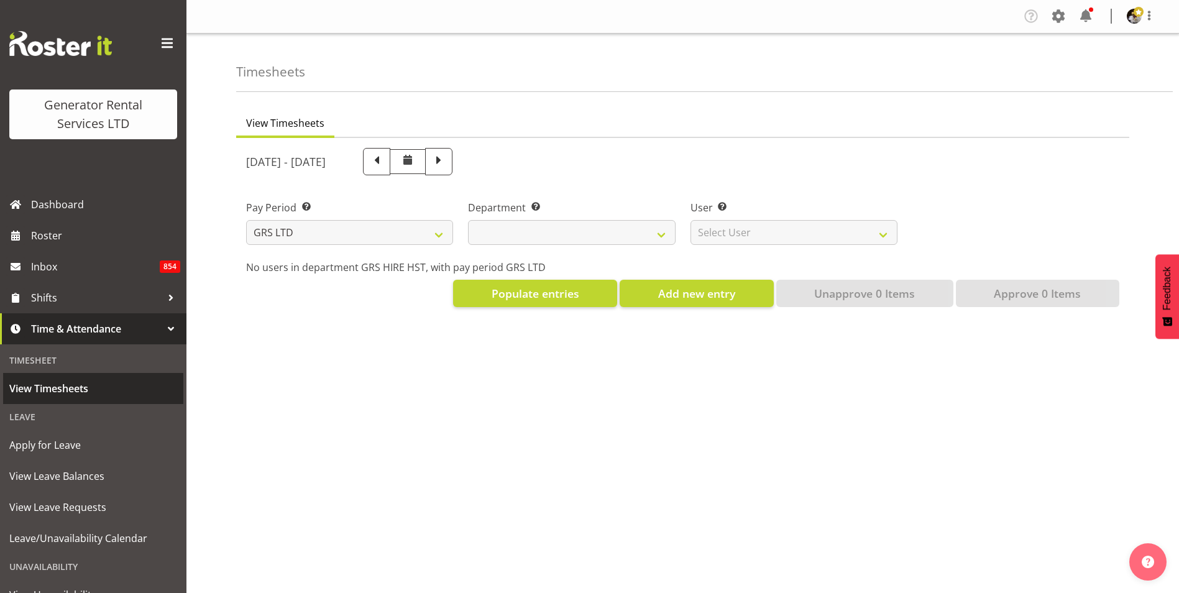
select select
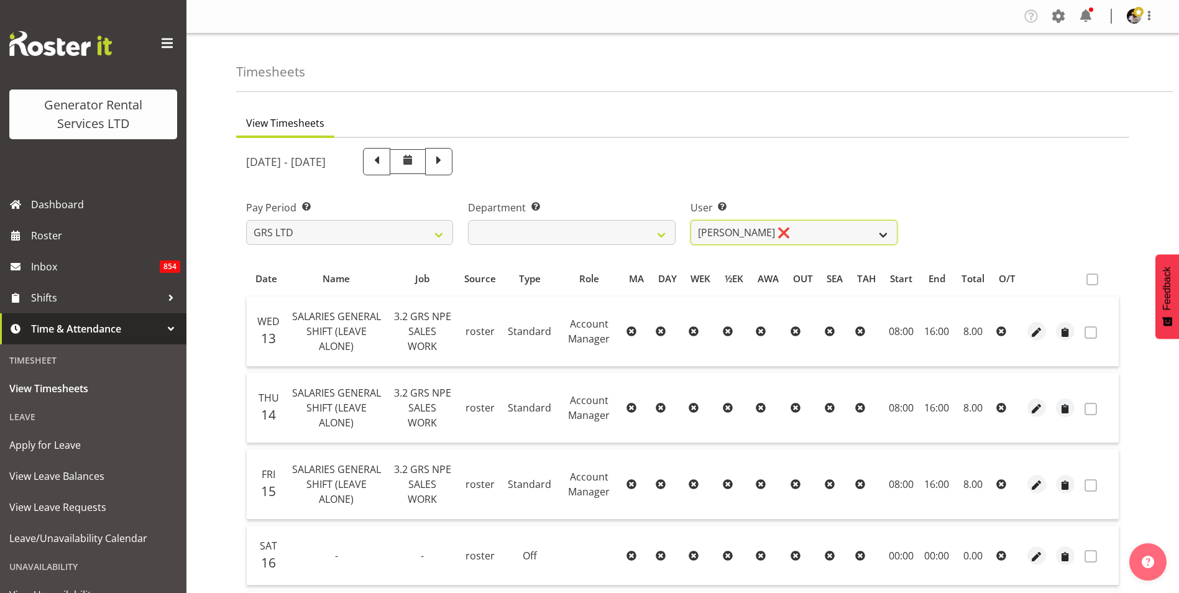
click at [743, 236] on select "[PERSON_NAME] ❌ [PERSON_NAME] ✔ [PERSON_NAME] ✔" at bounding box center [793, 232] width 207 height 25
select select "1338"
click at [690, 220] on select "Andrew Crenfeldt ❌ Cody Gillies ✔ Stephen Kennedy ✔" at bounding box center [793, 232] width 207 height 25
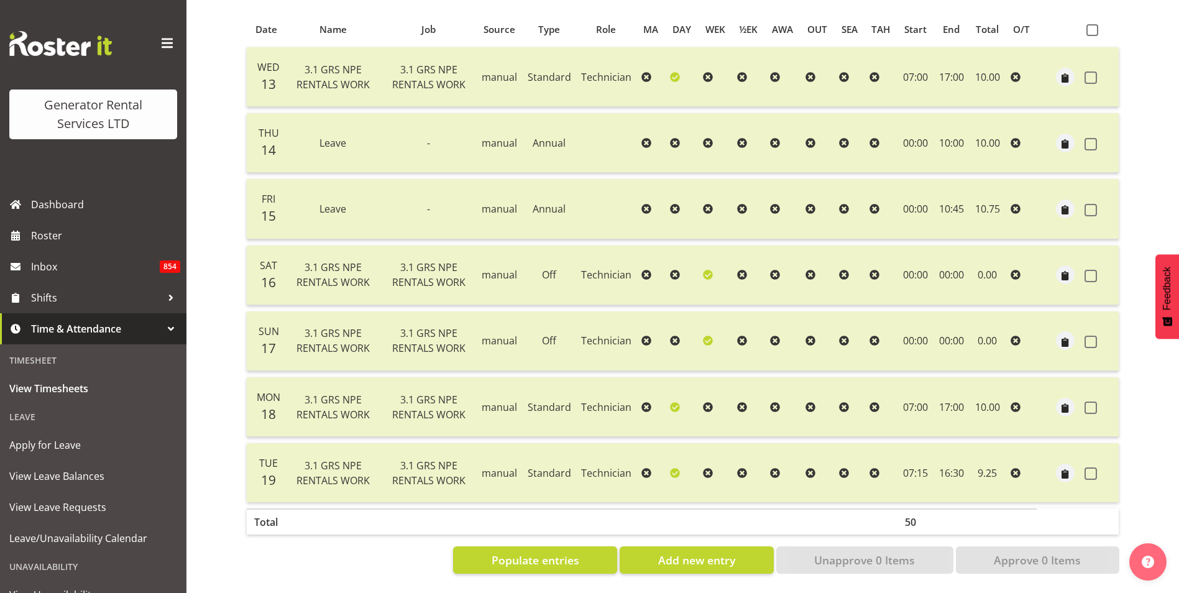
scroll to position [10, 0]
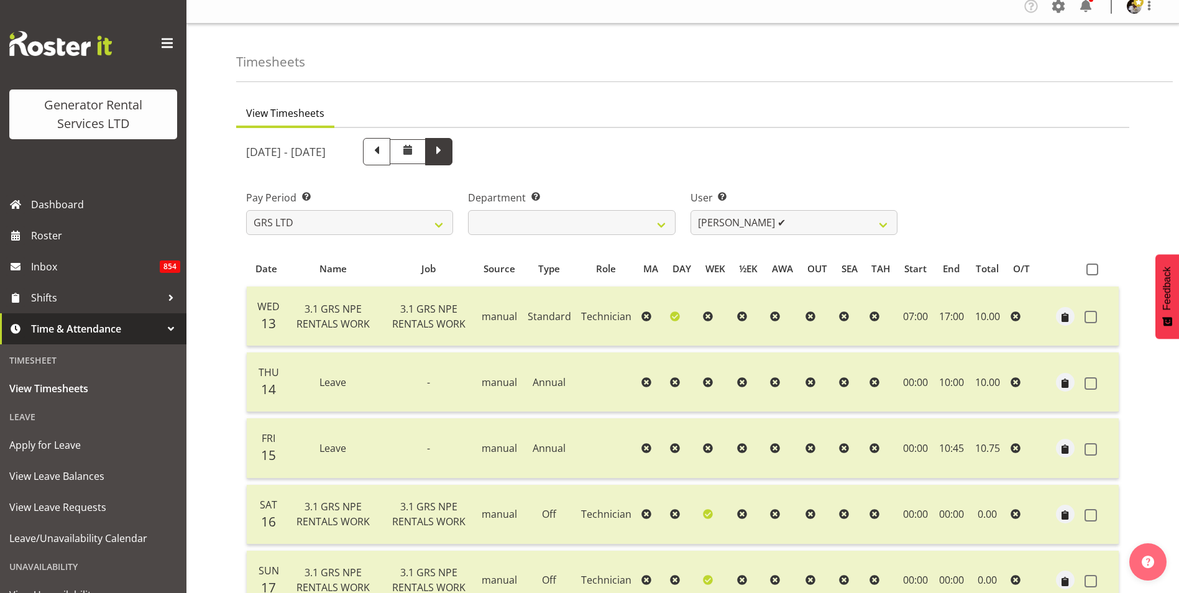
click at [447, 152] on span at bounding box center [439, 150] width 16 height 16
select select
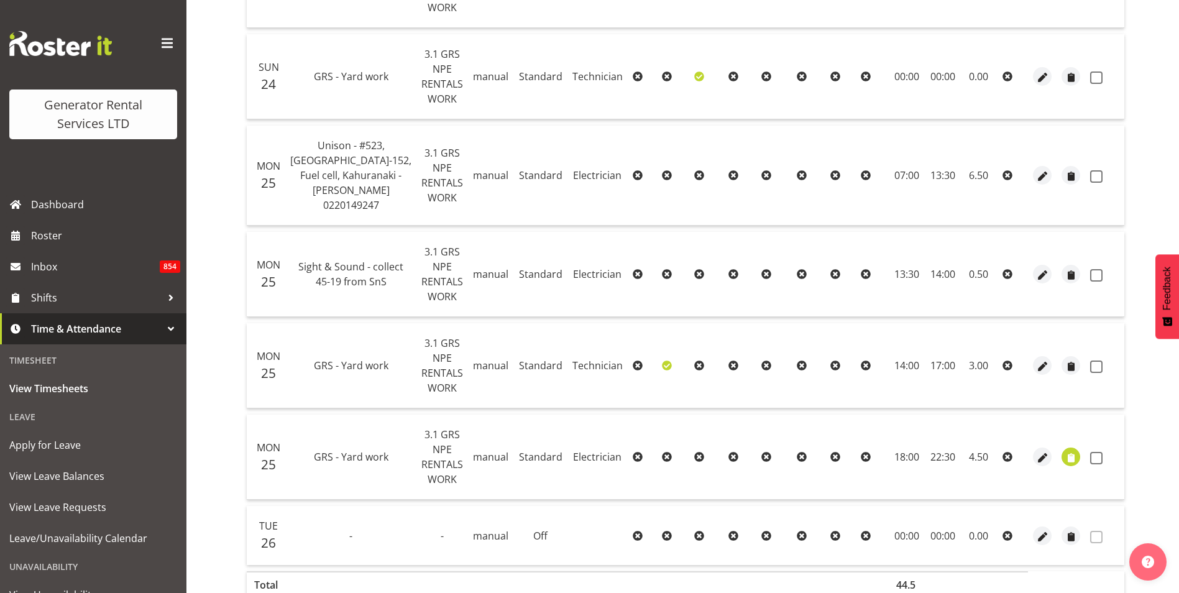
scroll to position [751, 0]
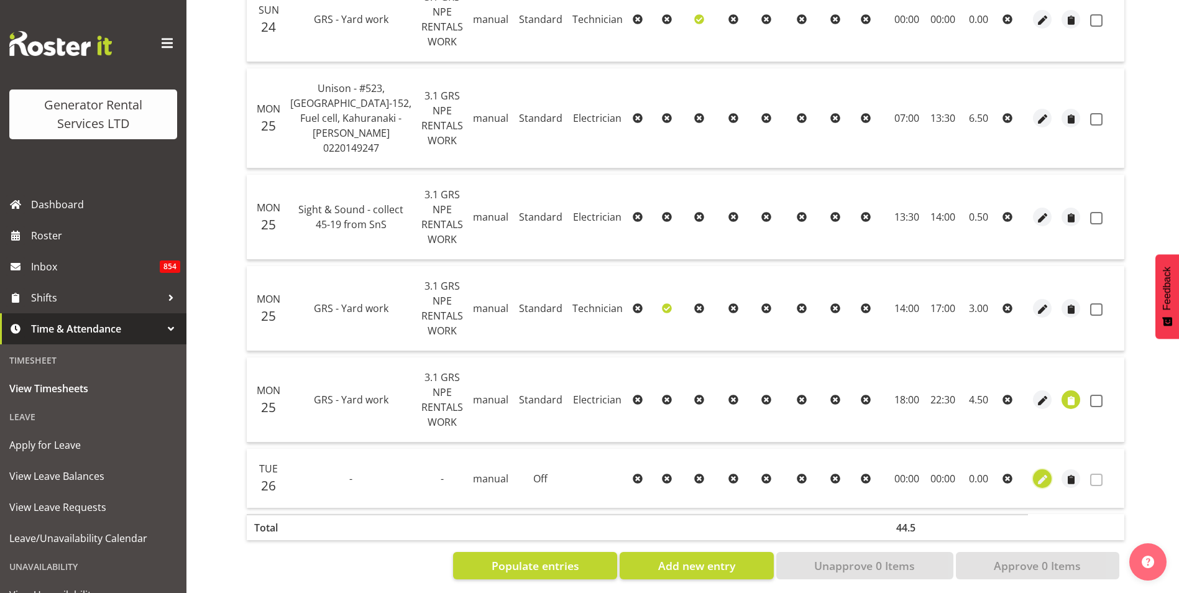
click at [1035, 472] on span "button" at bounding box center [1042, 479] width 14 height 14
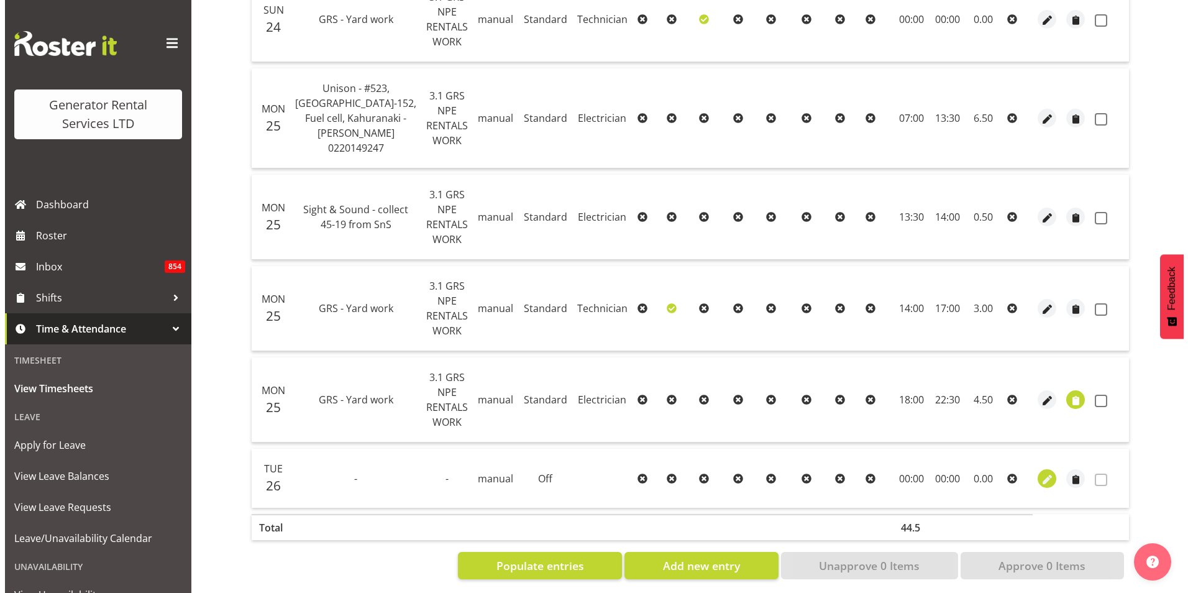
scroll to position [631, 0]
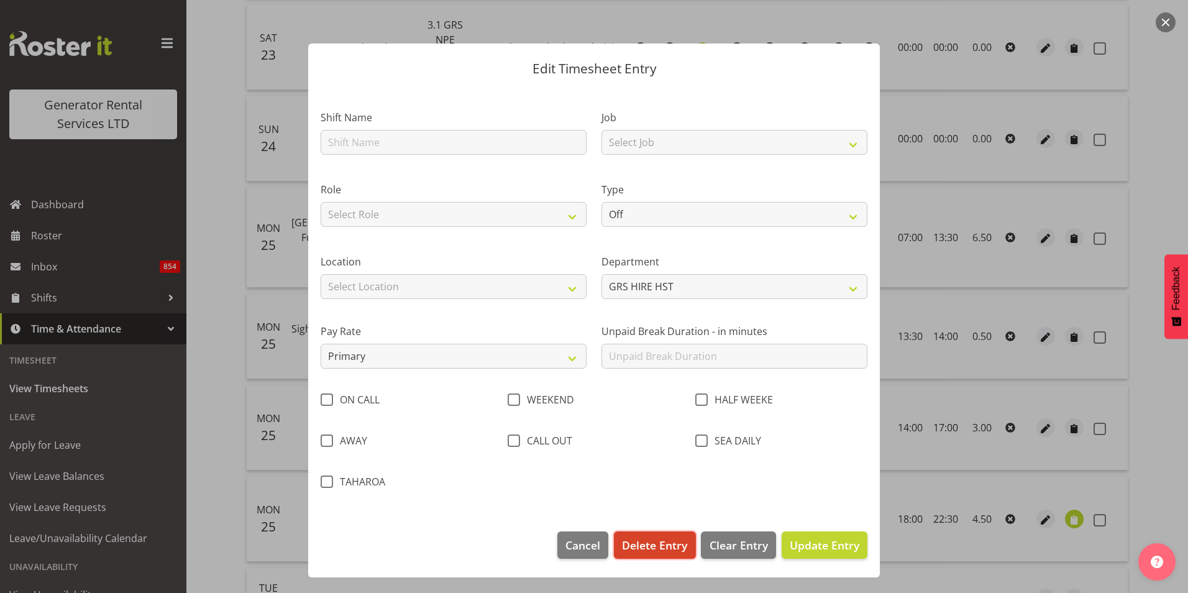
click at [644, 543] on span "Delete Entry" at bounding box center [654, 545] width 65 height 16
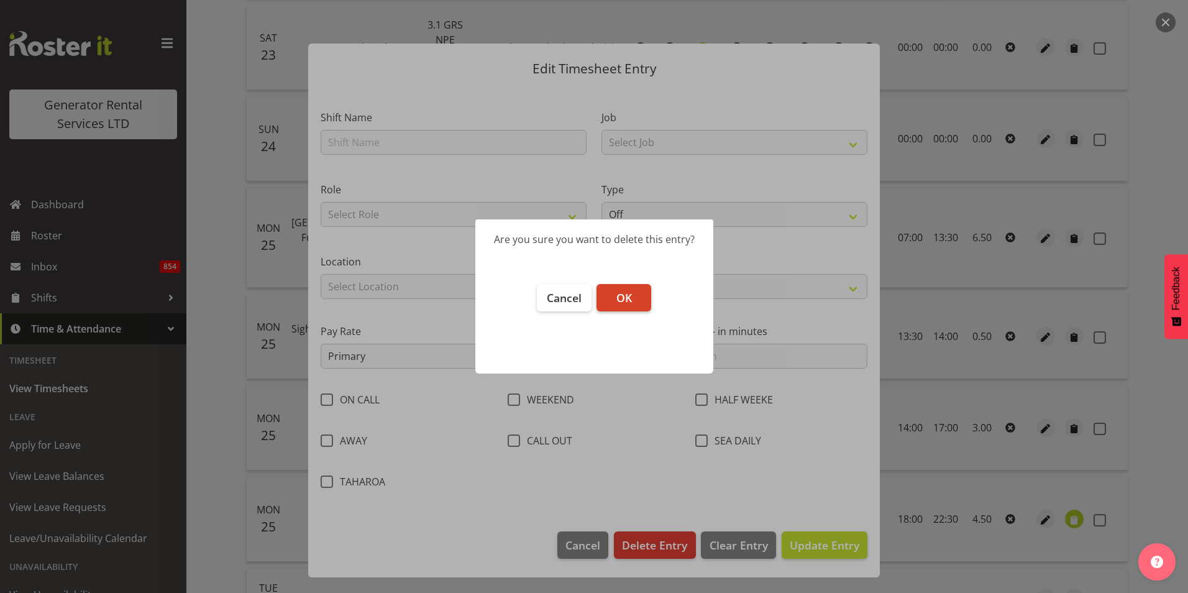
click at [628, 298] on span "OK" at bounding box center [624, 297] width 16 height 15
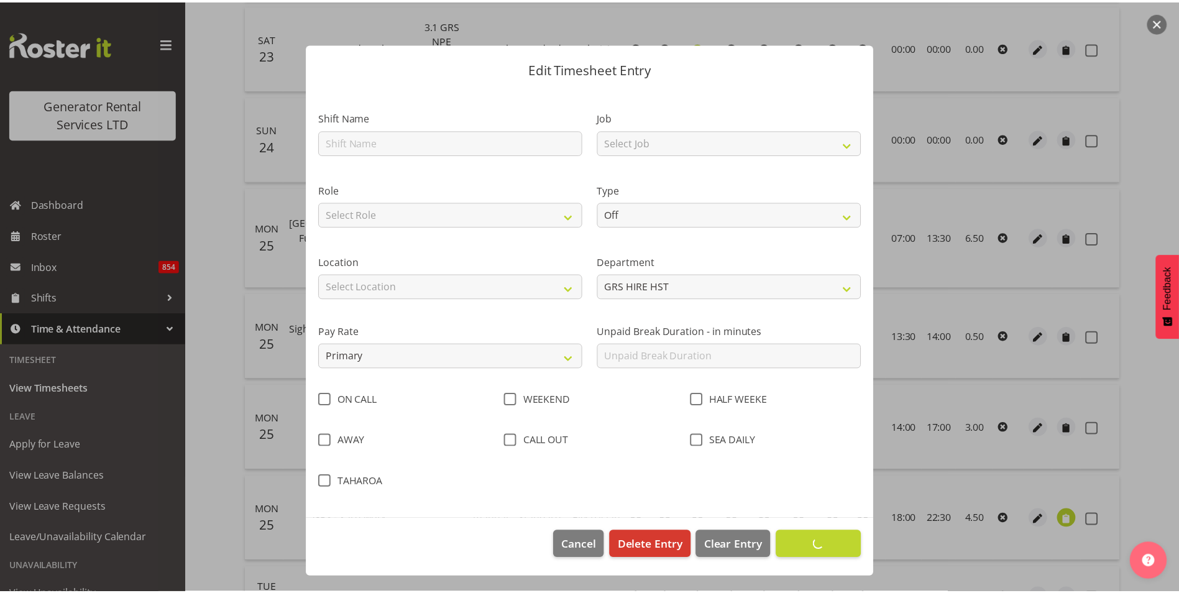
scroll to position [683, 0]
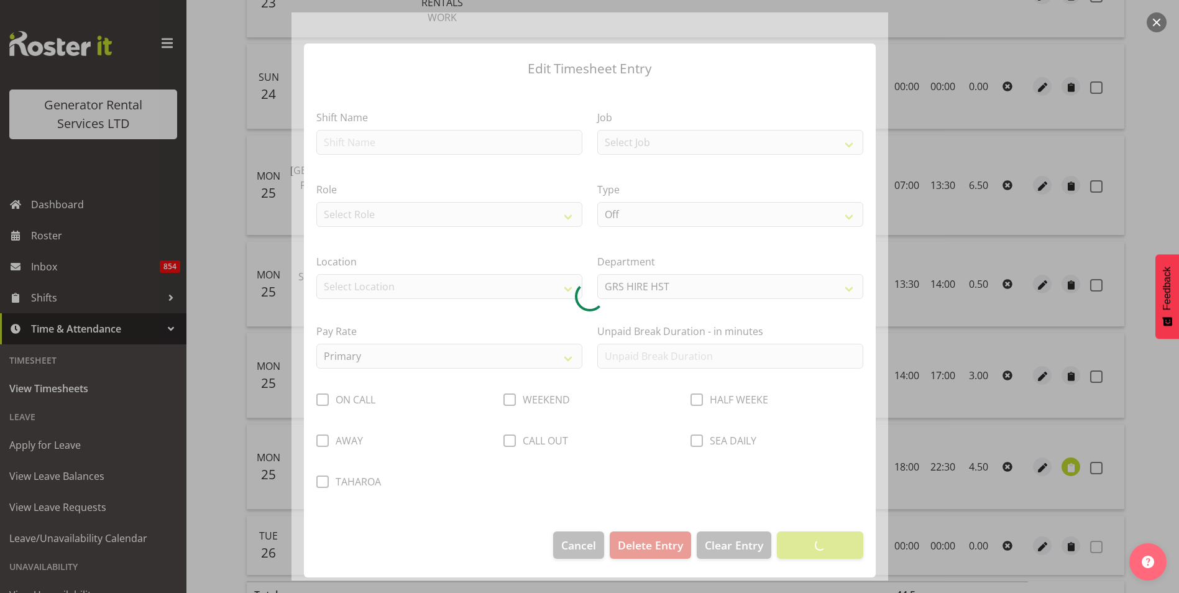
click at [1157, 21] on button "button" at bounding box center [1156, 22] width 20 height 20
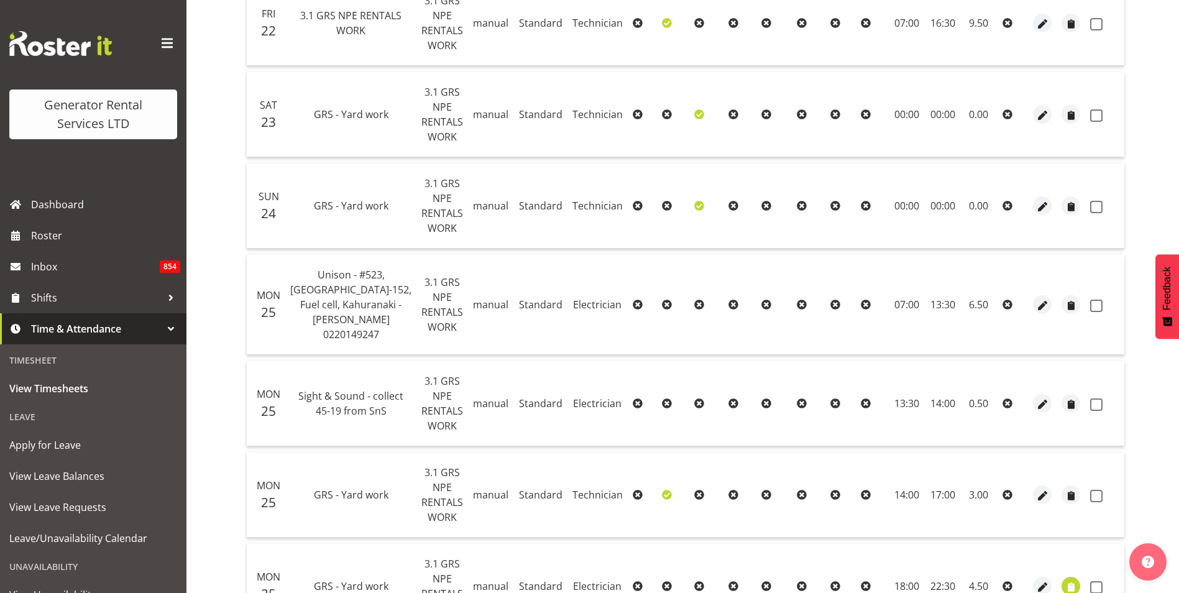
scroll to position [191, 0]
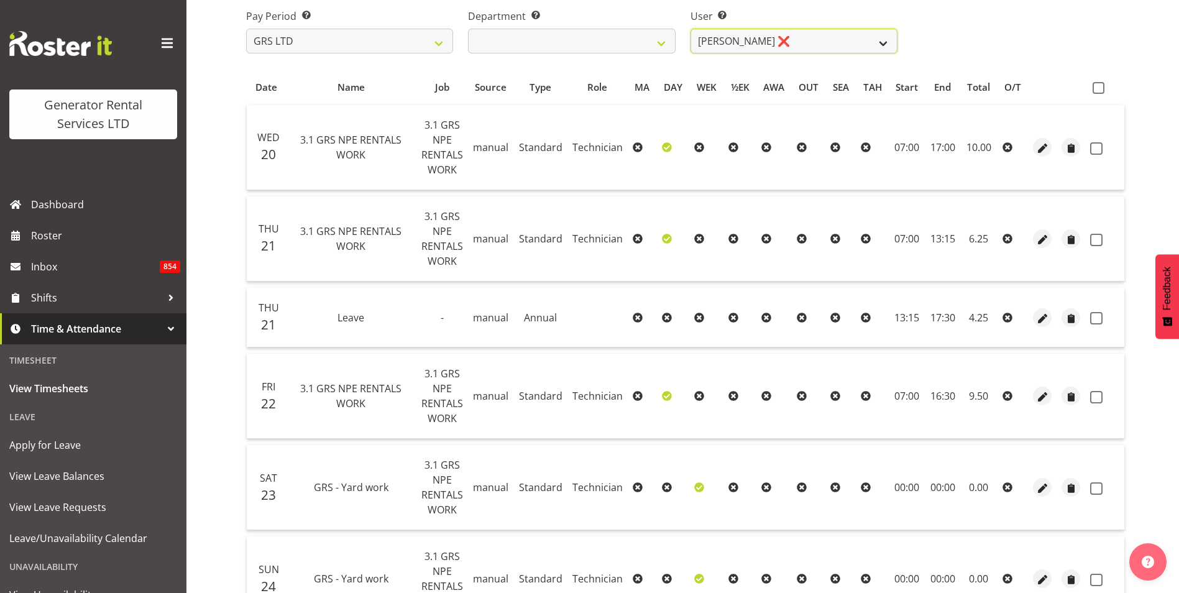
click at [779, 50] on select "Andrew Crenfeldt ❌ Cody Gillies ❌ Stephen Kennedy ❌" at bounding box center [793, 41] width 207 height 25
select select "2327"
click at [690, 29] on select "Andrew Crenfeldt ❌ Cody Gillies ❌ Stephen Kennedy ❌" at bounding box center [793, 41] width 207 height 25
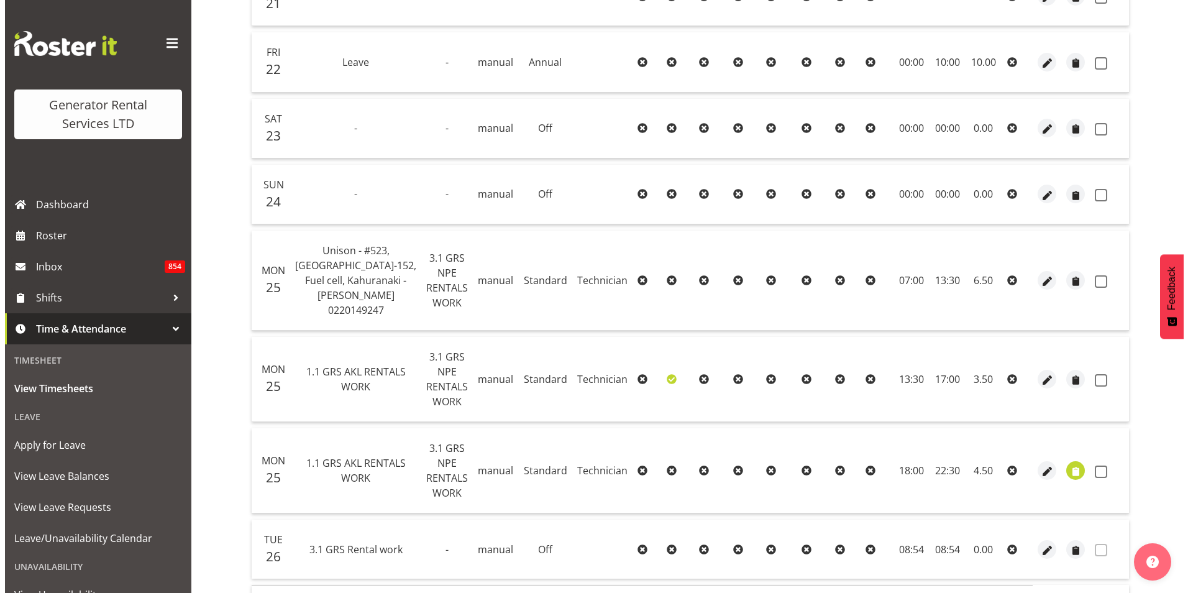
scroll to position [435, 0]
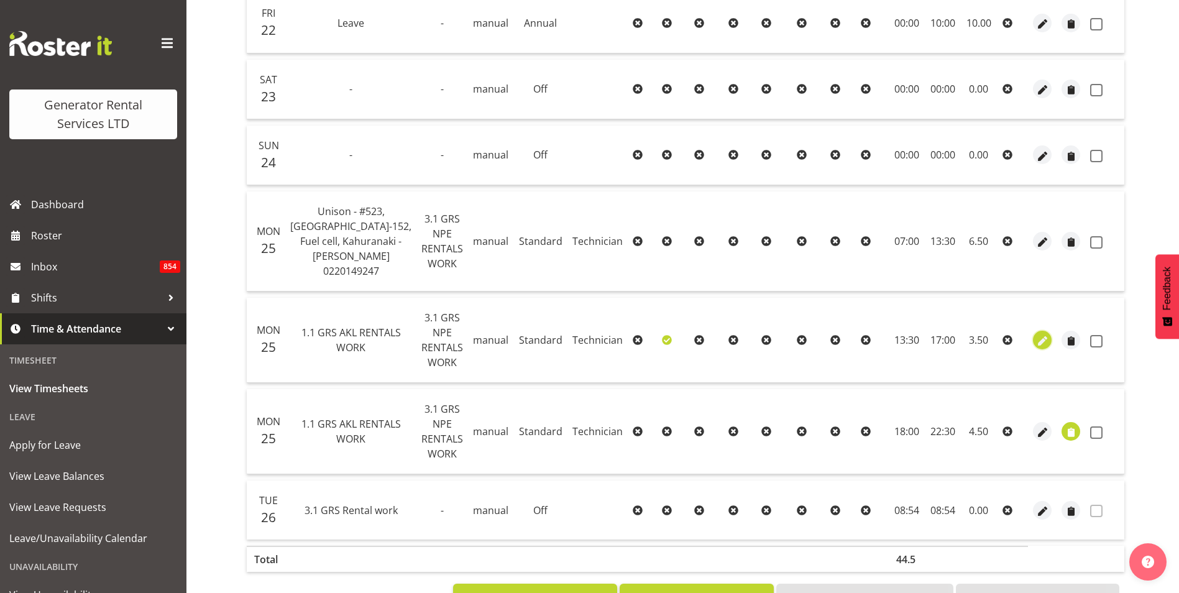
click at [1035, 334] on span "button" at bounding box center [1042, 341] width 14 height 14
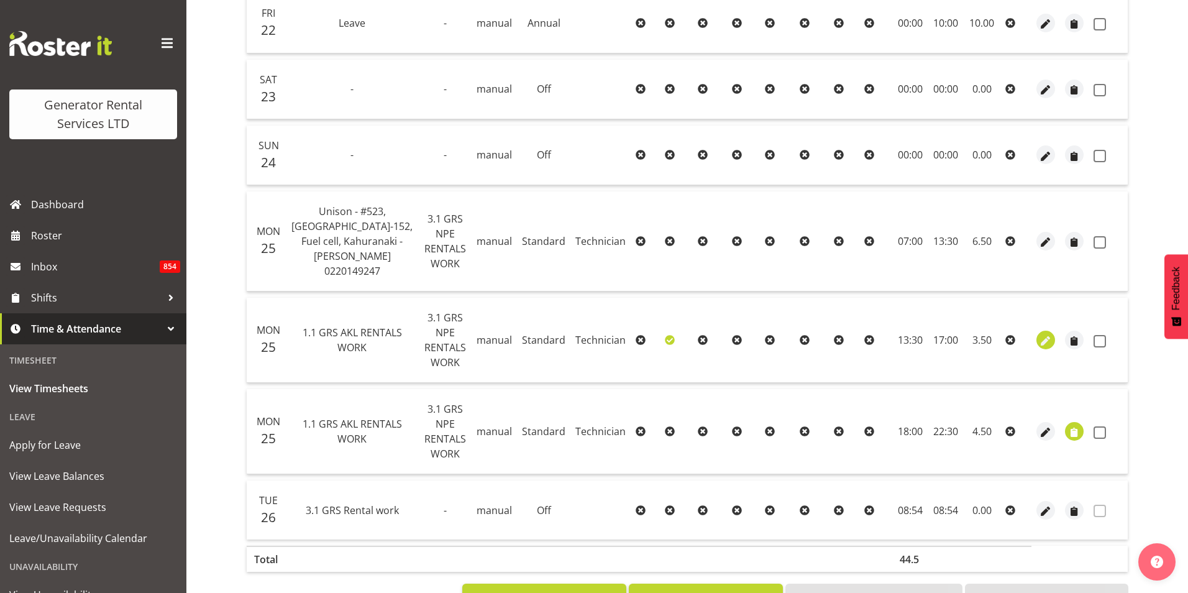
select select "Standard"
select select "20"
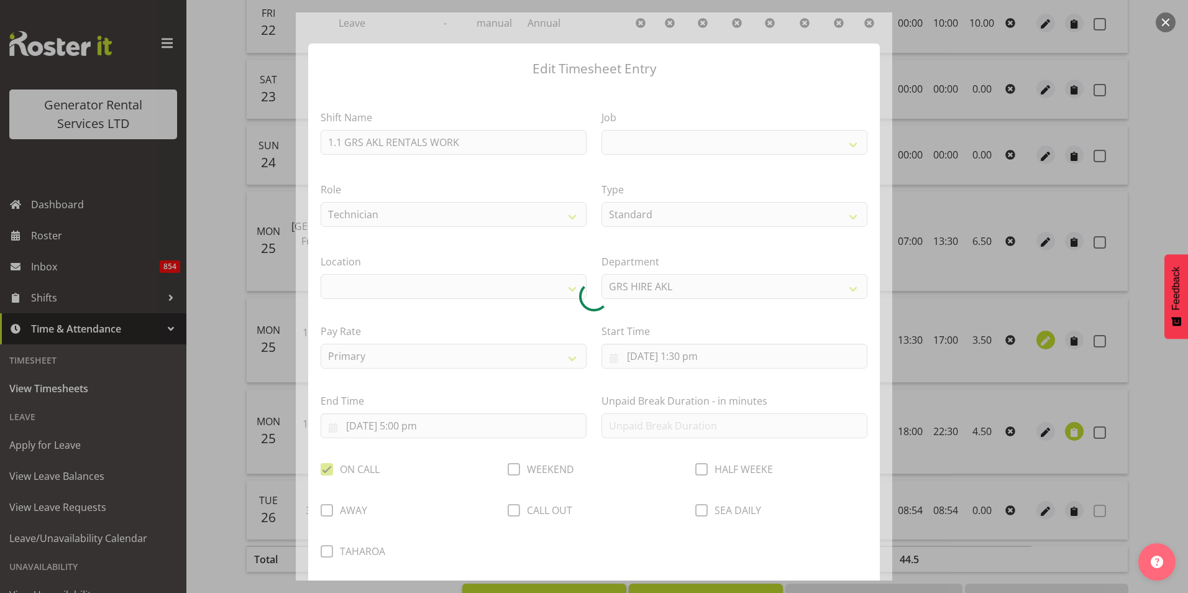
select select
select select "880"
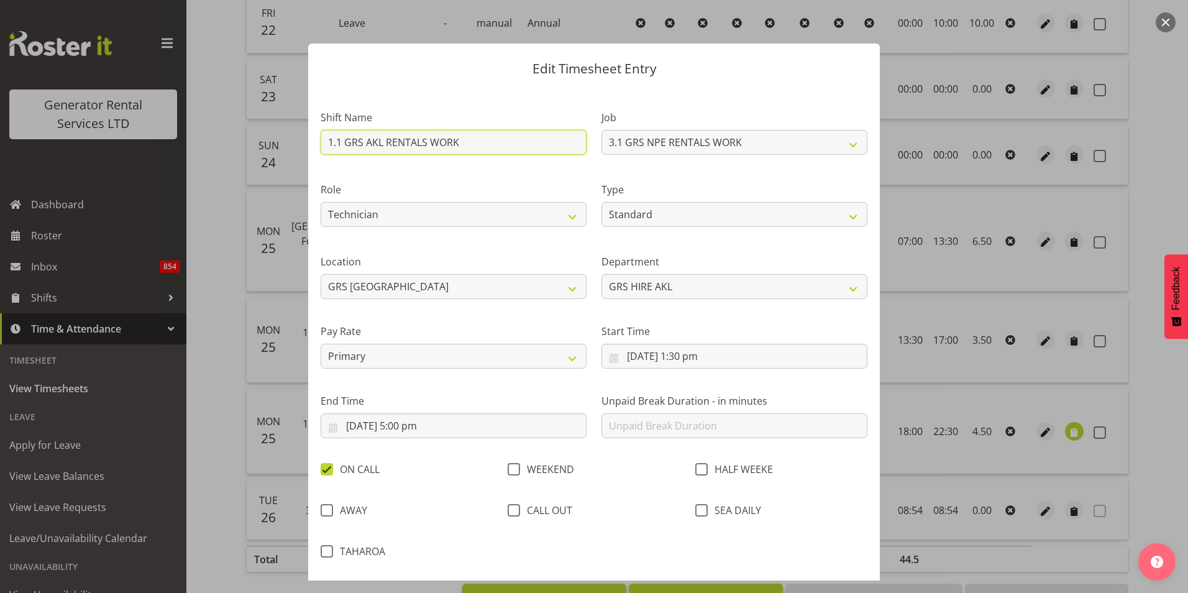
click at [425, 135] on input "1.1 GRS AKL RENTALS WORK" at bounding box center [454, 142] width 266 height 25
click at [472, 142] on input "1.1 GRS AKL RENTALS WORK" at bounding box center [454, 142] width 266 height 25
drag, startPoint x: 472, startPoint y: 142, endPoint x: 250, endPoint y: 136, distance: 221.9
click at [281, 142] on div "Edit Timesheet Entry Shift Name 1.1 GRS AKL RENTALS WORK Job 1.1 GRS AKL RENTAL…" at bounding box center [594, 296] width 1188 height 593
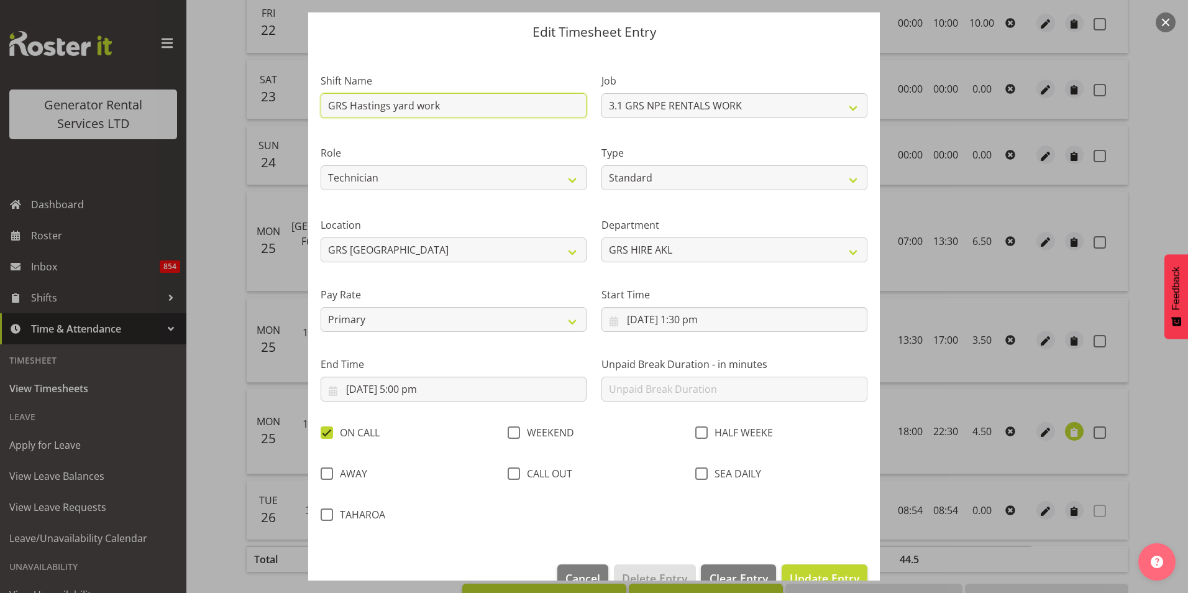
scroll to position [66, 0]
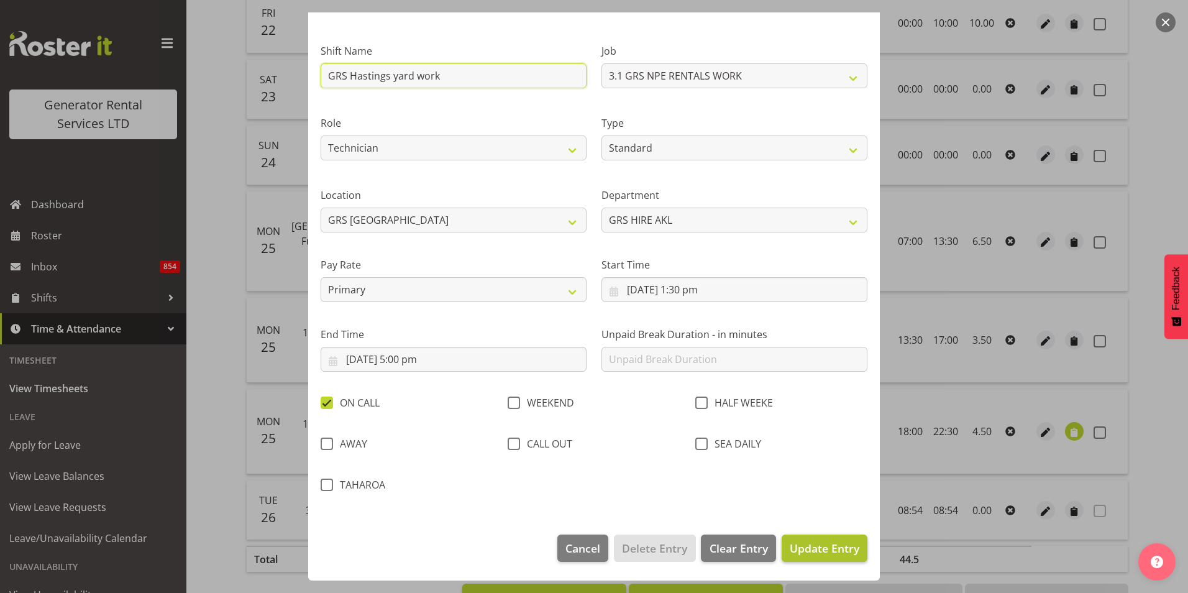
type input "GRS Hastings yard work"
click at [817, 552] on span "Update Entry" at bounding box center [825, 548] width 70 height 15
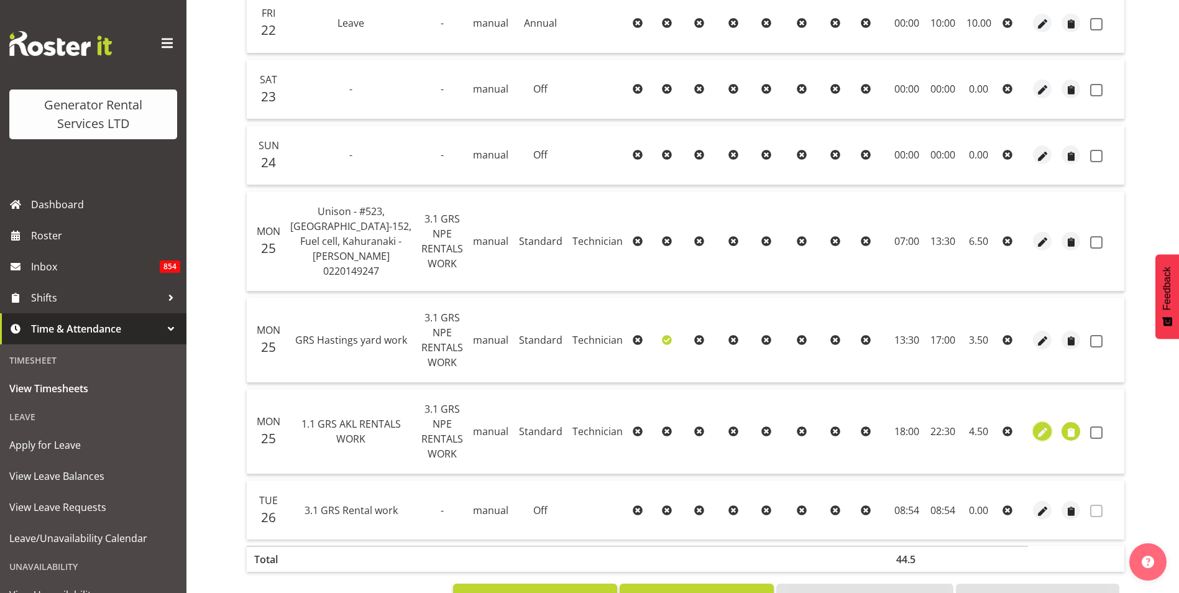
click at [1035, 425] on span "button" at bounding box center [1042, 432] width 14 height 14
select select "Standard"
select select "20"
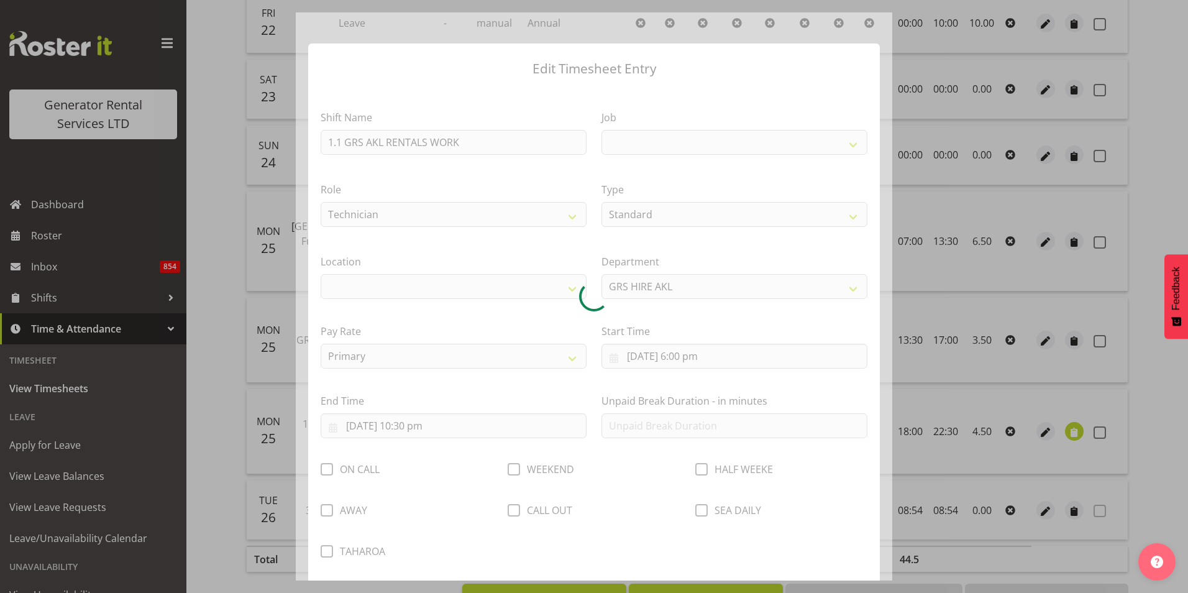
select select
select select "880"
click at [473, 136] on div at bounding box center [594, 296] width 596 height 568
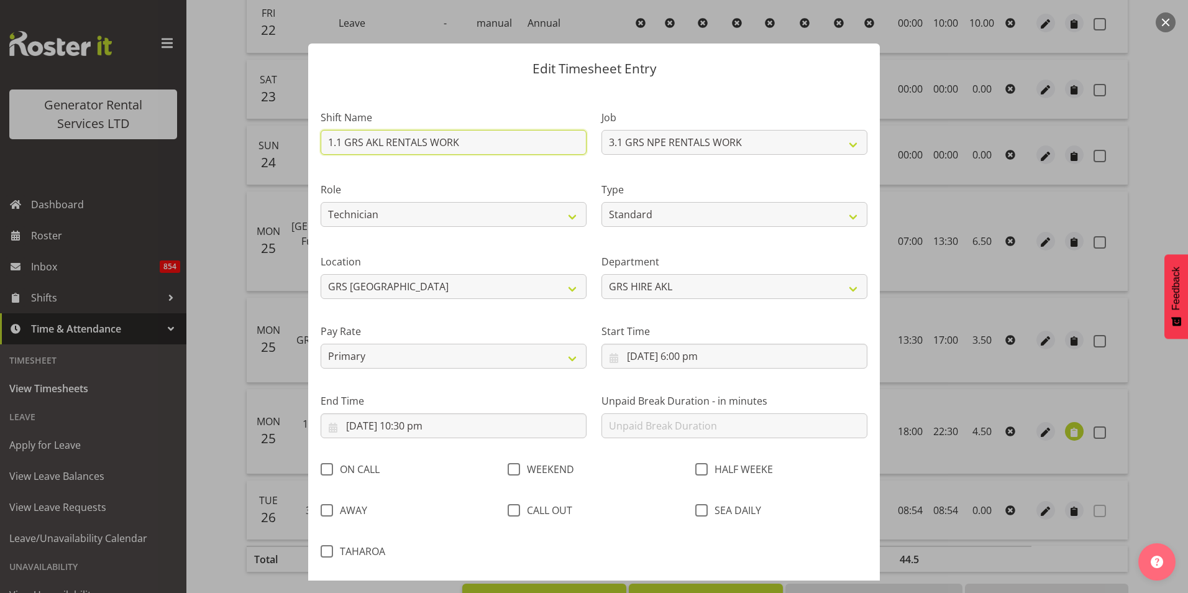
click at [460, 145] on input "1.1 GRS AKL RENTALS WORK" at bounding box center [454, 142] width 266 height 25
drag, startPoint x: 460, startPoint y: 145, endPoint x: 265, endPoint y: 144, distance: 194.5
click at [288, 152] on div "Edit Timesheet Entry Shift Name 1.1 GRS AKL RENTALS WORK Job 1.1 GRS AKL RENTAL…" at bounding box center [594, 296] width 1188 height 593
click at [389, 143] on input "GRS" at bounding box center [454, 142] width 266 height 25
type input "GRS Hastings yard work"
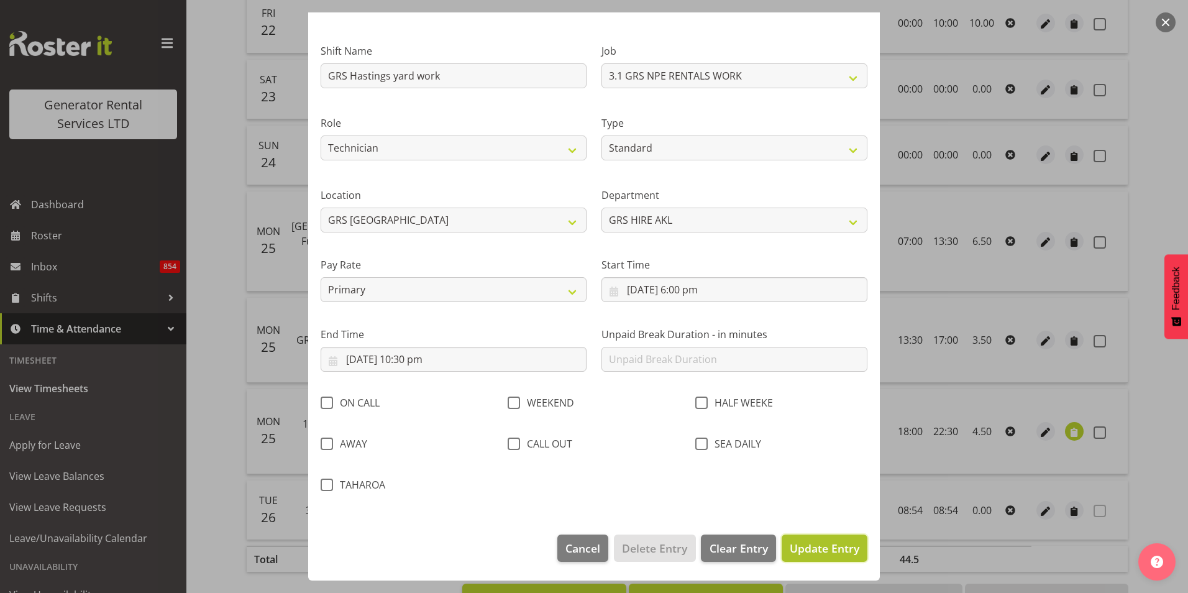
click at [841, 554] on span "Update Entry" at bounding box center [825, 548] width 70 height 15
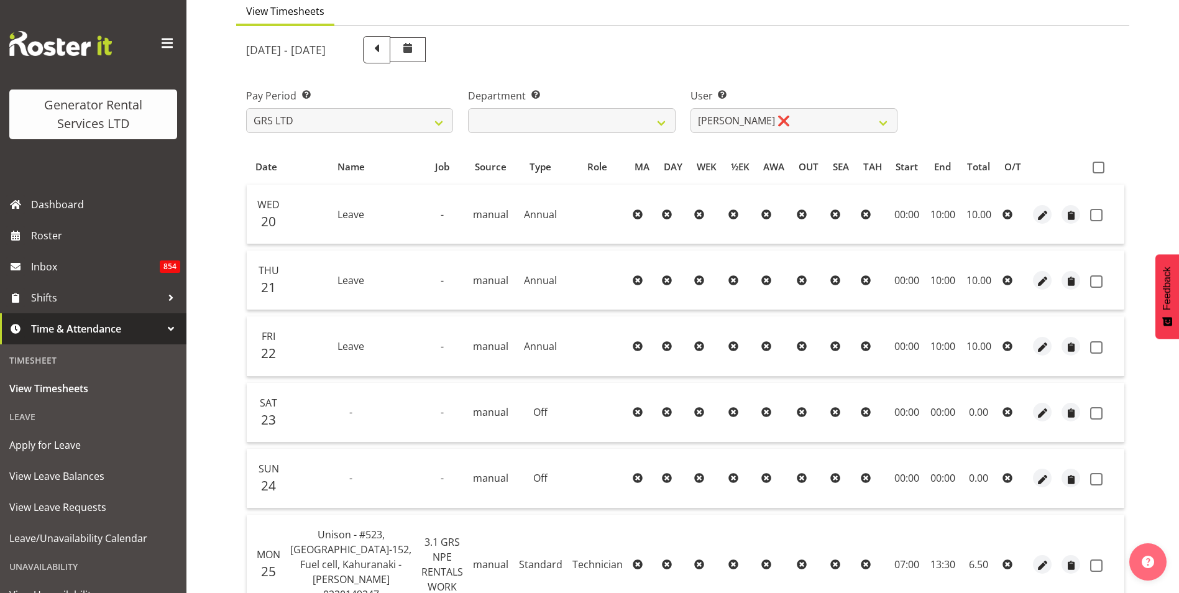
scroll to position [0, 0]
